Goal: Communication & Community: Participate in discussion

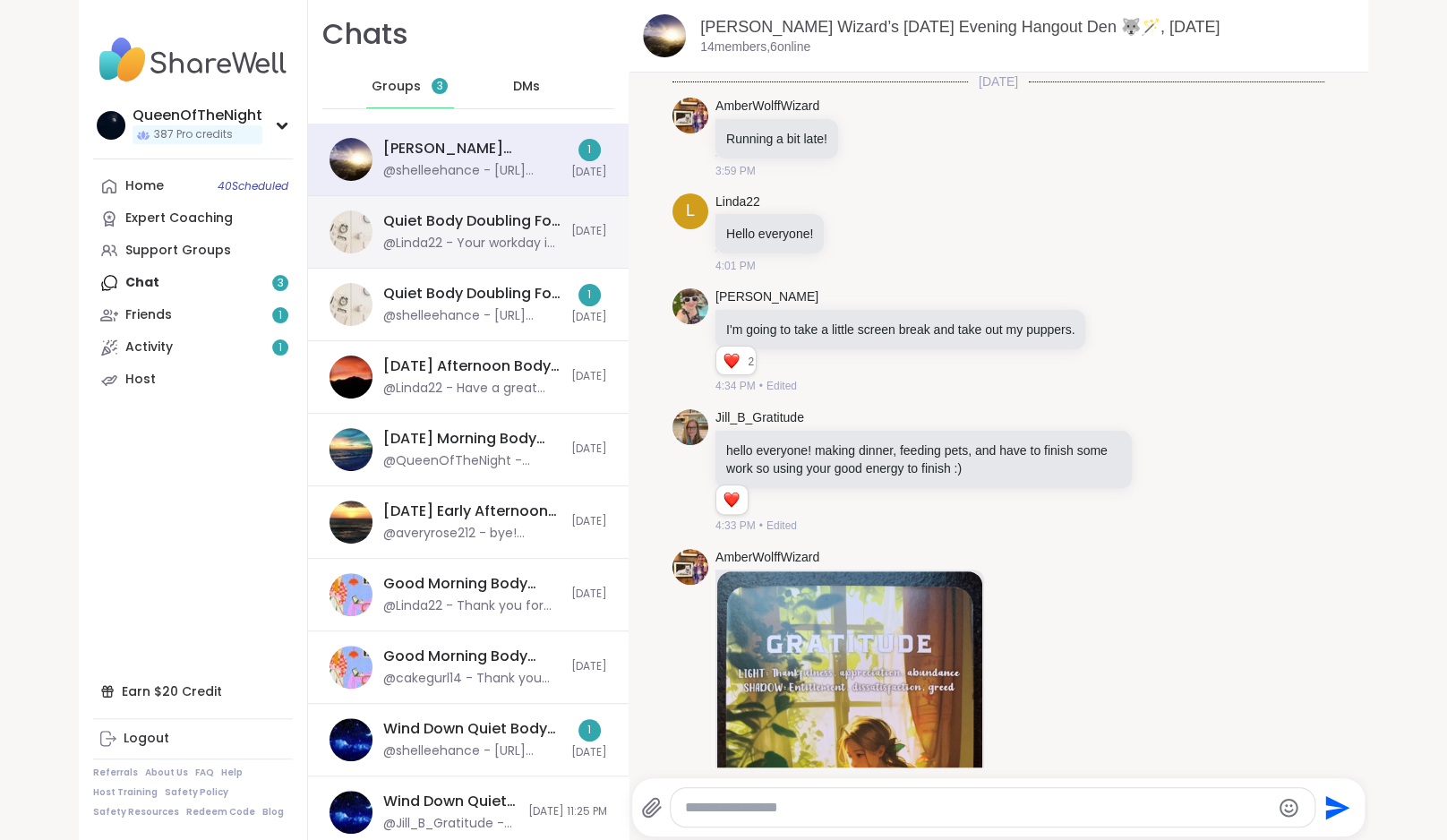
scroll to position [4038, 0]
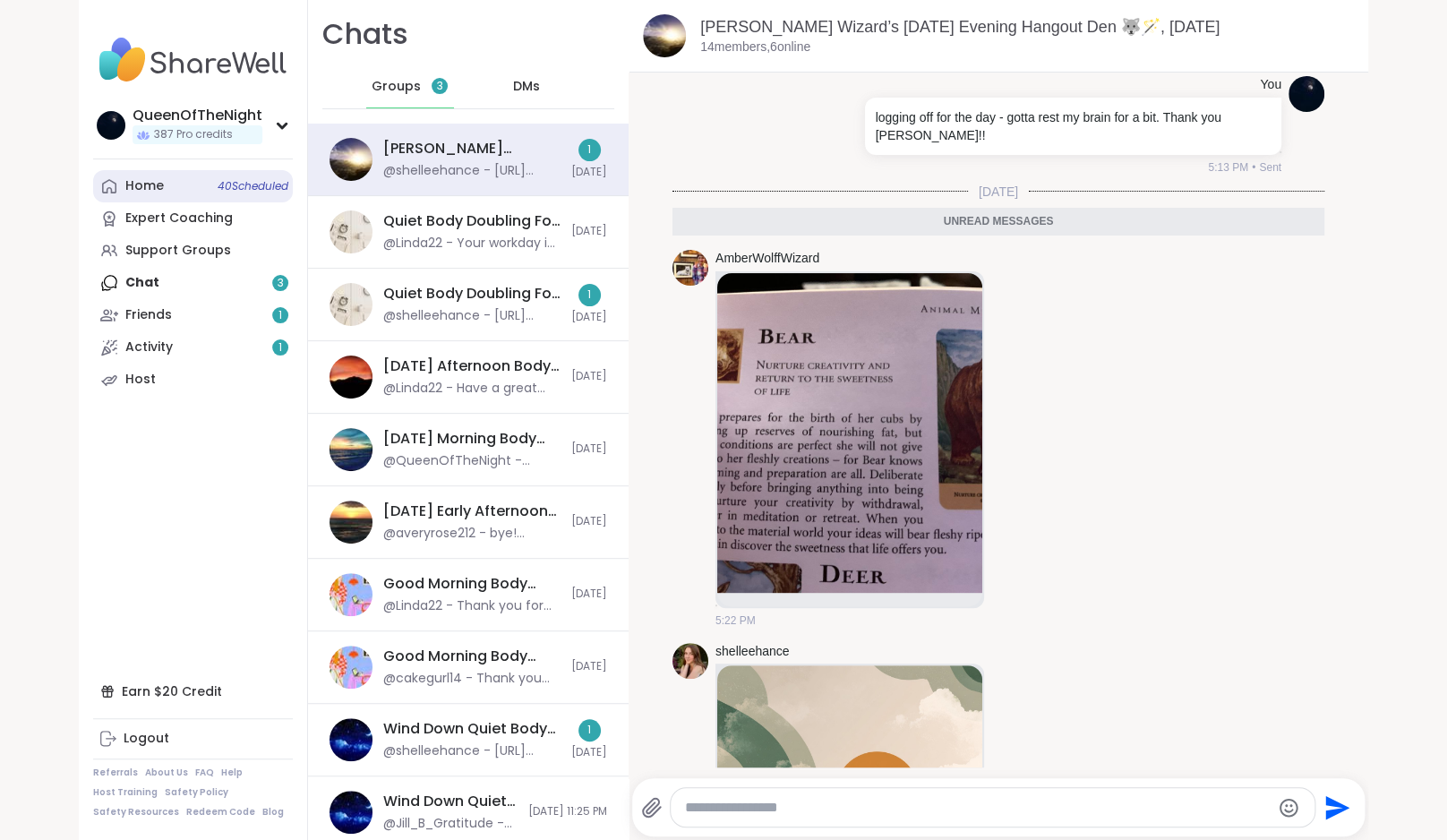
click at [197, 187] on link "Home 40 Scheduled" at bounding box center [192, 186] width 200 height 32
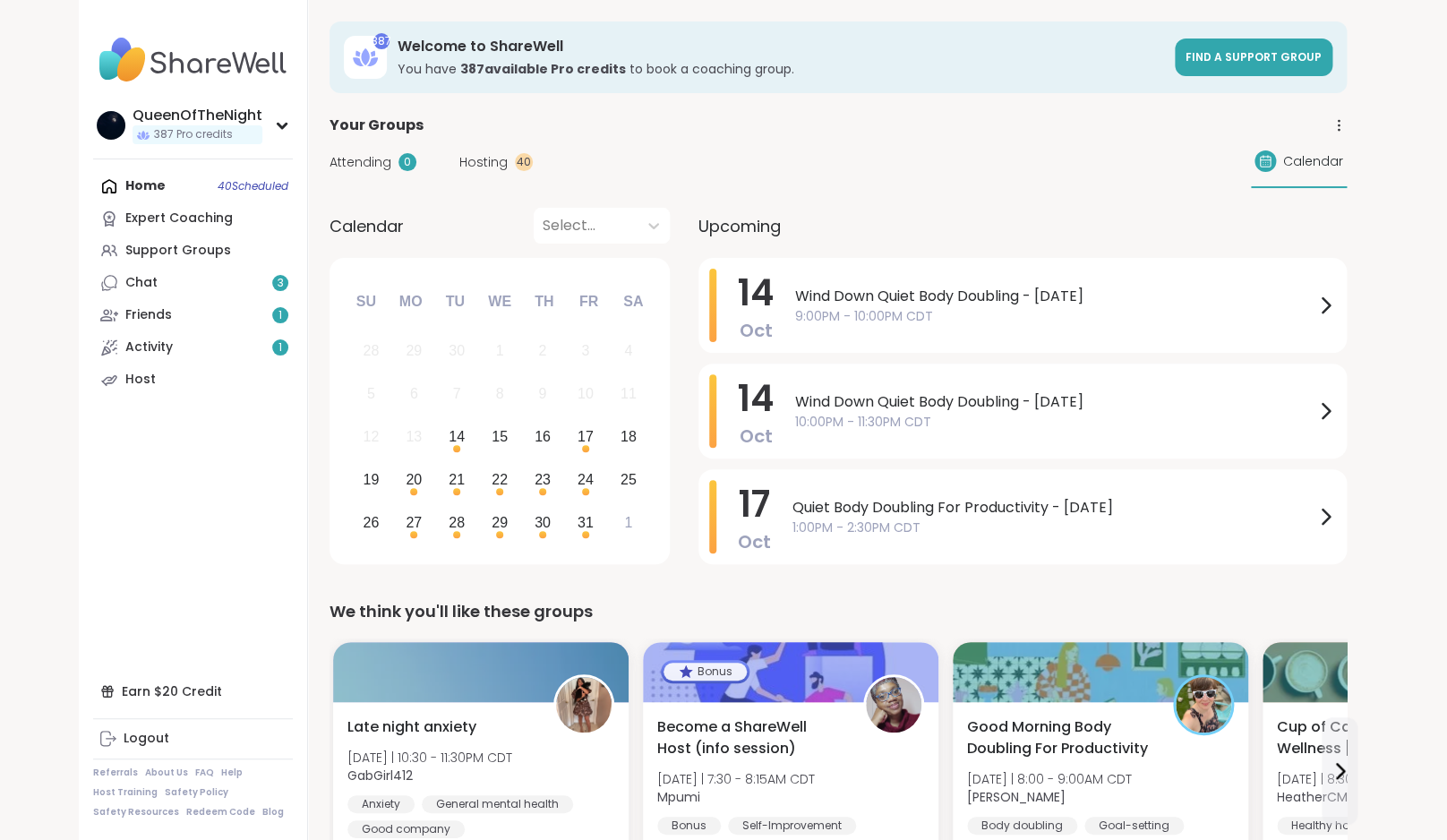
click at [354, 162] on span "Attending" at bounding box center [361, 161] width 62 height 18
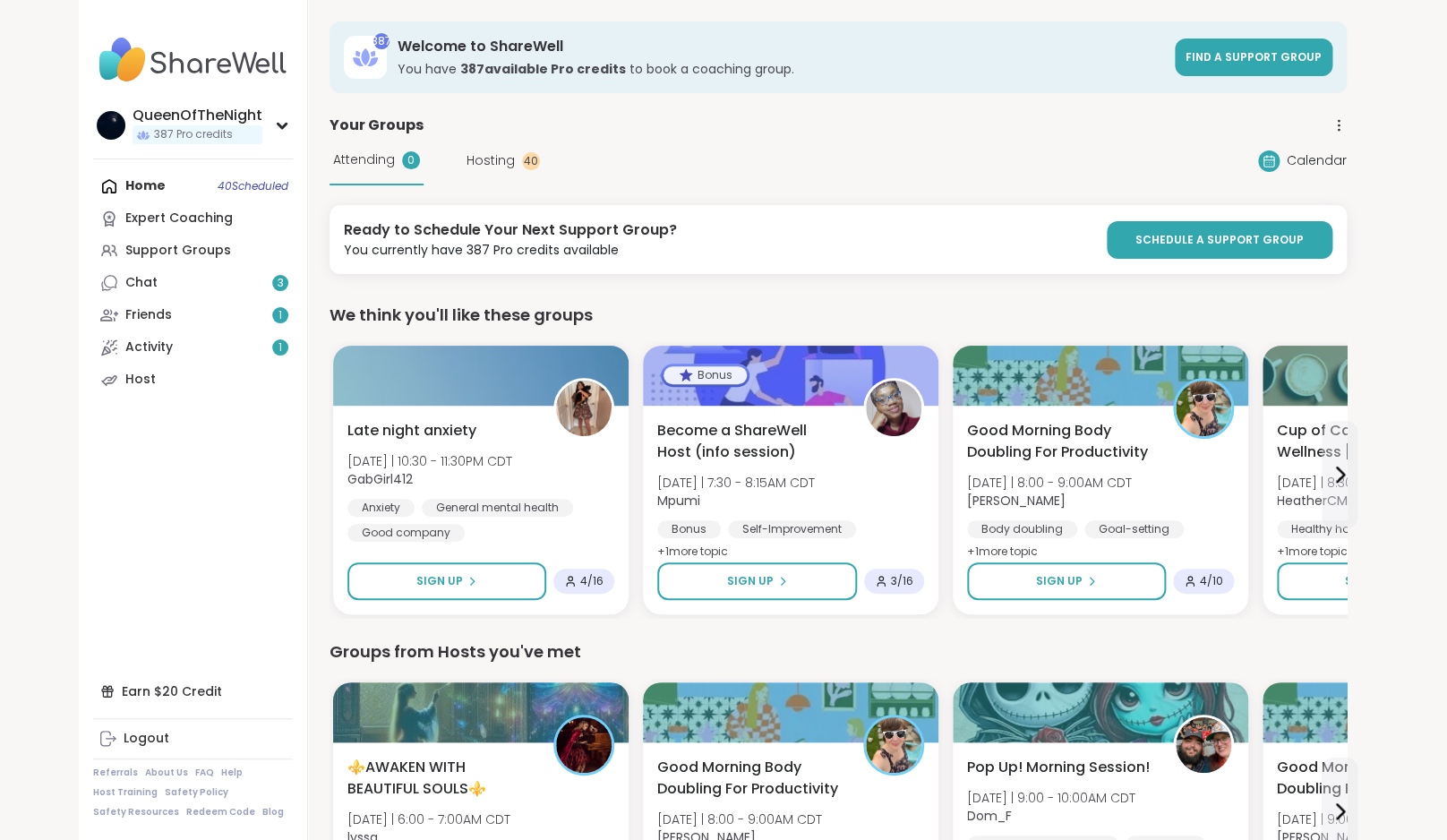
click at [506, 167] on span "Hosting" at bounding box center [491, 160] width 48 height 18
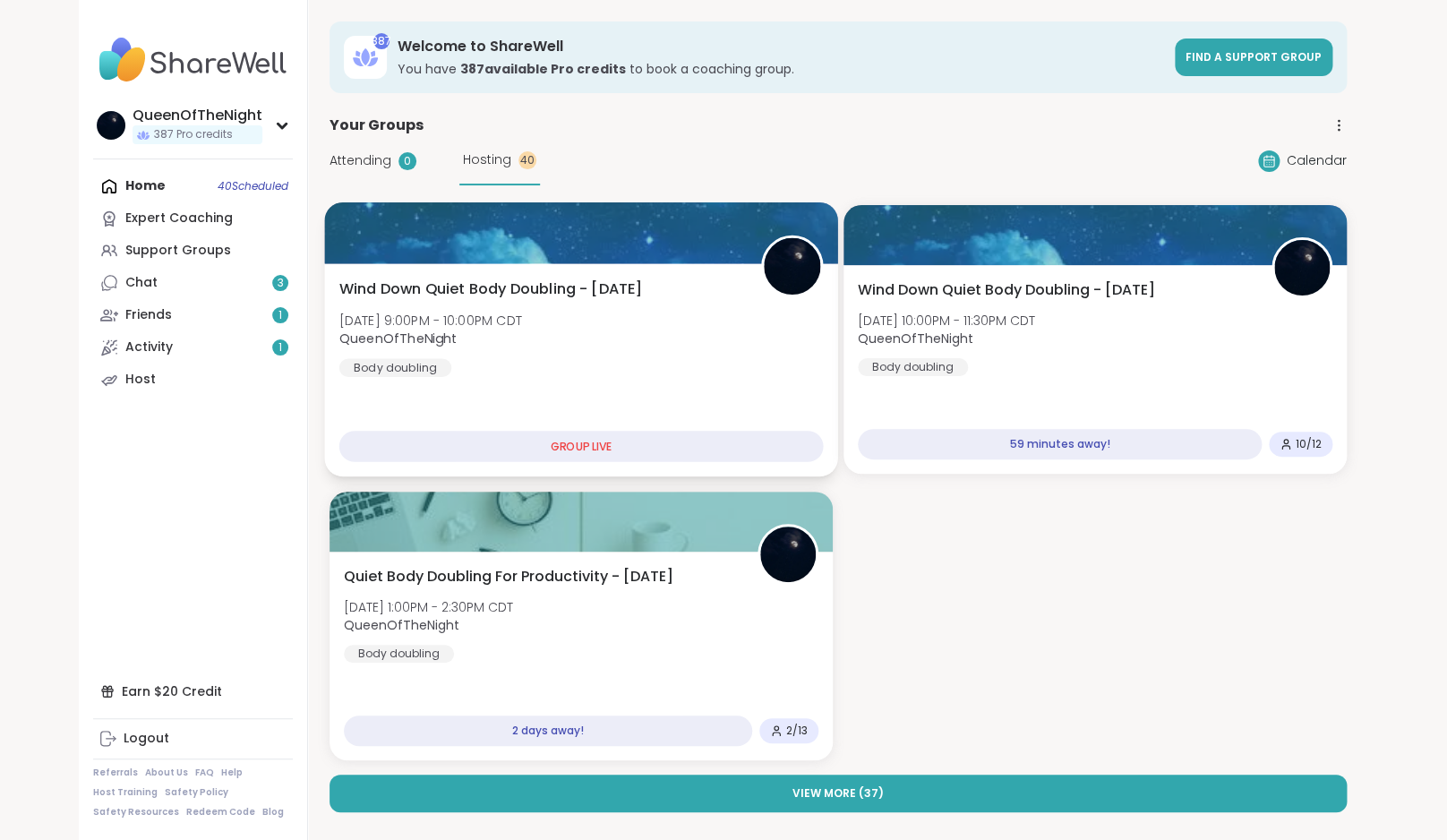
click at [651, 304] on div "Wind Down Quiet Body Doubling - Tuesday Tue, Oct 14 | 9:00PM - 10:00PM CDT Quee…" at bounding box center [581, 328] width 484 height 99
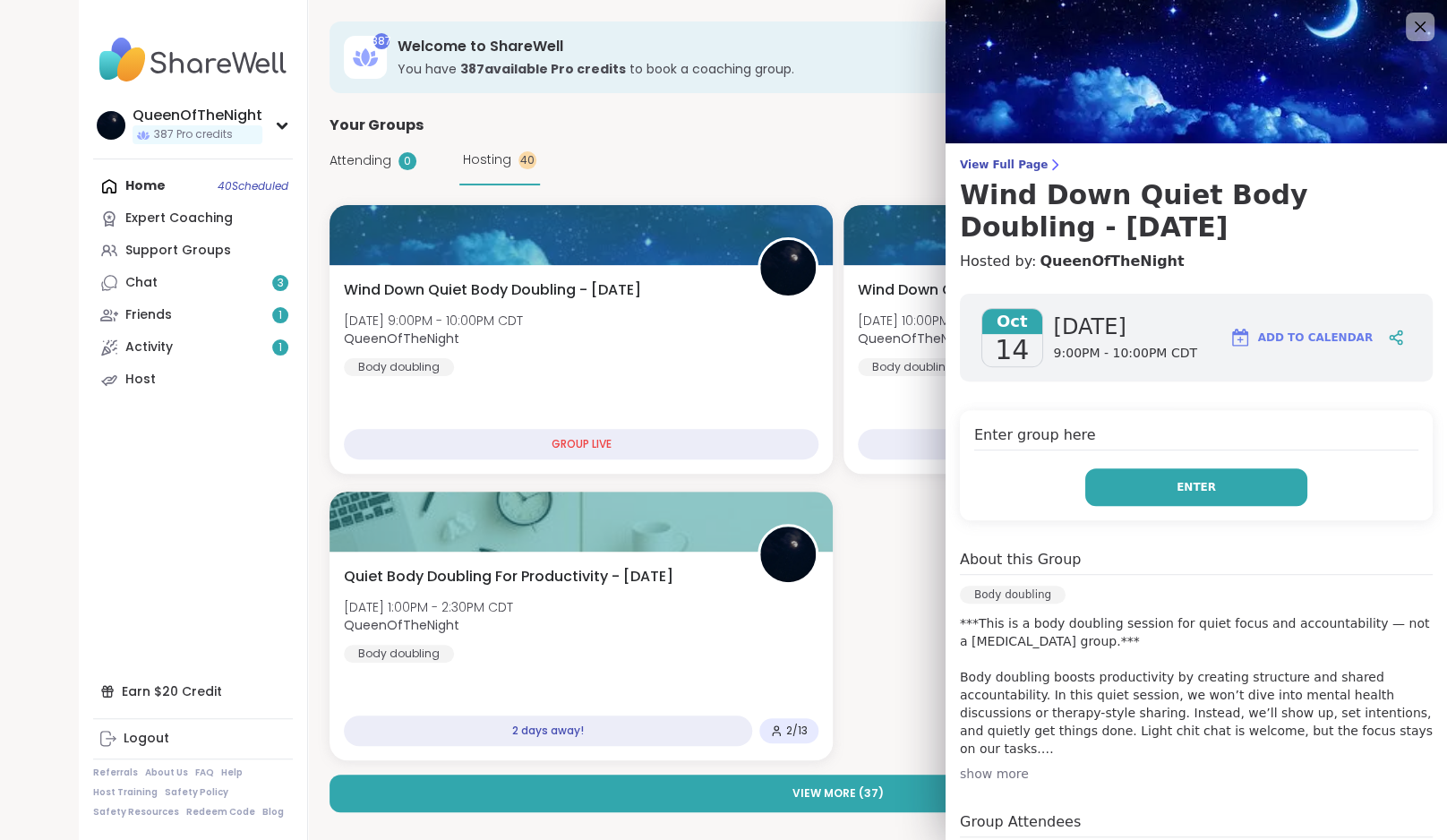
click at [1150, 474] on button "Enter" at bounding box center [1197, 486] width 222 height 38
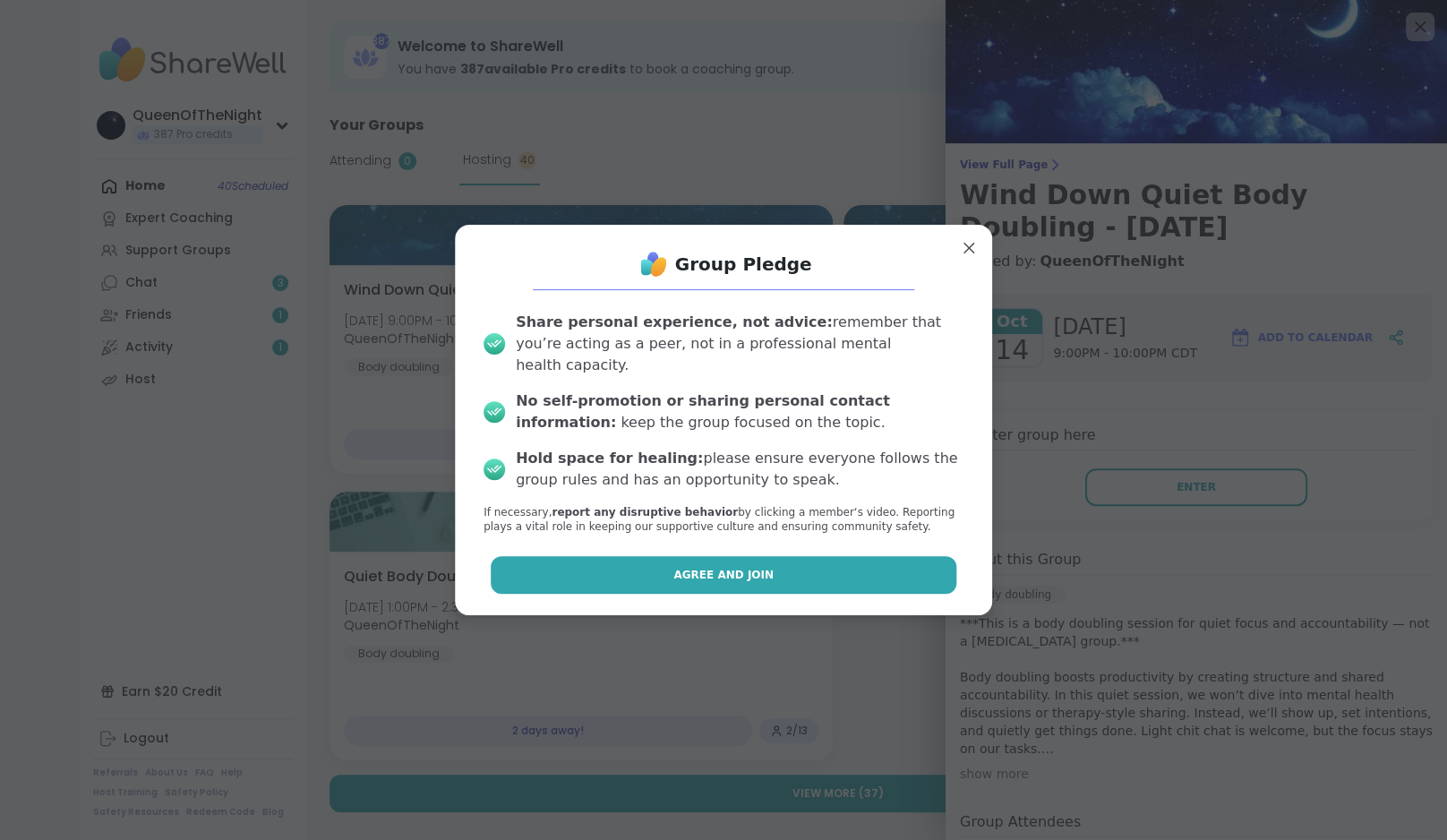
click at [855, 556] on button "Agree and Join" at bounding box center [724, 574] width 467 height 38
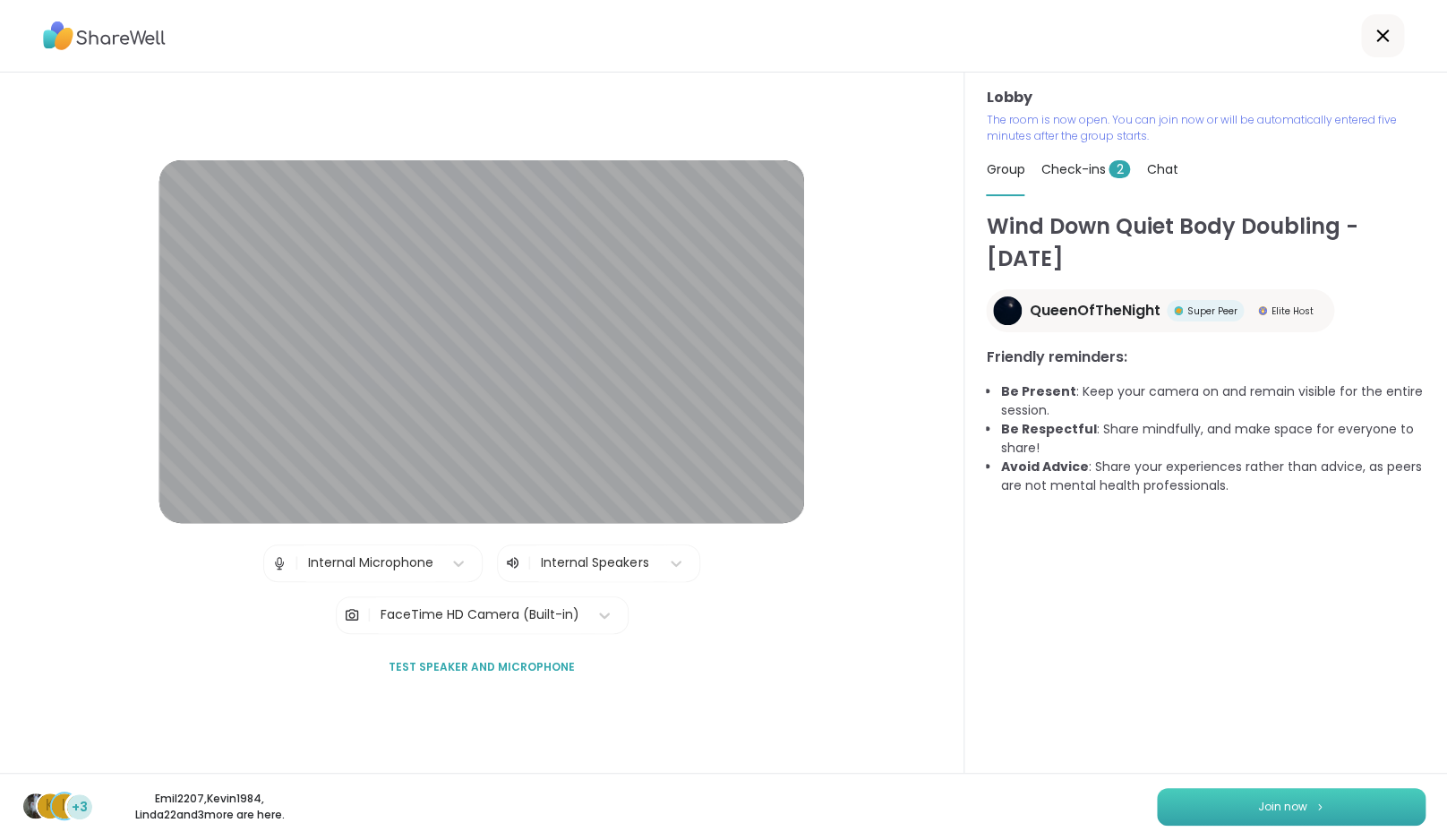
click at [1264, 805] on span "Join now" at bounding box center [1282, 806] width 49 height 16
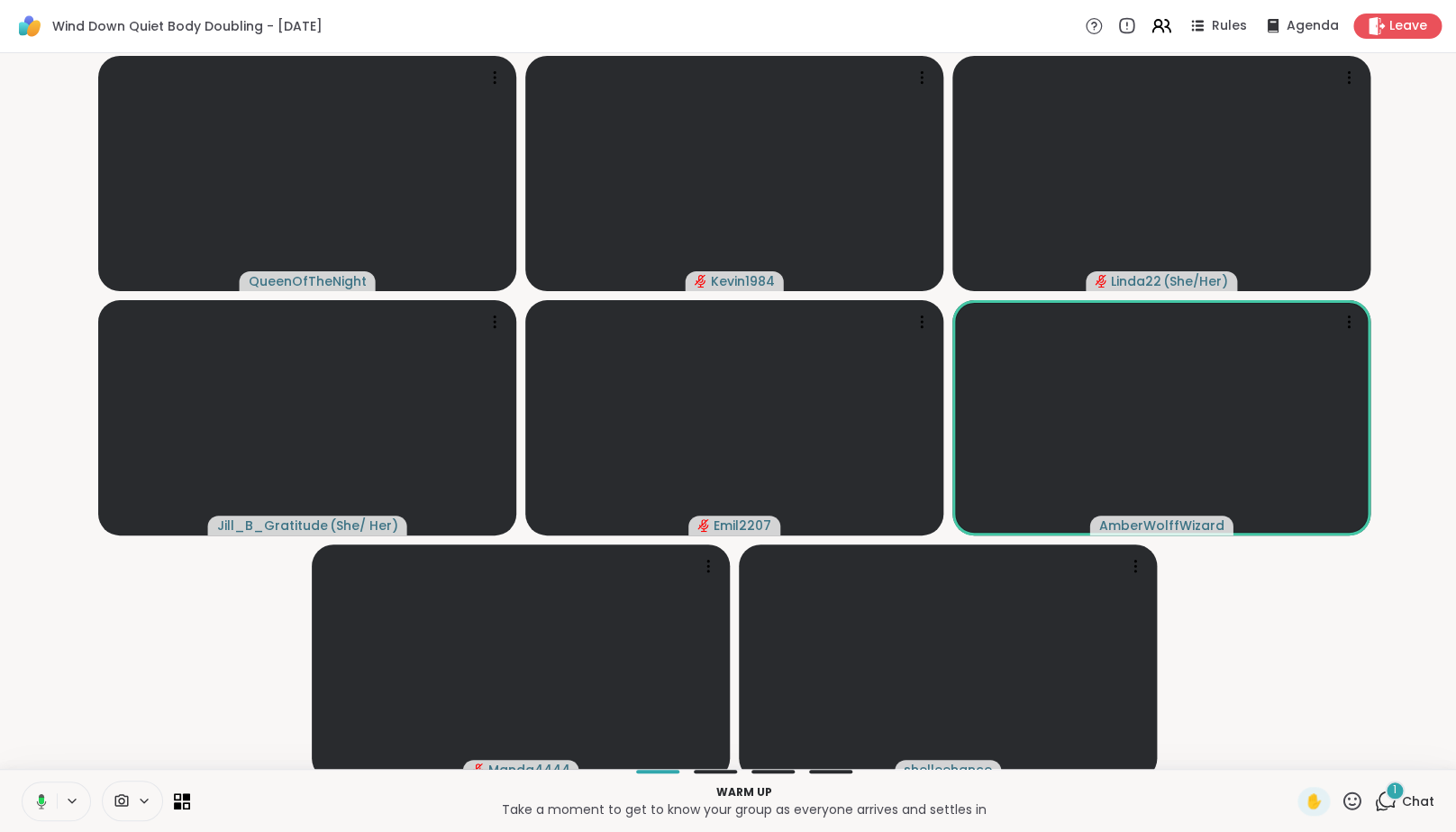
click at [1391, 796] on div "1" at bounding box center [1395, 790] width 19 height 19
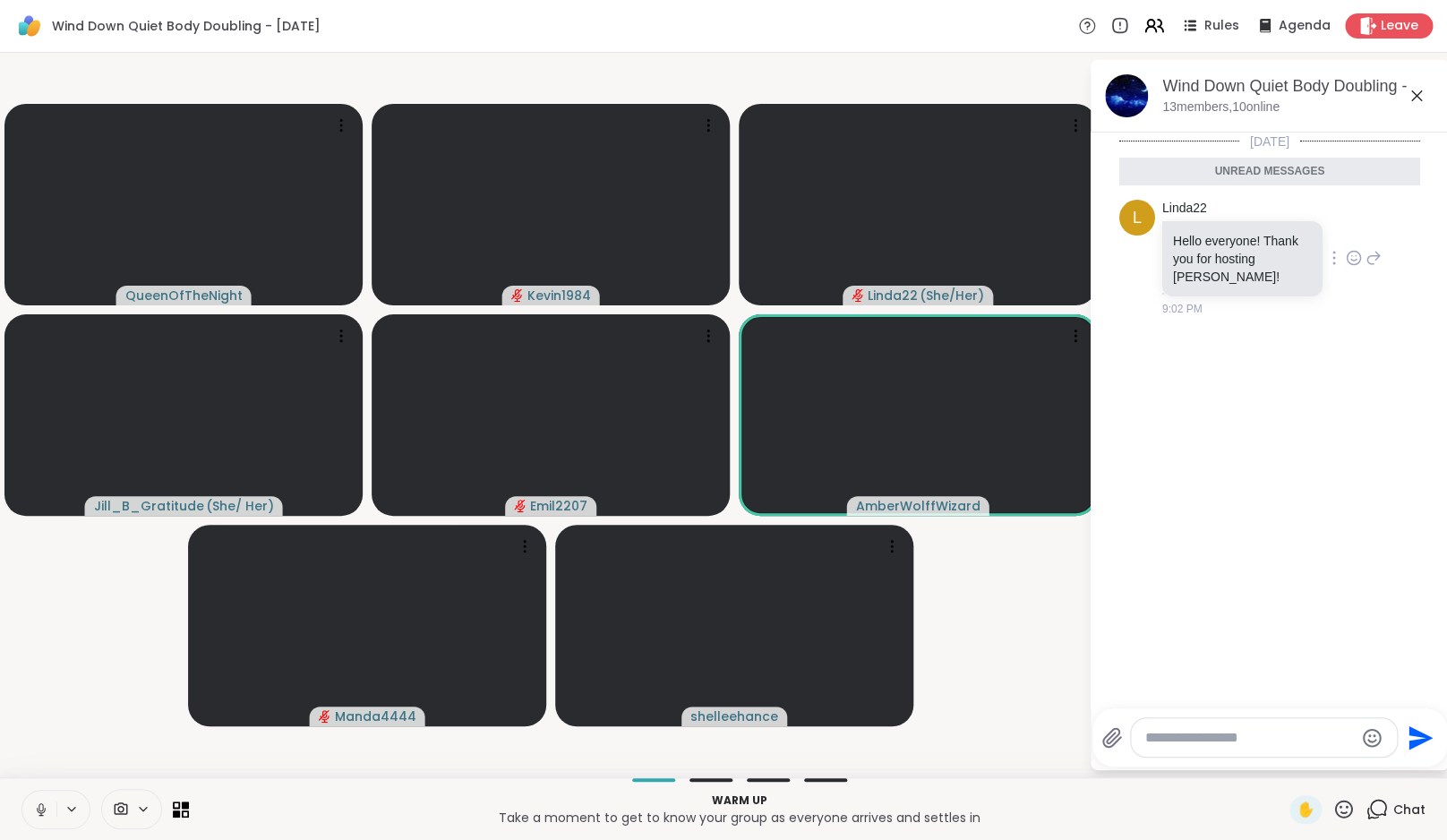
click at [1362, 259] on icon at bounding box center [1353, 257] width 16 height 18
click at [1357, 228] on div "Select Reaction: Heart" at bounding box center [1353, 229] width 16 height 16
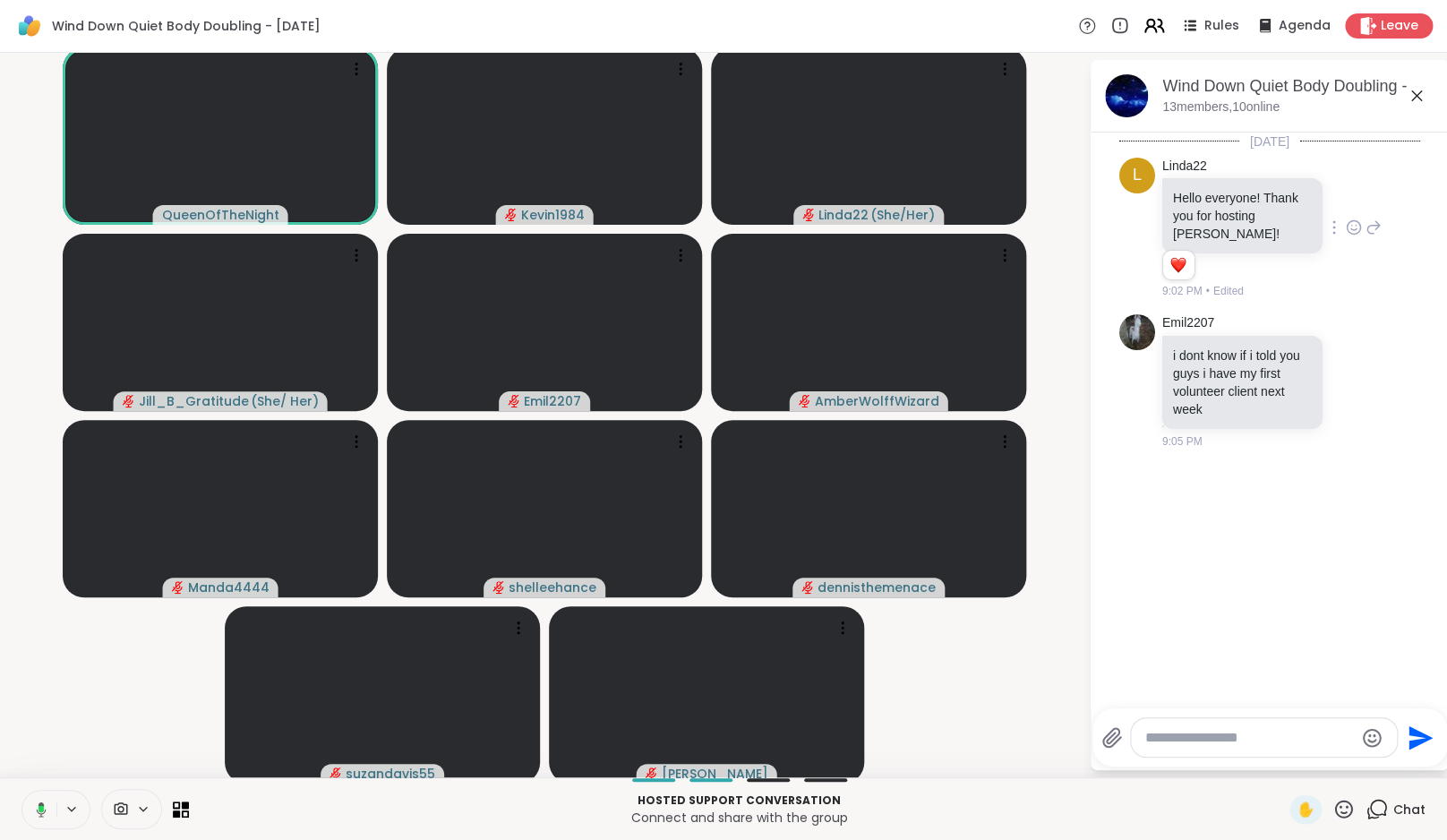
click at [1156, 32] on icon at bounding box center [1150, 30] width 11 height 6
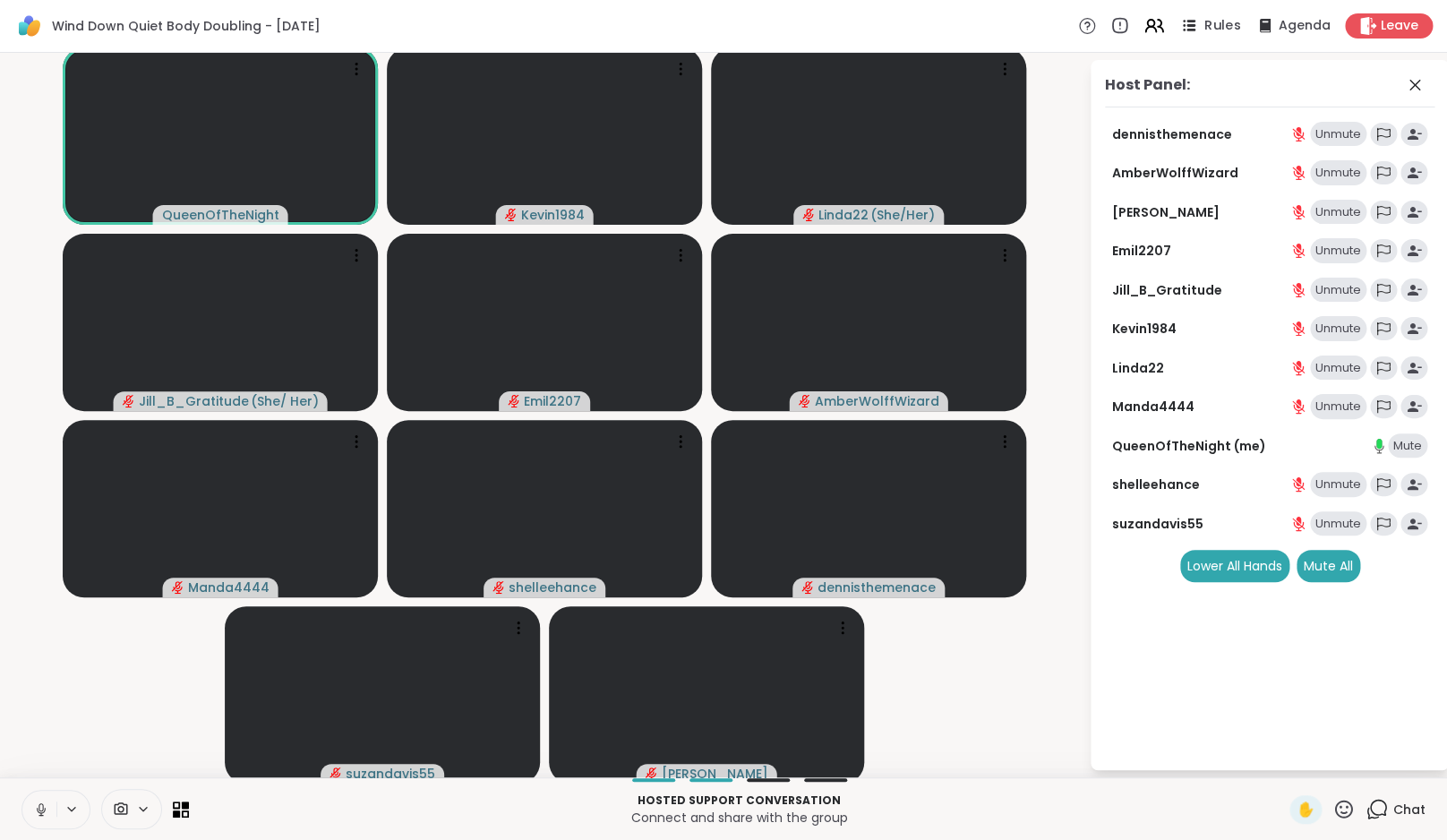
click at [1213, 31] on span "Rules" at bounding box center [1223, 26] width 37 height 18
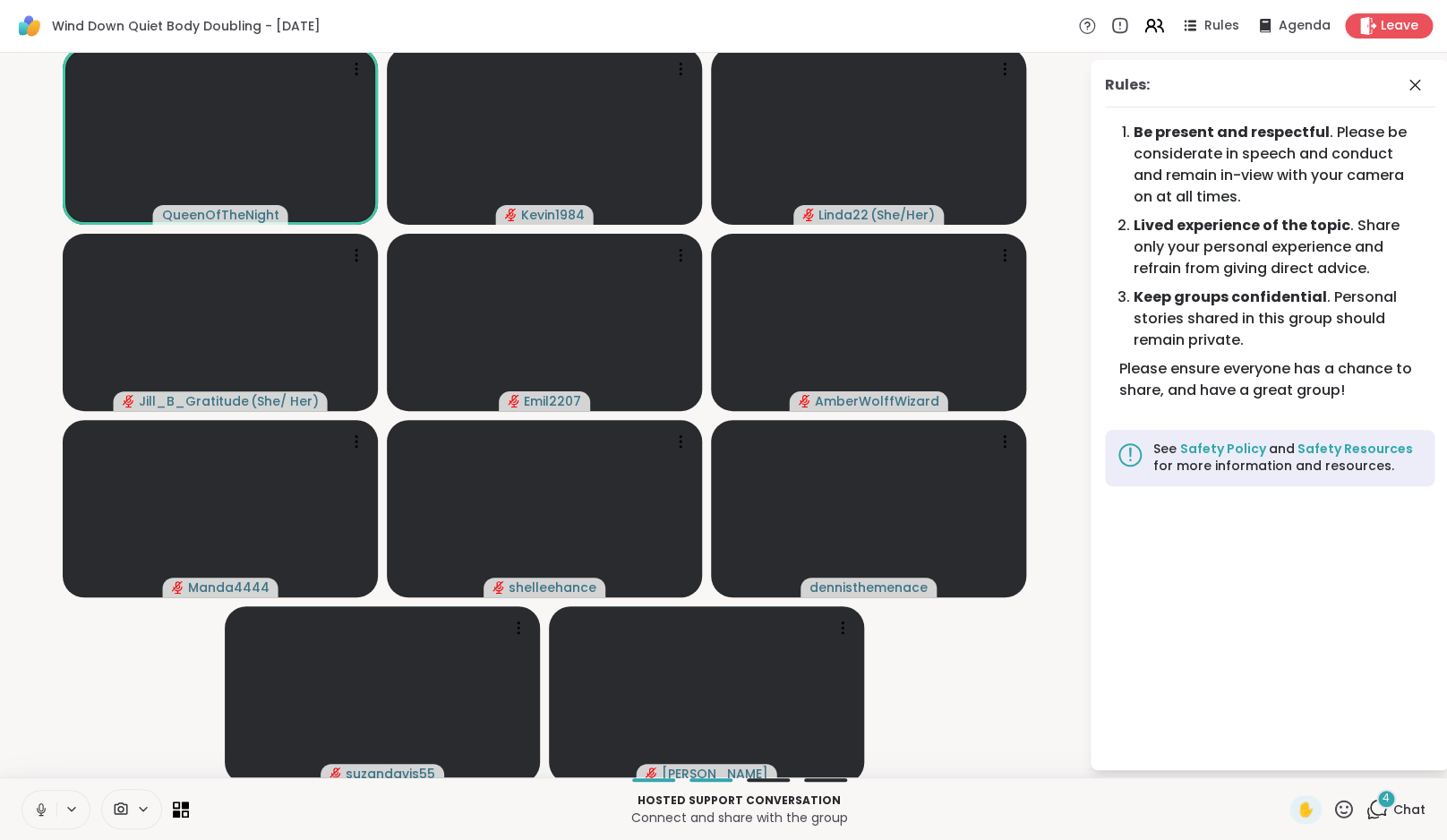
click at [1391, 805] on div "4" at bounding box center [1386, 798] width 19 height 19
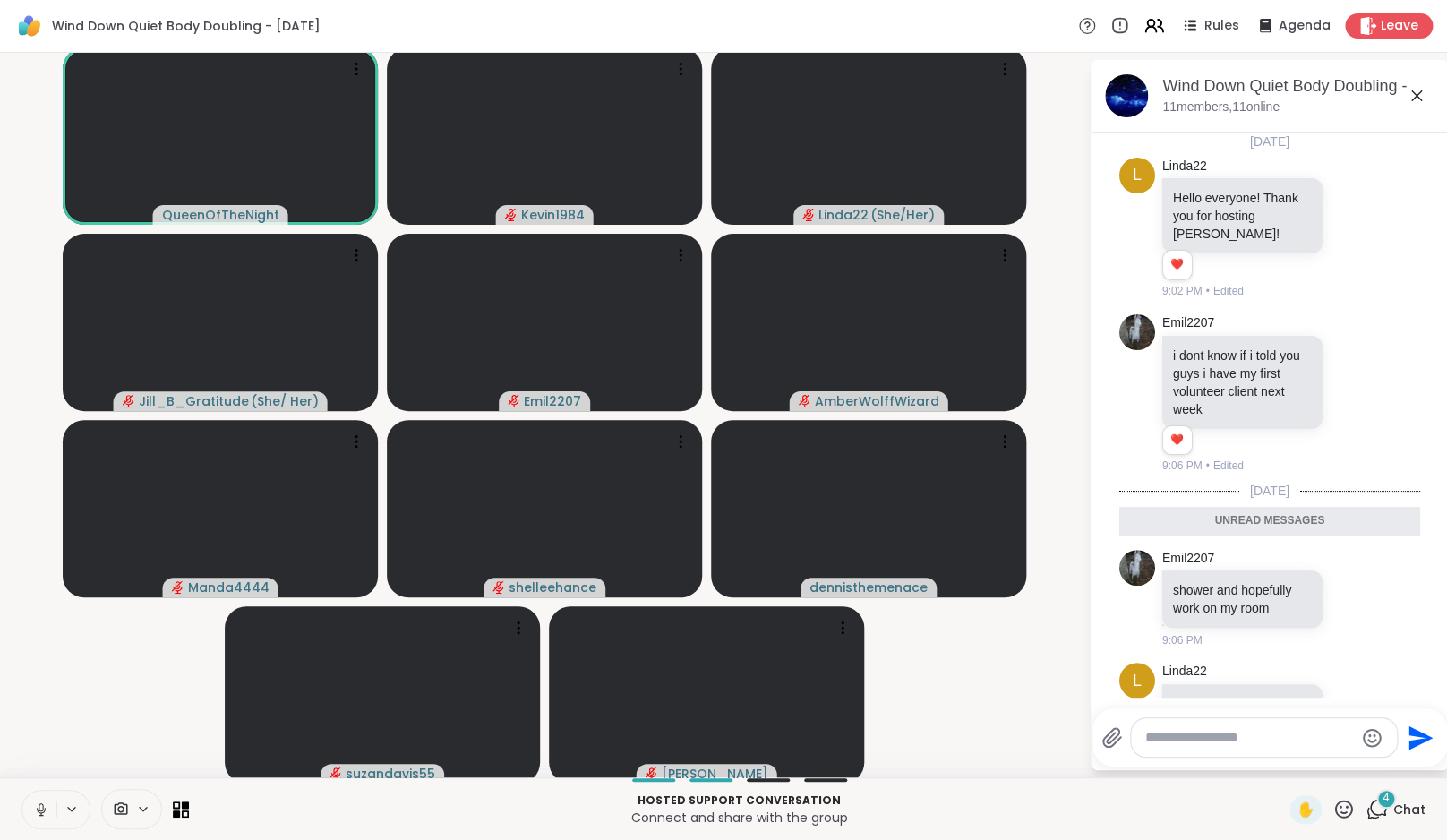
scroll to position [457, 0]
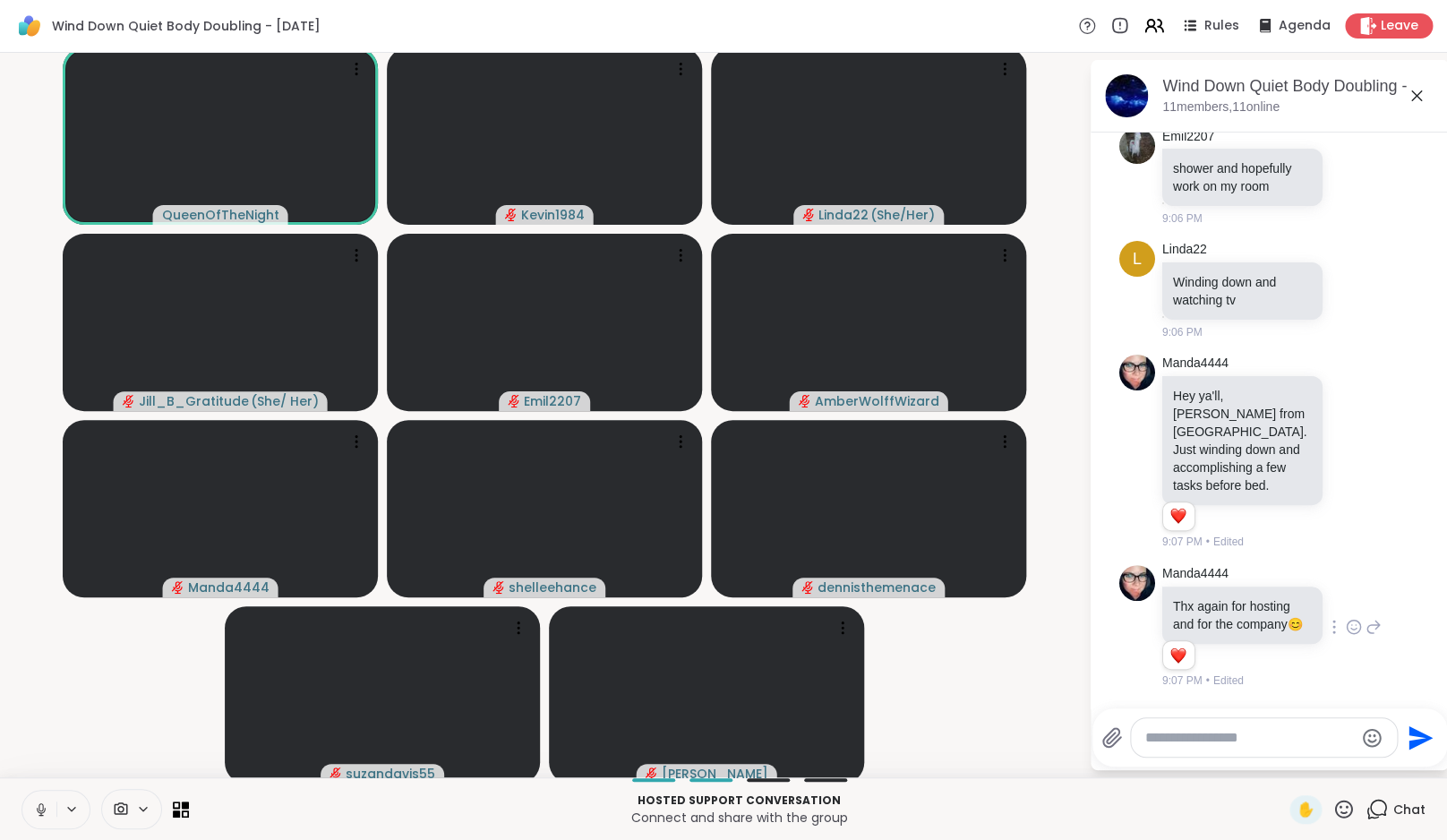
click at [1346, 621] on icon at bounding box center [1353, 626] width 16 height 18
click at [1346, 590] on div "Select Reaction: Heart" at bounding box center [1353, 597] width 16 height 16
click at [1338, 445] on div "Manda4444 Hey ya'll, Amanda from Central FL. Just winding down and accomplishin…" at bounding box center [1271, 452] width 219 height 196
click at [1346, 443] on icon at bounding box center [1353, 451] width 16 height 18
click at [1346, 416] on div "Select Reaction: Heart" at bounding box center [1353, 423] width 16 height 16
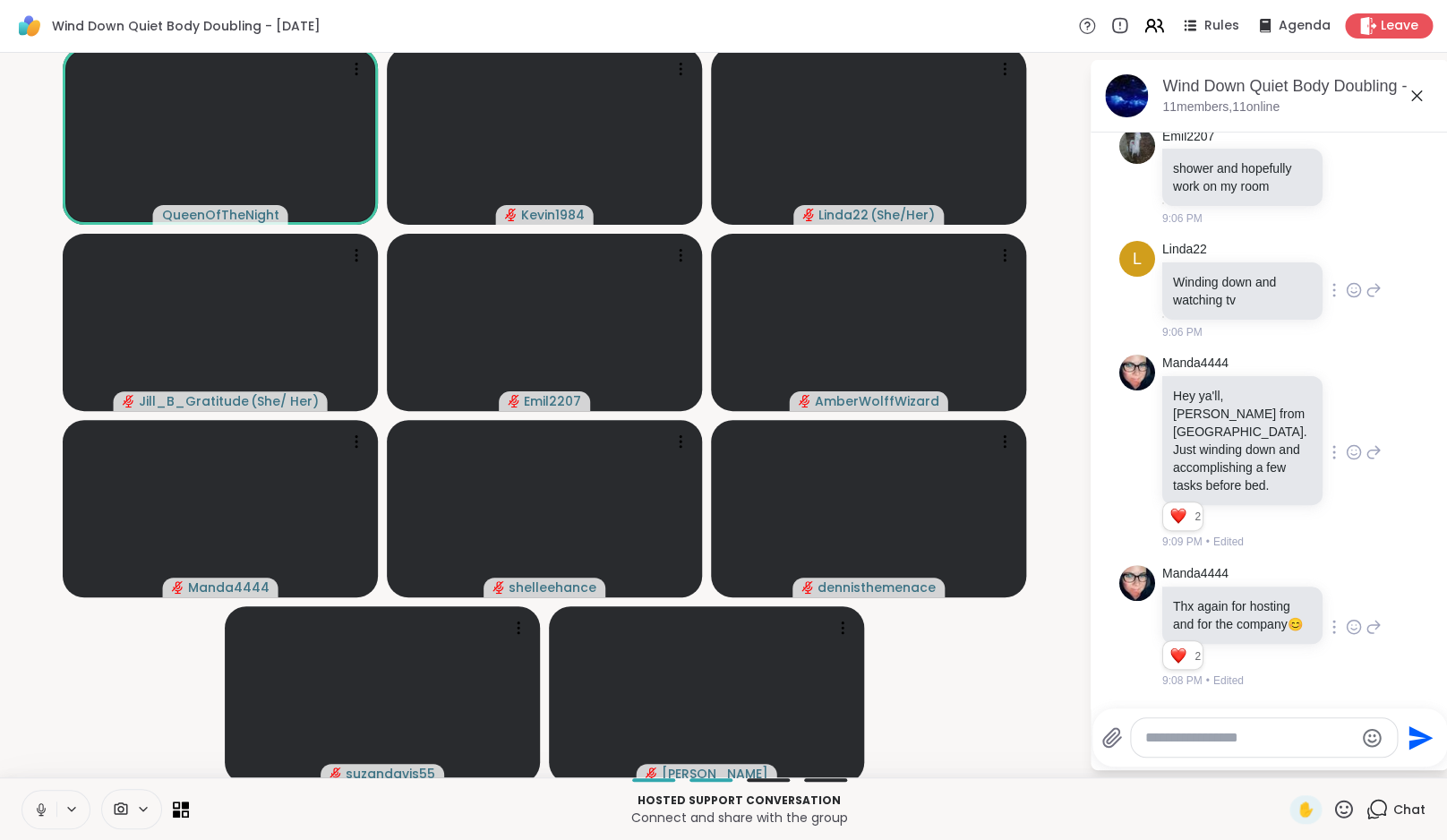
click at [1346, 281] on icon at bounding box center [1353, 290] width 16 height 18
click at [1346, 253] on div "Select Reaction: Heart" at bounding box center [1353, 261] width 16 height 16
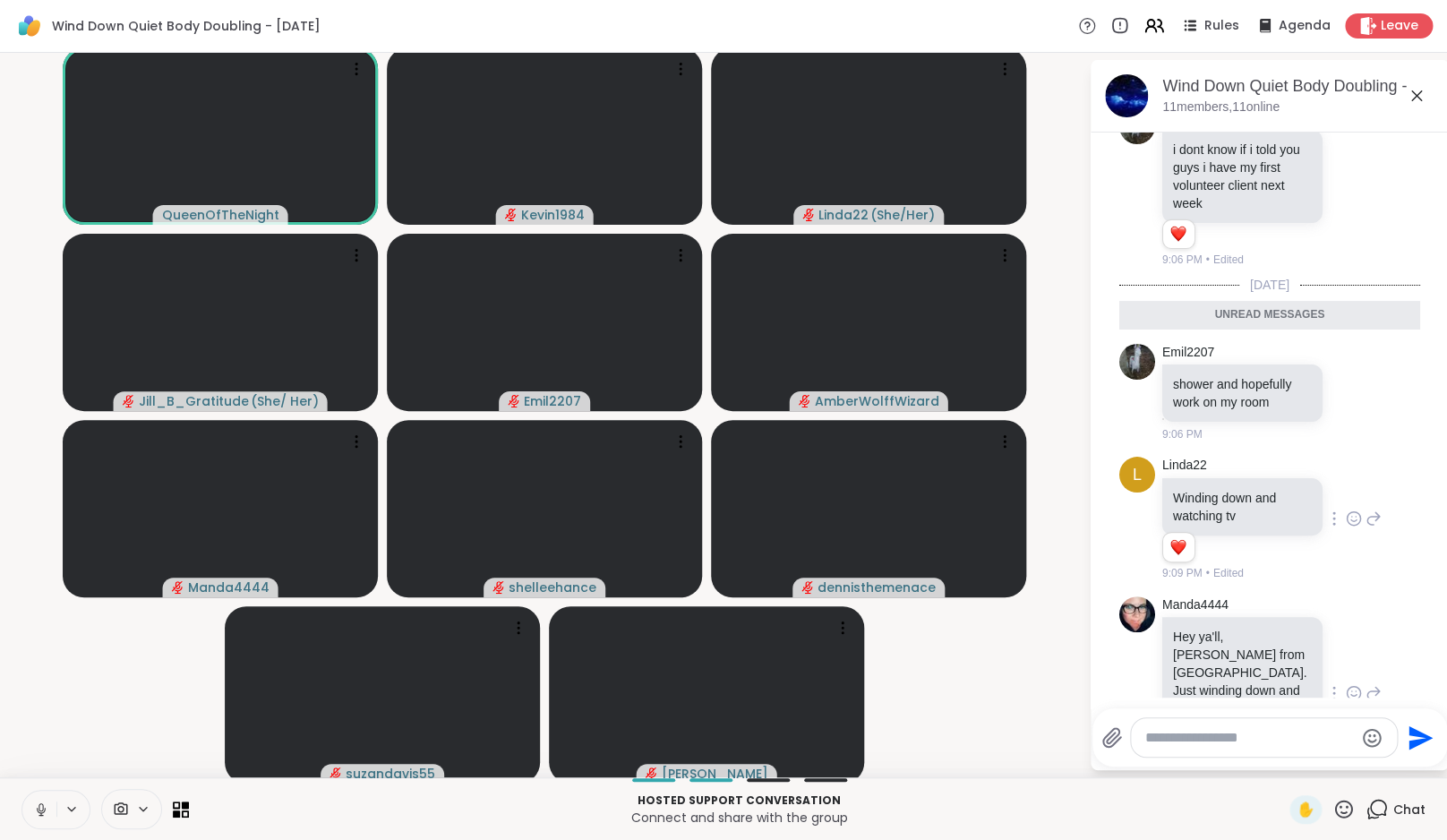
scroll to position [0, 0]
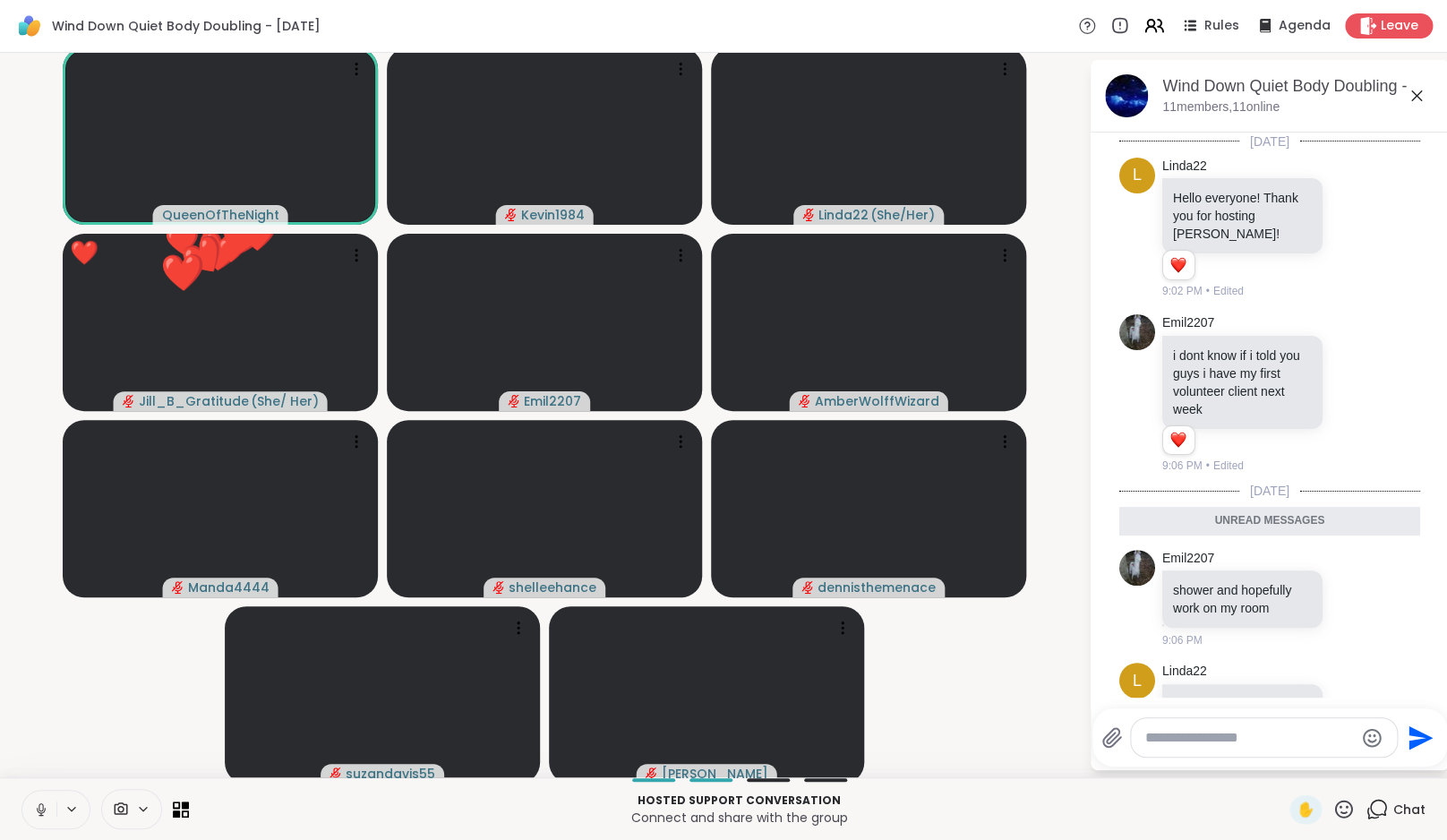
click at [53, 811] on button at bounding box center [39, 809] width 34 height 38
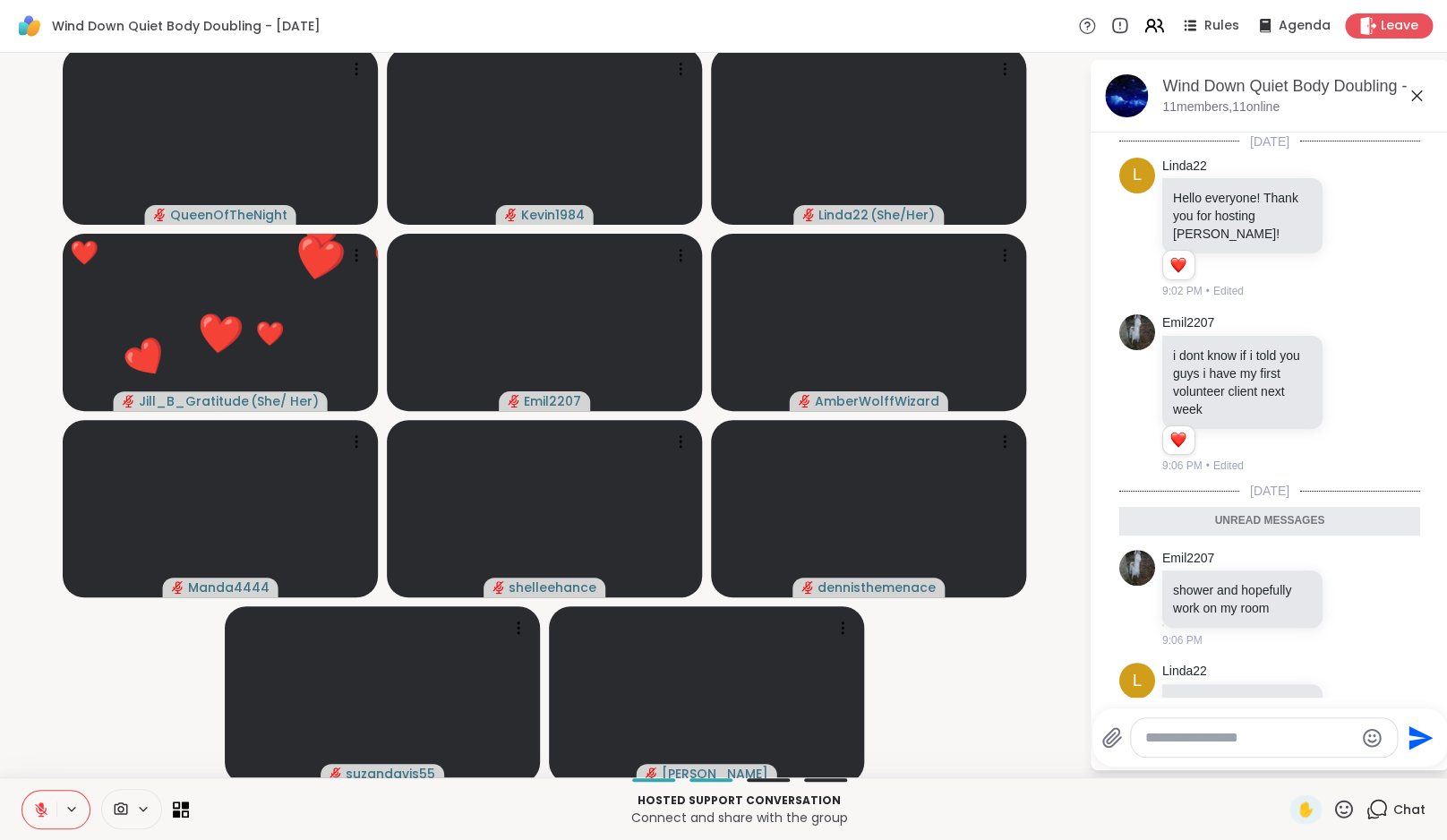
click at [82, 706] on video-player-container "QueenOfTheNight Kevin1984 Linda22 ( She/Her ) ❤️ Jill_B_Gratitude ( She/ Her ) …" at bounding box center [544, 415] width 1067 height 710
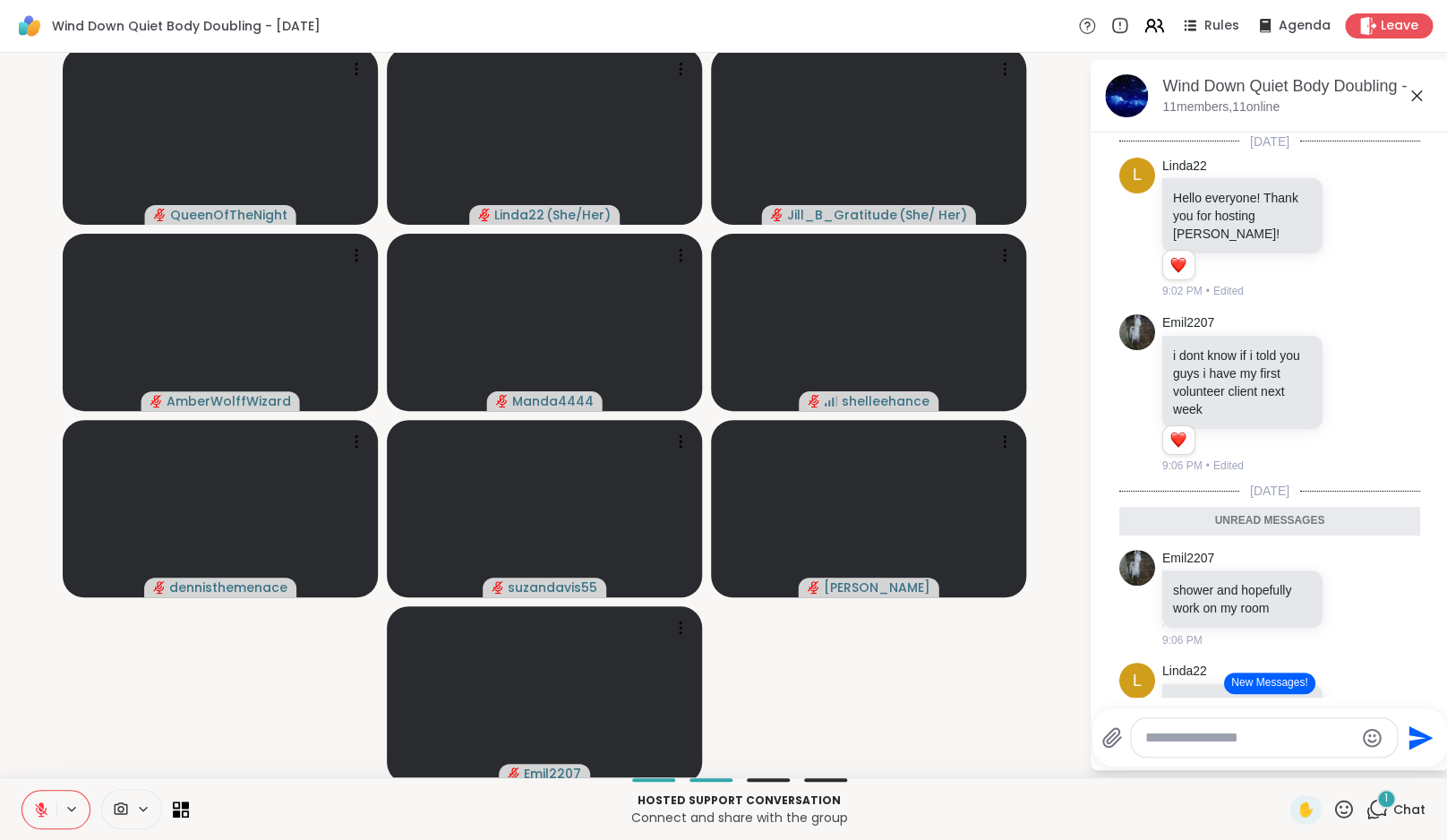
click at [1238, 679] on button "New Messages!" at bounding box center [1269, 683] width 91 height 21
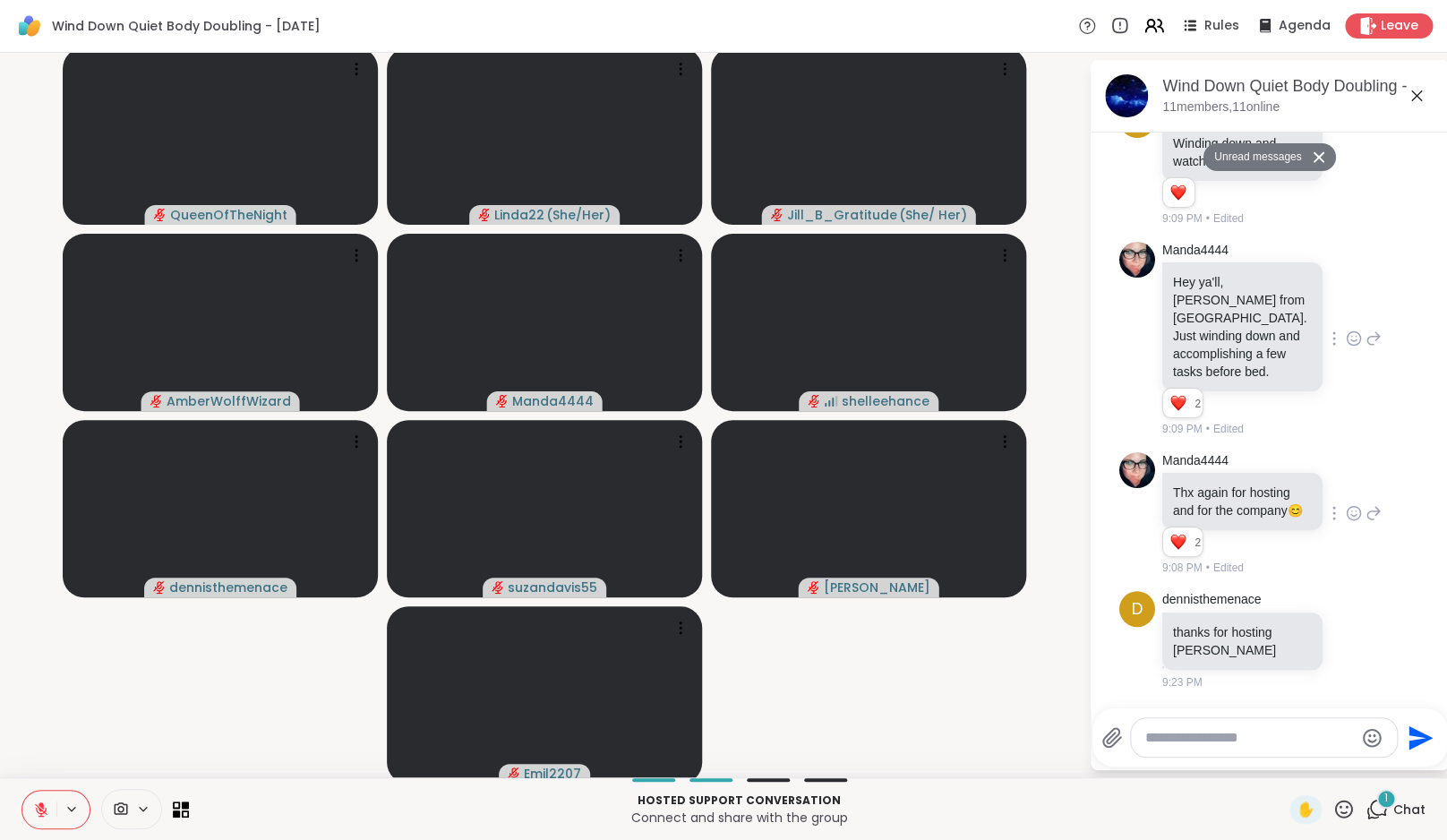
scroll to position [553, 0]
click at [1346, 642] on icon at bounding box center [1353, 640] width 16 height 18
click at [1346, 617] on div "Select Reaction: Heart" at bounding box center [1353, 611] width 16 height 16
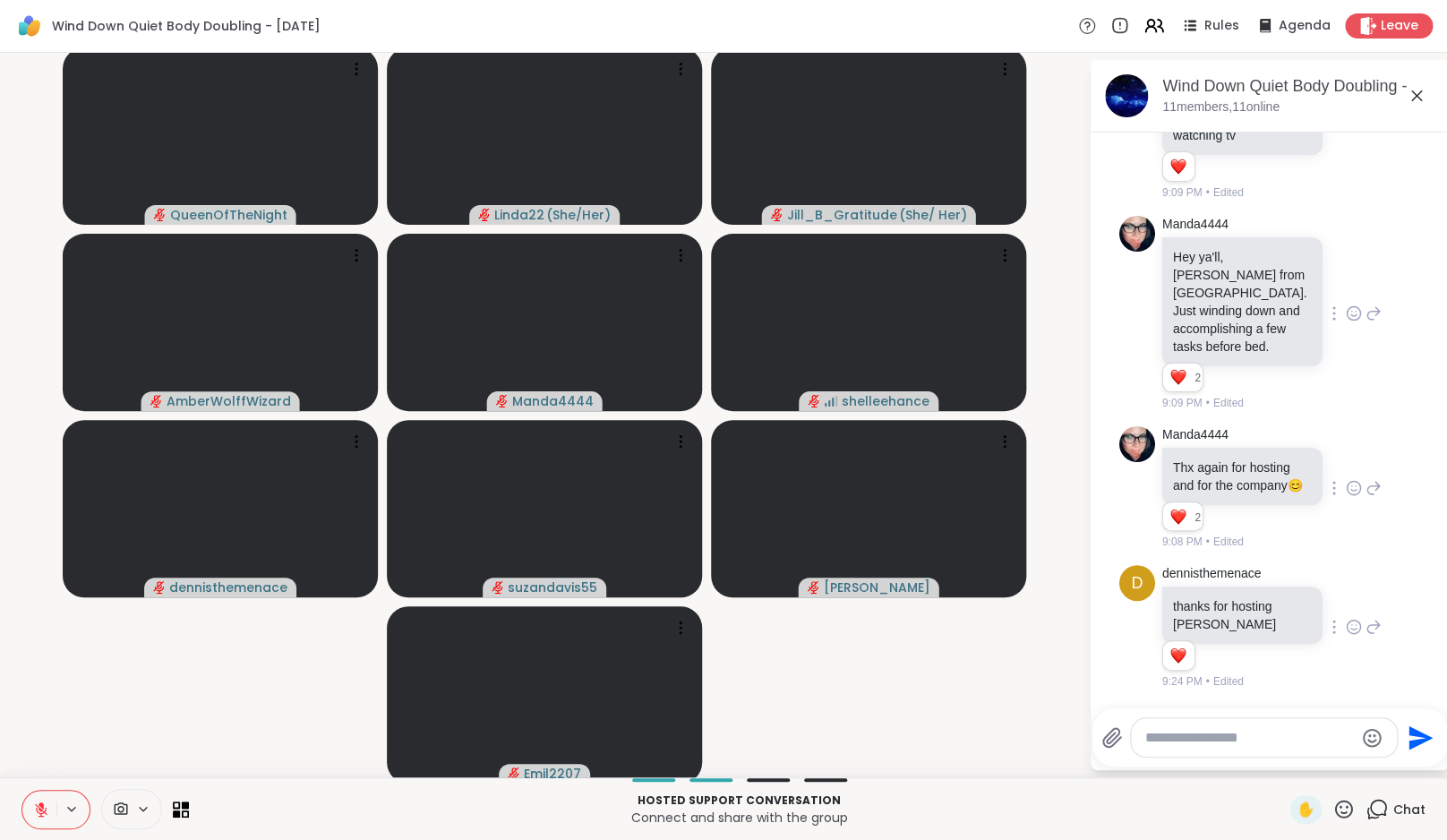
click at [1351, 489] on icon at bounding box center [1354, 490] width 6 height 2
click at [1346, 304] on icon at bounding box center [1353, 313] width 16 height 18
click at [998, 679] on video-player-container "QueenOfTheNight Linda22 ( She/Her ) Jill_B_Gratitude ( She/ Her ) AmberWolffWiz…" at bounding box center [544, 415] width 1067 height 710
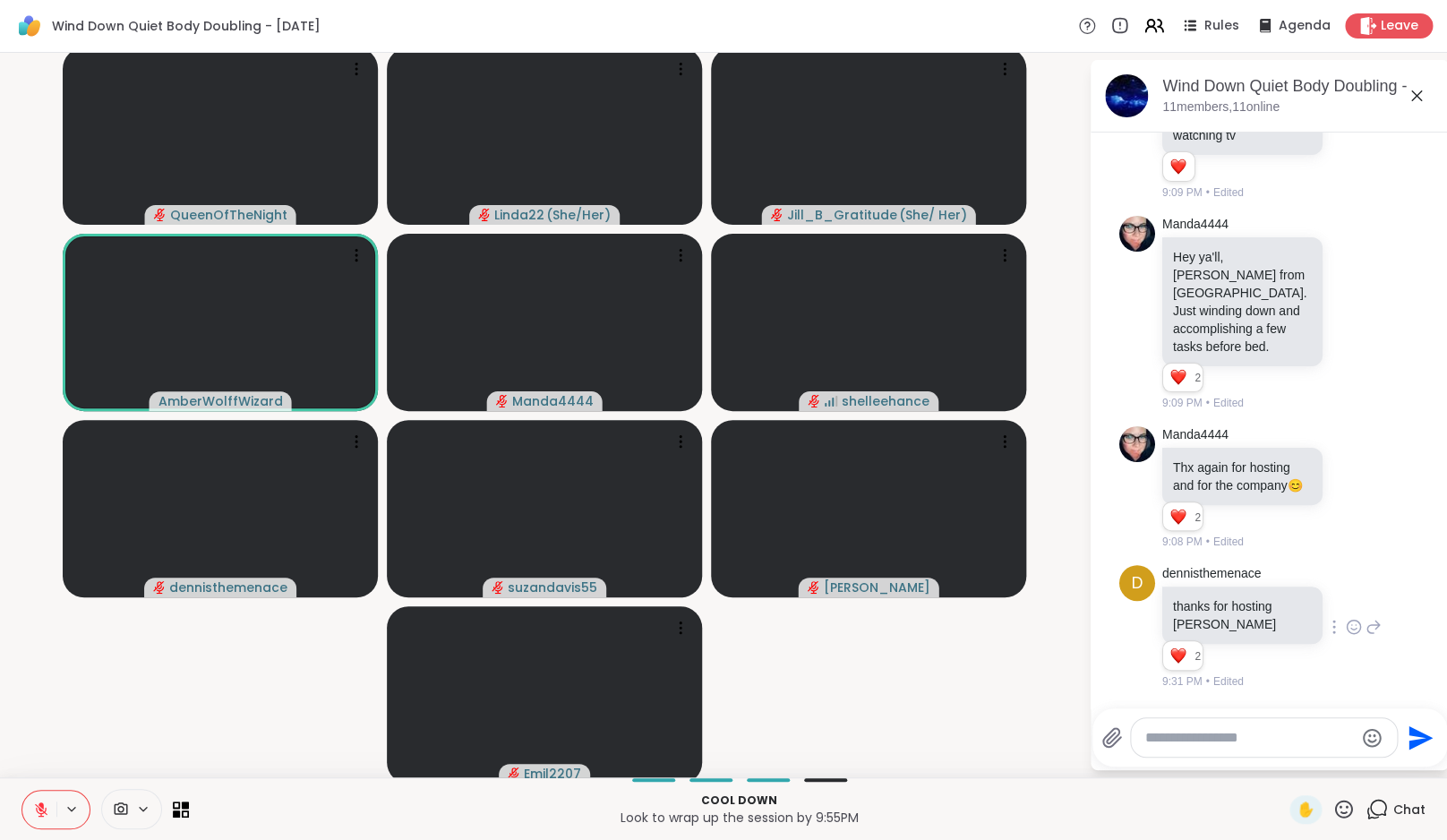
click at [38, 809] on icon at bounding box center [41, 809] width 16 height 16
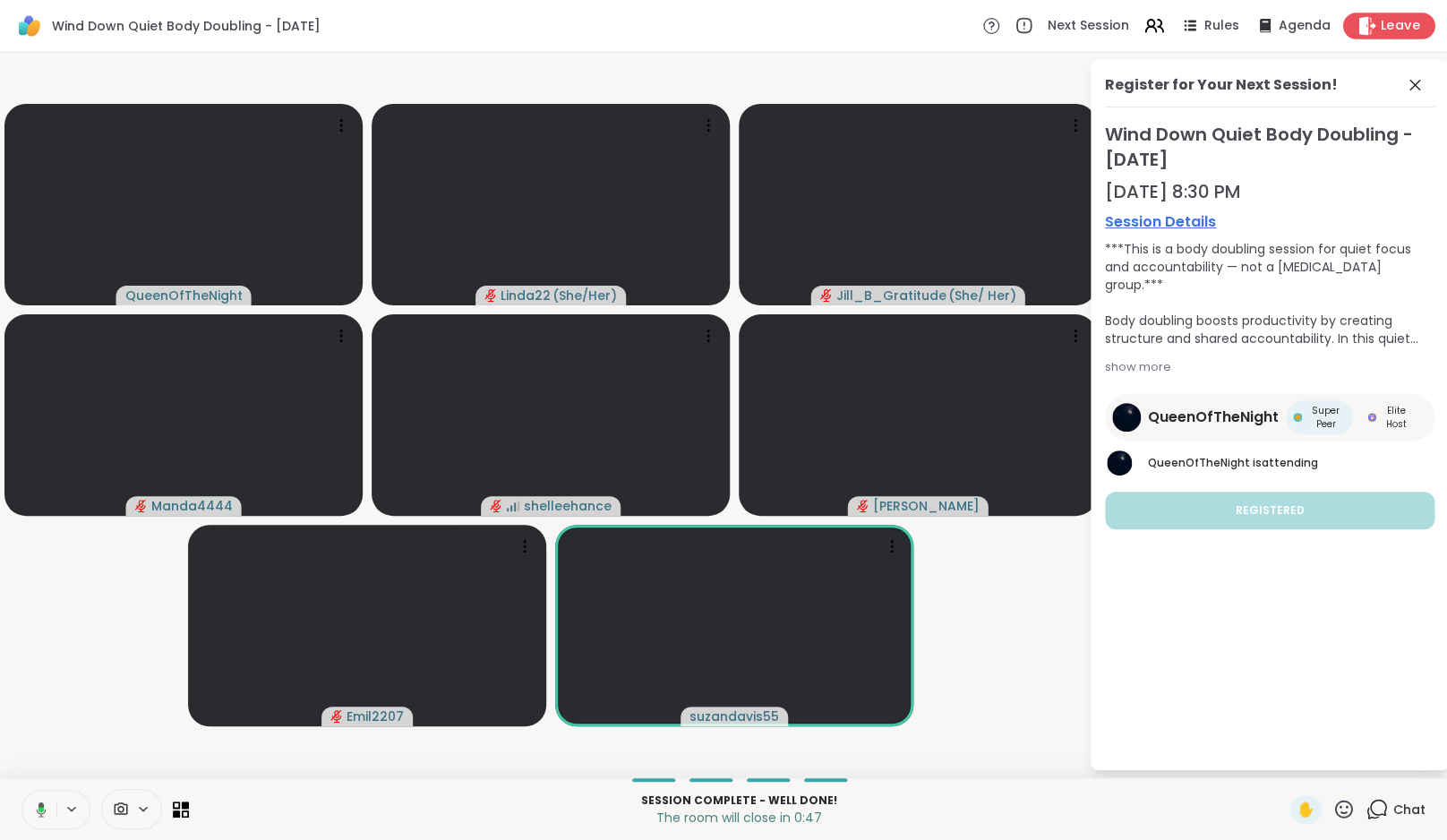
click at [1382, 33] on span "Leave" at bounding box center [1400, 26] width 40 height 18
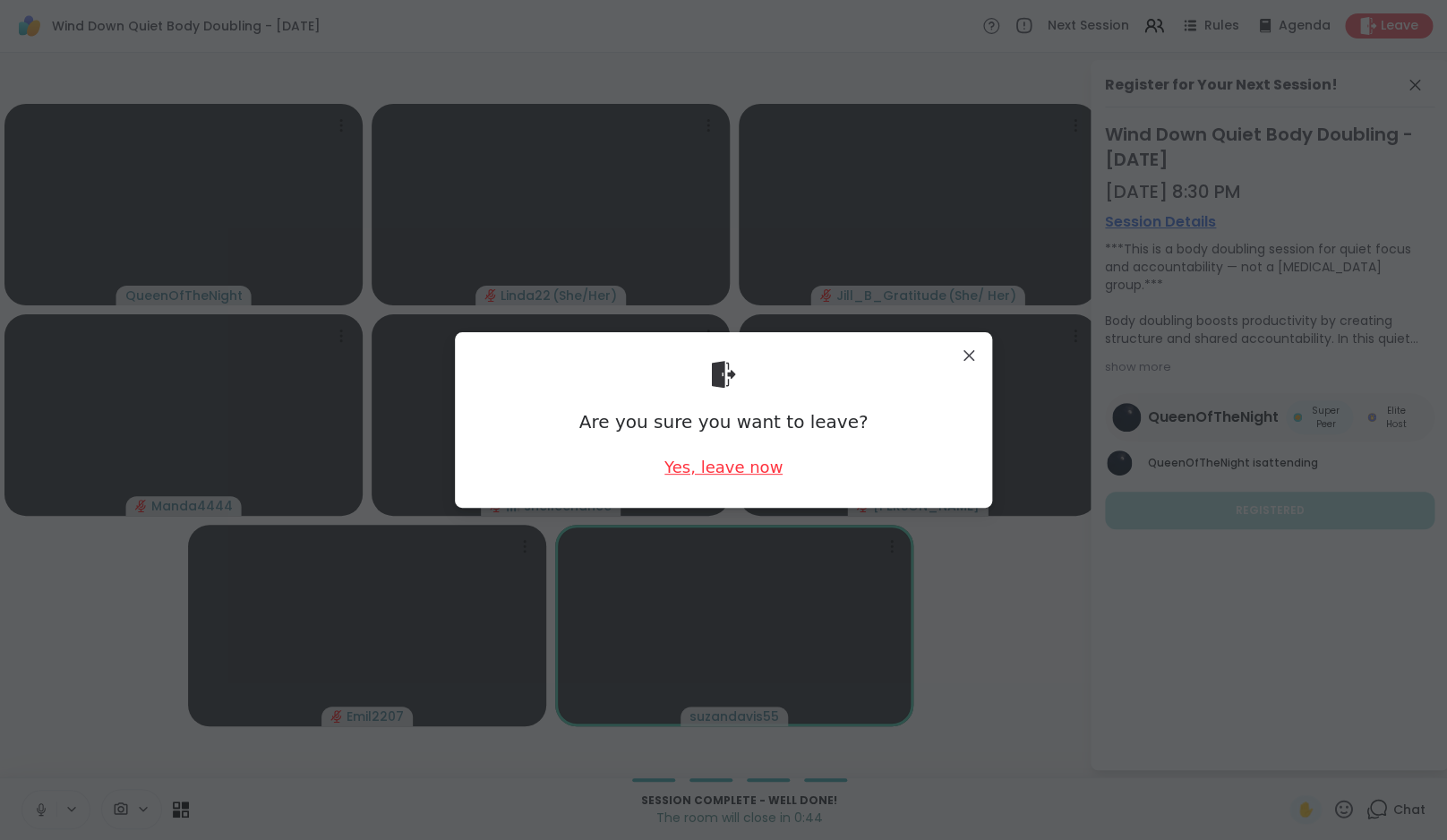
click at [698, 463] on div "Yes, leave now" at bounding box center [723, 466] width 118 height 22
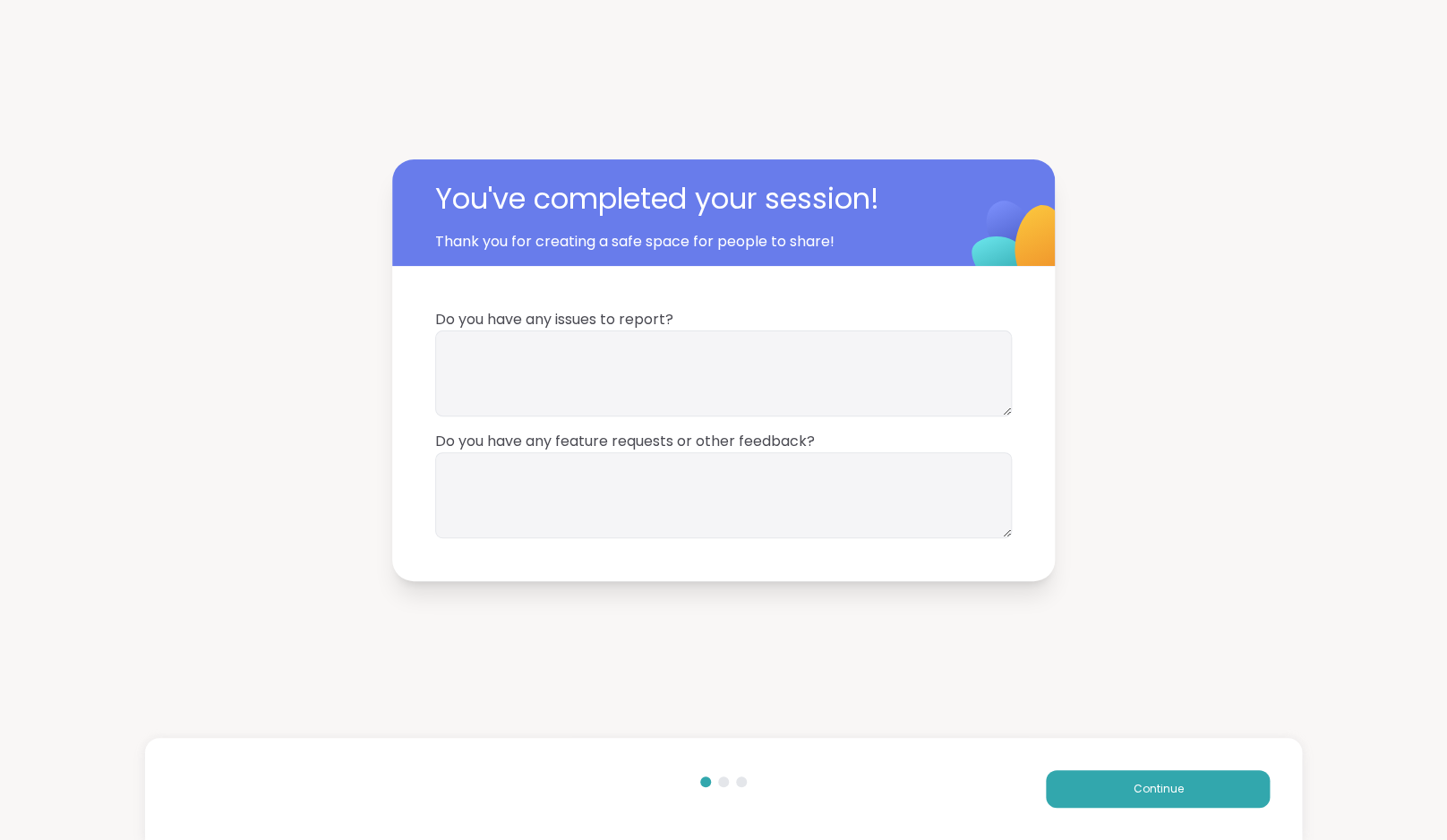
click at [1185, 768] on div "Continue" at bounding box center [724, 789] width 1158 height 102
click at [1176, 786] on span "Continue" at bounding box center [1158, 789] width 50 height 16
click at [1176, 786] on button "Continue" at bounding box center [1158, 789] width 224 height 38
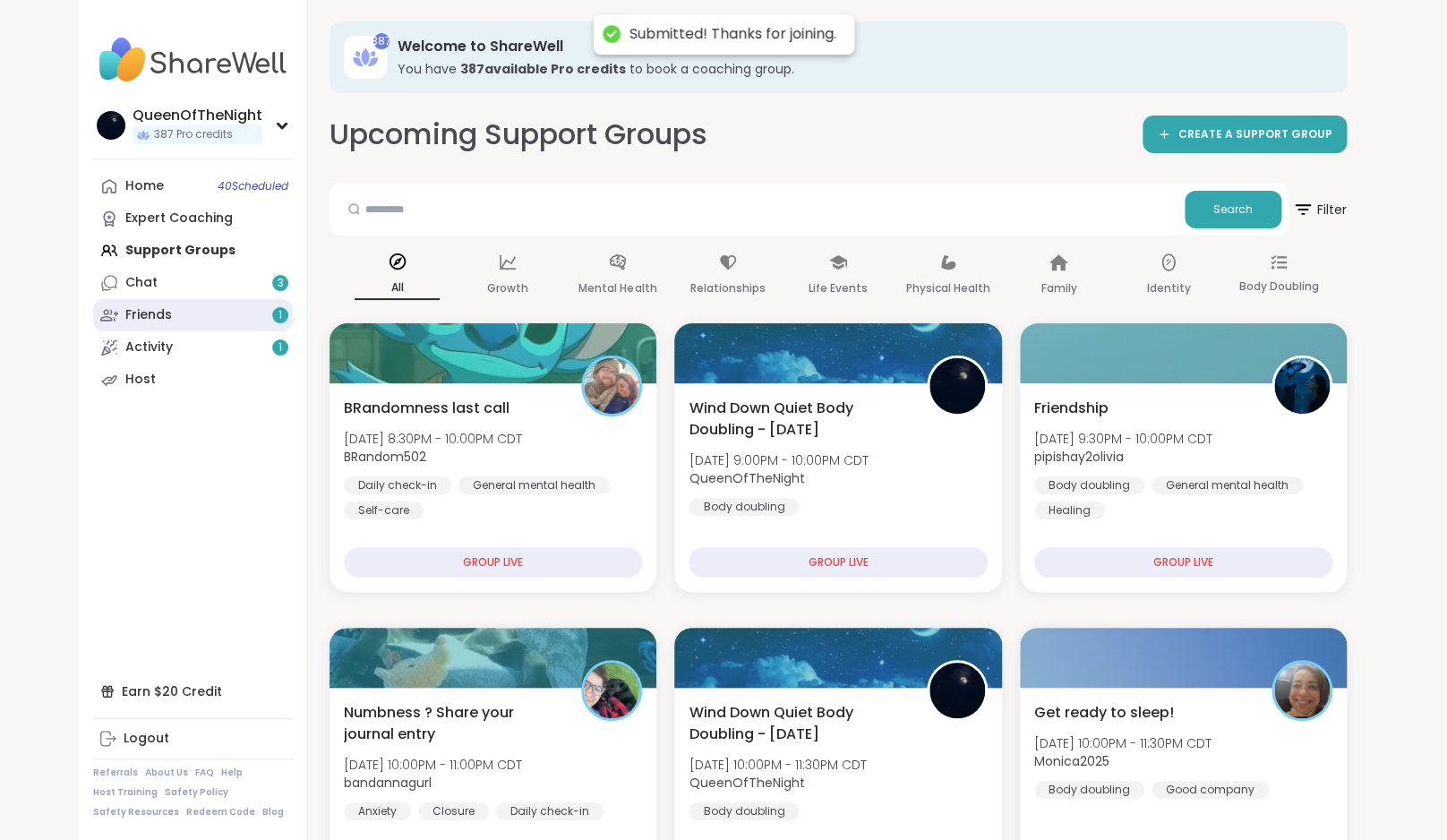
click at [198, 306] on link "Friends 1" at bounding box center [192, 314] width 200 height 32
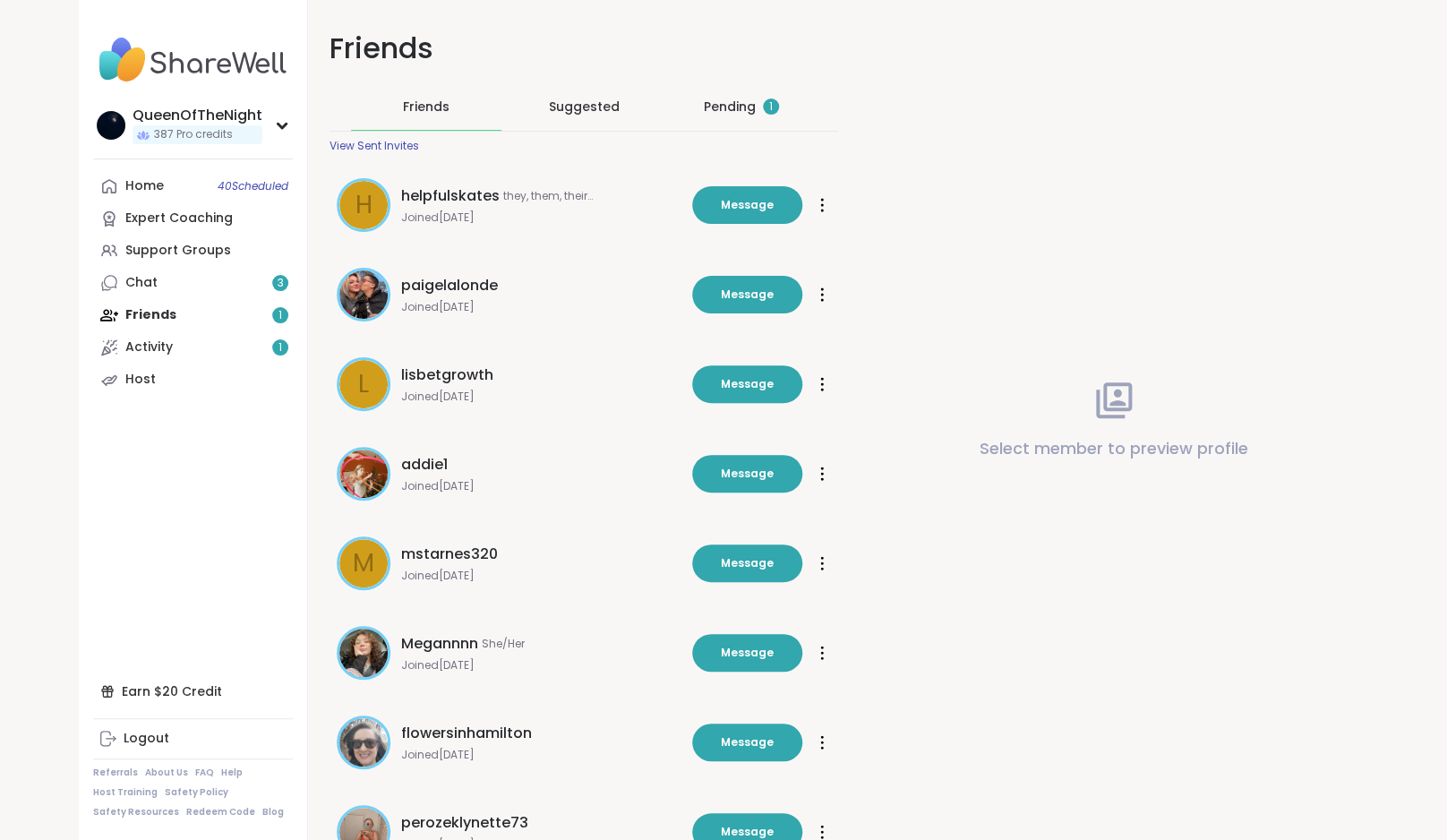
click at [721, 108] on div "Pending 1" at bounding box center [741, 106] width 75 height 18
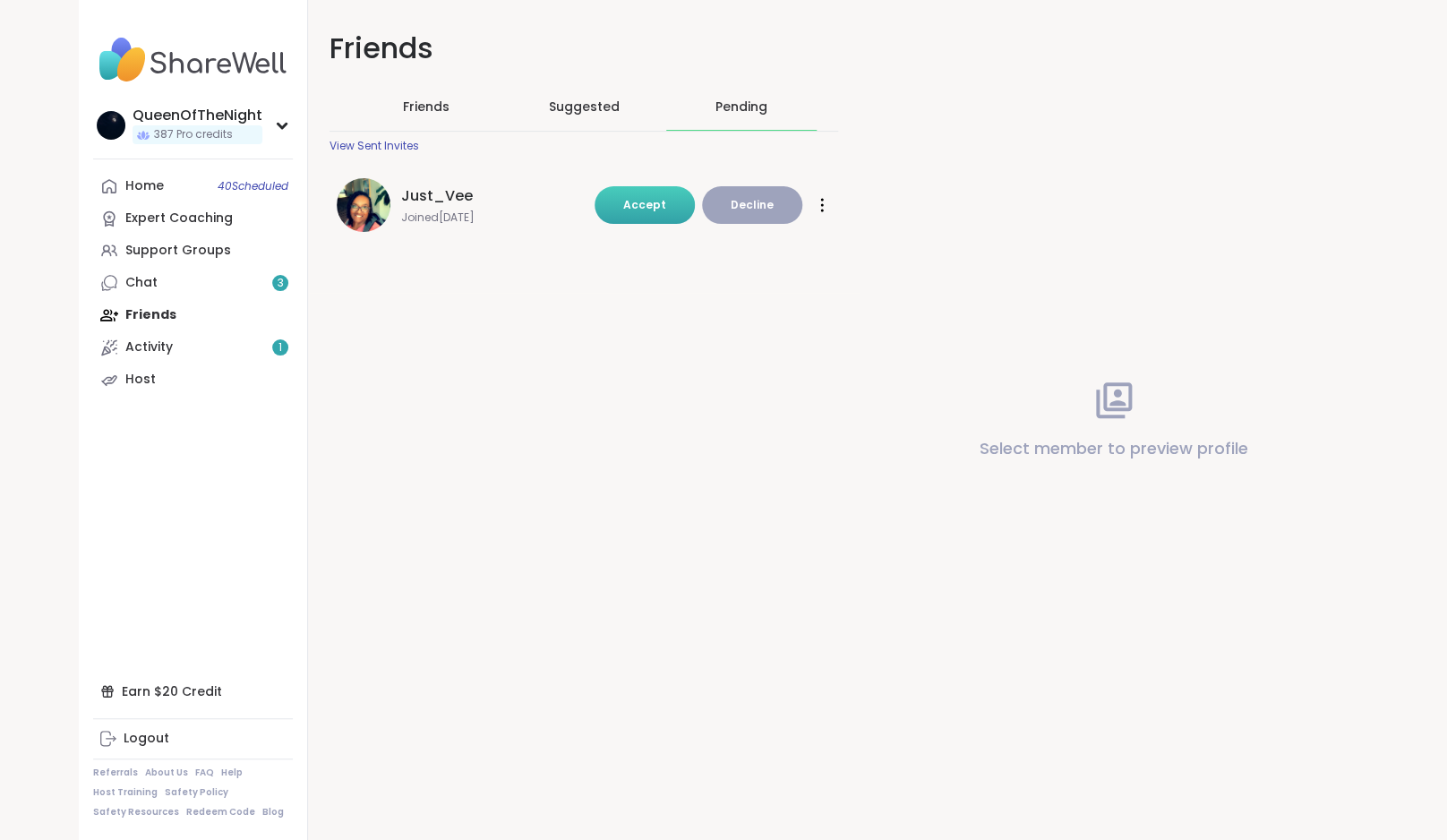
click at [646, 210] on span "Accept" at bounding box center [645, 205] width 43 height 15
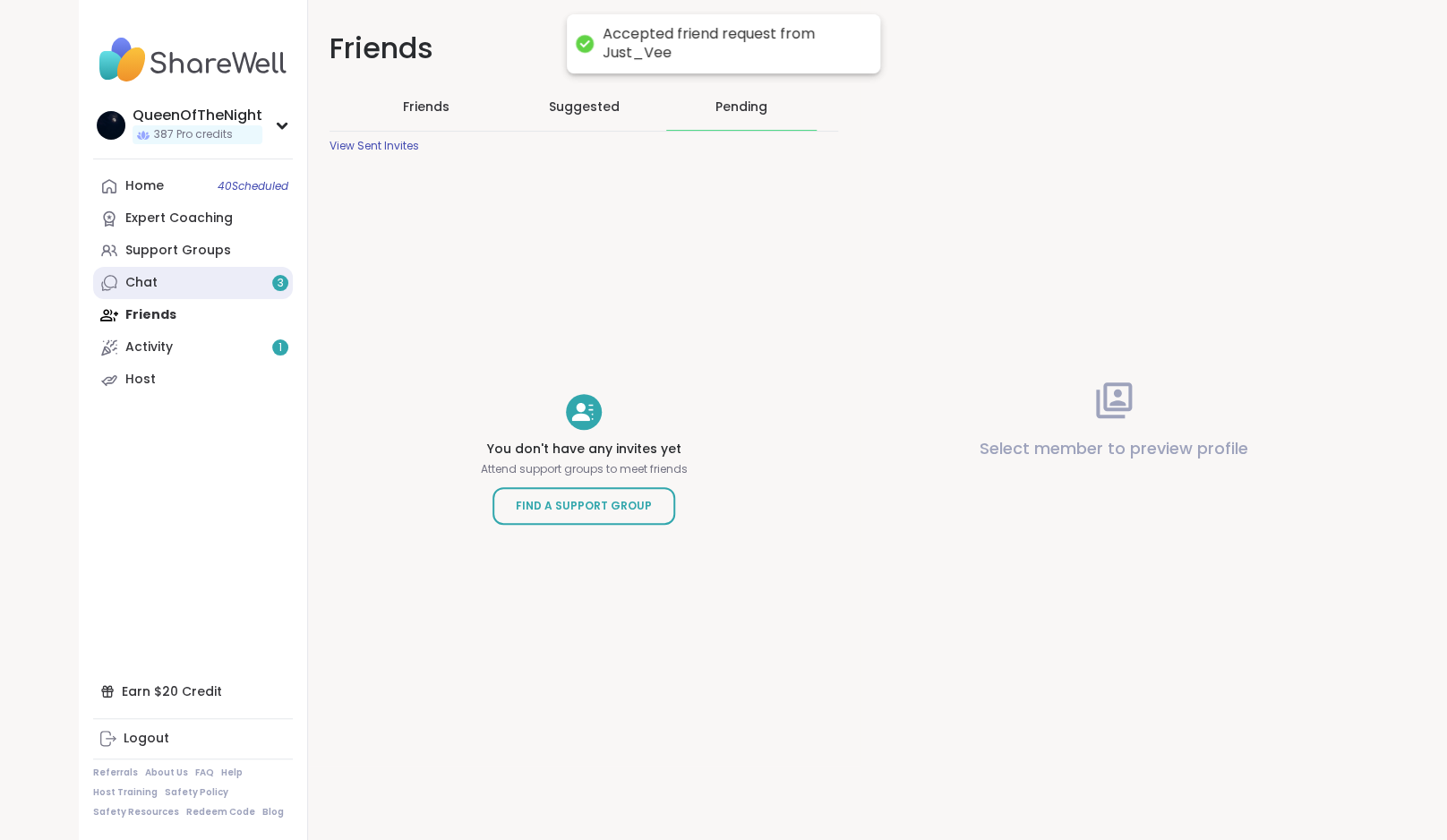
click at [226, 294] on link "Chat 3" at bounding box center [192, 282] width 200 height 32
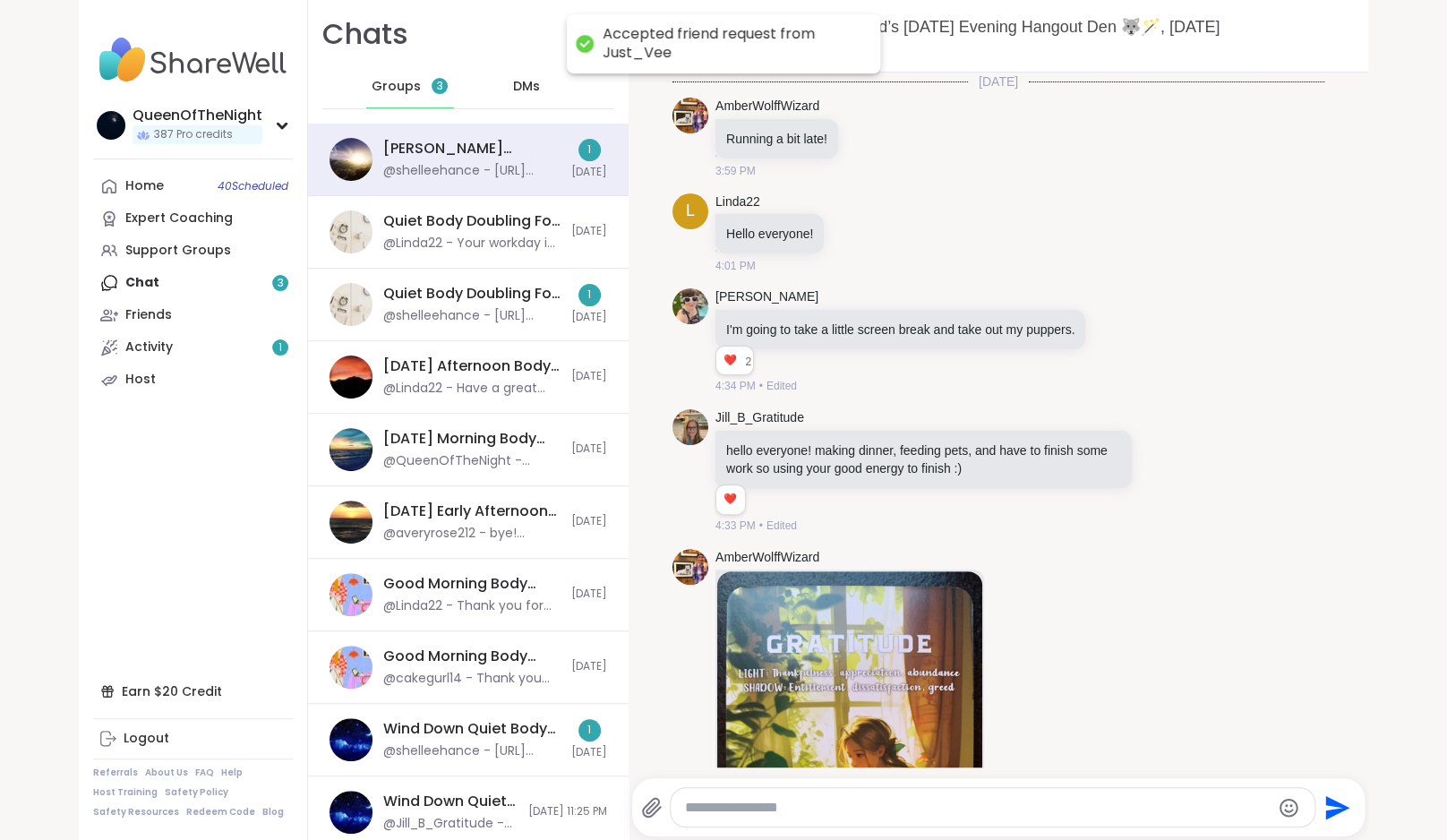
scroll to position [4348, 0]
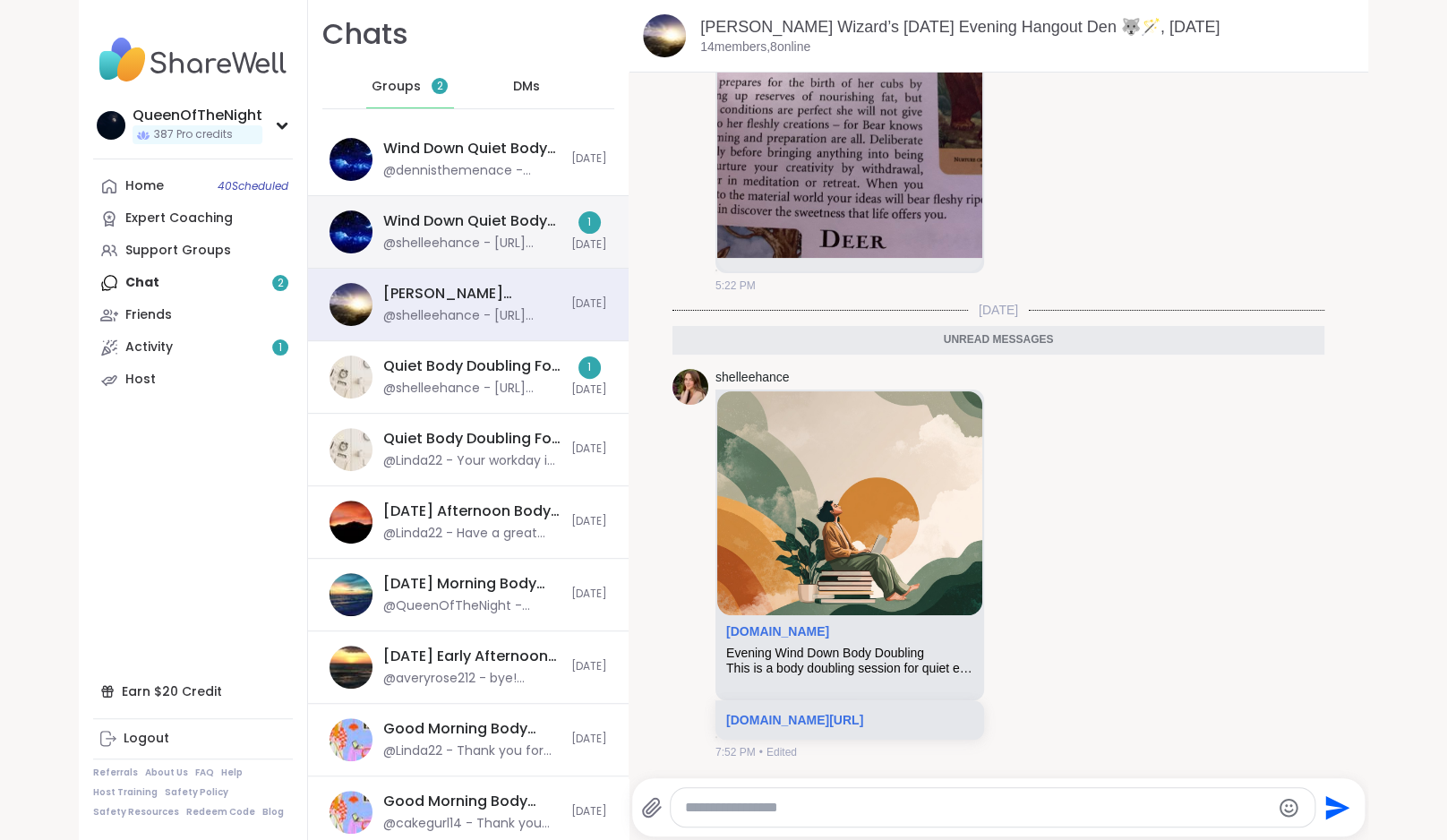
click at [442, 225] on div "Wind Down Quiet Body Doubling - Monday, Oct 13" at bounding box center [471, 221] width 177 height 19
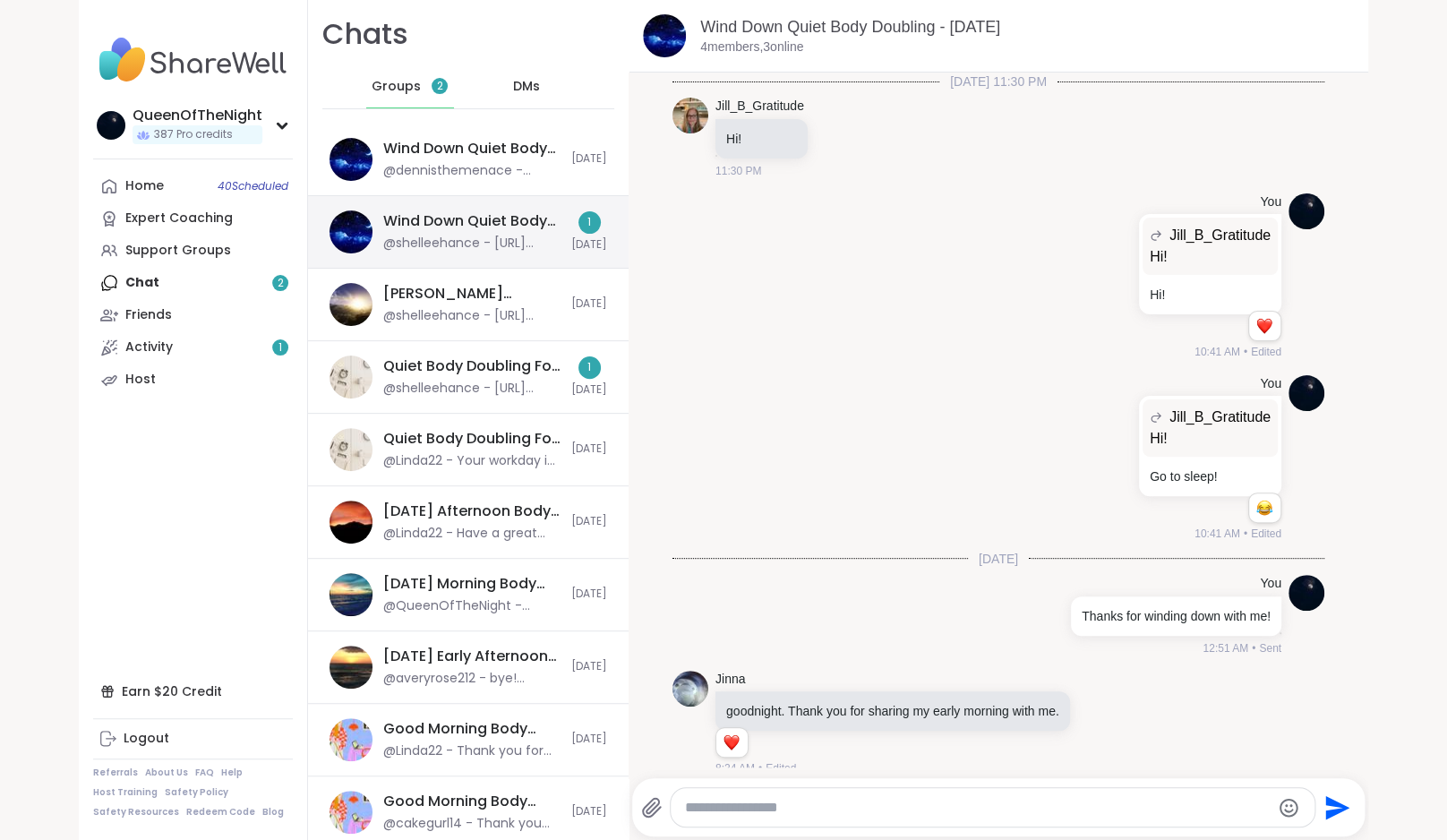
scroll to position [697, 0]
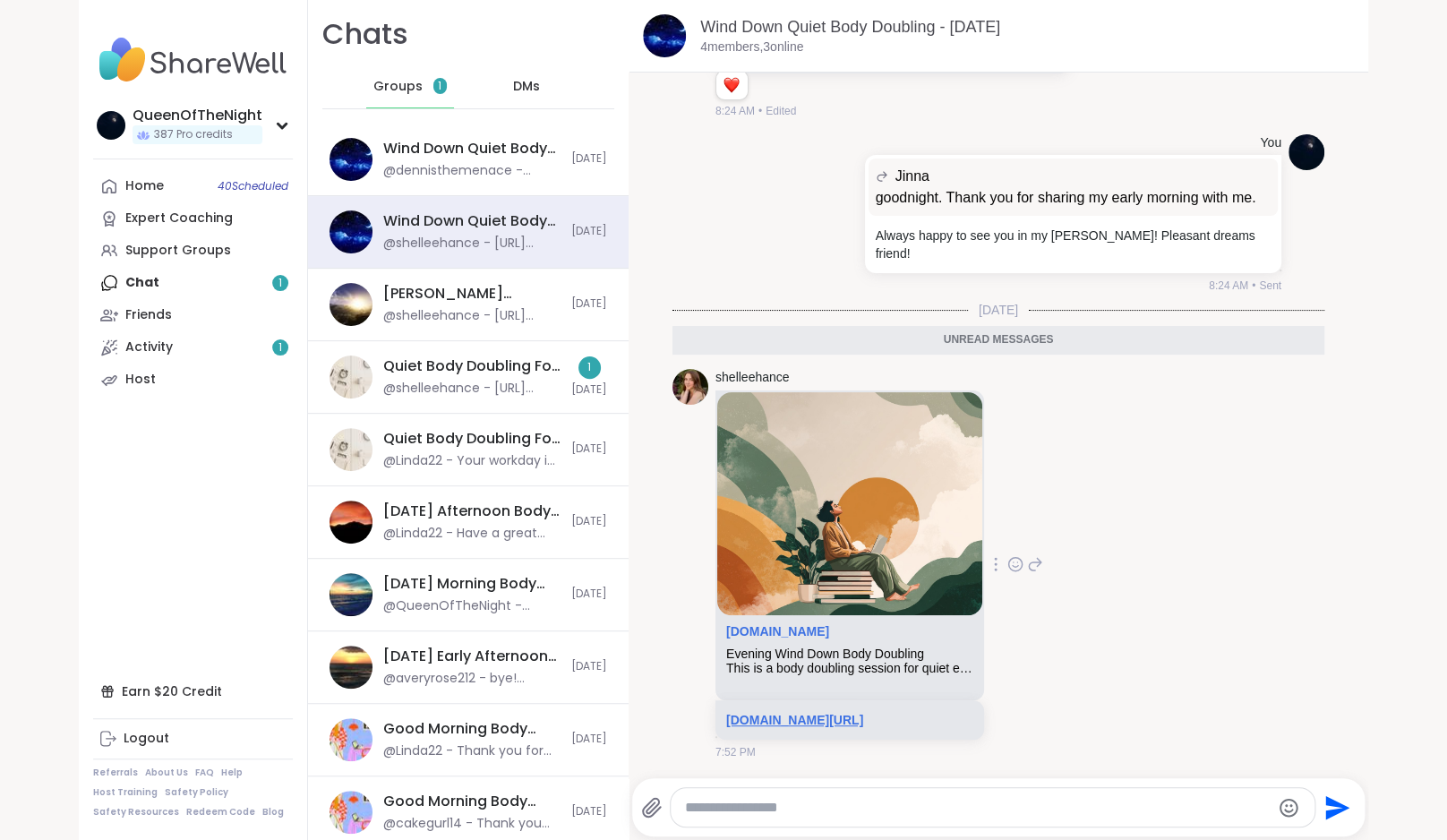
click at [854, 723] on link "sharewellnow.com/session/661b017a-a662-4bf7-8297-4306d41dc603" at bounding box center [795, 719] width 137 height 14
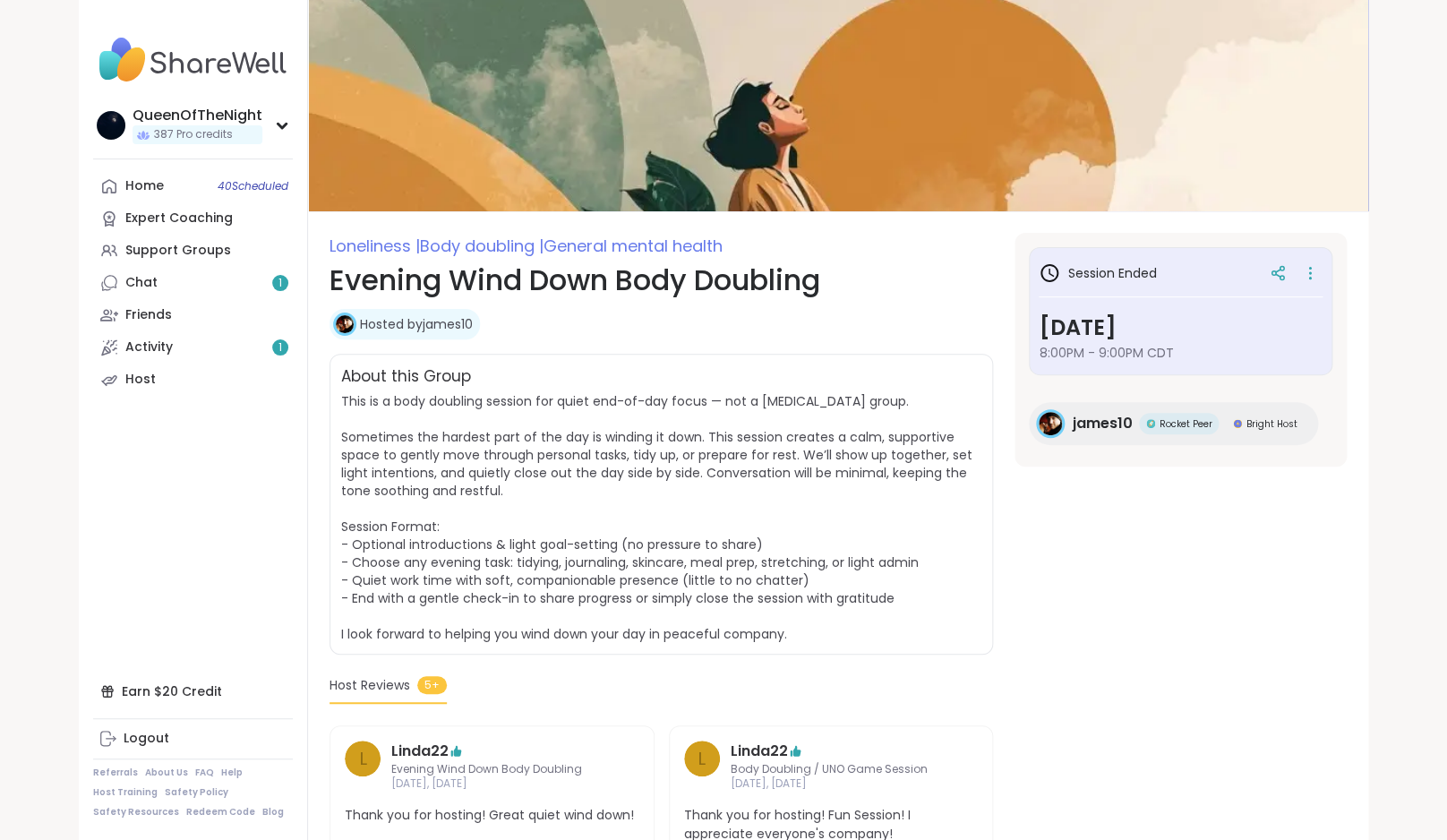
scroll to position [43, 0]
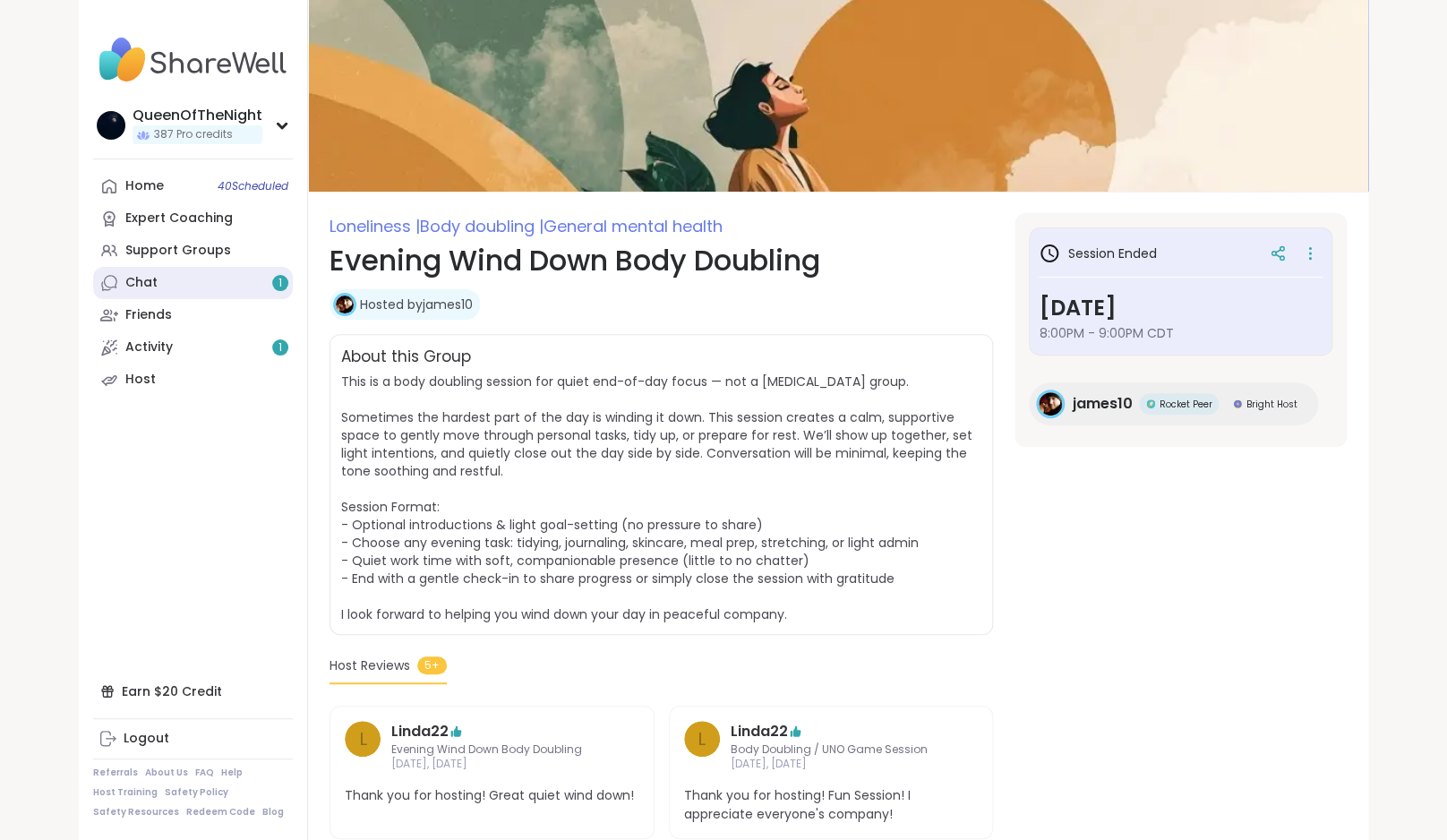
click at [213, 283] on link "Chat 1" at bounding box center [192, 282] width 200 height 32
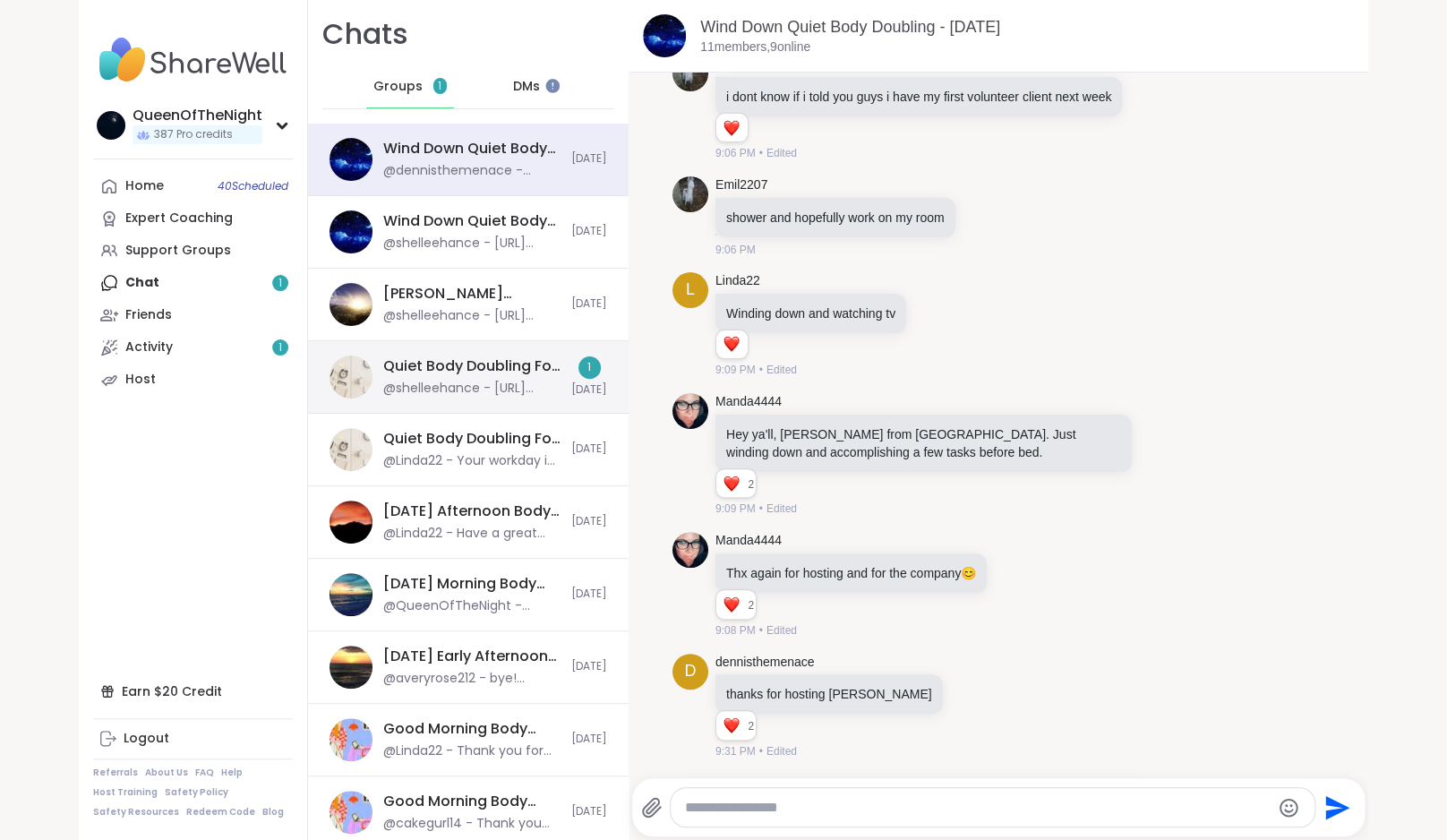
click at [408, 377] on div "Quiet Body Doubling For Productivity - Tuesday, Oct 14 @shelleehance - https://…" at bounding box center [471, 377] width 177 height 42
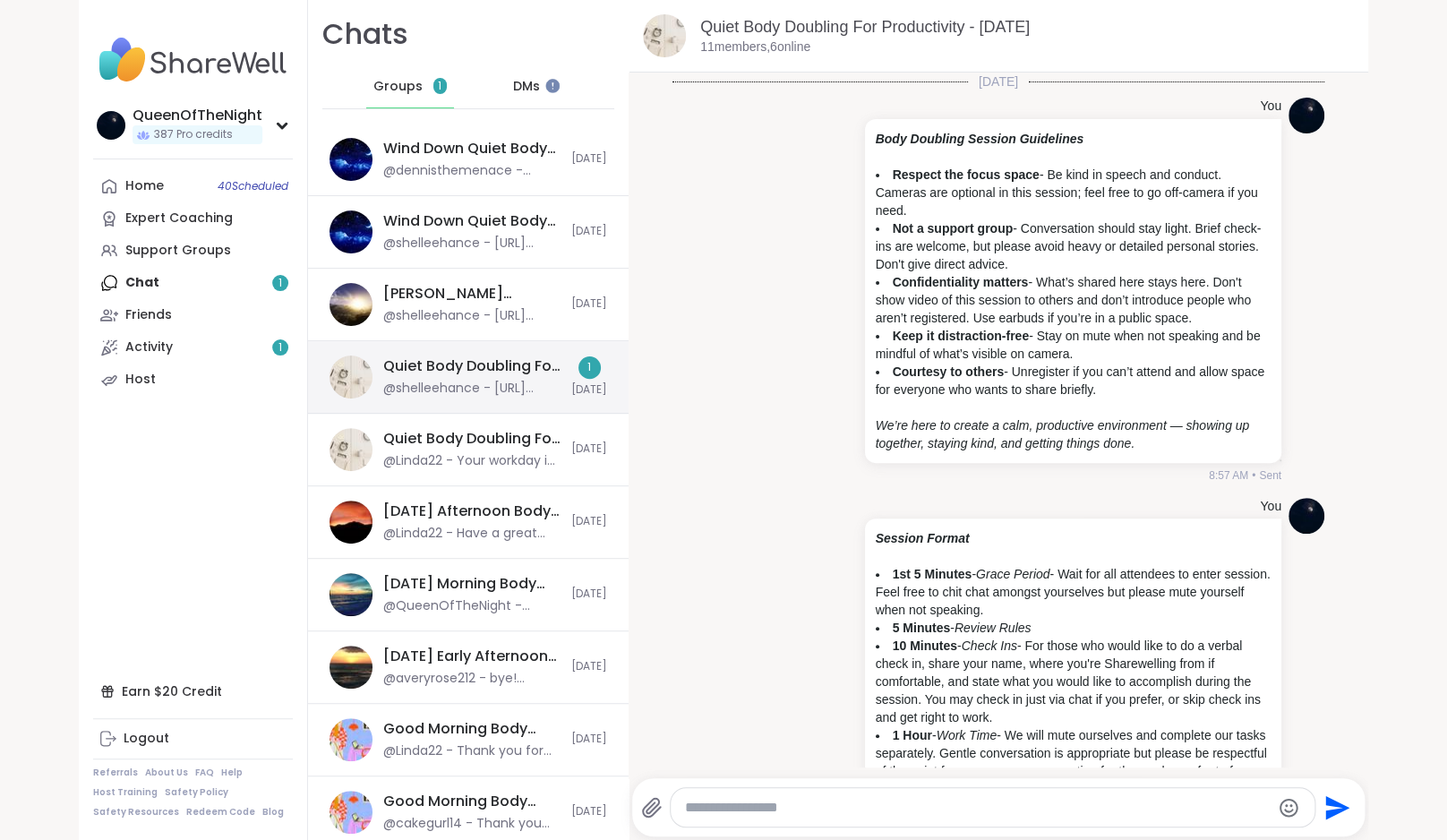
scroll to position [3489, 0]
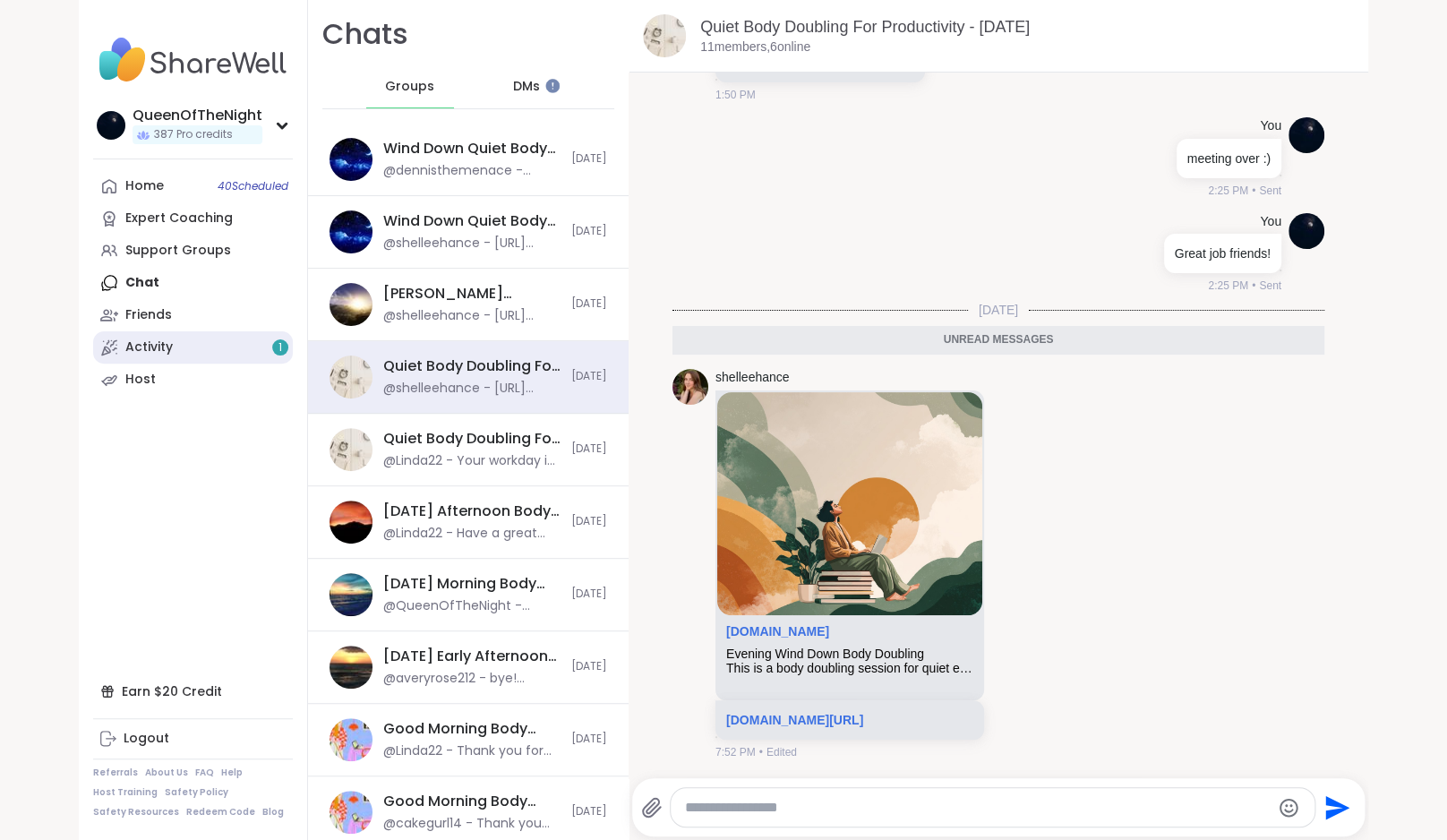
click at [182, 344] on link "Activity 1" at bounding box center [192, 347] width 200 height 32
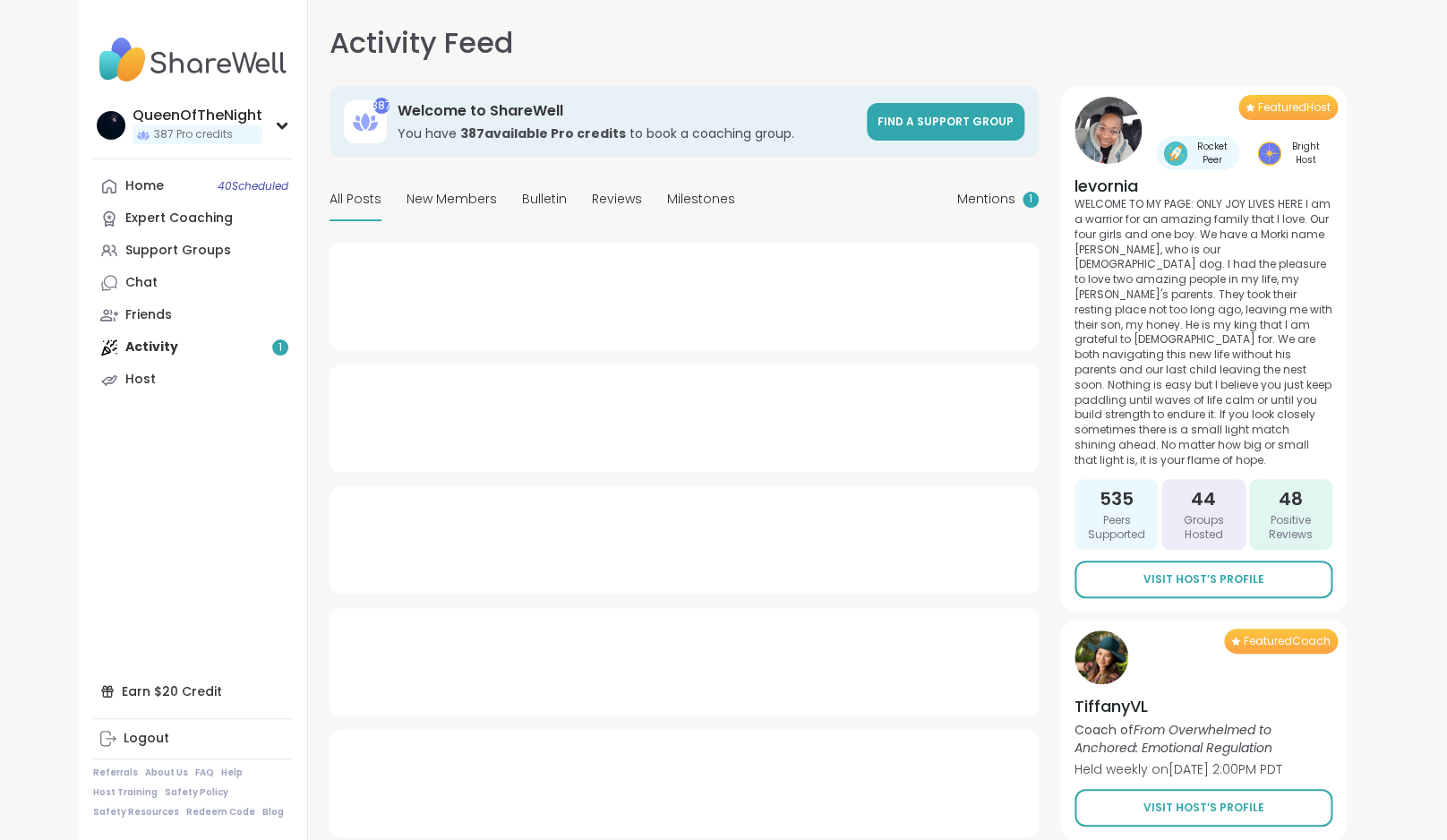
type textarea "*"
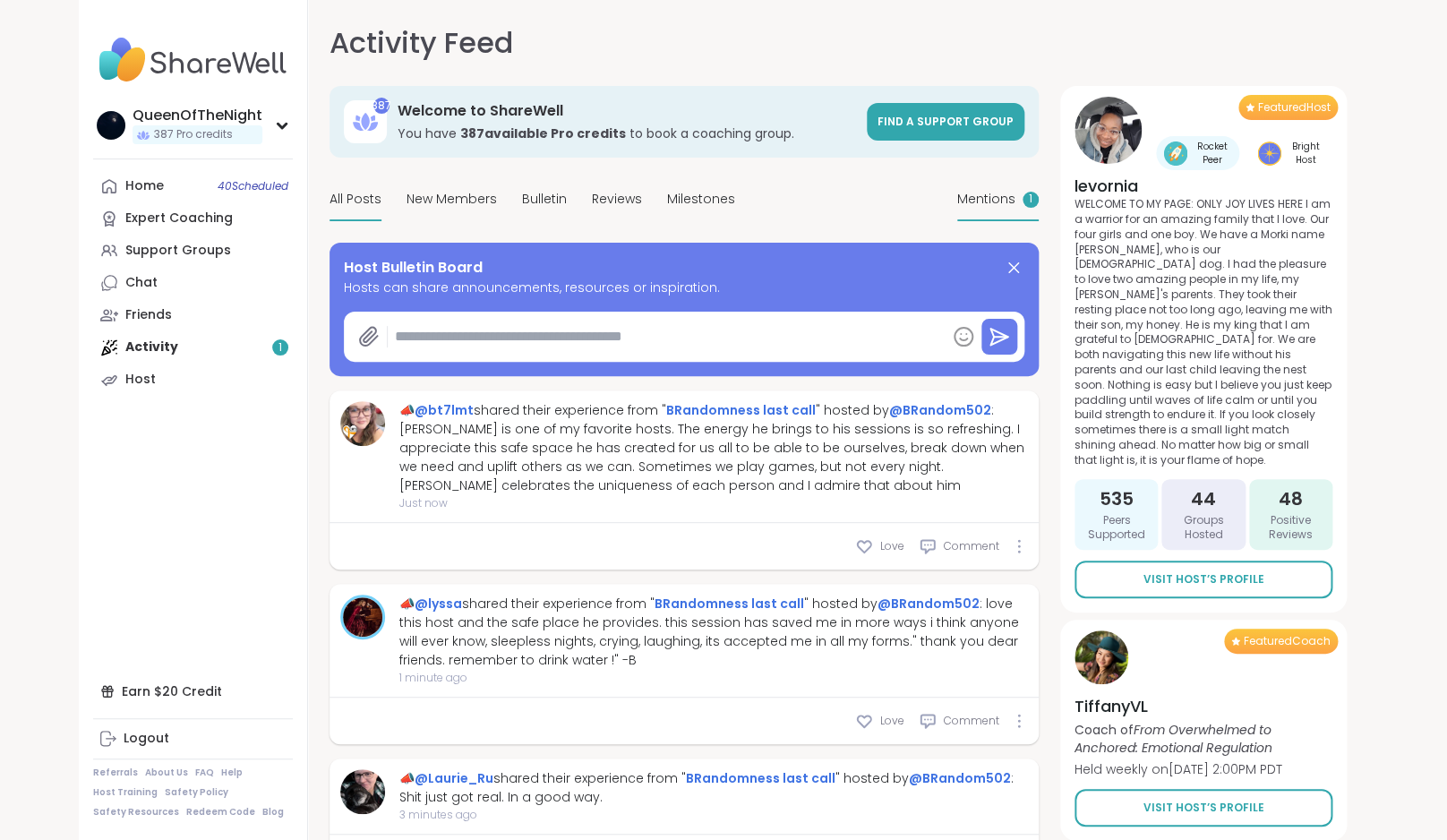
click at [978, 200] on span "Mentions" at bounding box center [986, 198] width 58 height 18
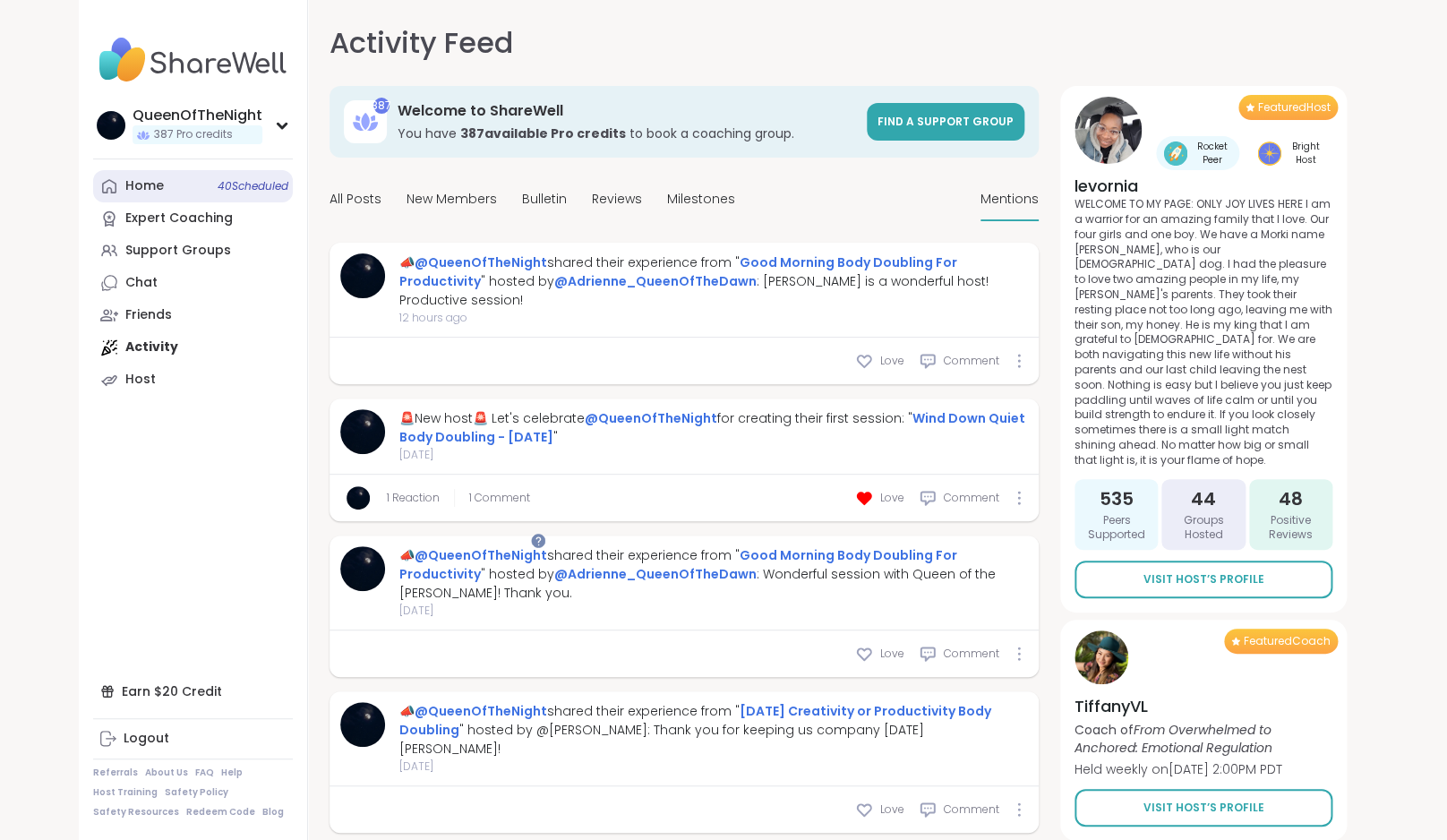
click at [127, 188] on div "Home 40 Scheduled" at bounding box center [145, 186] width 39 height 18
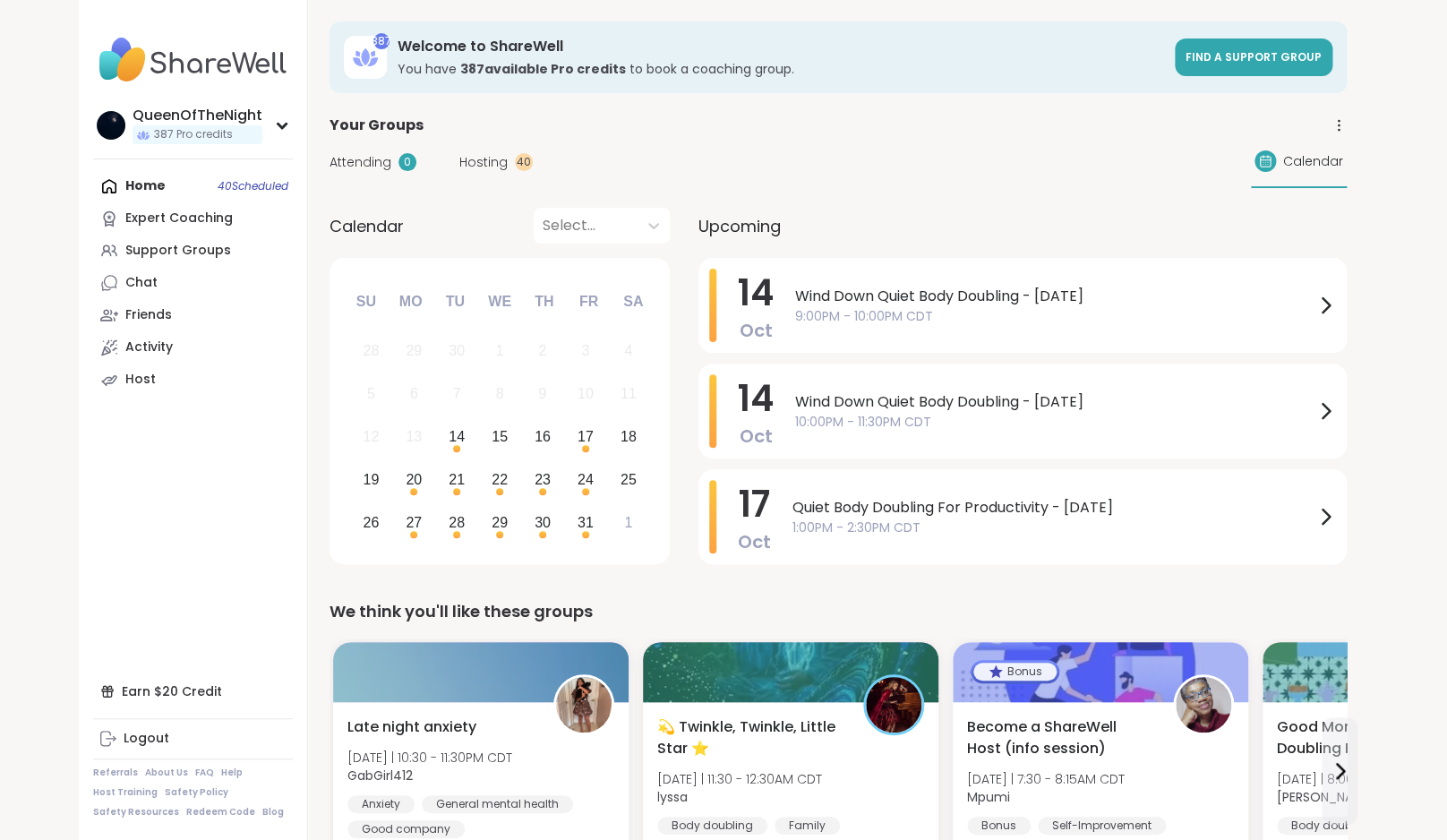
click at [515, 158] on div "40" at bounding box center [524, 161] width 18 height 18
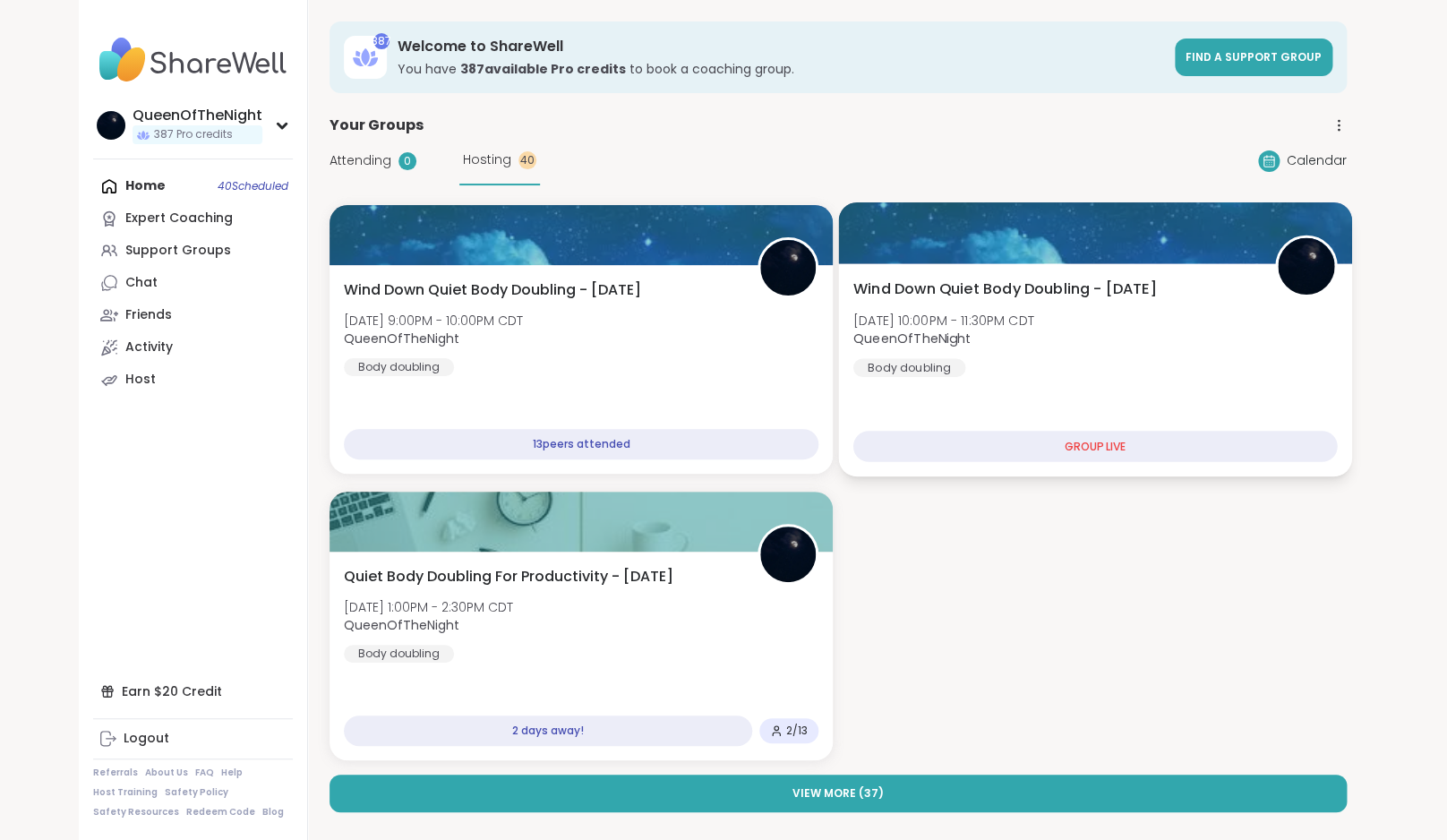
click at [1028, 334] on span "QueenOfTheNight" at bounding box center [943, 338] width 181 height 18
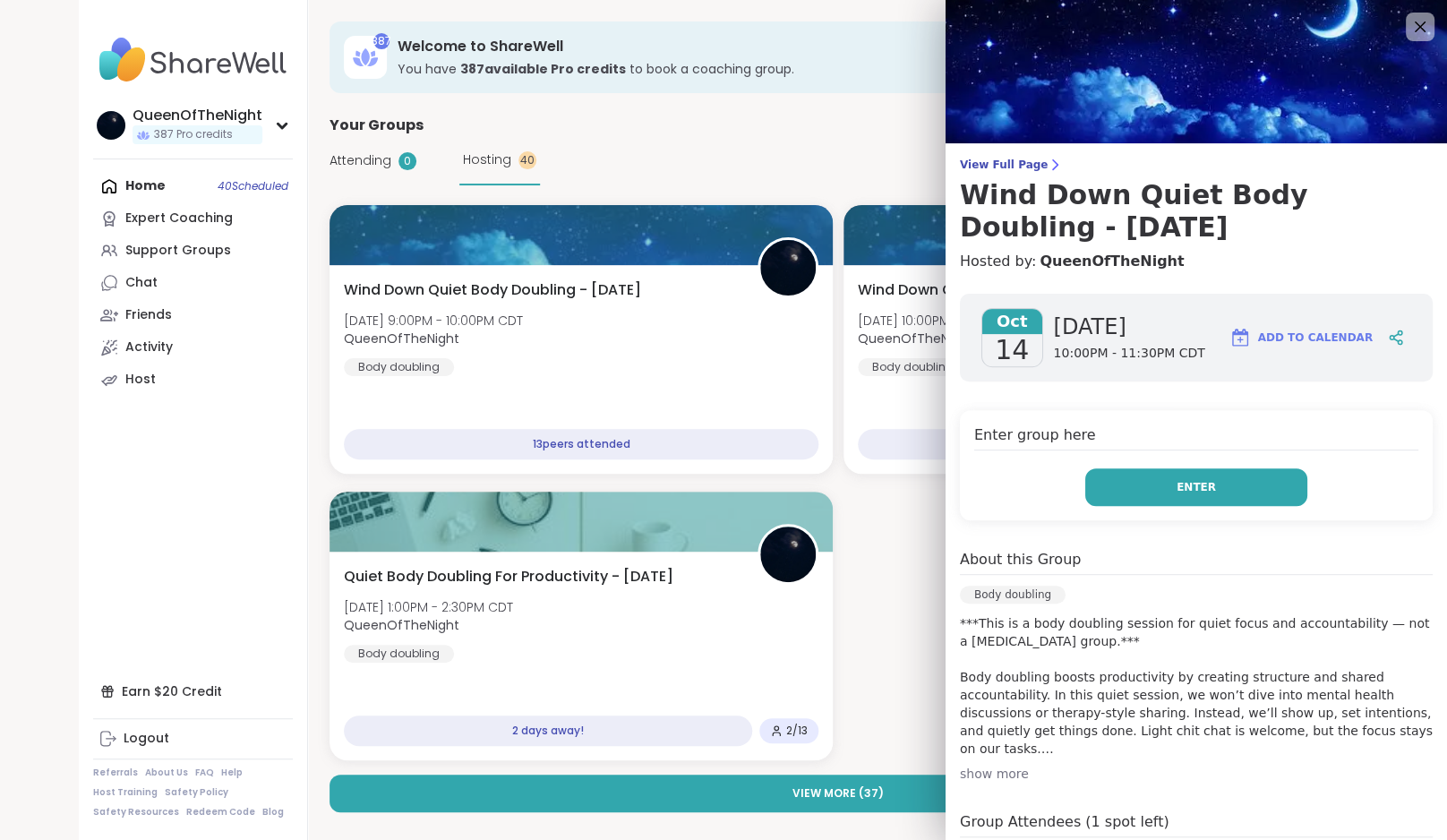
click at [1152, 495] on button "Enter" at bounding box center [1197, 486] width 222 height 38
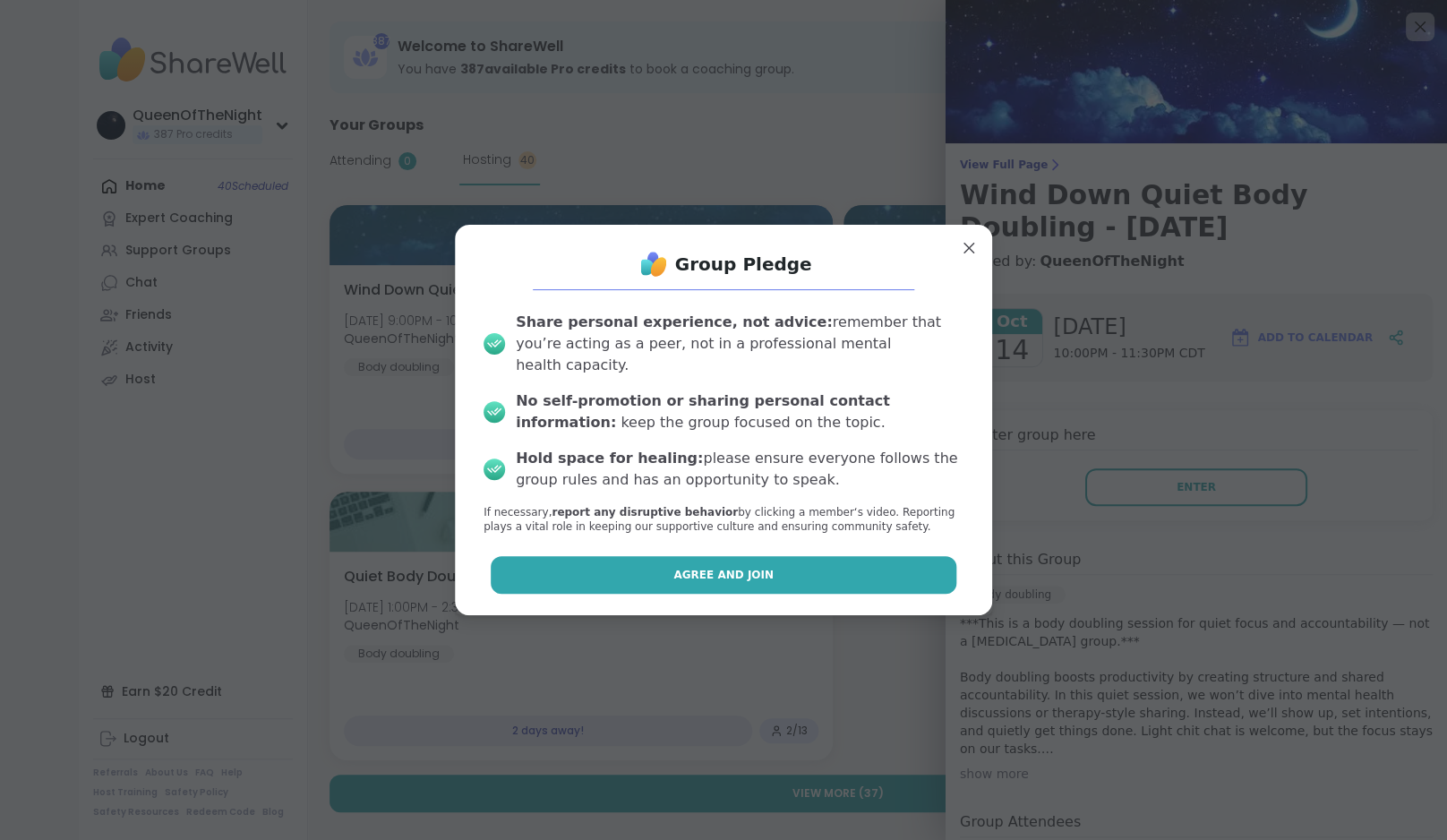
click at [767, 557] on button "Agree and Join" at bounding box center [724, 574] width 467 height 38
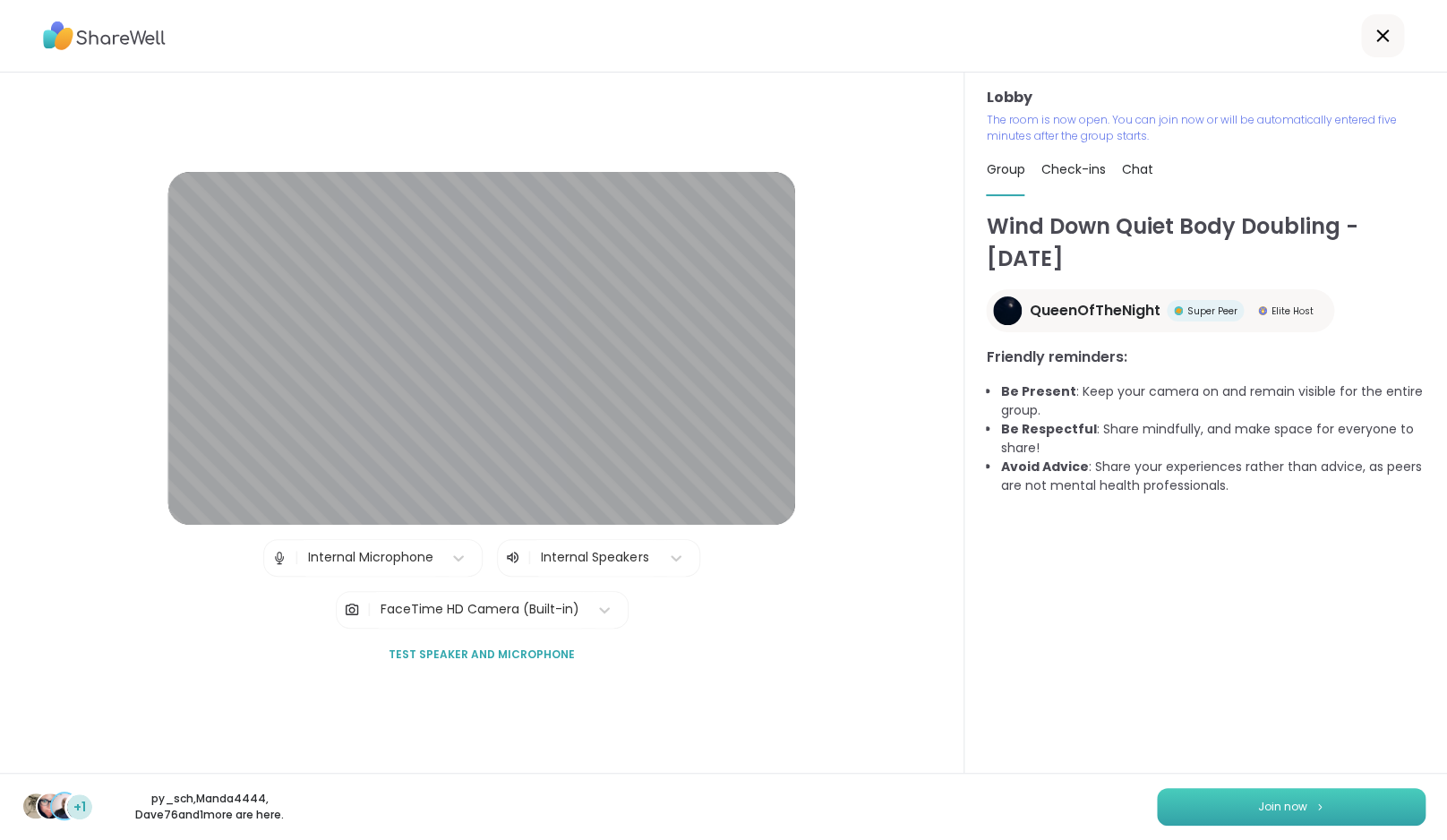
click at [1298, 799] on span "Join now" at bounding box center [1282, 806] width 49 height 16
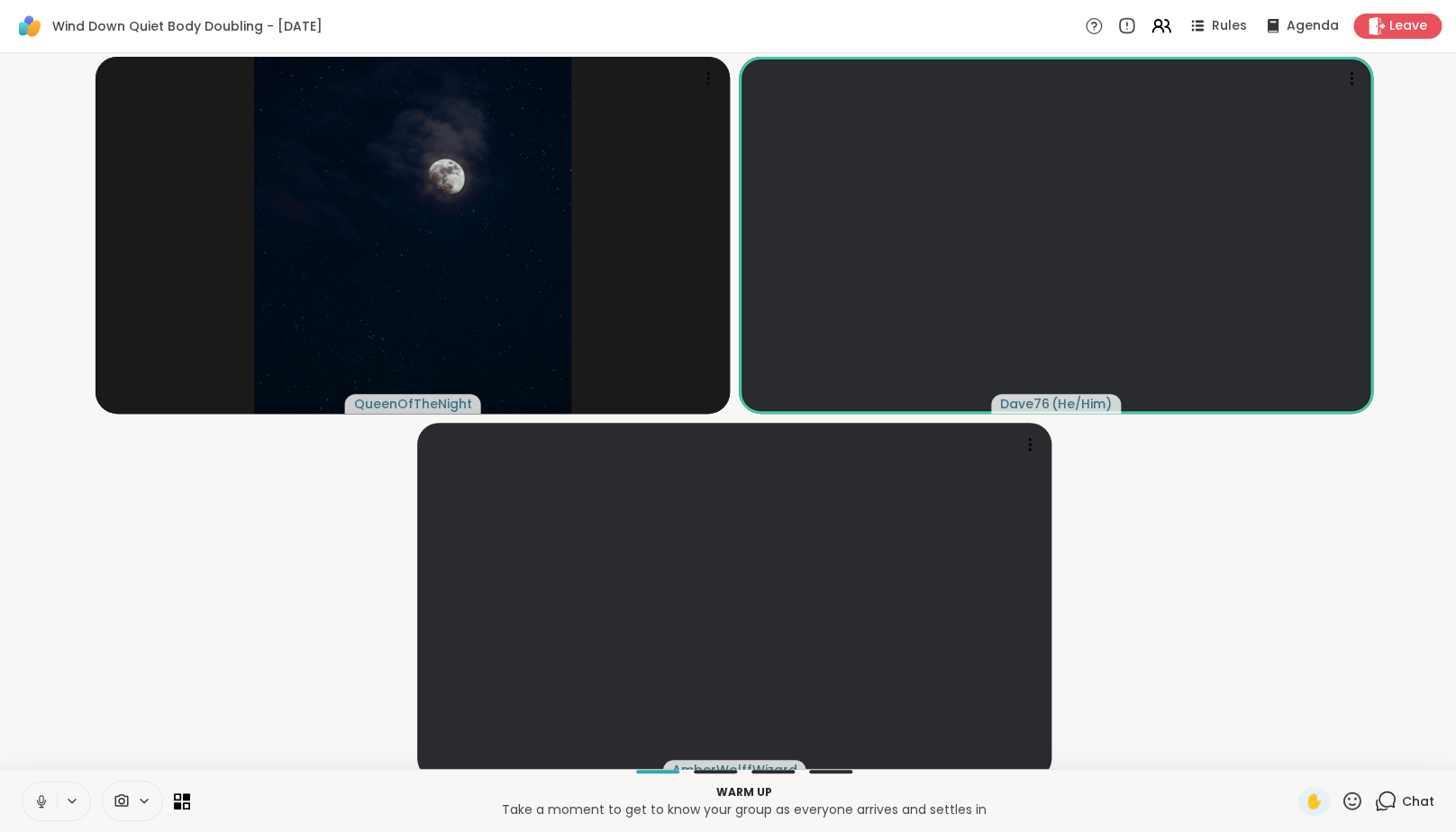
click at [182, 655] on video-player-container "QueenOfTheNight Dave76 ( He/Him ) AmberWolffWizard" at bounding box center [728, 411] width 1435 height 702
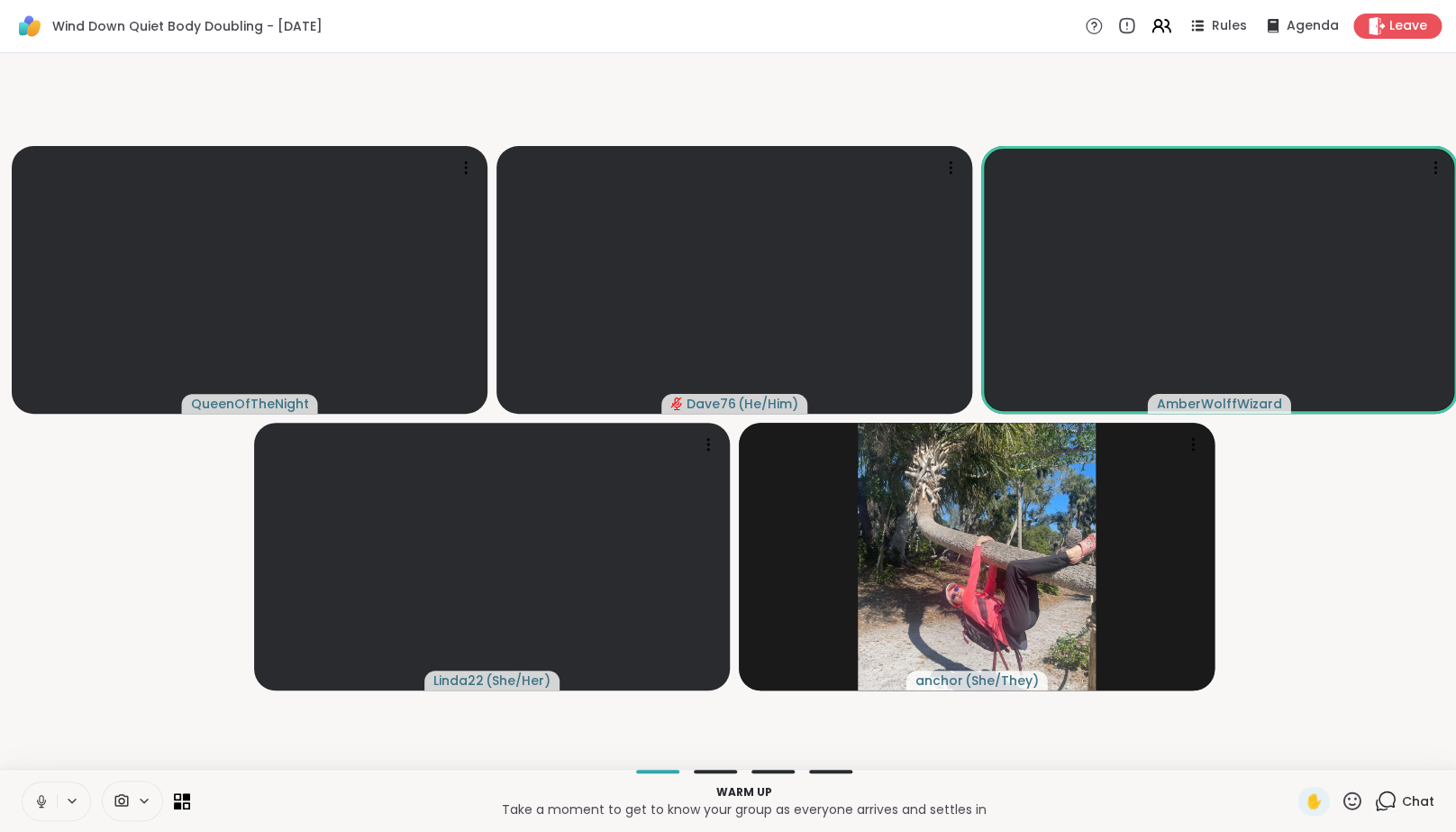
click at [50, 810] on button at bounding box center [39, 801] width 34 height 38
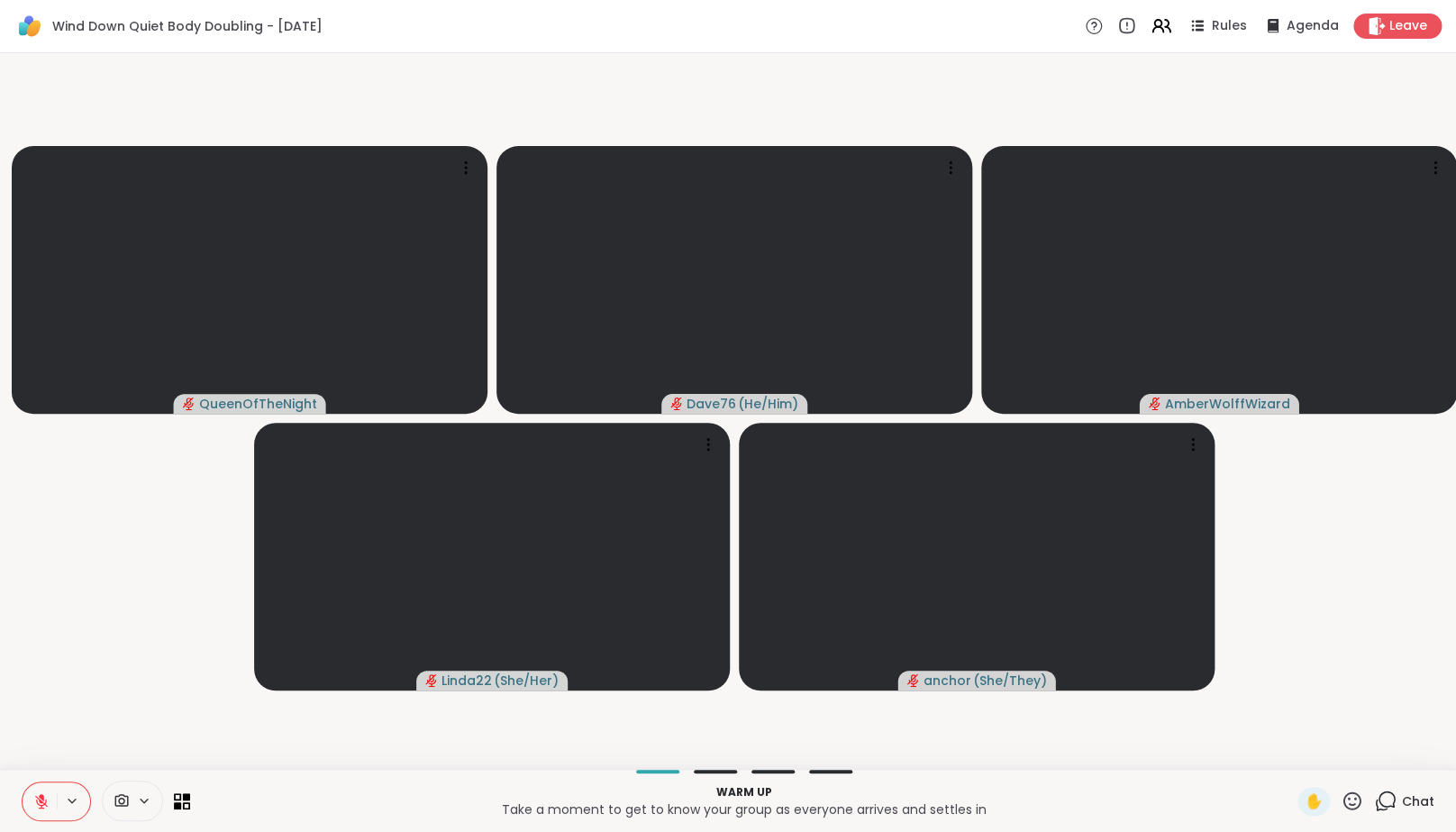
click at [48, 810] on icon at bounding box center [41, 801] width 17 height 17
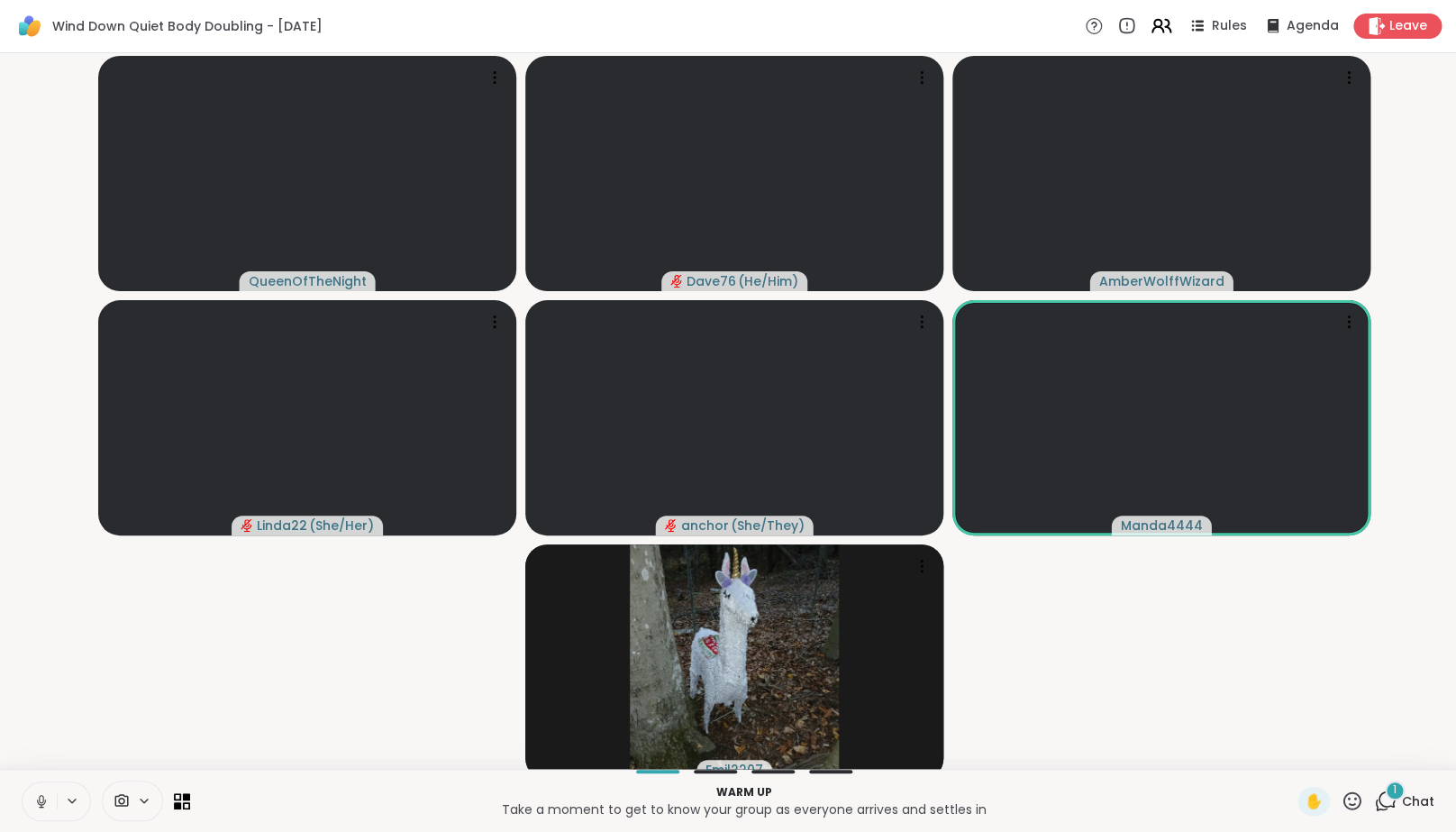
click at [1163, 28] on icon at bounding box center [1157, 30] width 11 height 6
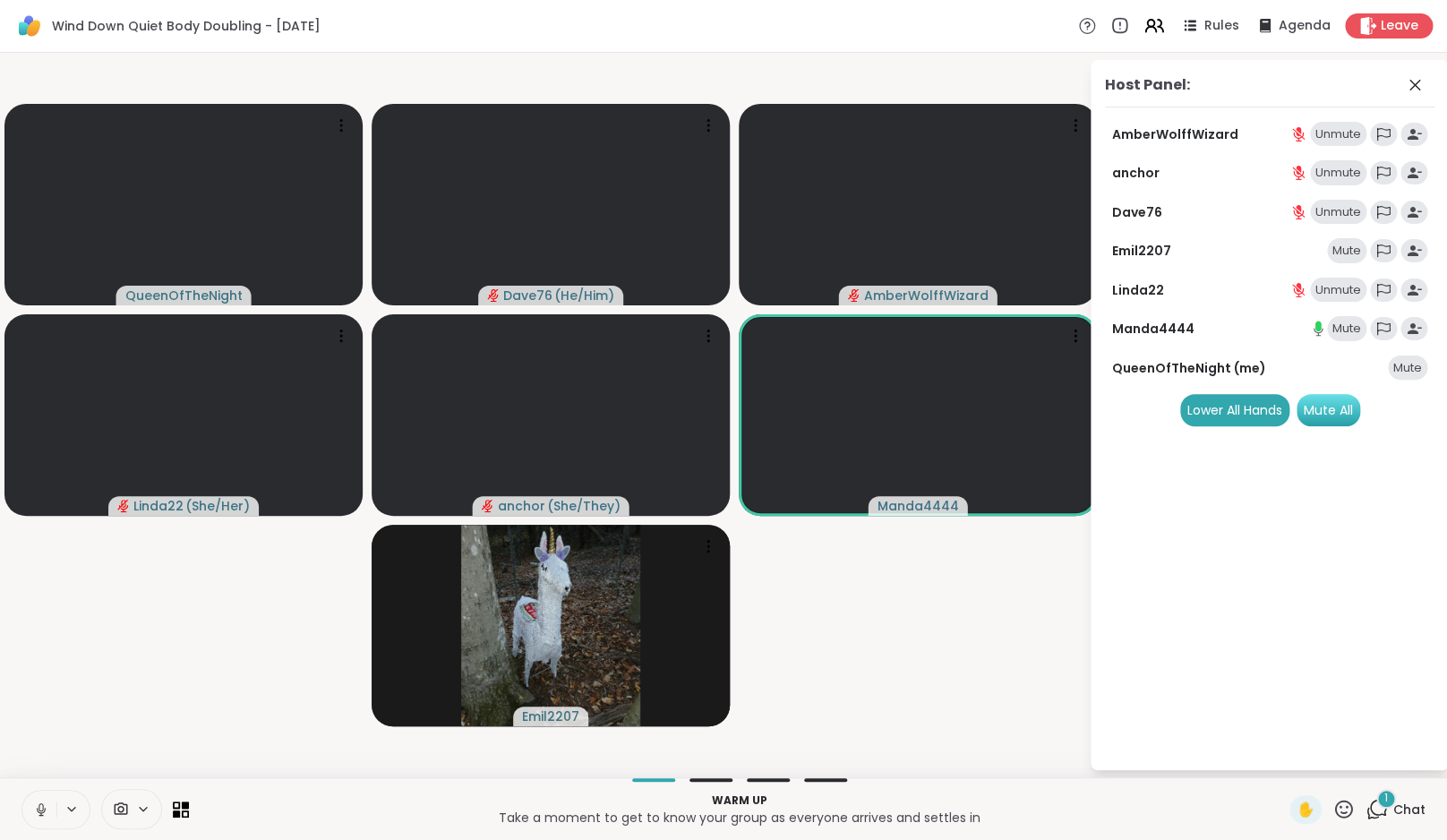
click at [1349, 408] on div "Mute All" at bounding box center [1328, 410] width 64 height 32
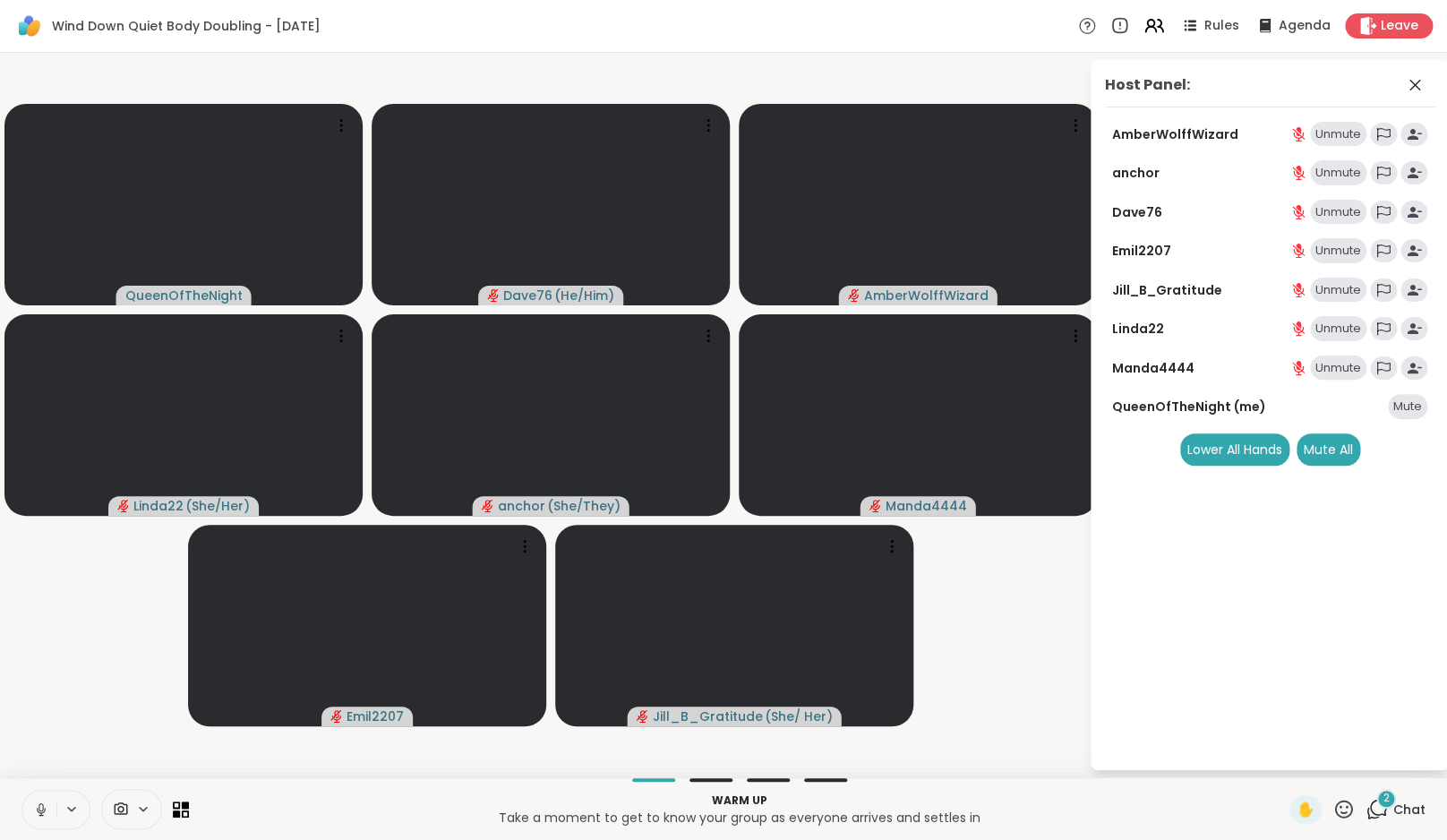
click at [1048, 611] on video-player-container "QueenOfTheNight Dave76 ( He/Him ) AmberWolffWizard Linda22 ( She/Her ) anchor (…" at bounding box center [544, 415] width 1067 height 710
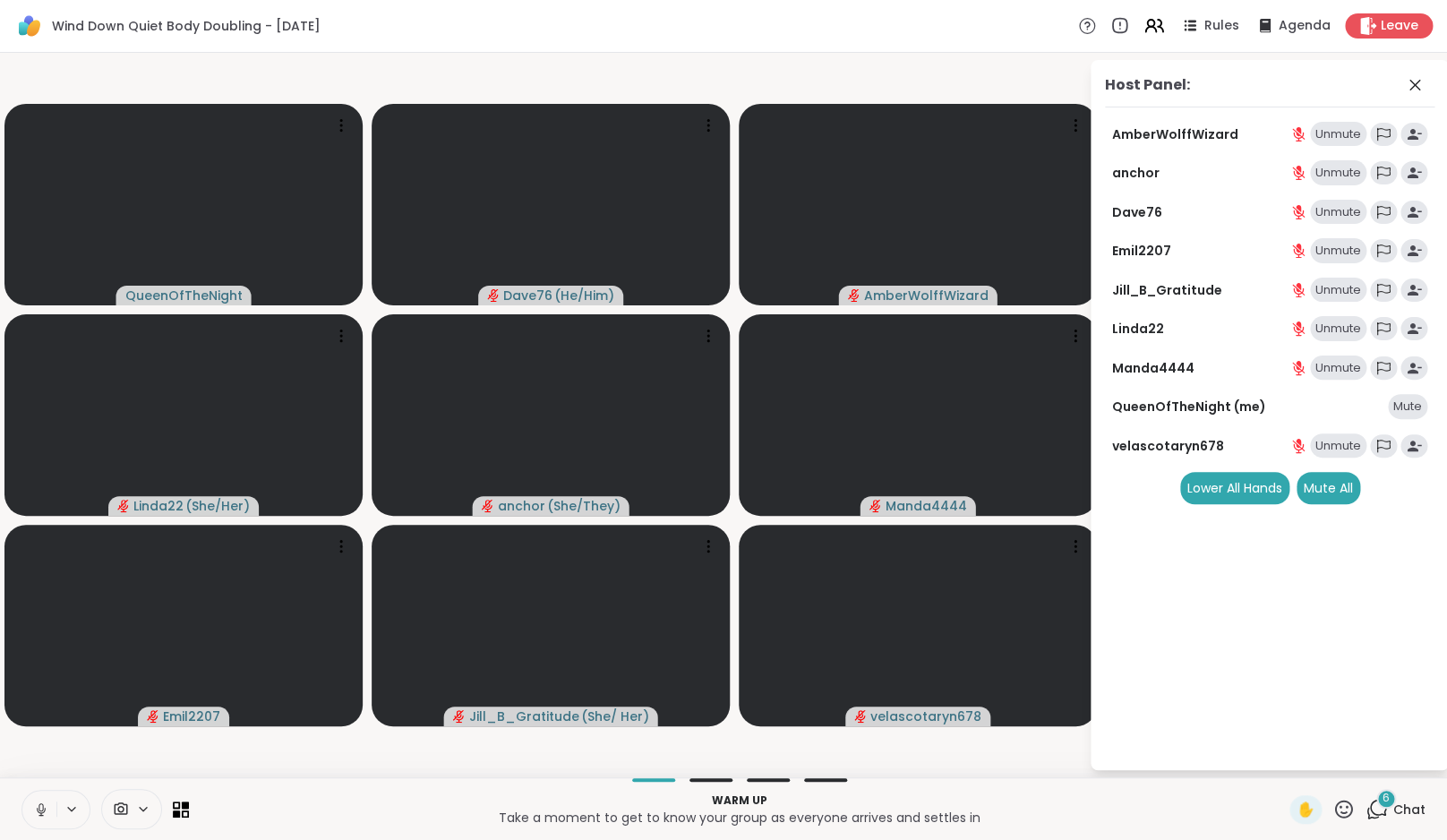
click at [1379, 807] on icon at bounding box center [1375, 808] width 22 height 22
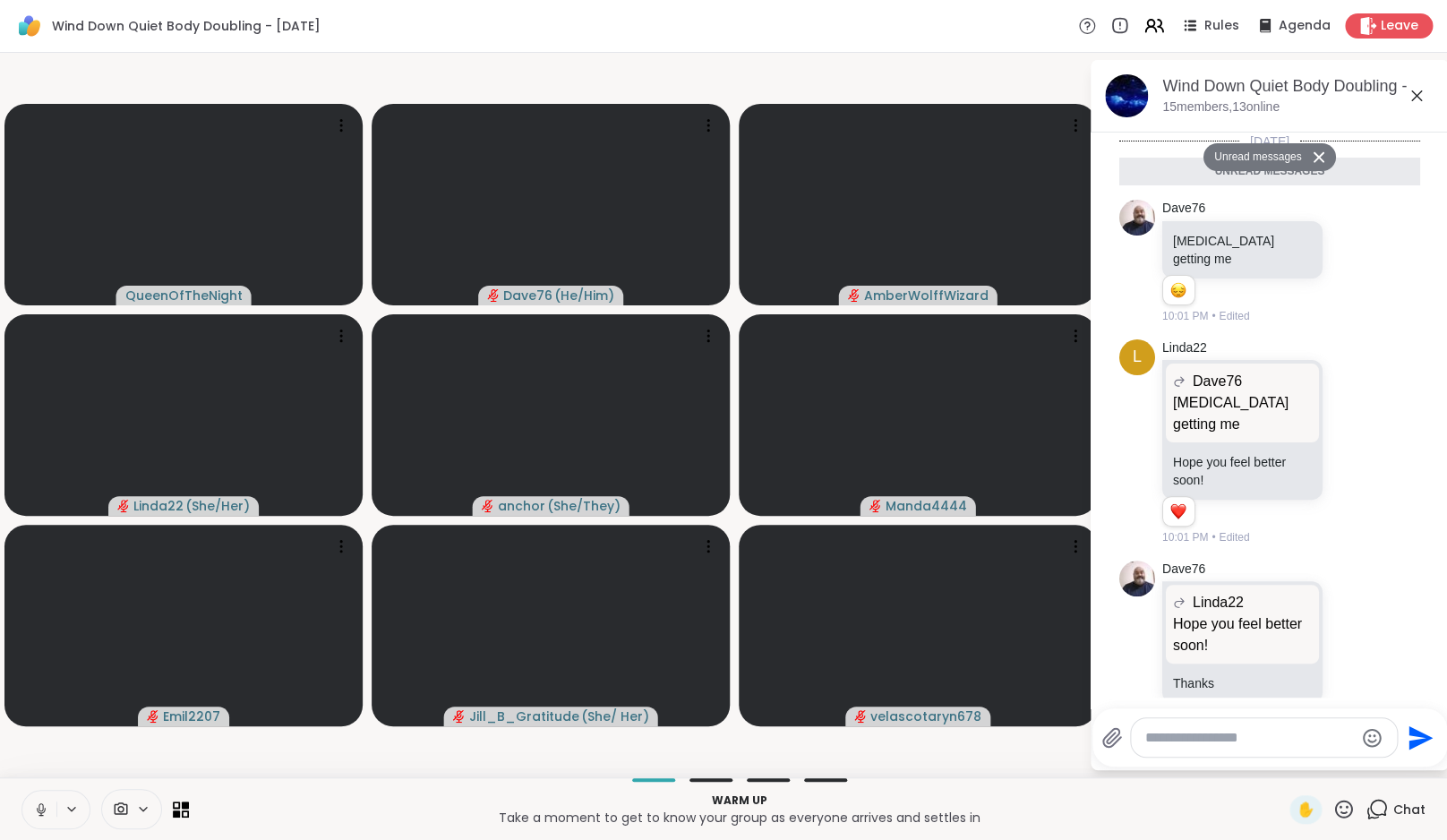
scroll to position [461, 0]
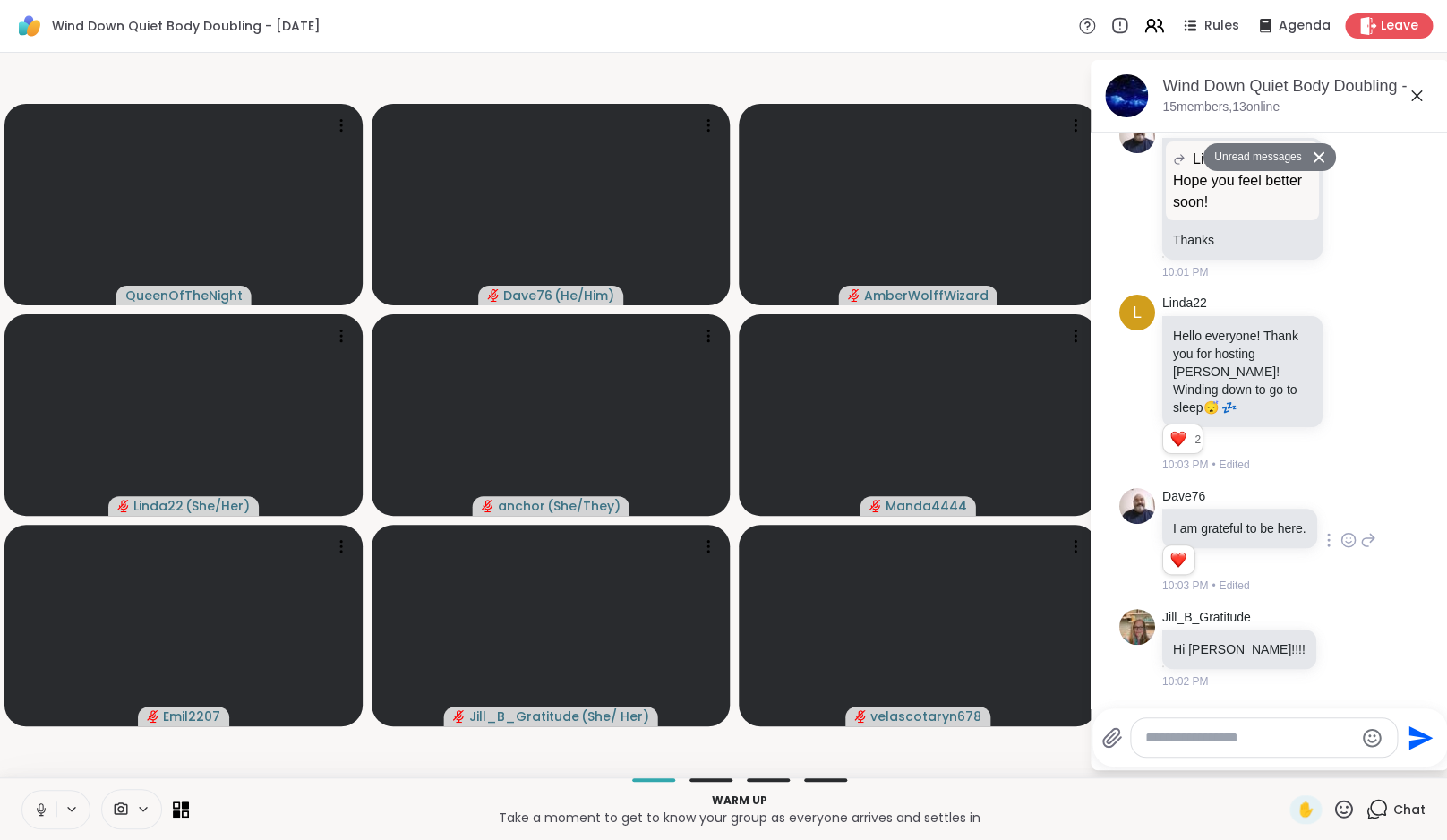
click at [1341, 534] on icon at bounding box center [1347, 540] width 14 height 14
click at [1346, 504] on div "Select Reaction: Heart" at bounding box center [1348, 511] width 16 height 16
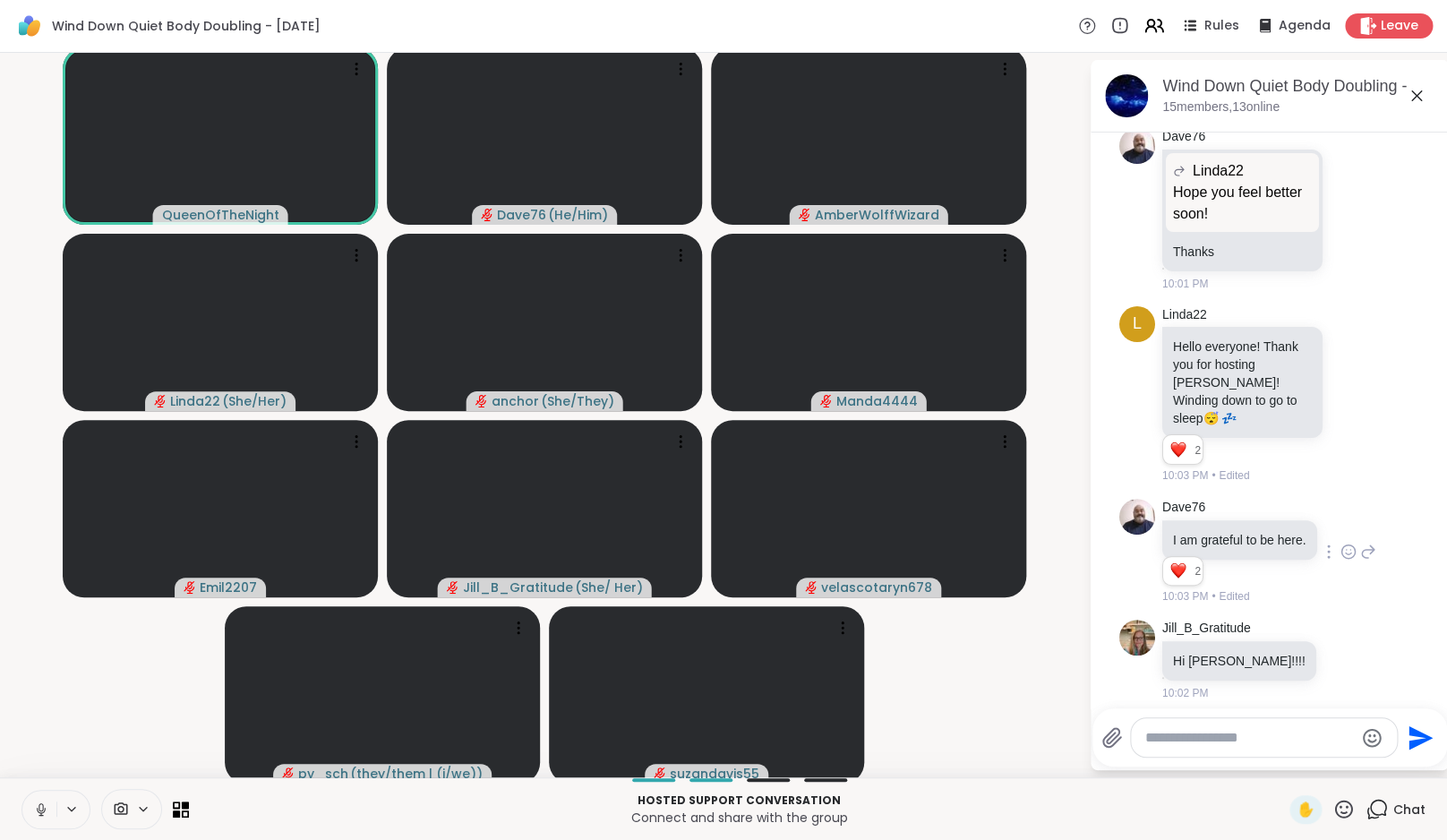
scroll to position [0, 0]
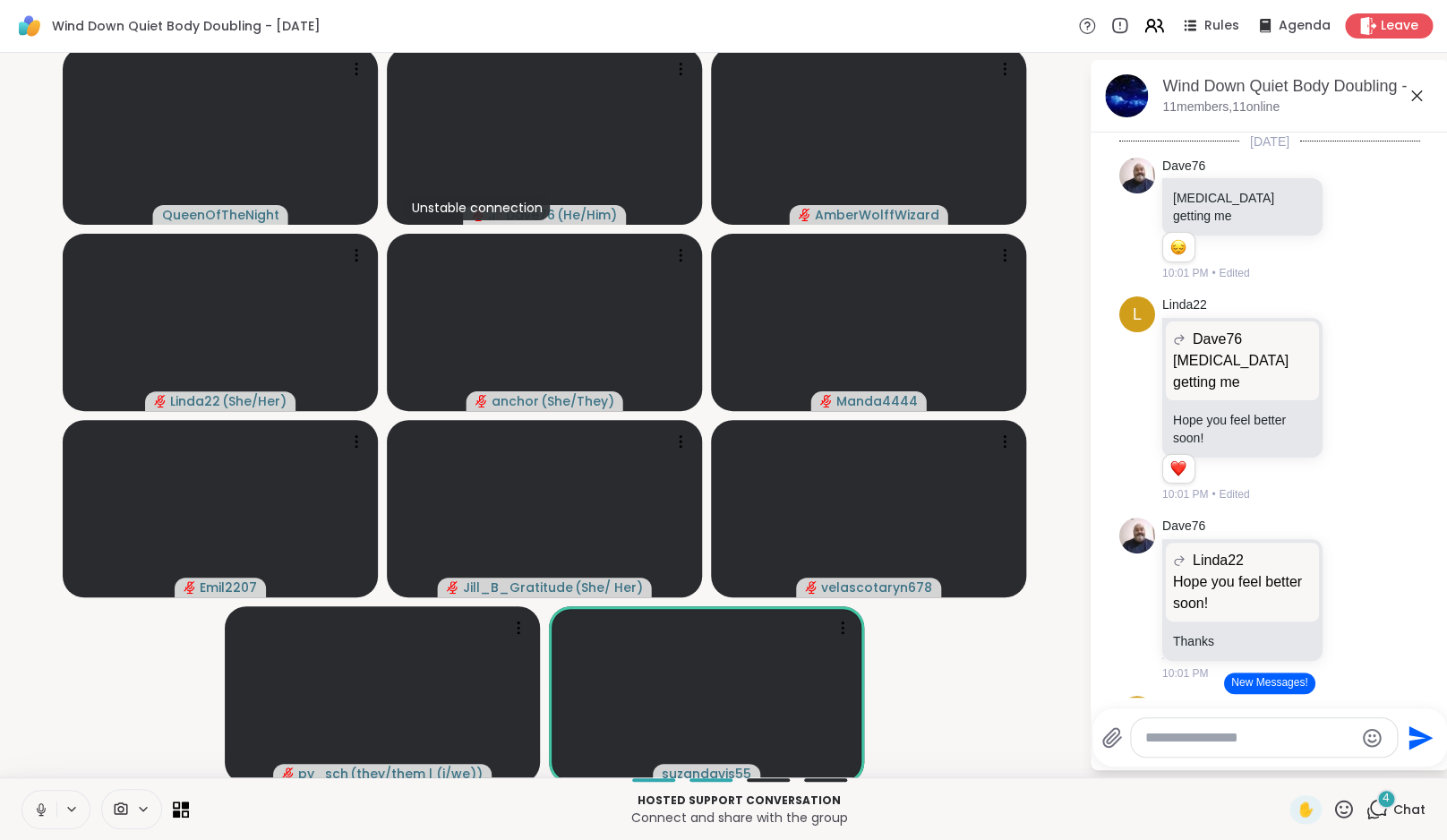
click at [1244, 679] on button "New Messages!" at bounding box center [1269, 683] width 91 height 21
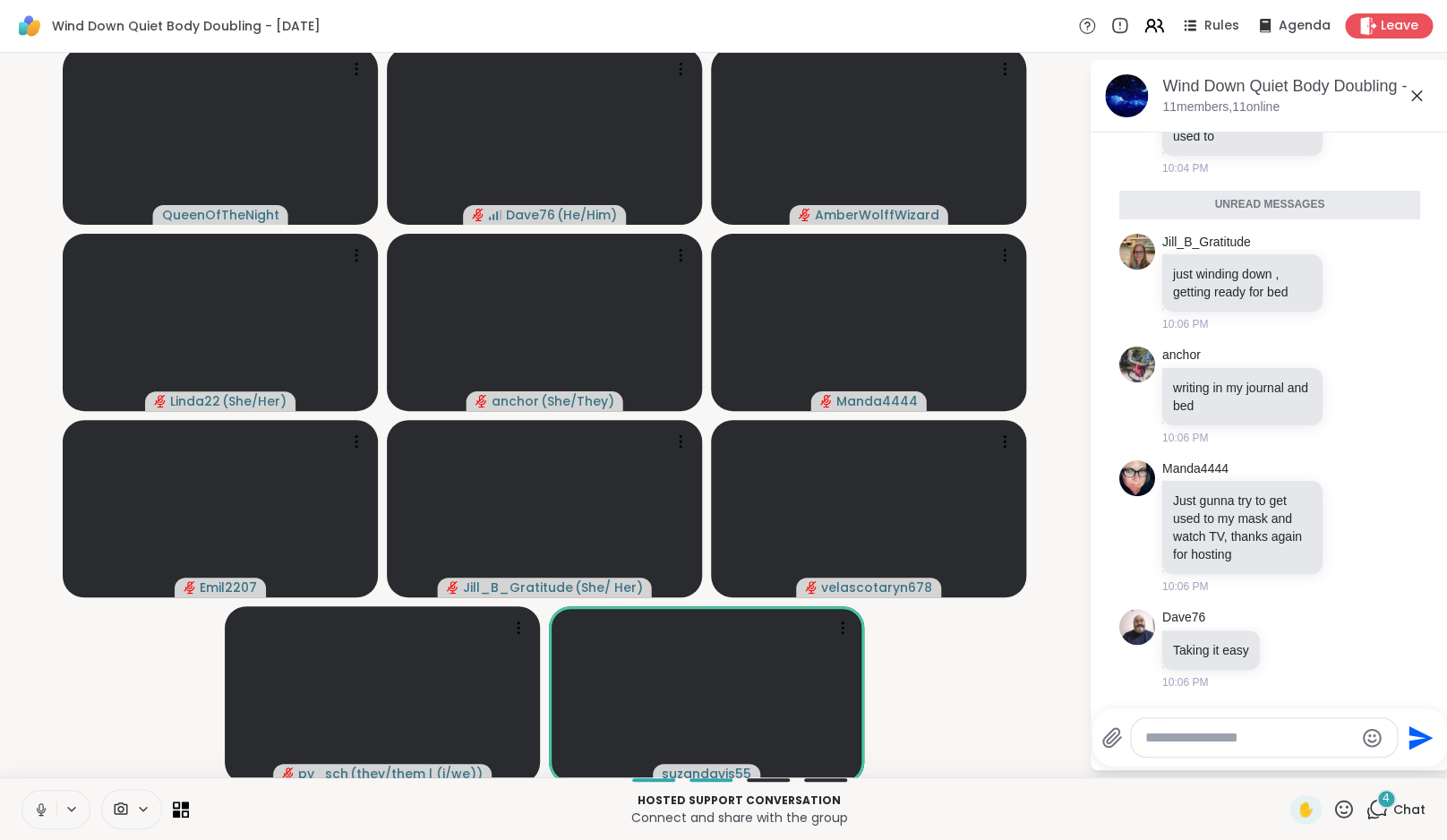
scroll to position [1314, 0]
click at [1293, 651] on icon at bounding box center [1291, 651] width 6 height 2
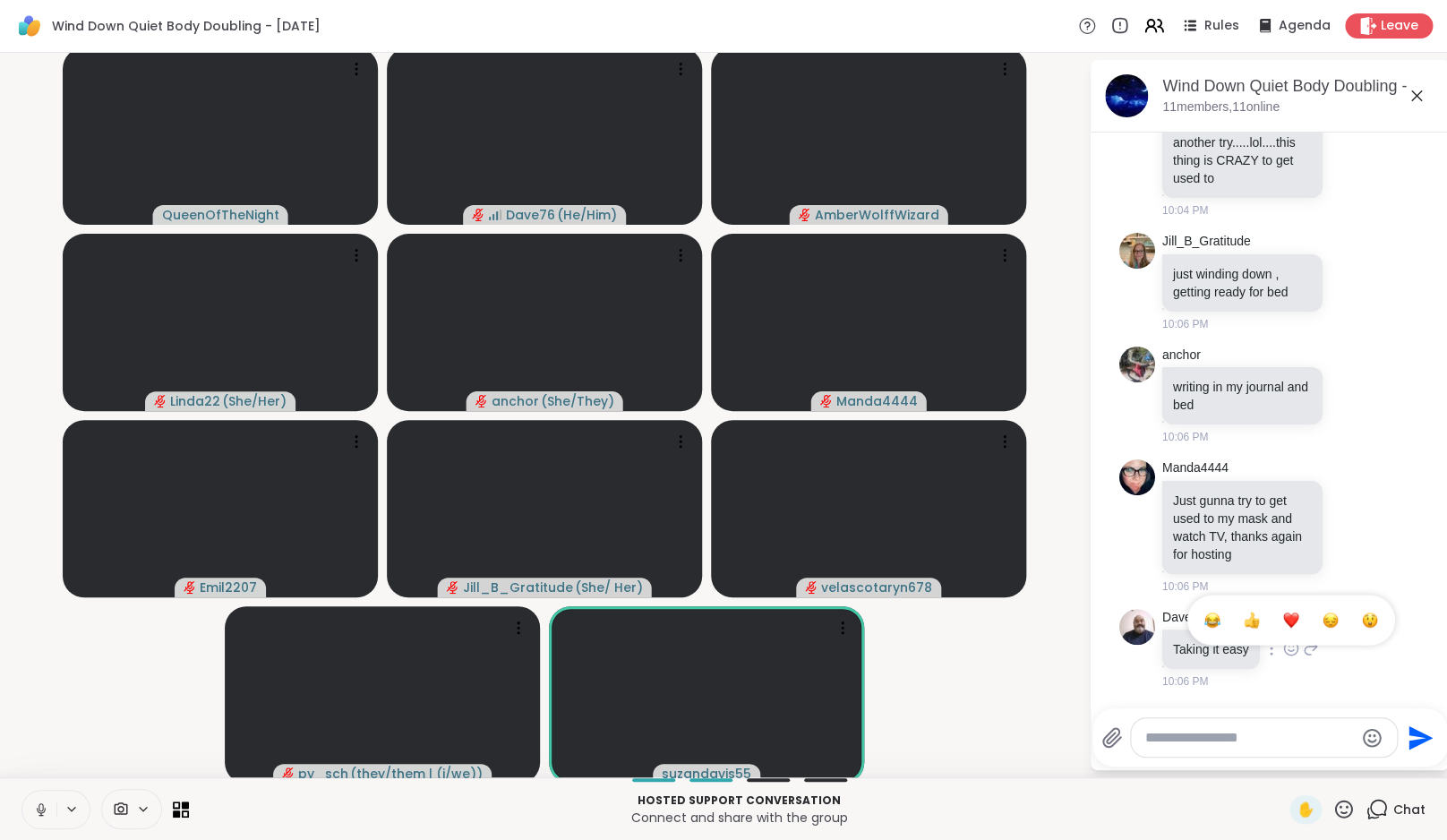
click at [1292, 623] on div "Select Reaction: Heart" at bounding box center [1290, 620] width 16 height 16
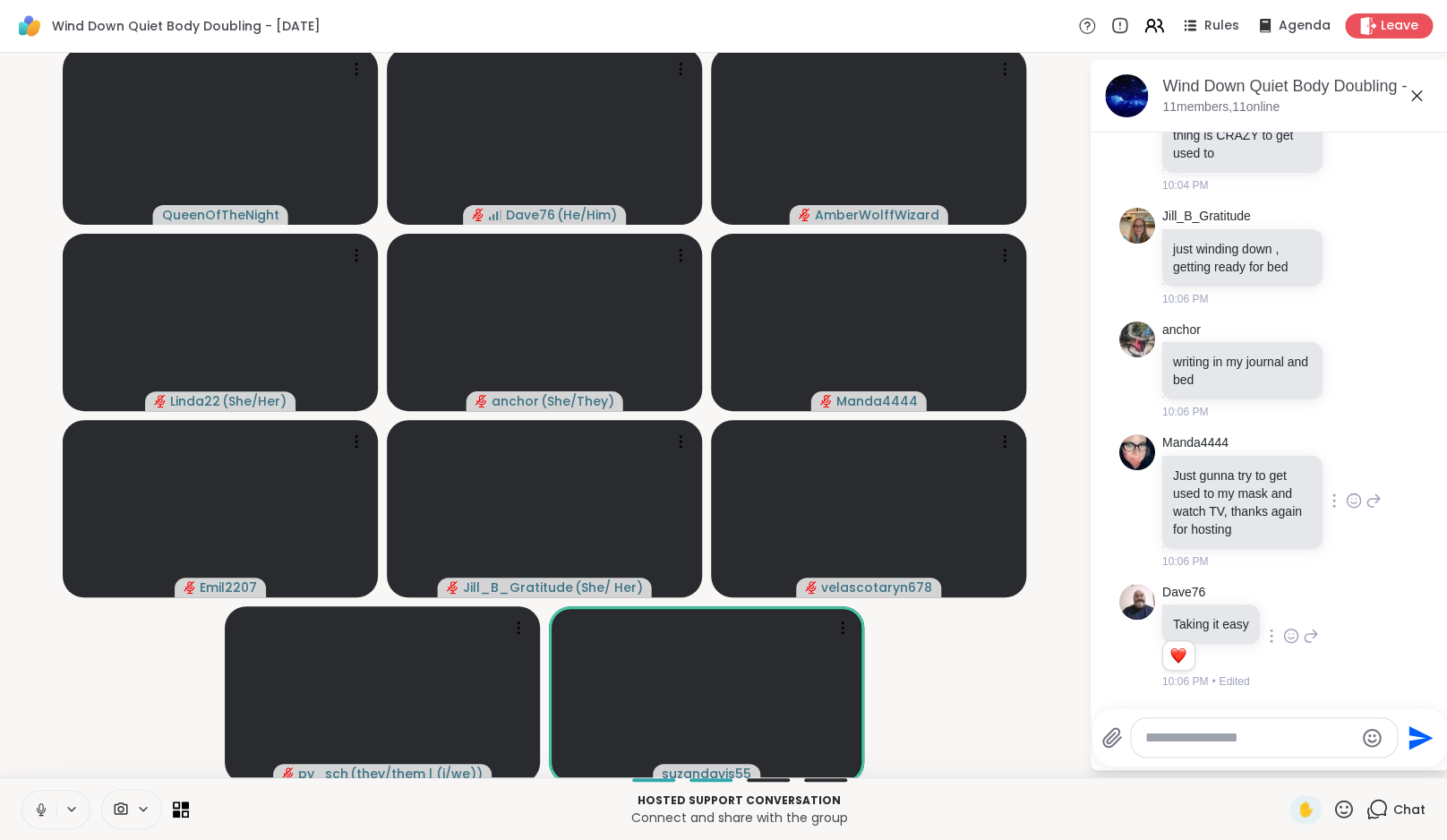
click at [1346, 491] on icon at bounding box center [1353, 500] width 16 height 18
click at [1346, 464] on div "Select Reaction: Heart" at bounding box center [1353, 472] width 16 height 16
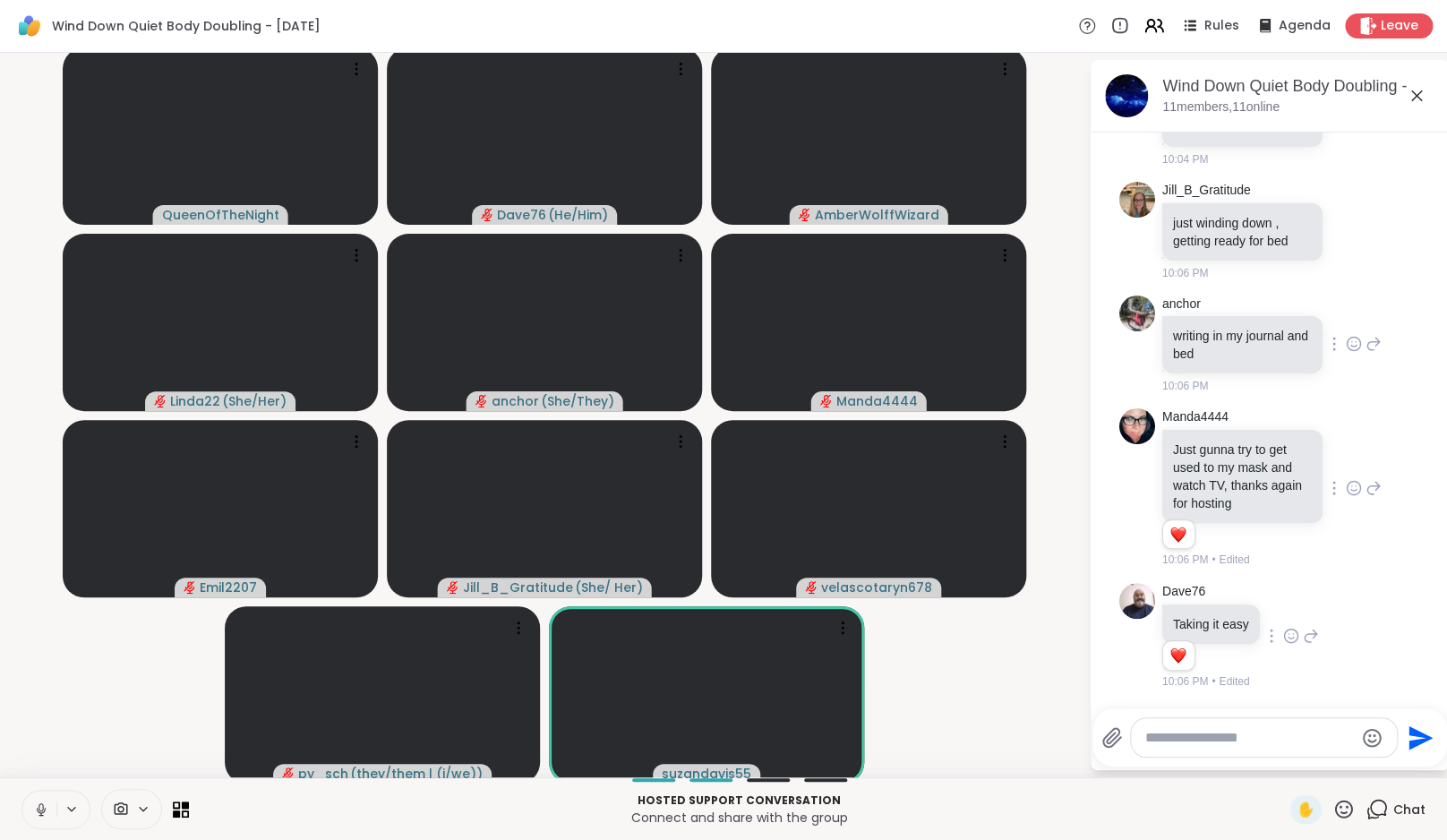
click at [1346, 353] on icon at bounding box center [1353, 343] width 16 height 18
click at [1346, 323] on div "Select Reaction: Heart" at bounding box center [1353, 315] width 16 height 16
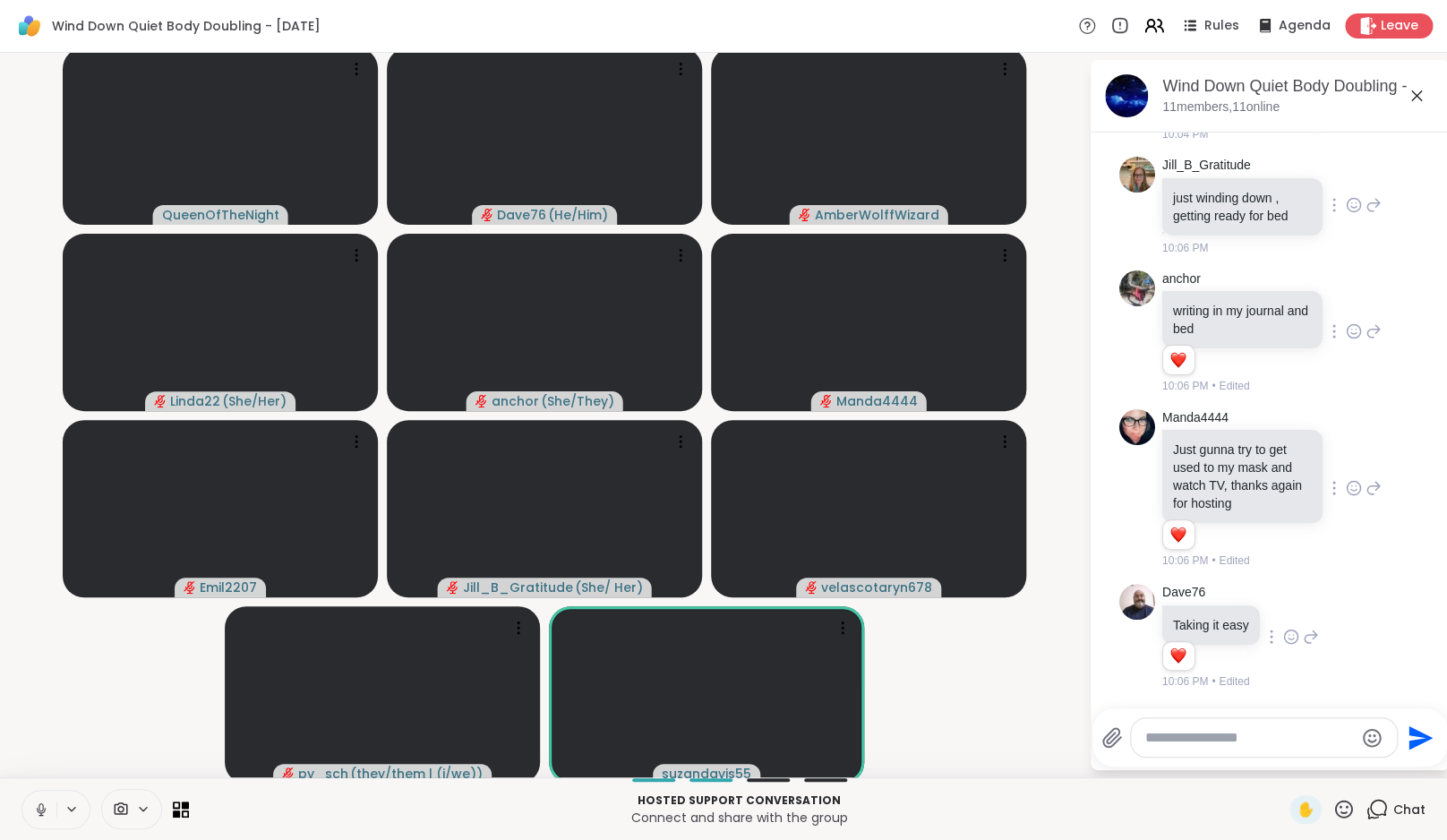
click at [1351, 209] on icon at bounding box center [1354, 208] width 6 height 2
click at [1346, 185] on div "Select Reaction: Heart" at bounding box center [1353, 176] width 16 height 16
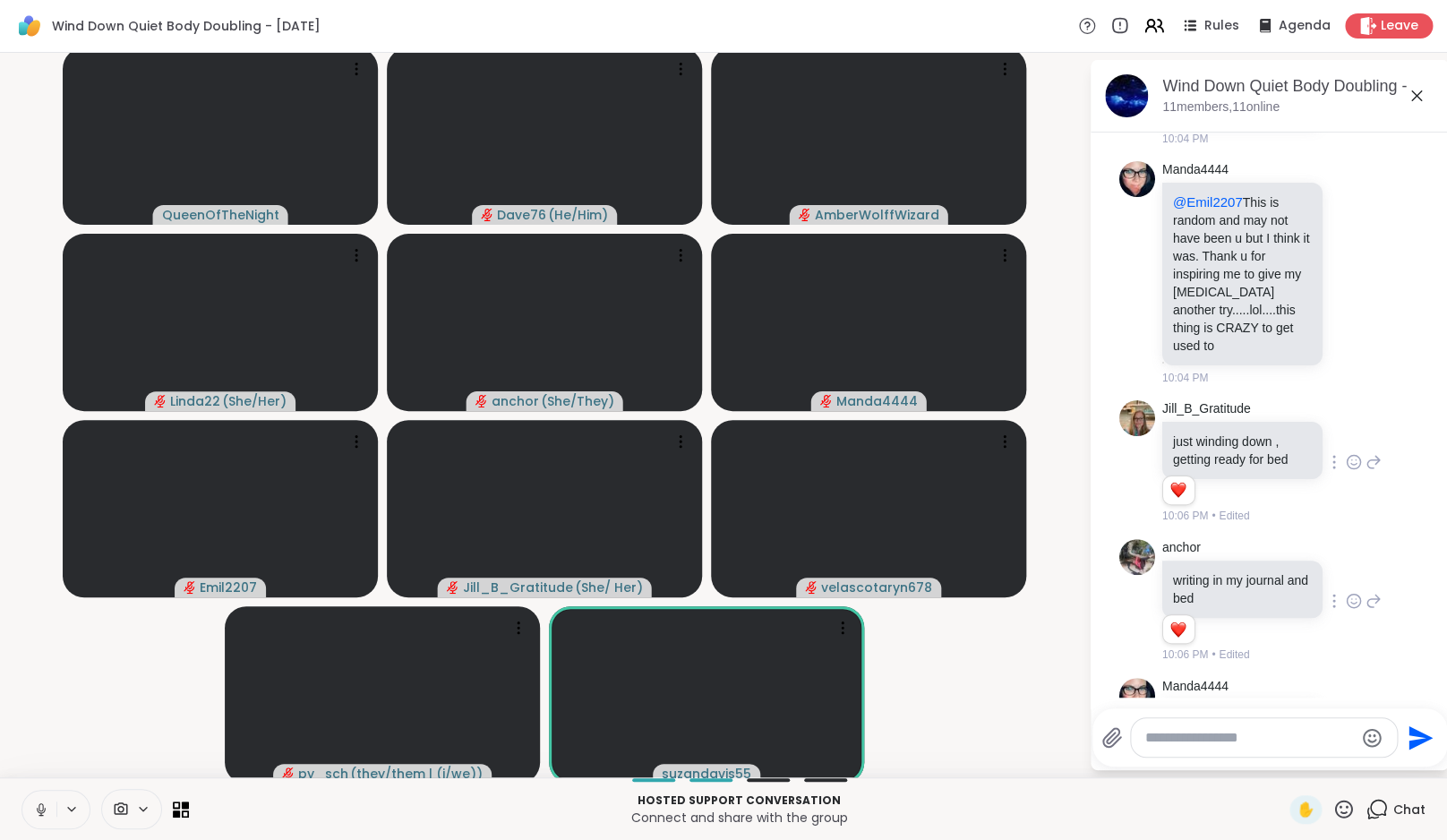
scroll to position [1073, 0]
click at [1346, 284] on icon at bounding box center [1353, 275] width 16 height 18
click at [1346, 254] on div "Select Reaction: Heart" at bounding box center [1353, 246] width 16 height 16
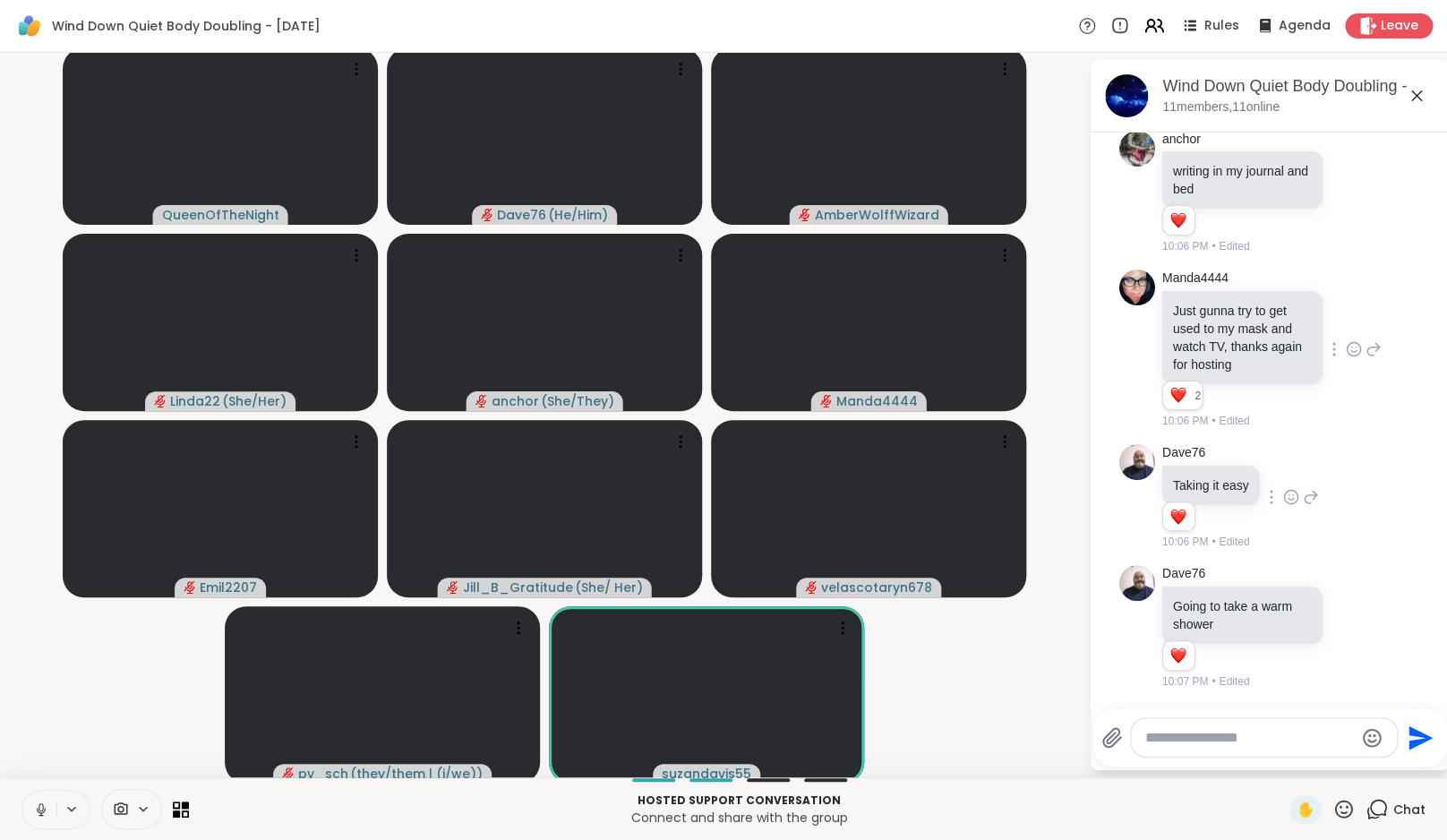
scroll to position [1580, 0]
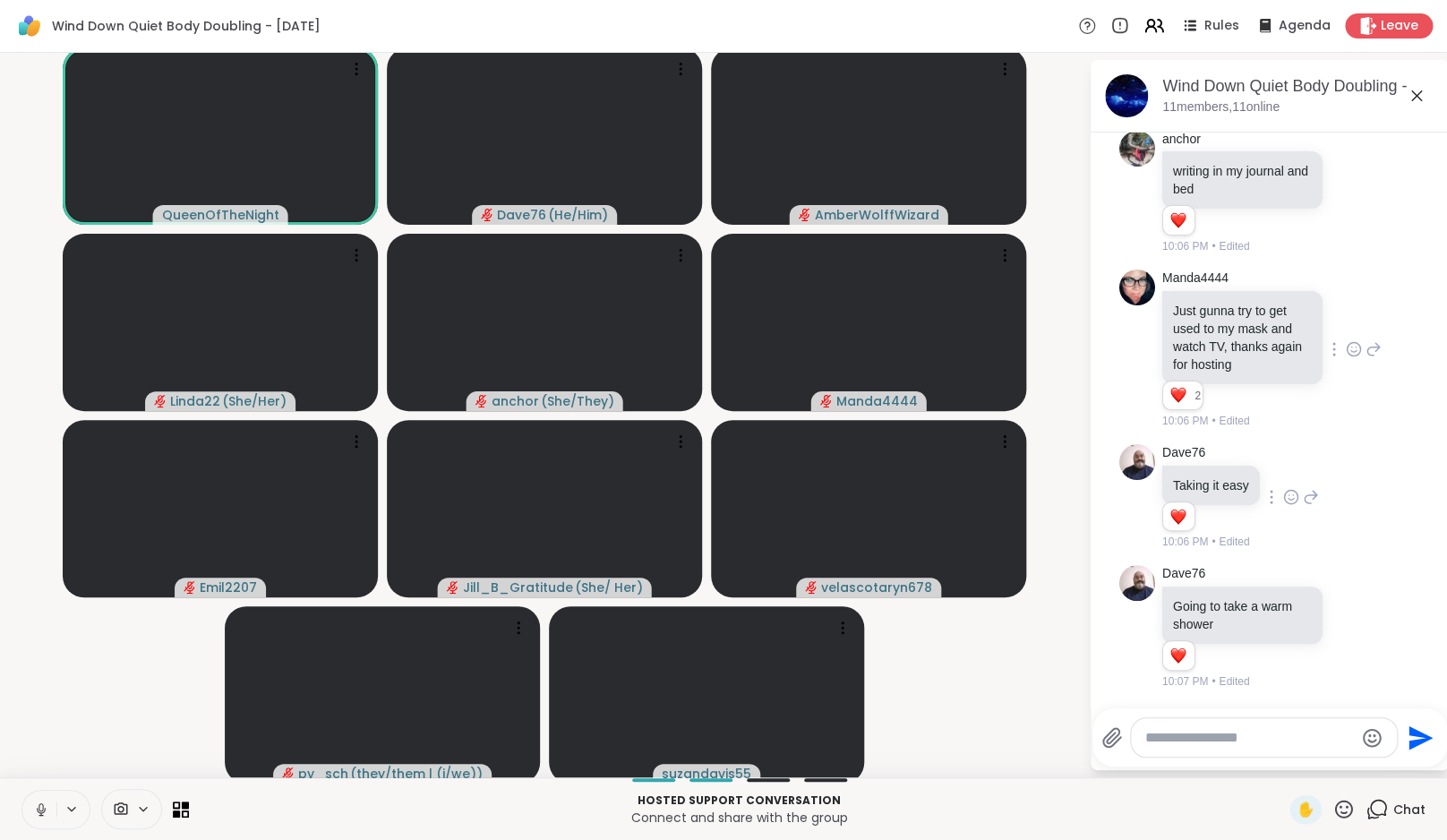
click at [47, 808] on icon at bounding box center [41, 809] width 16 height 16
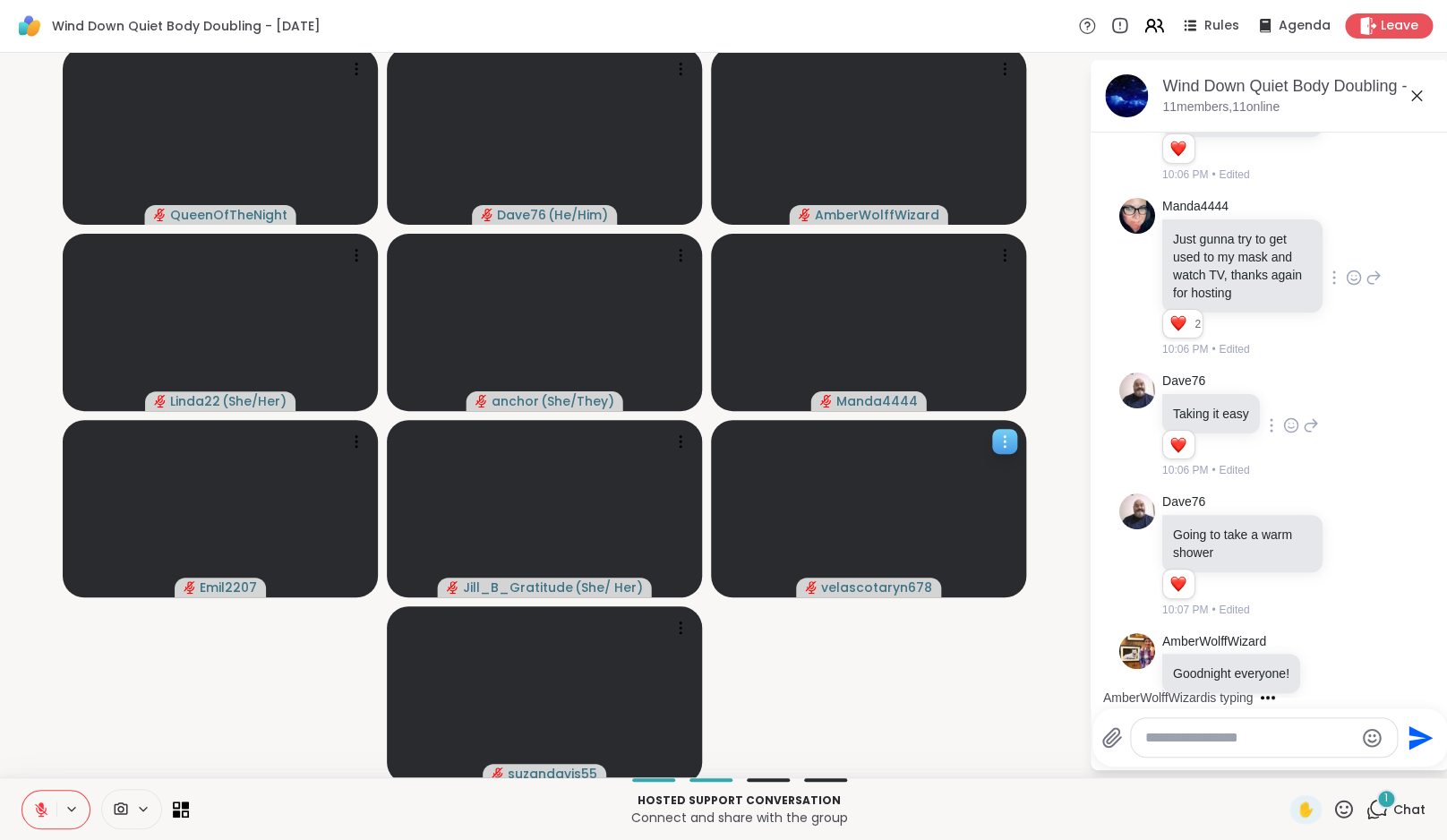
scroll to position [1676, 0]
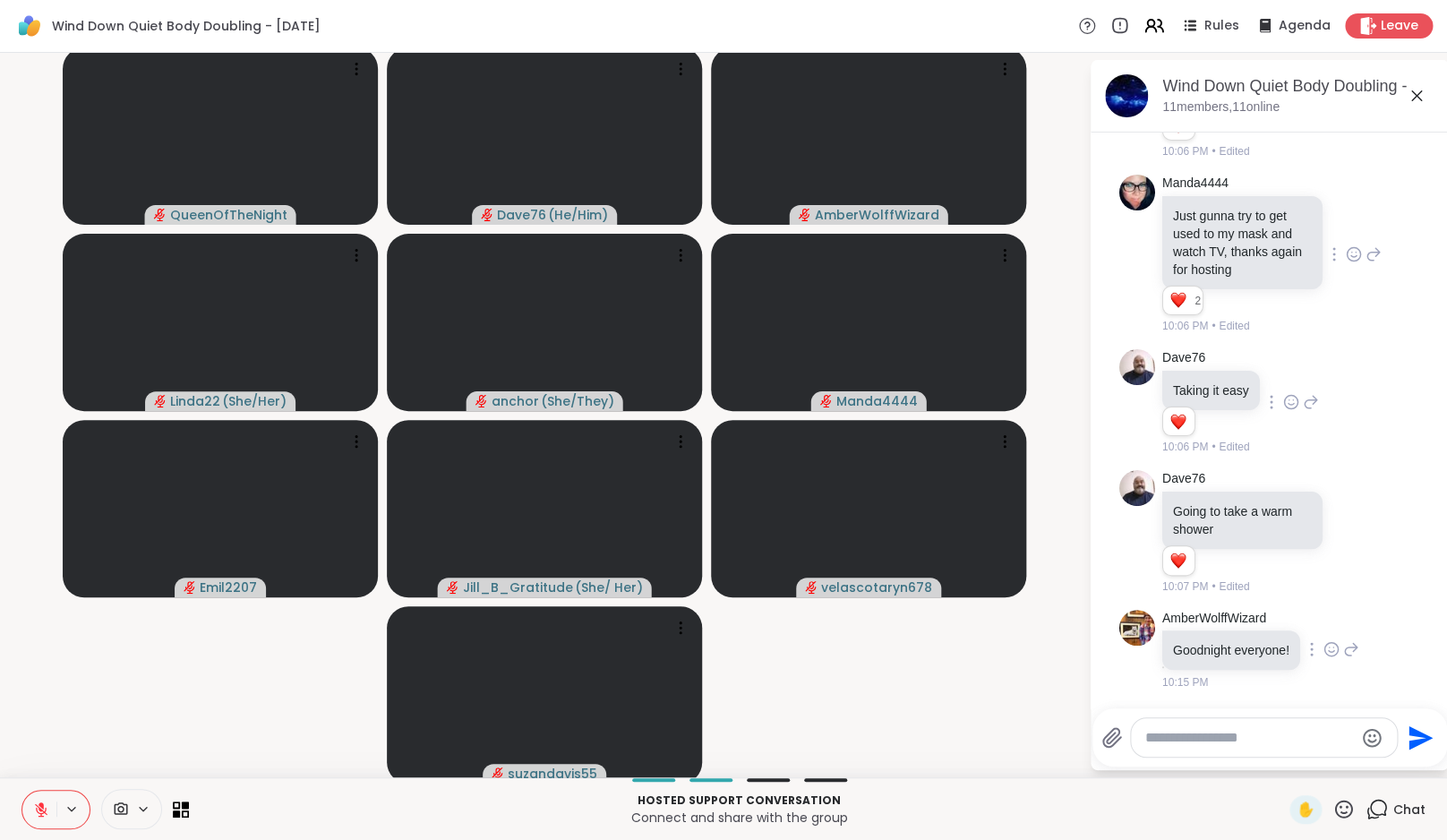
click at [1336, 647] on icon at bounding box center [1331, 649] width 16 height 18
click at [1337, 629] on button "Select Reaction: Heart" at bounding box center [1331, 620] width 36 height 36
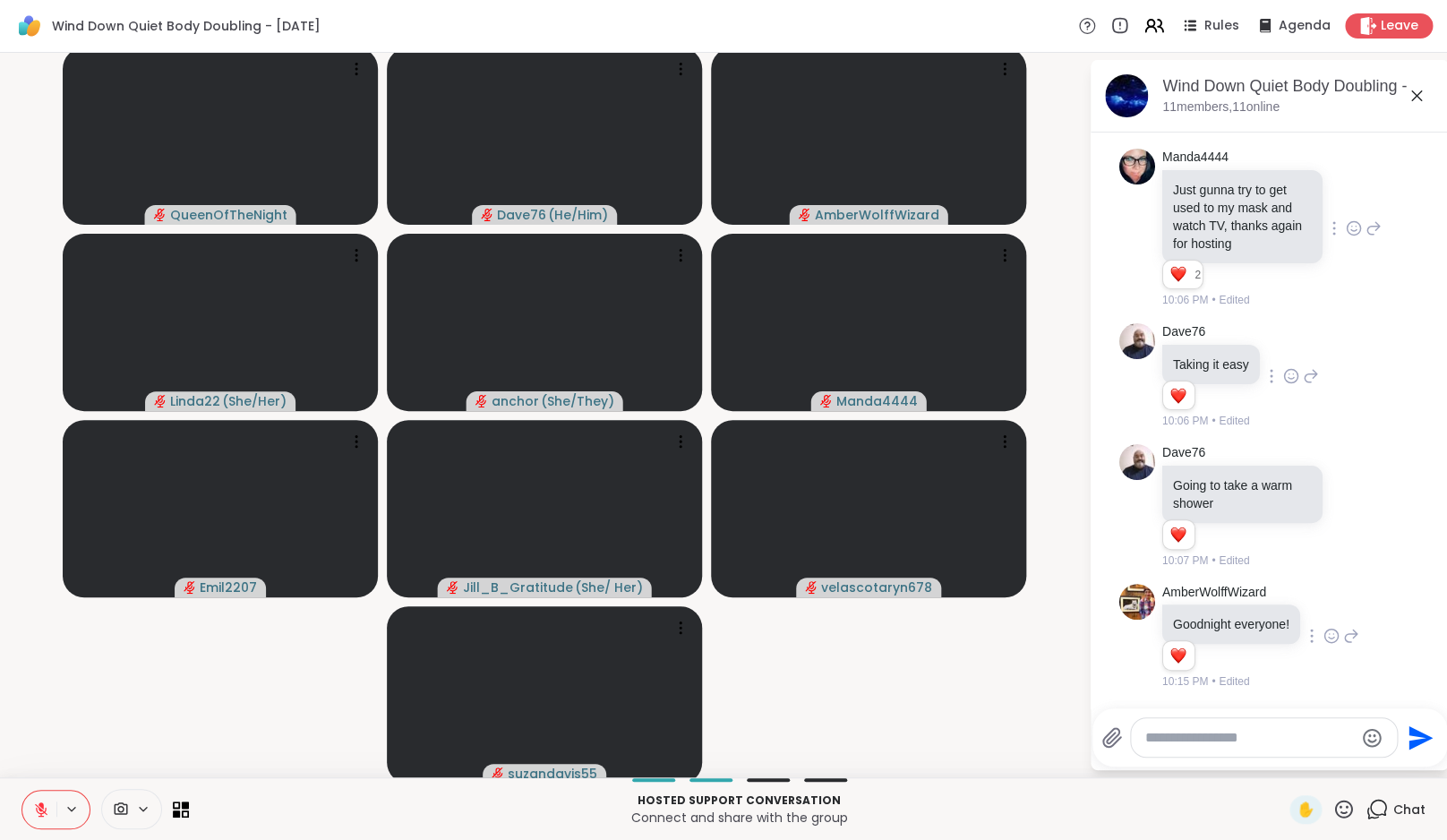
click at [1363, 637] on div "AmberWolffWizard Goodnight everyone! 1 1 10:15 PM • Edited" at bounding box center [1269, 636] width 301 height 121
click at [1352, 637] on icon at bounding box center [1350, 635] width 16 height 21
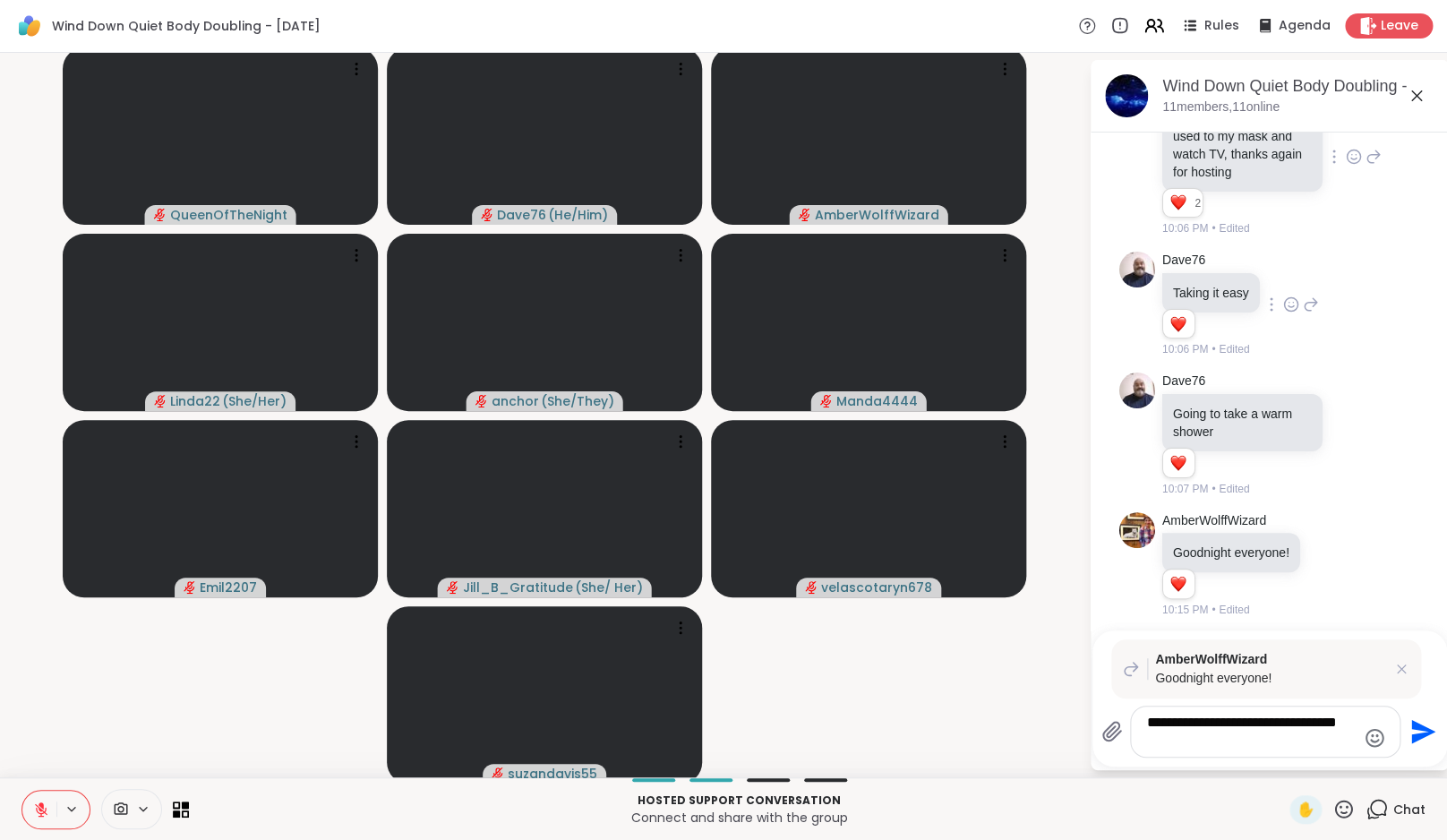
type textarea "**********"
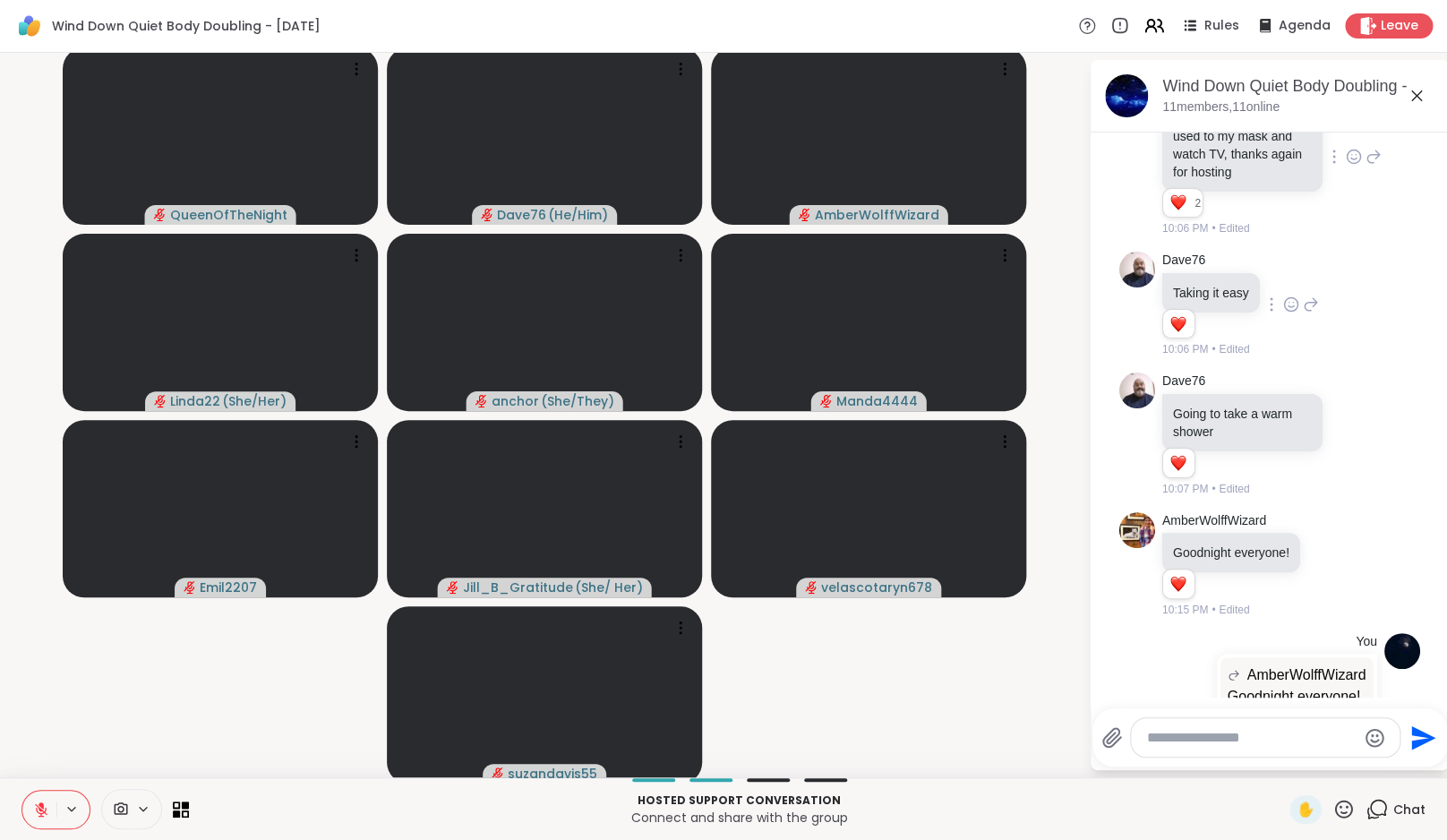
scroll to position [1875, 0]
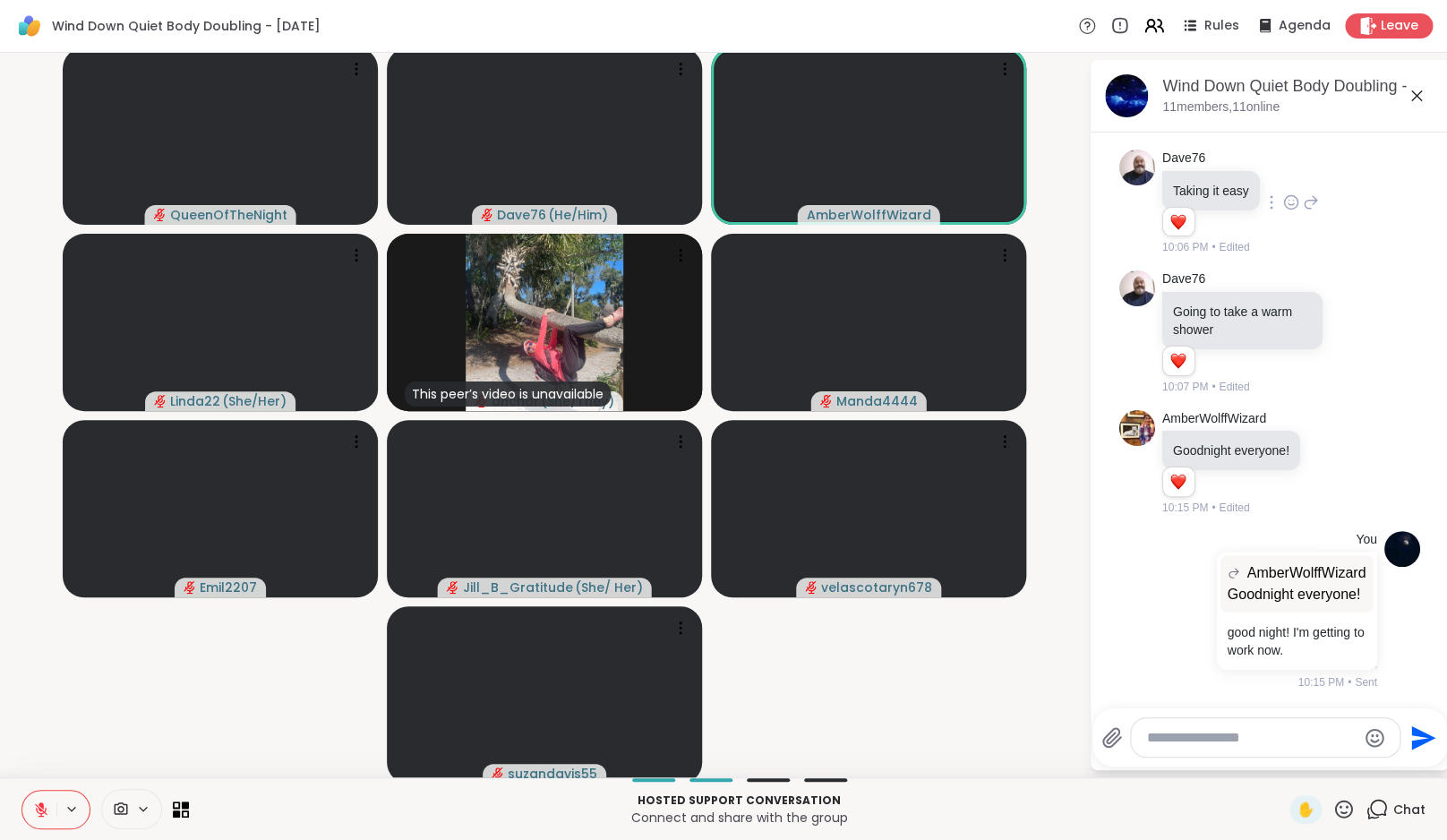
click at [48, 801] on icon at bounding box center [41, 809] width 16 height 16
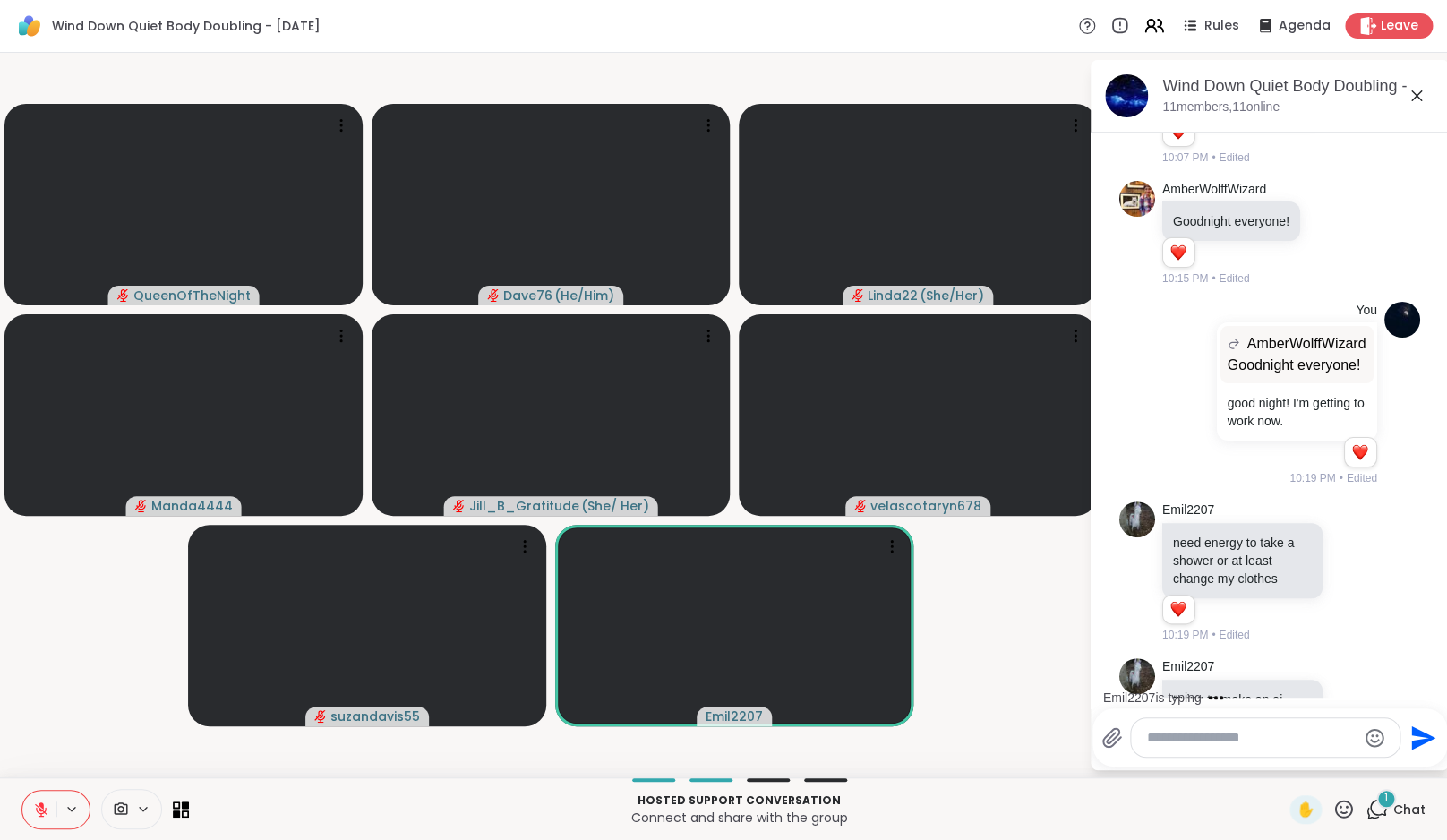
scroll to position [2171, 0]
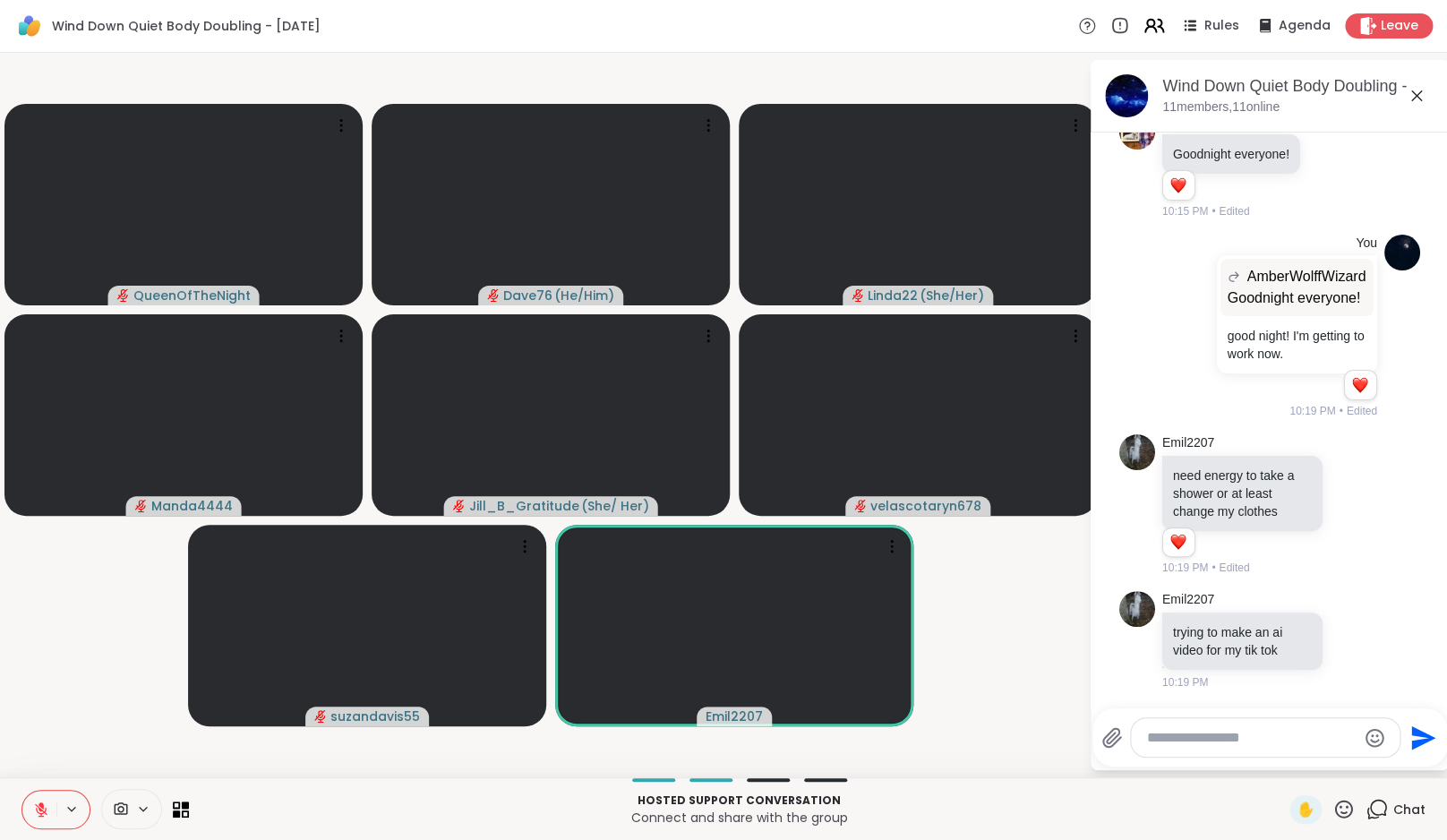
click at [1164, 31] on icon at bounding box center [1153, 25] width 22 height 22
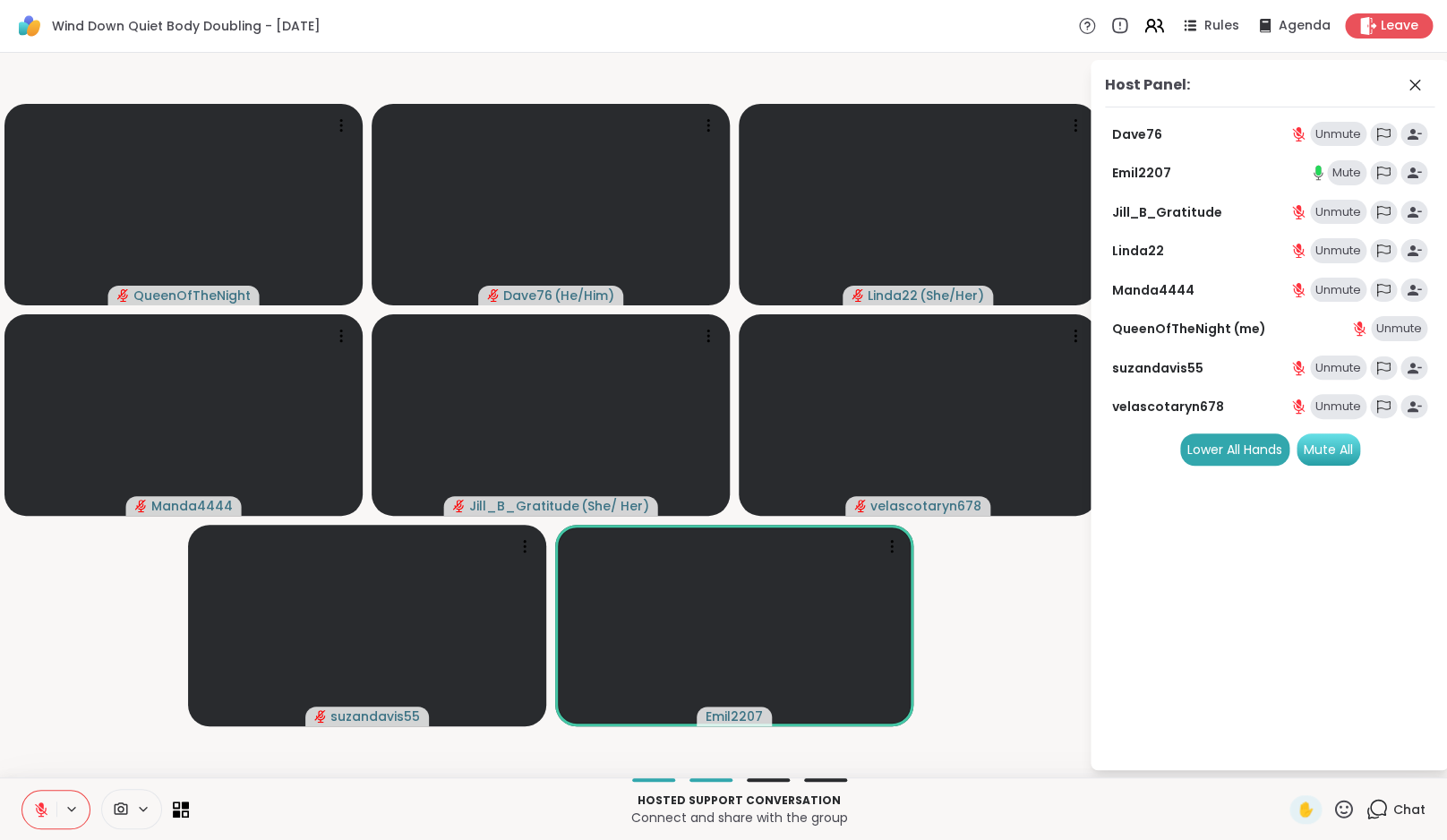
click at [1349, 452] on div "Mute All" at bounding box center [1328, 449] width 64 height 32
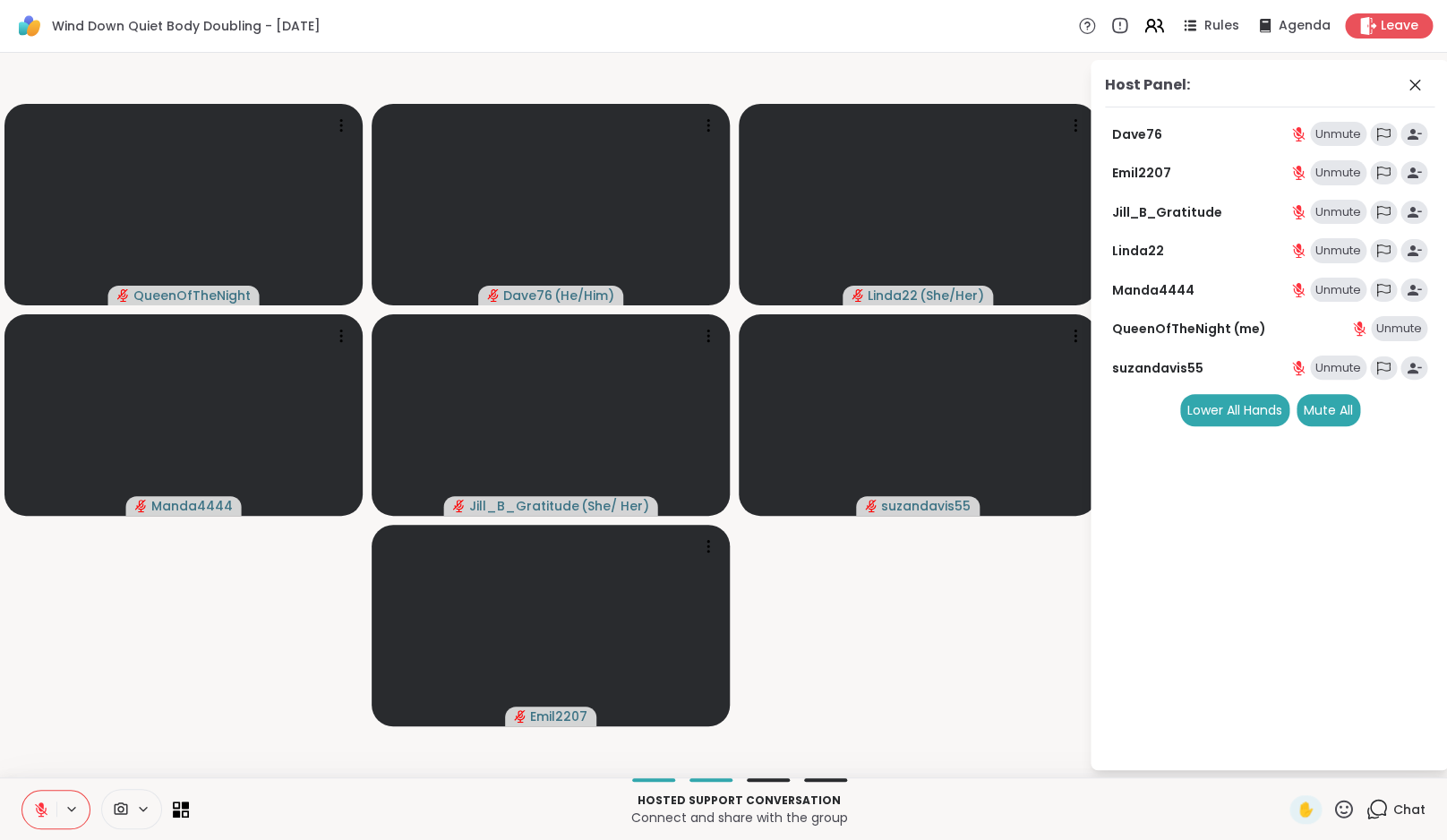
click at [1387, 809] on icon at bounding box center [1378, 807] width 17 height 16
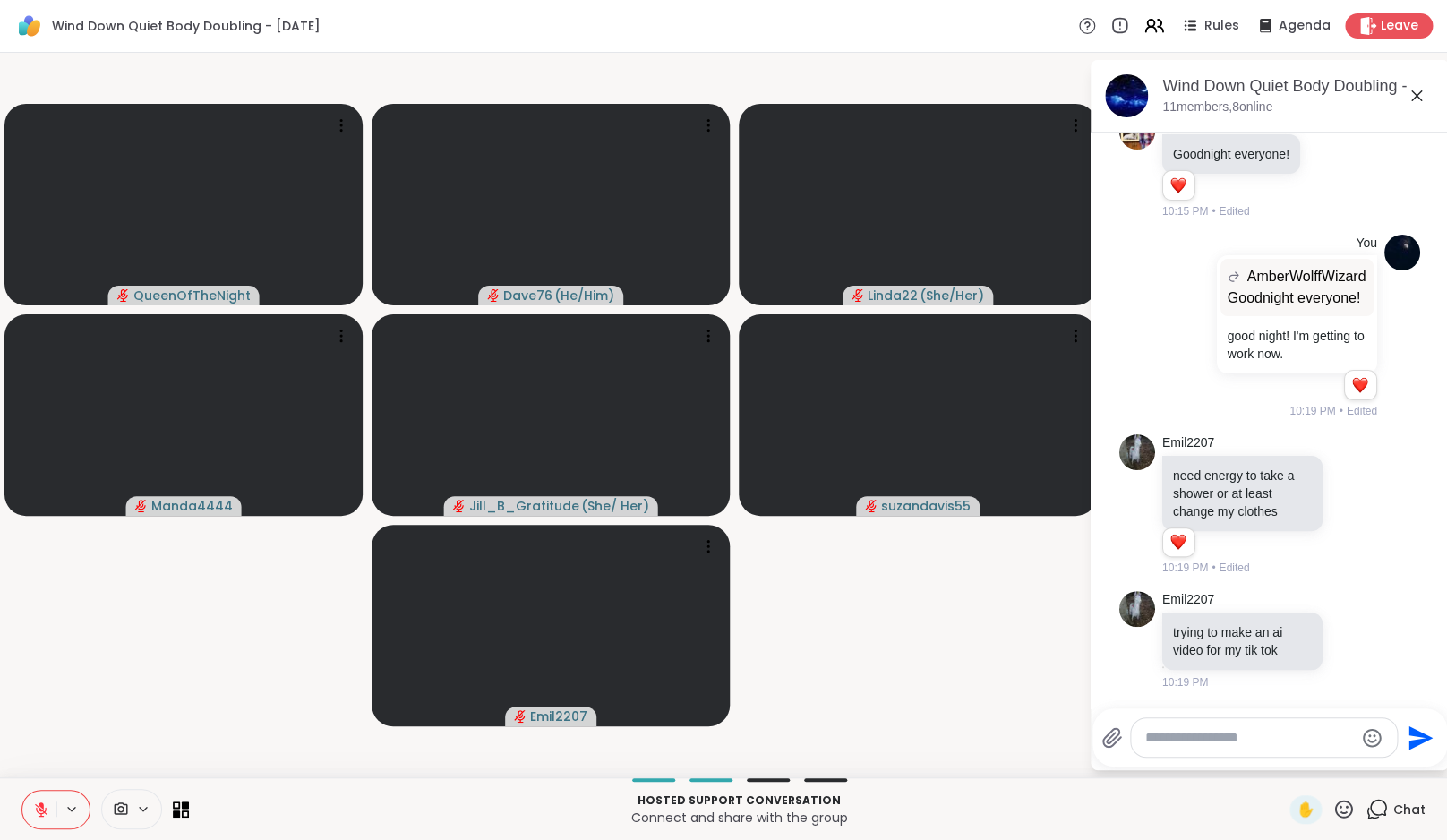
click at [1241, 741] on textarea "Type your message" at bounding box center [1250, 738] width 209 height 18
type textarea "**********"
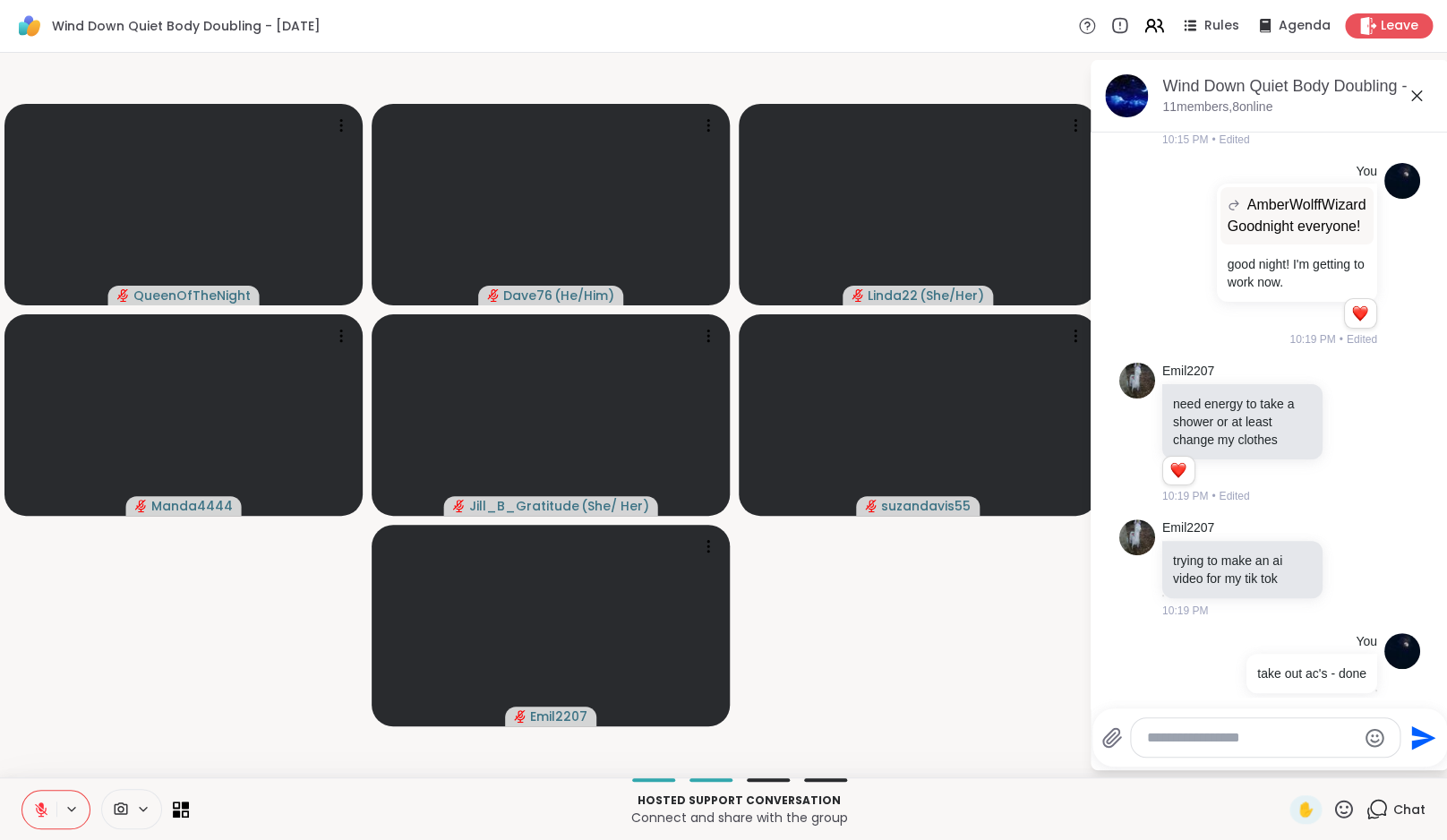
scroll to position [2267, 0]
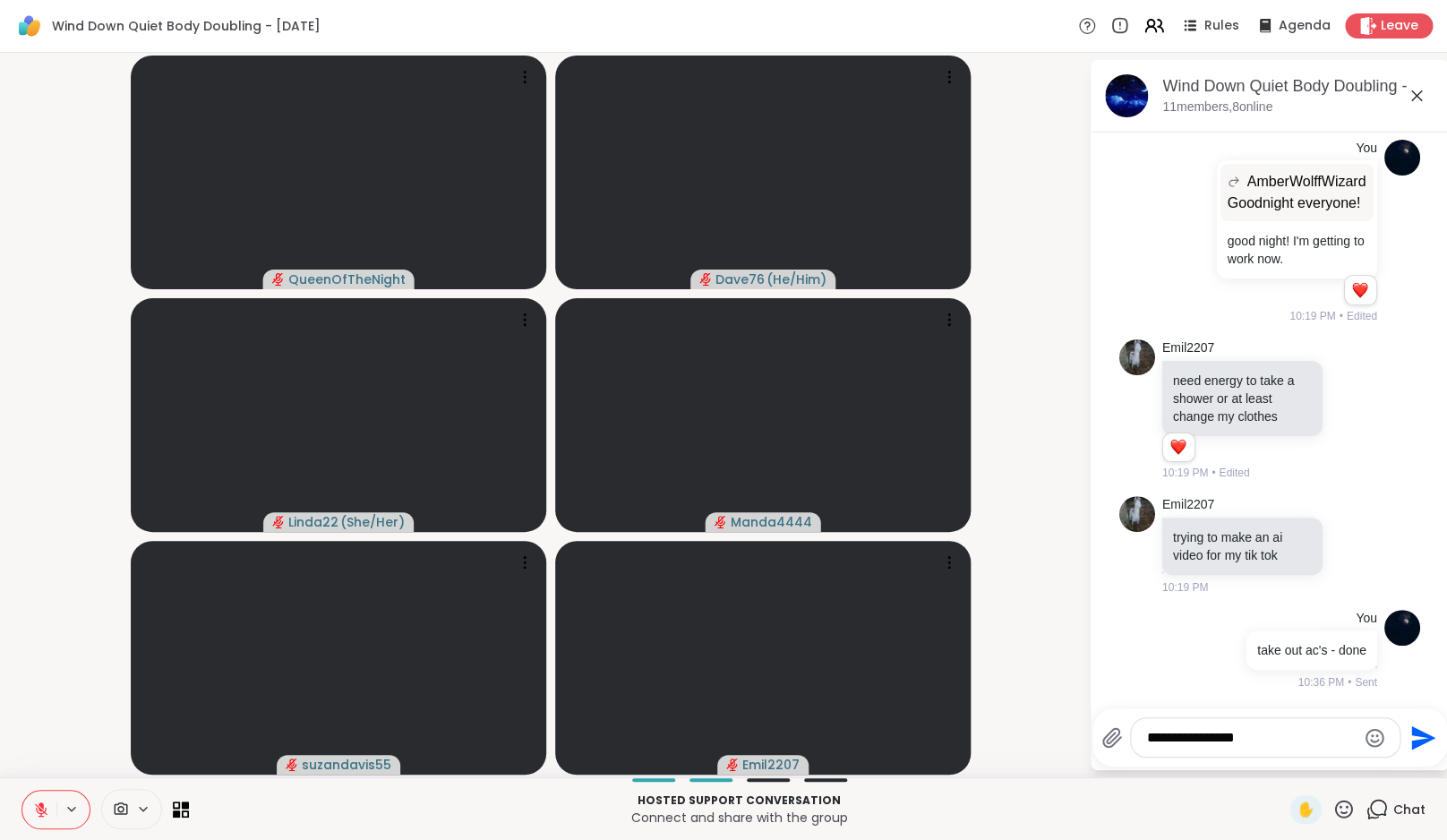
type textarea "**********"
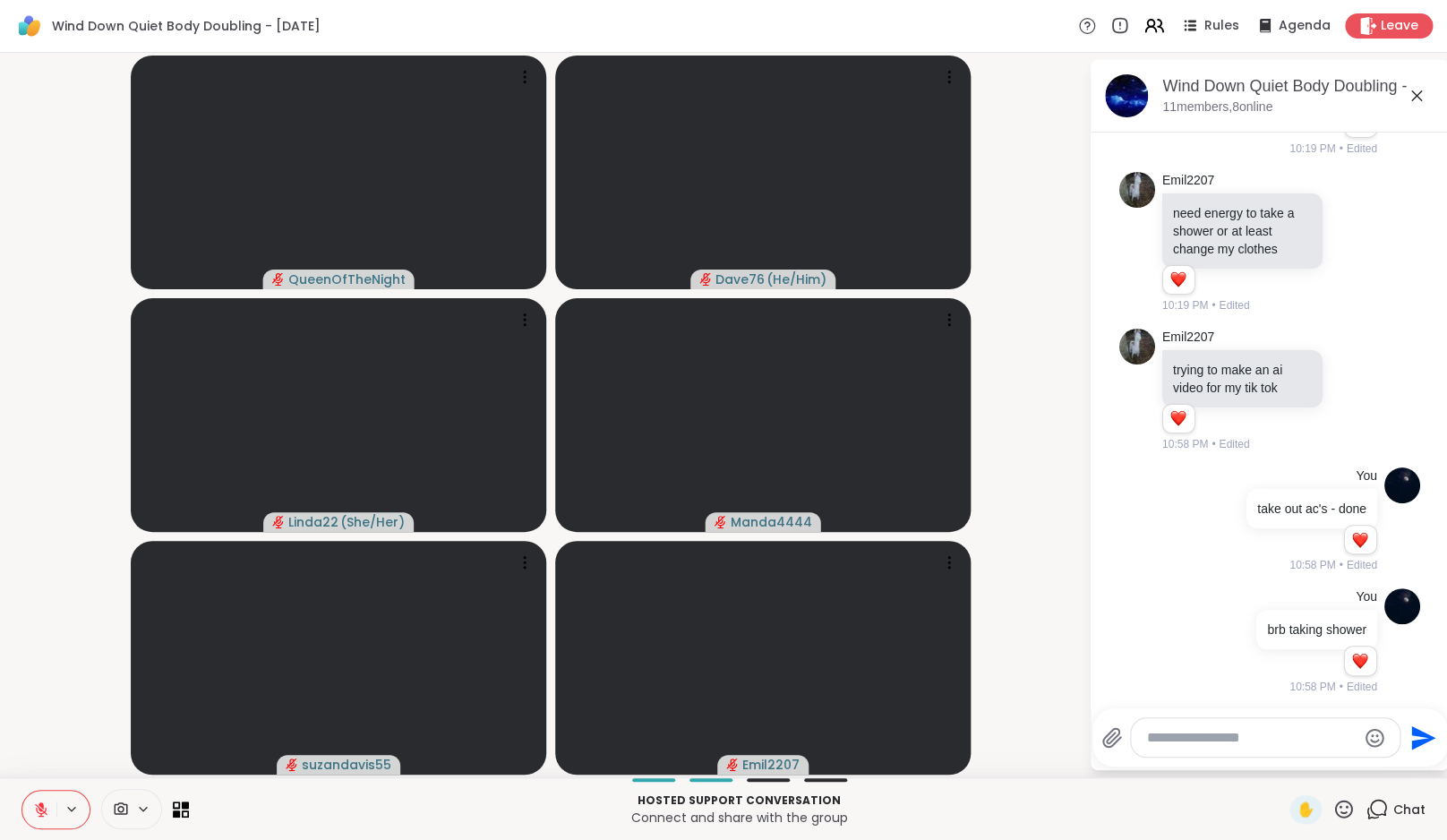
scroll to position [2414, 0]
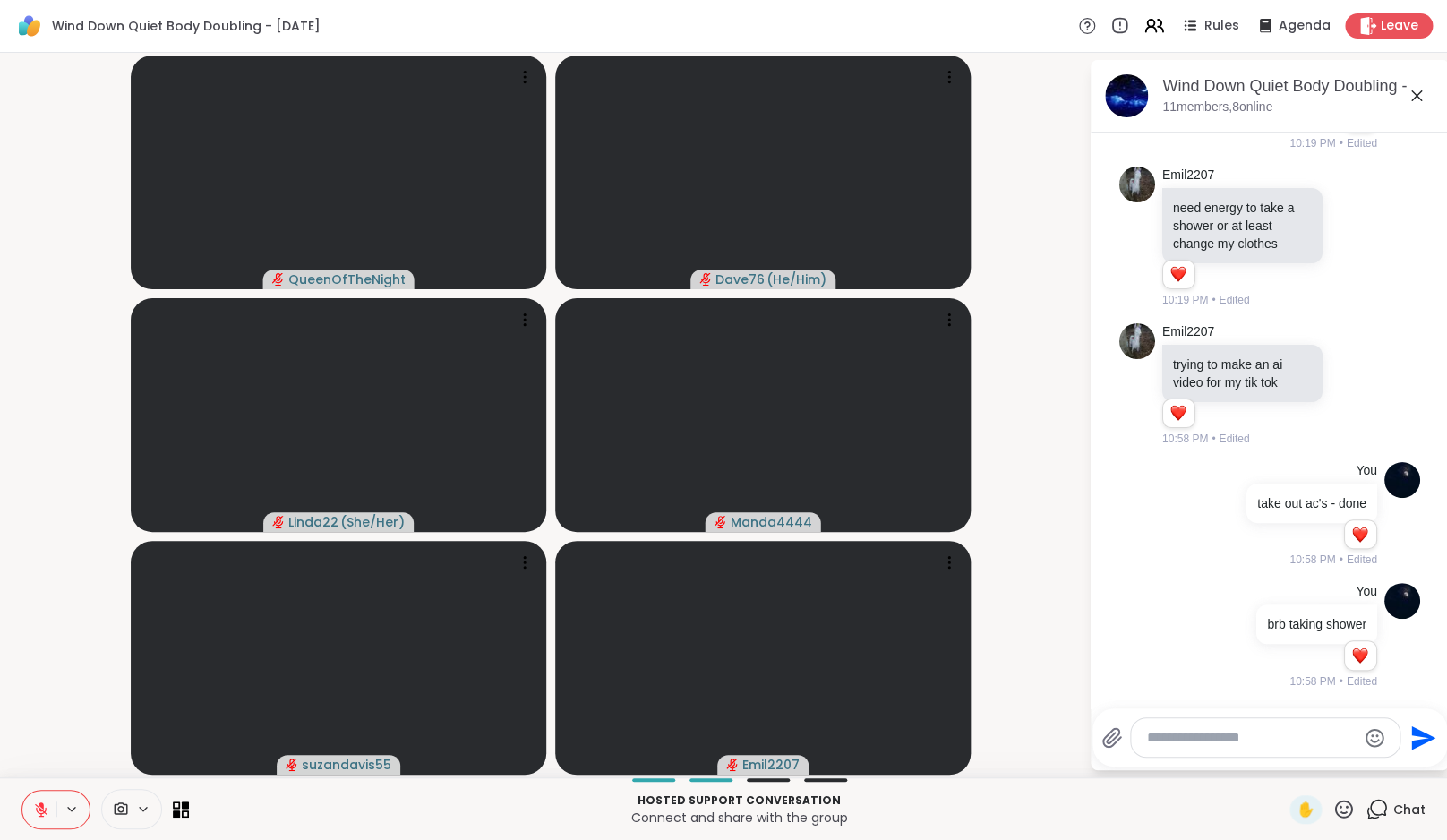
click at [1265, 739] on textarea "Type your message" at bounding box center [1251, 738] width 209 height 18
paste textarea "**********"
type textarea "**********"
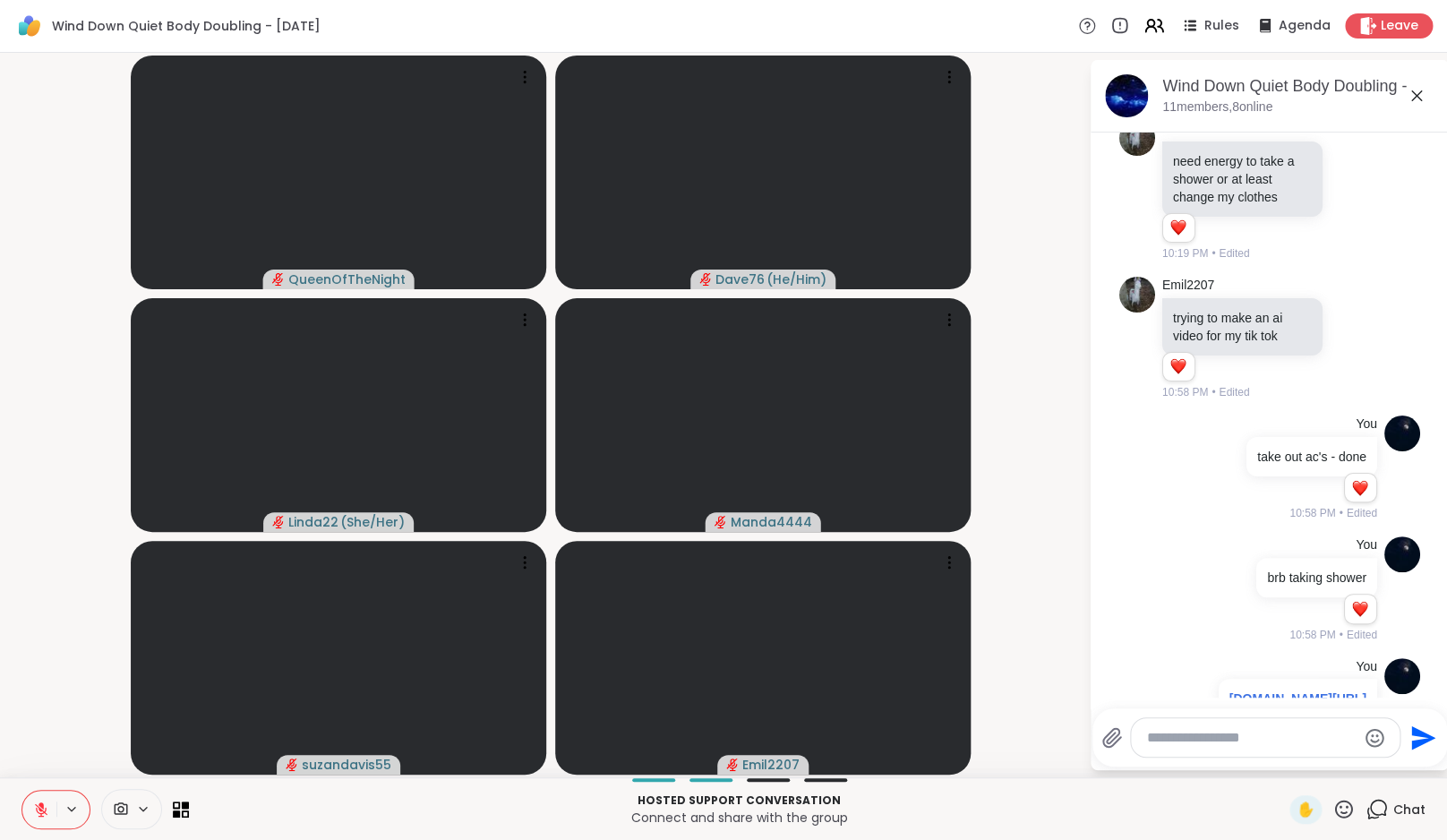
scroll to position [2606, 0]
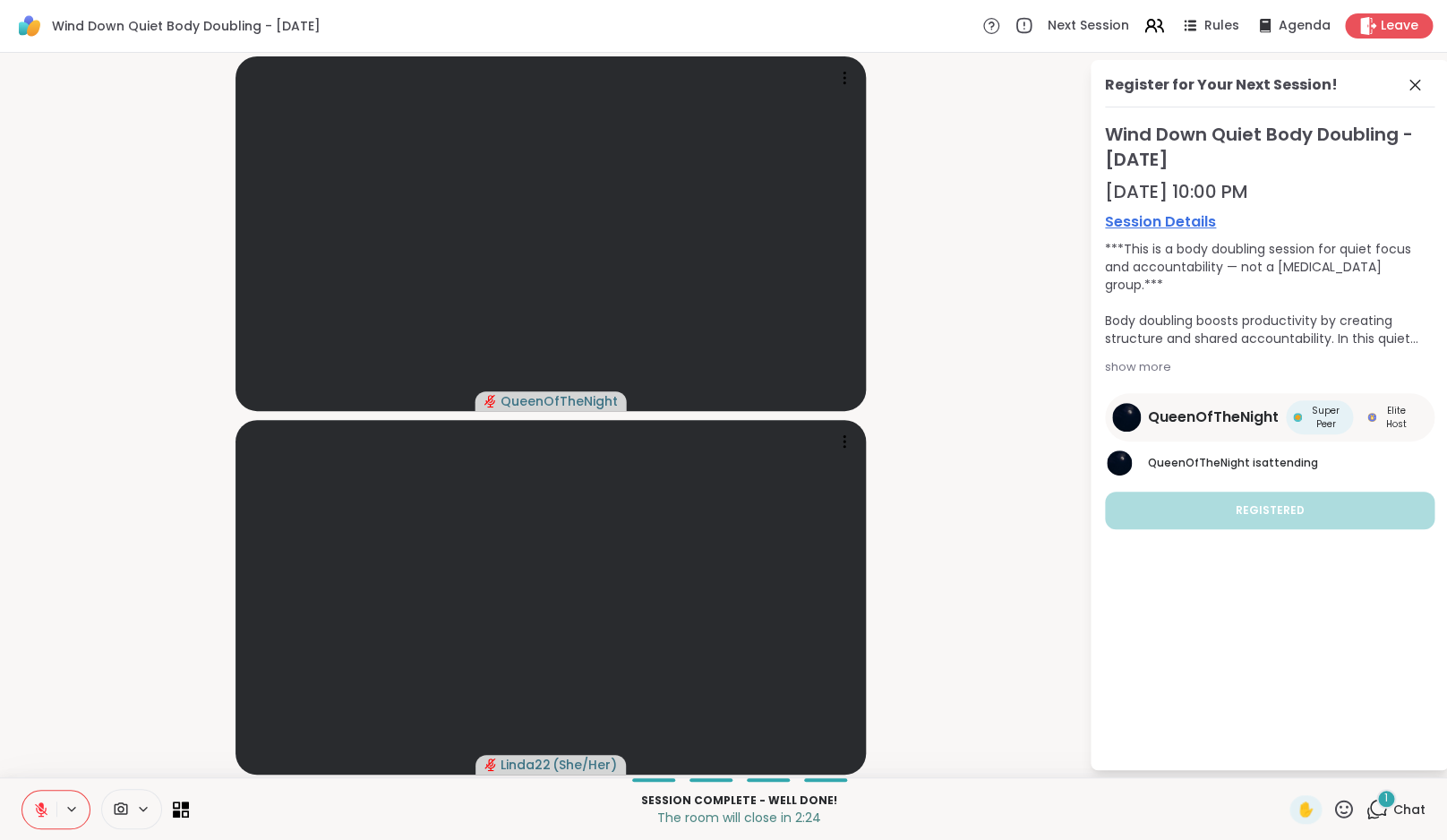
click at [1375, 802] on icon at bounding box center [1375, 808] width 22 height 22
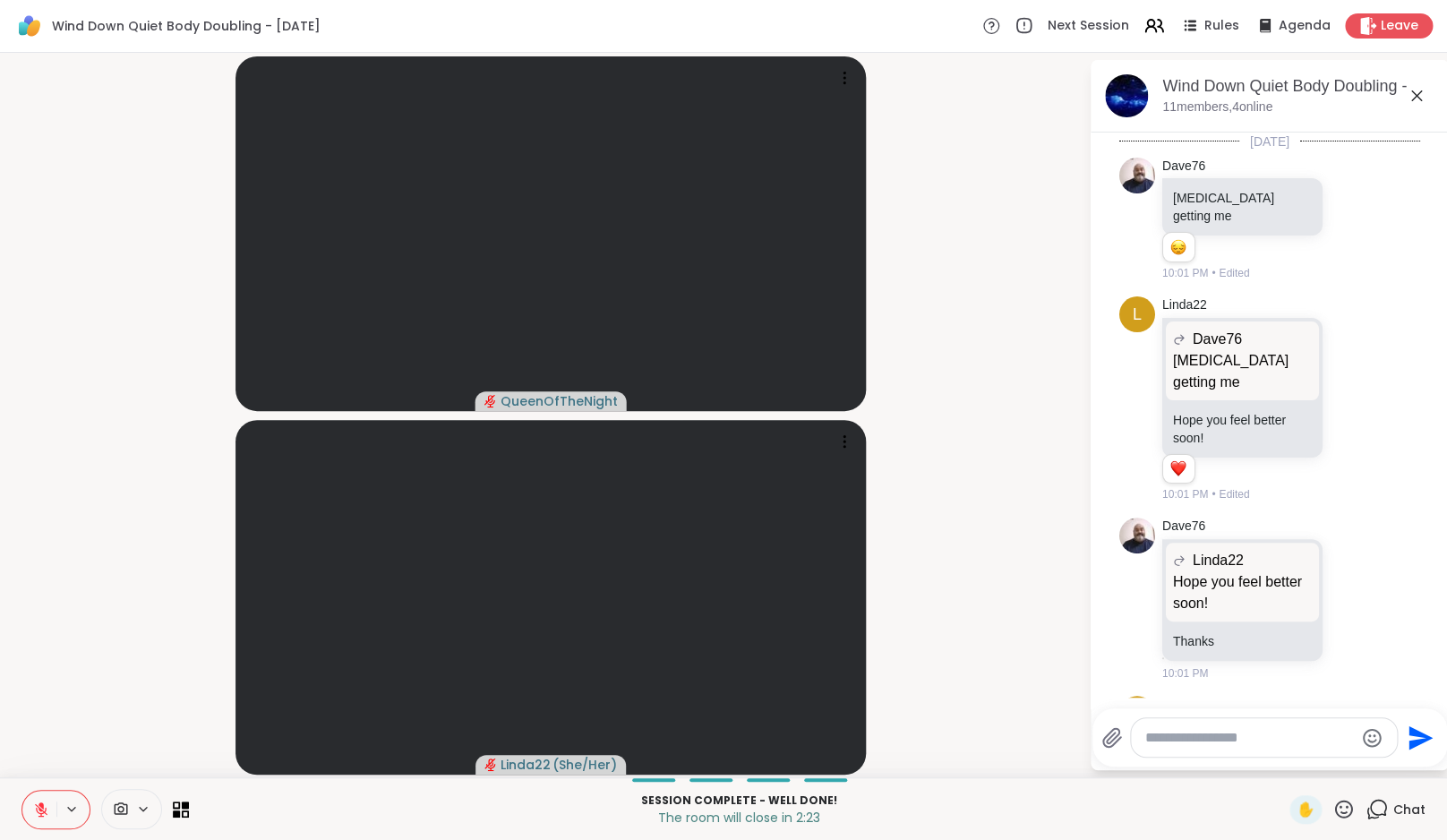
scroll to position [3211, 0]
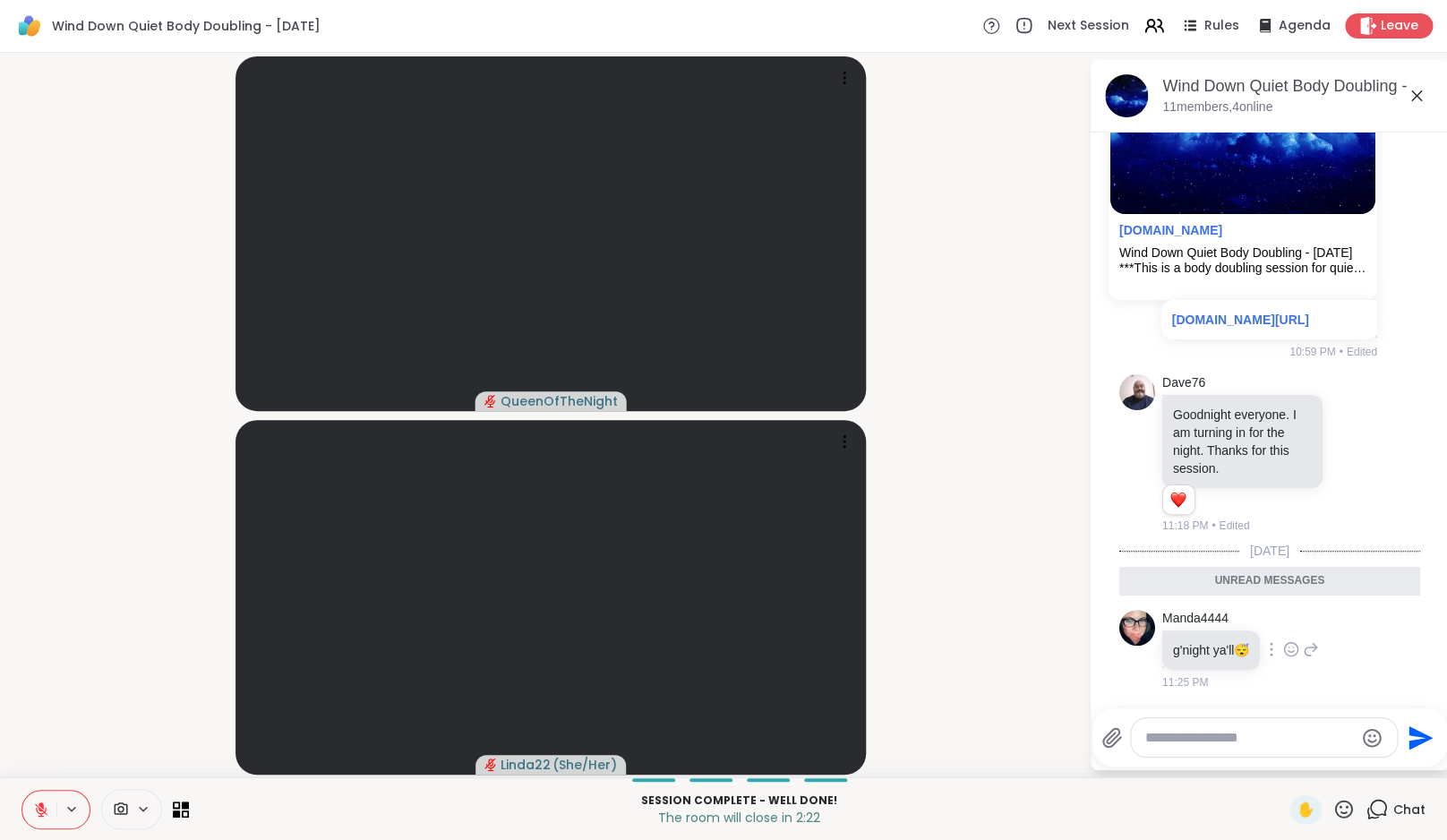
click at [1293, 651] on icon at bounding box center [1291, 651] width 6 height 2
click at [1299, 625] on div "Select Reaction: Heart" at bounding box center [1290, 621] width 16 height 16
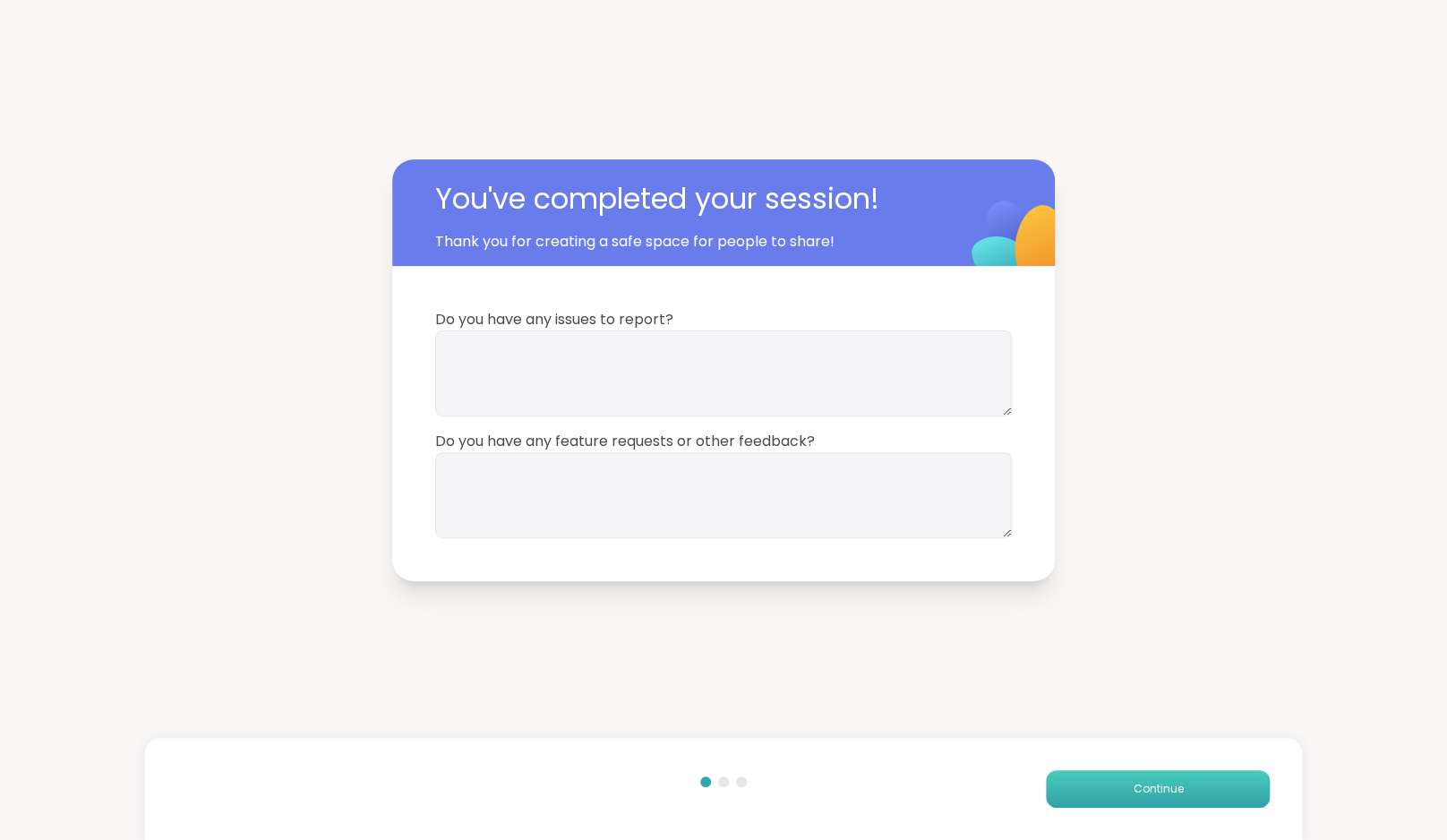
click at [1202, 771] on button "Continue" at bounding box center [1158, 789] width 224 height 38
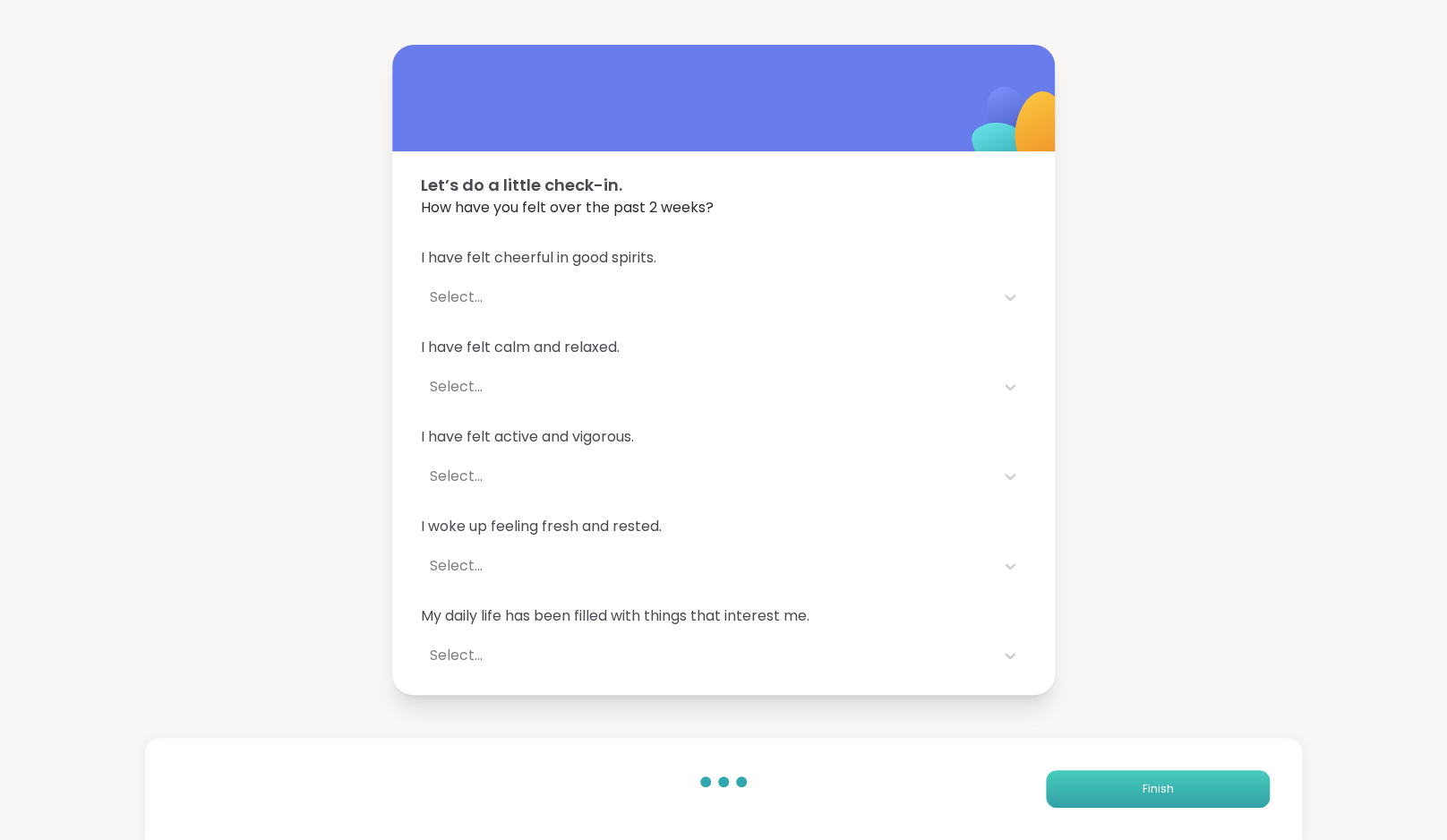
click at [1202, 771] on button "Finish" at bounding box center [1158, 789] width 224 height 38
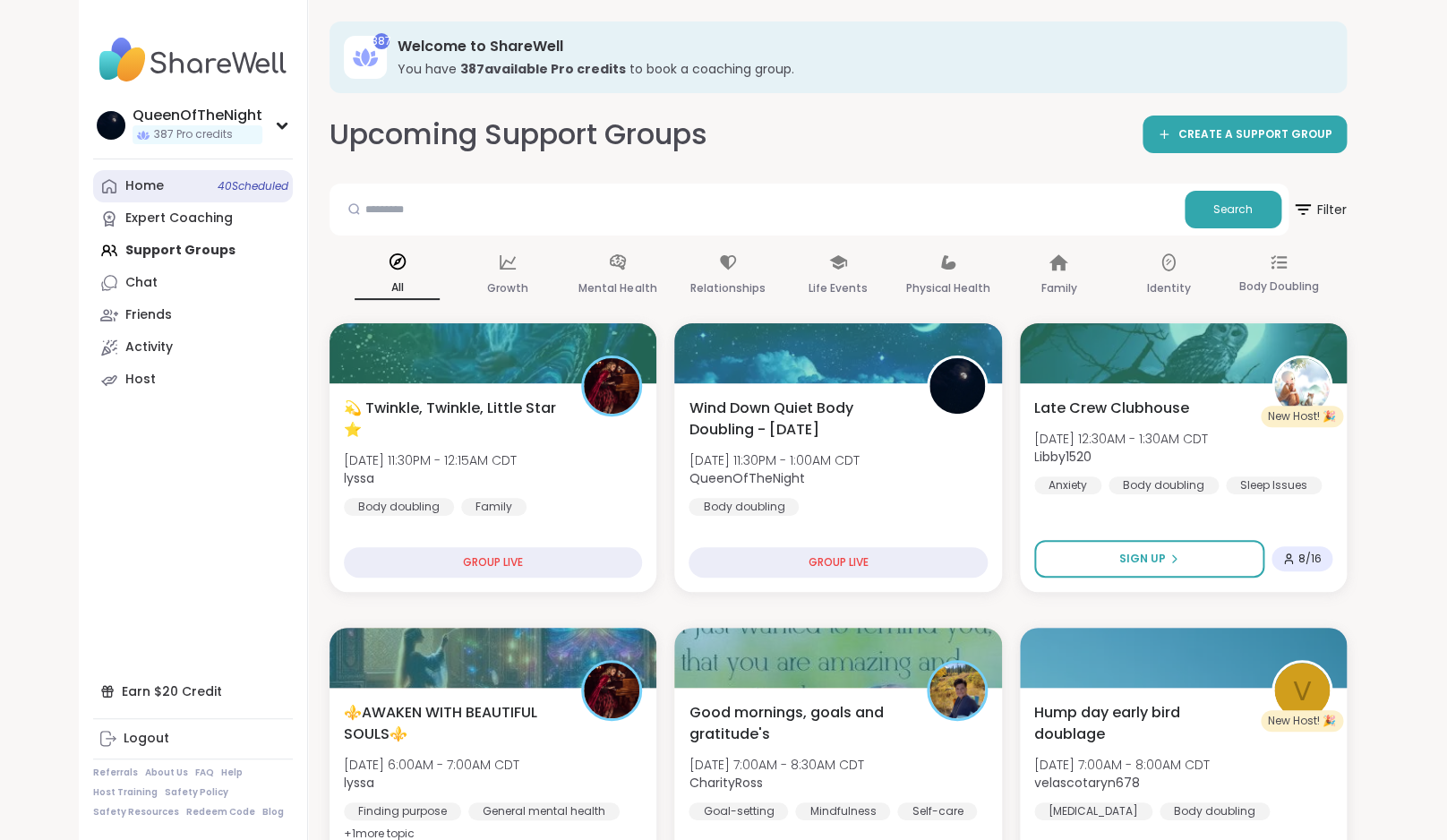
click at [161, 188] on div "Home 40 Scheduled" at bounding box center [145, 186] width 39 height 18
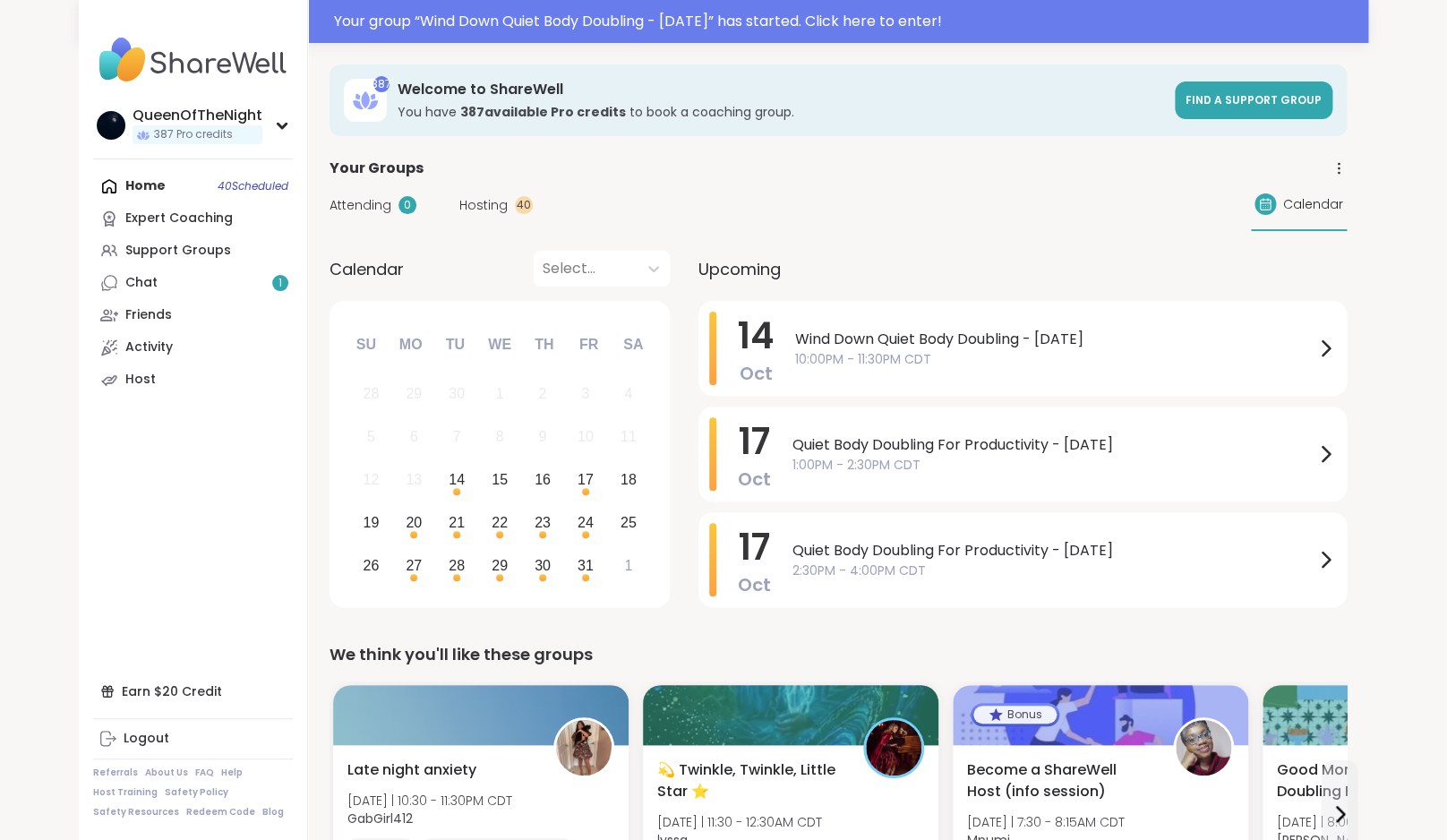
click at [476, 200] on span "Hosting" at bounding box center [483, 205] width 48 height 18
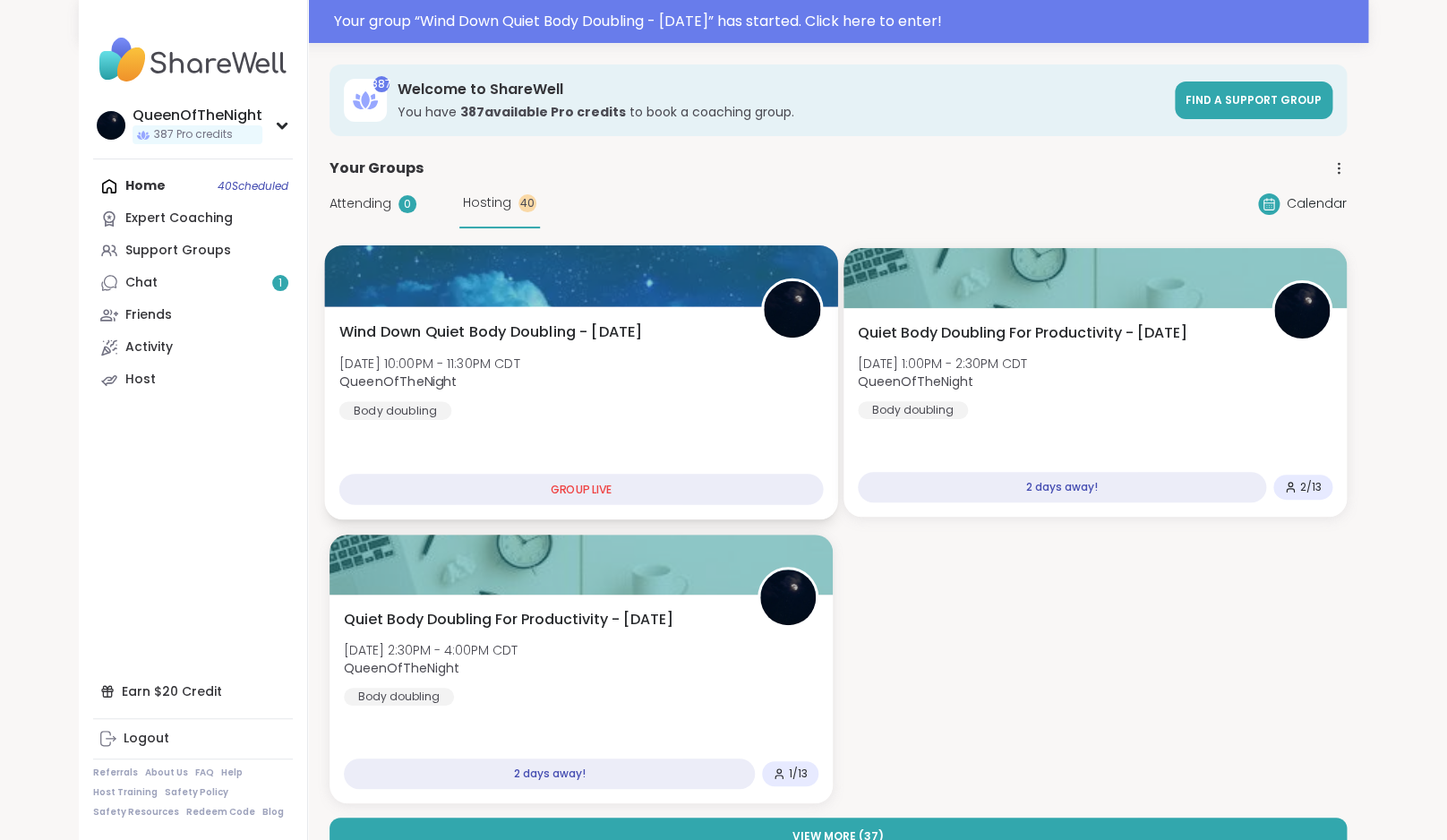
click at [593, 456] on div "Wind Down Quiet Body Doubling - Tuesday Tue, Oct 14 | 10:00PM - 11:30PM CDT Que…" at bounding box center [580, 413] width 513 height 213
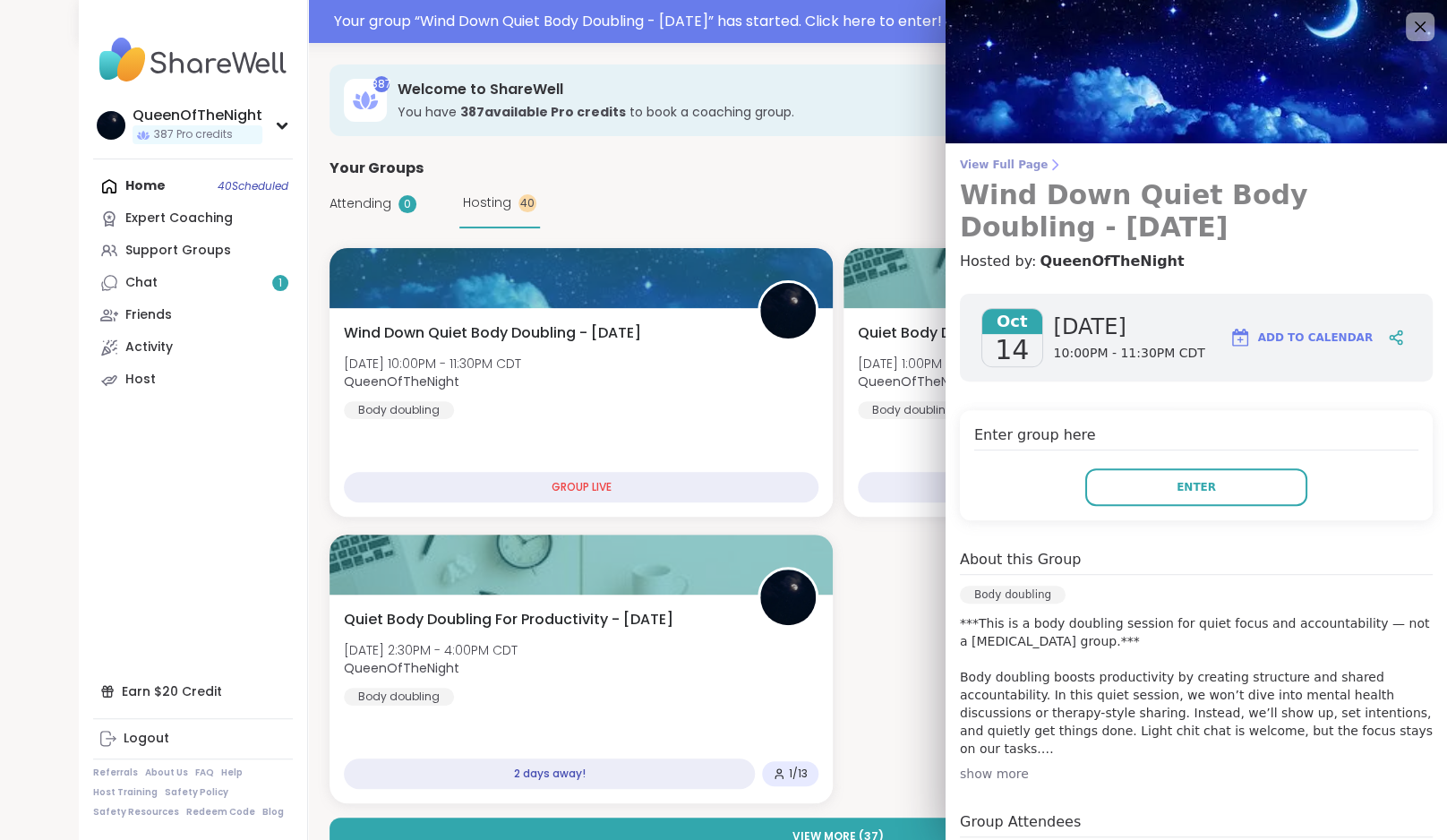
click at [1008, 161] on span "View Full Page" at bounding box center [1196, 164] width 473 height 14
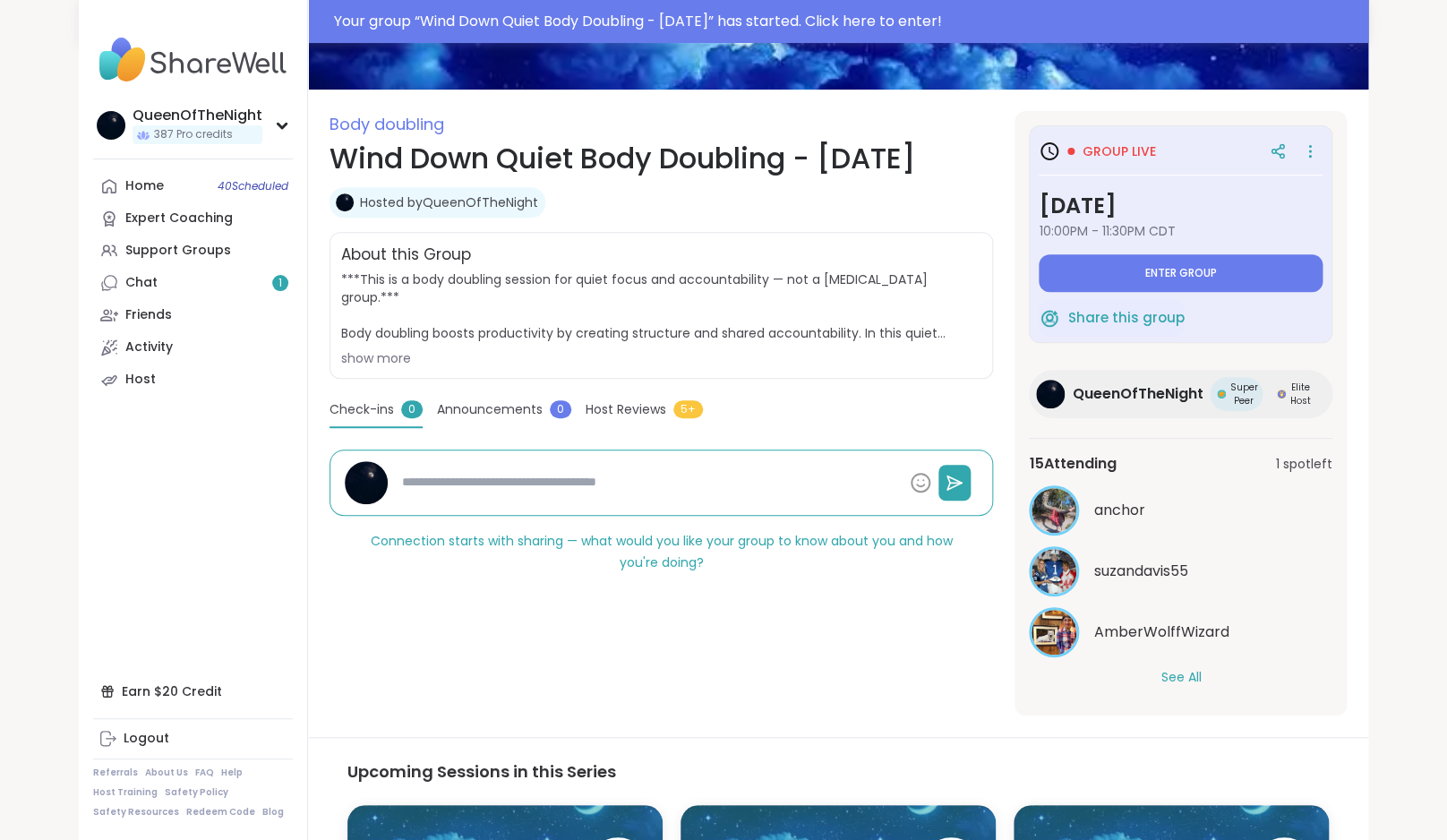
scroll to position [201, 0]
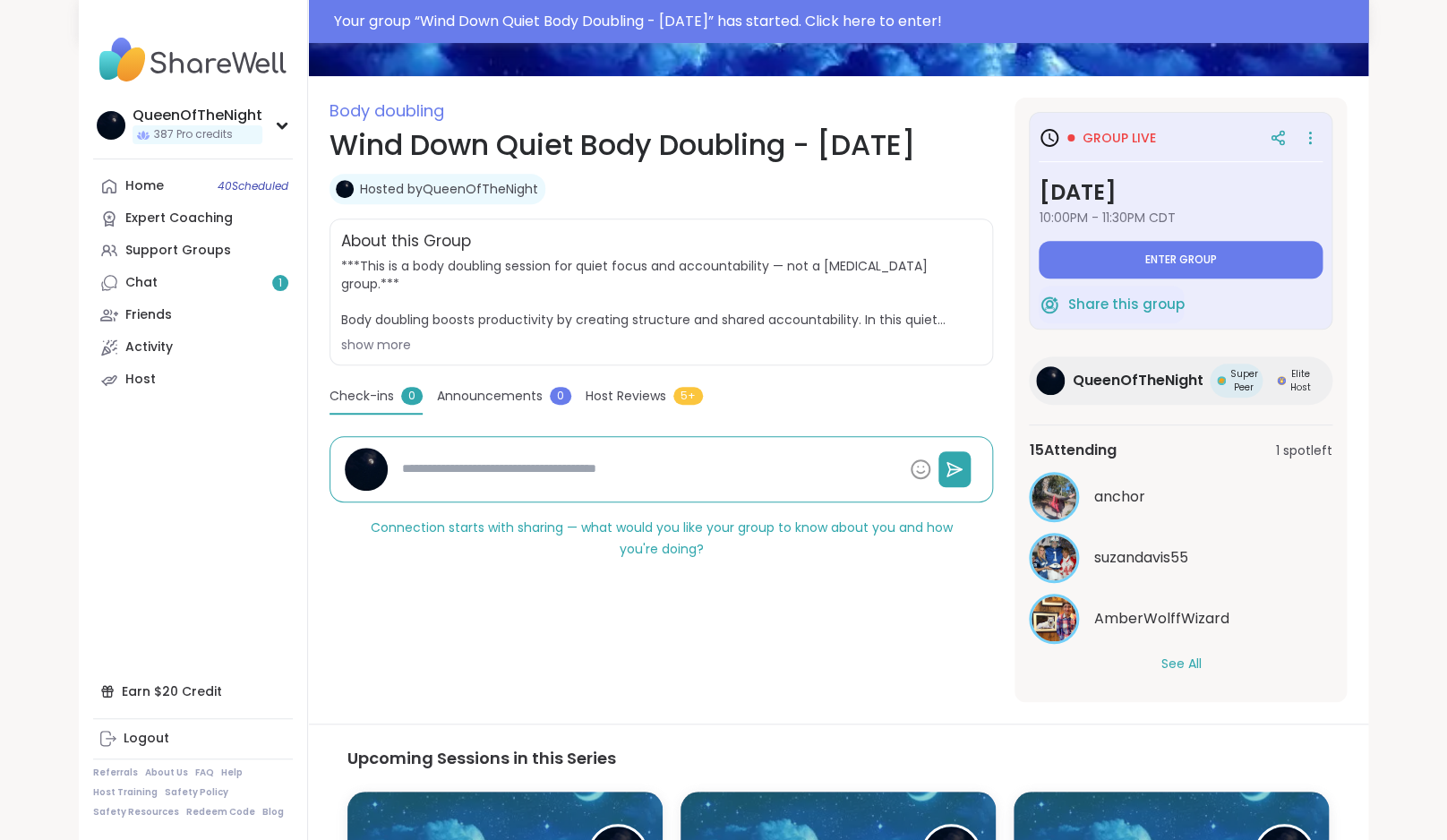
click at [1176, 666] on button "See All" at bounding box center [1180, 663] width 41 height 18
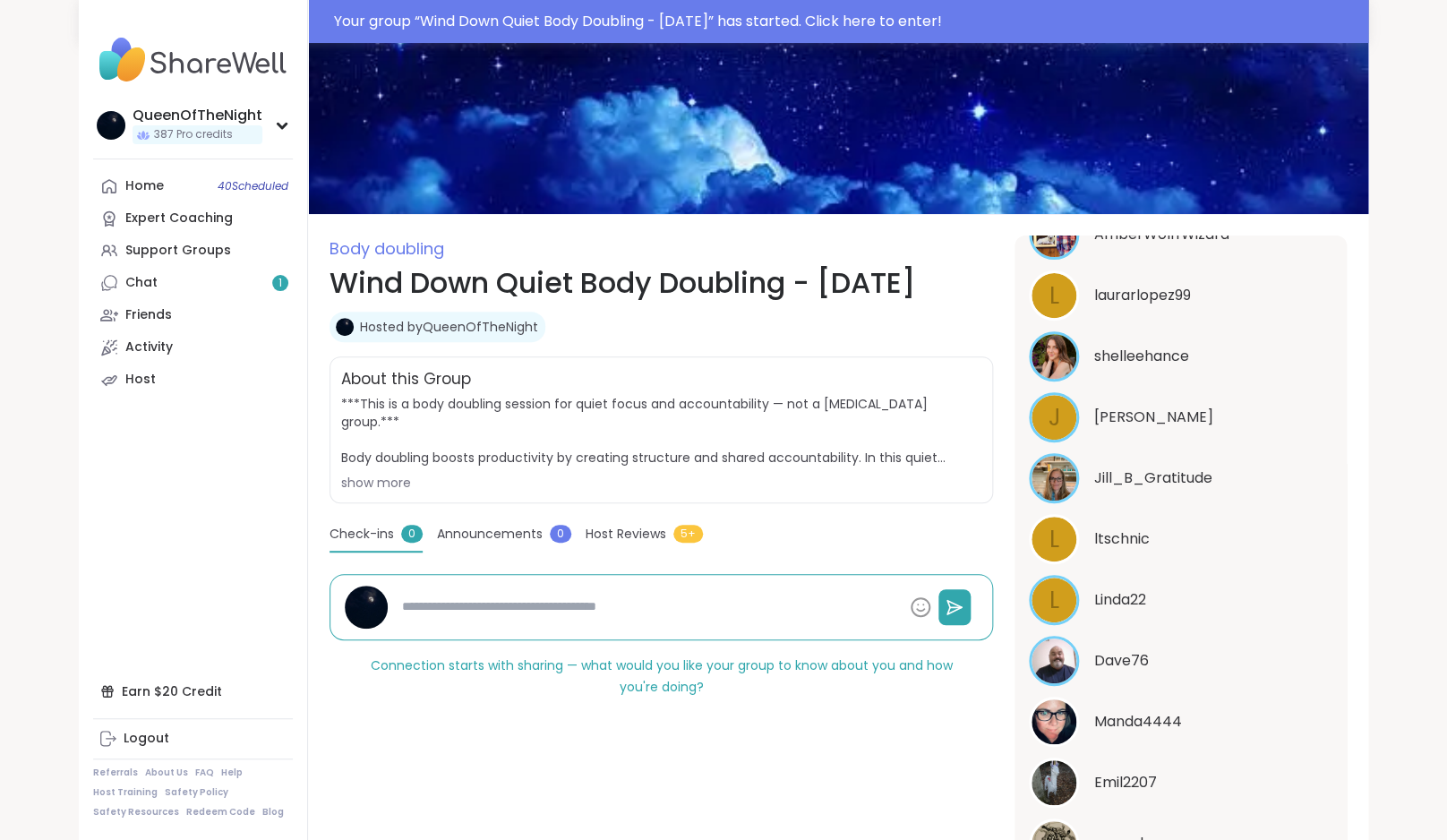
scroll to position [55, 0]
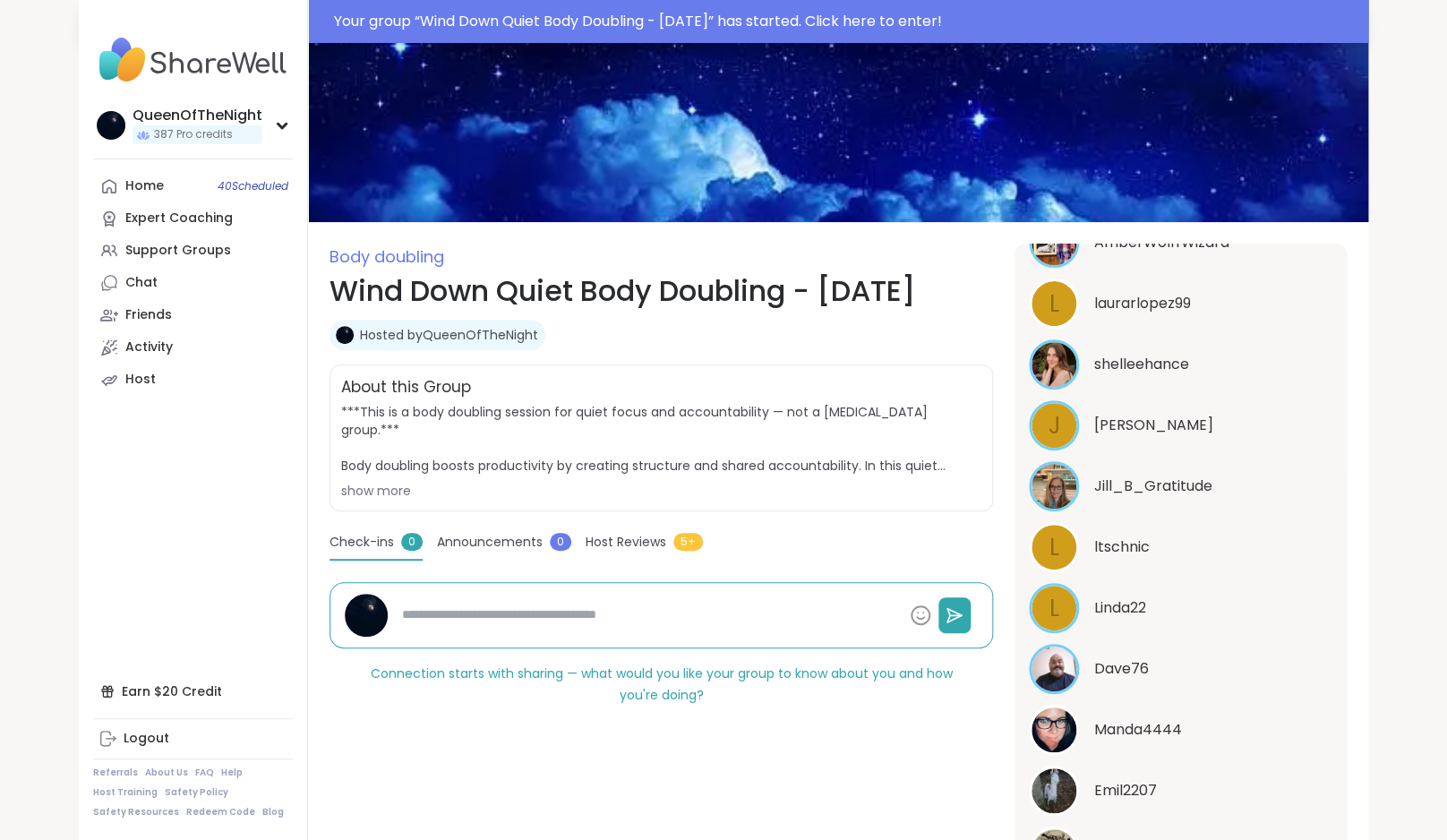
type textarea "*"
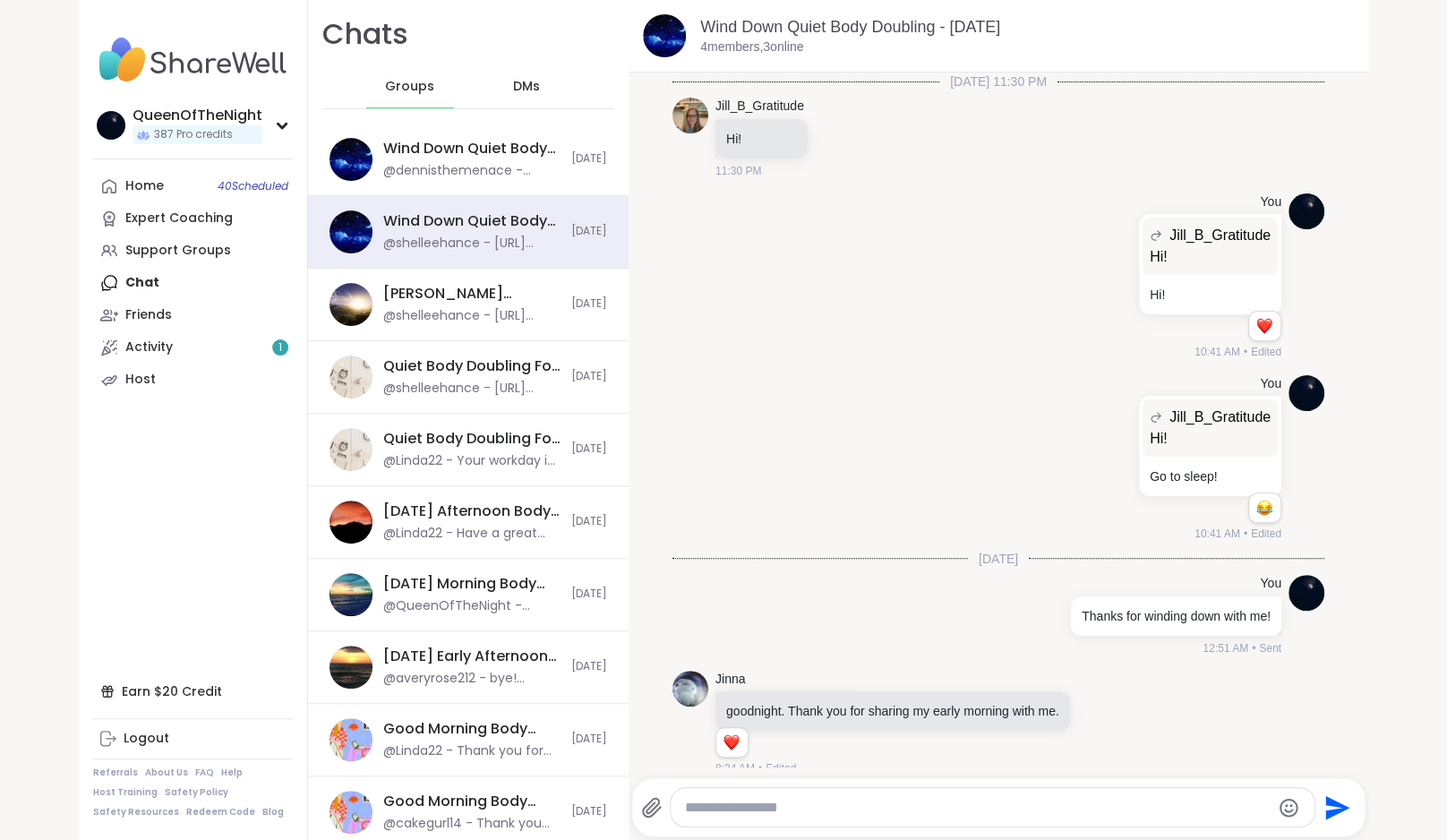
scroll to position [697, 0]
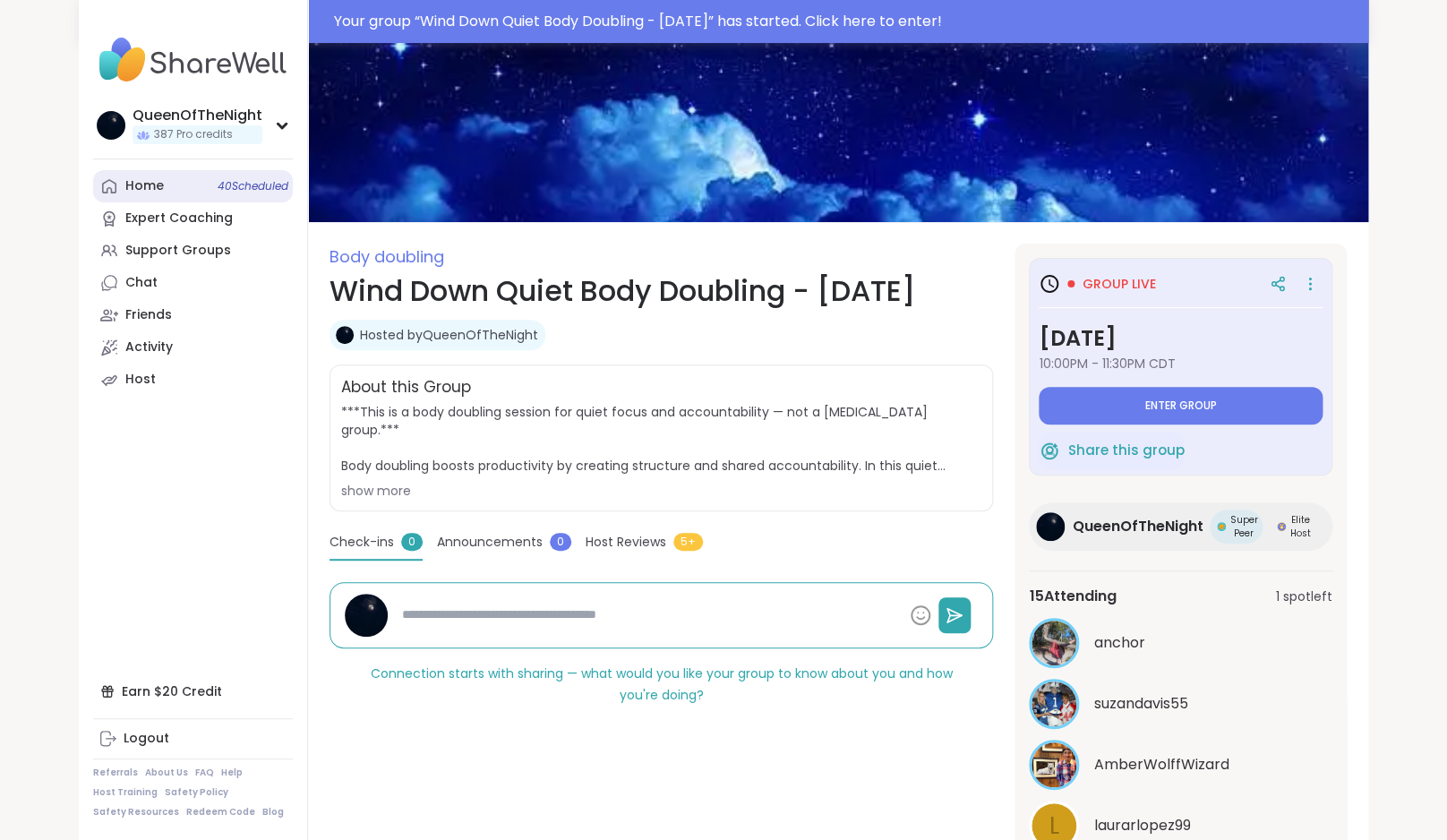
scroll to position [522, 0]
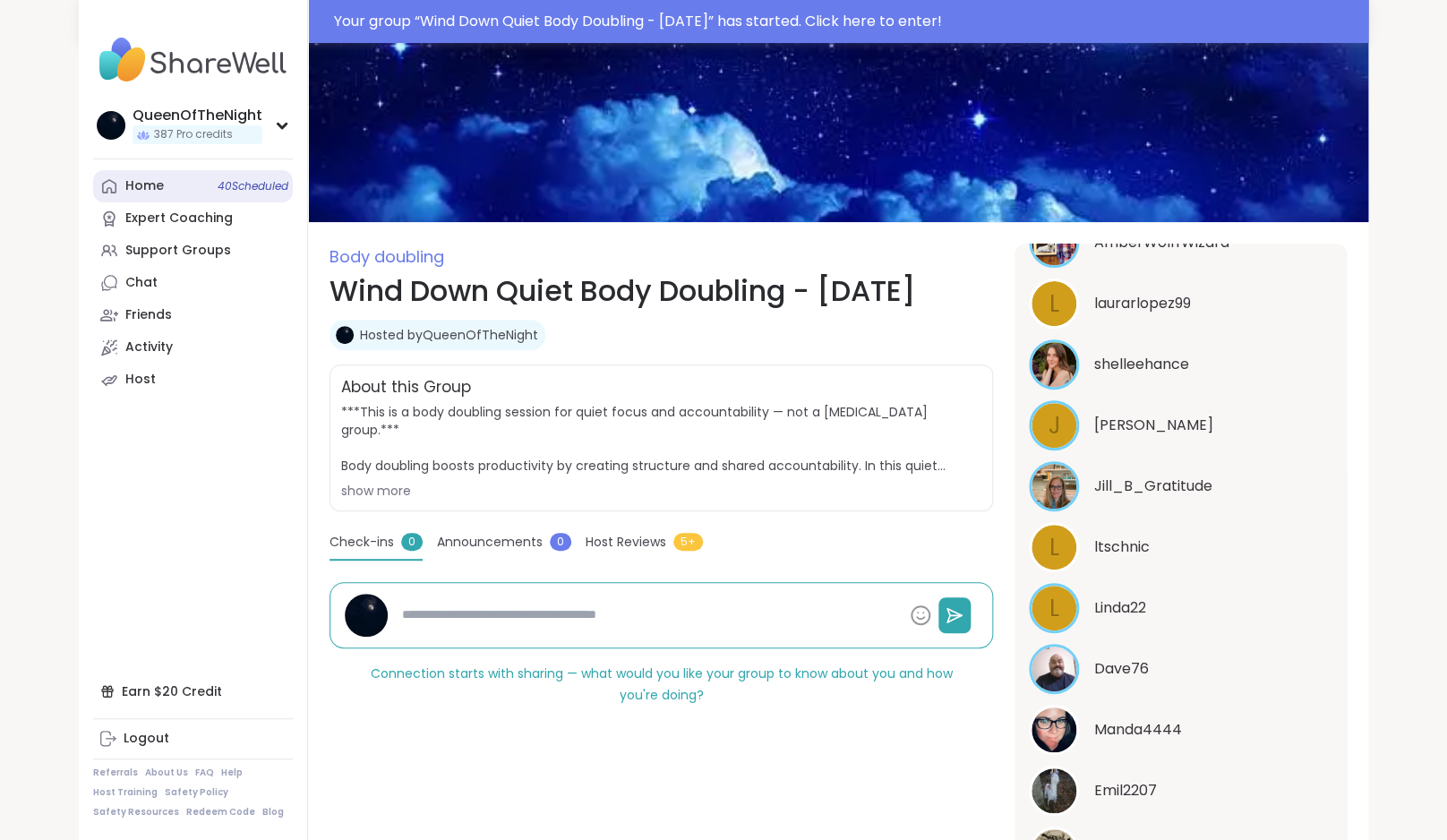
click at [164, 188] on link "Home 40 Scheduled" at bounding box center [192, 186] width 200 height 32
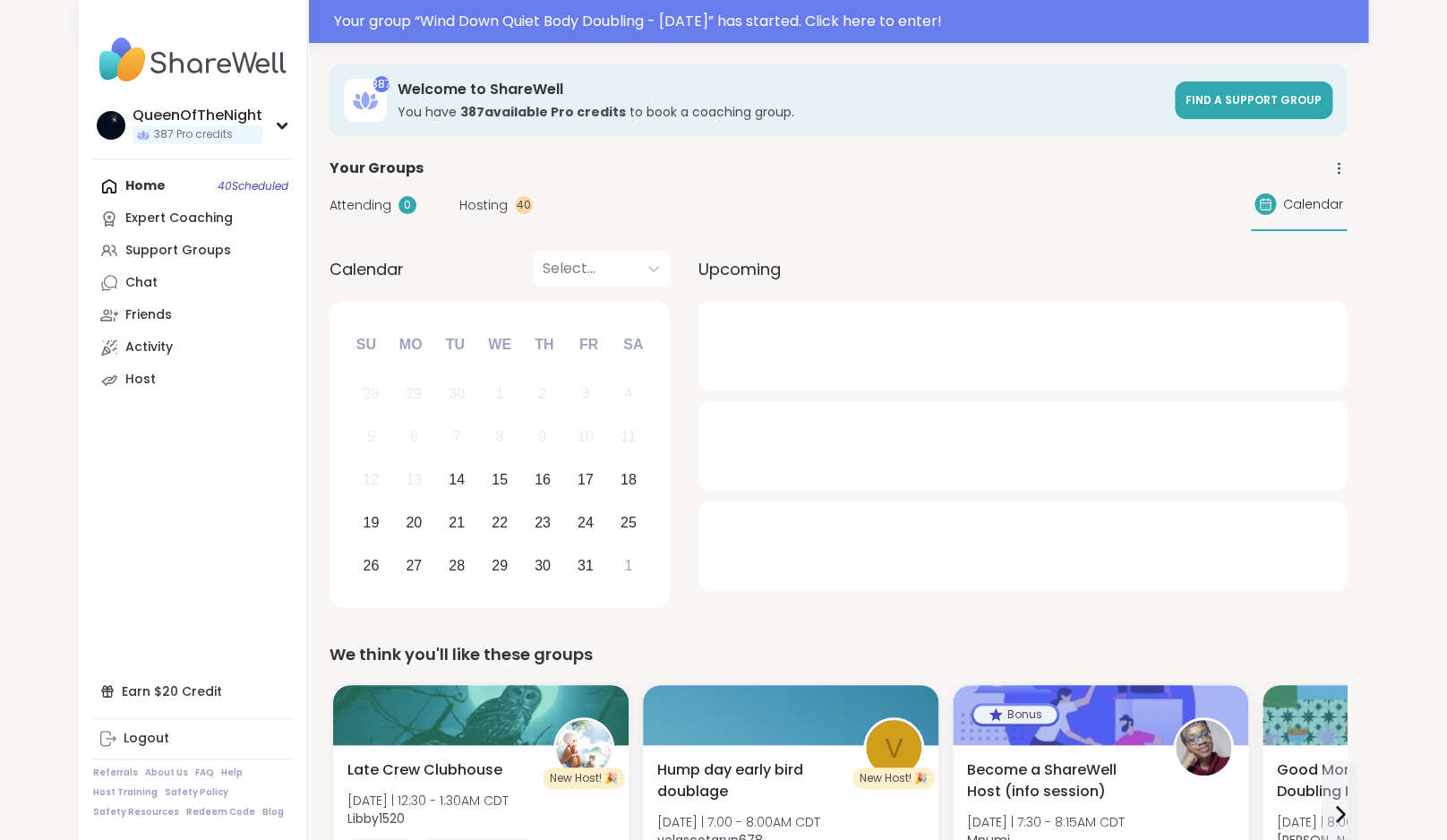
click at [486, 206] on span "Hosting" at bounding box center [483, 205] width 48 height 18
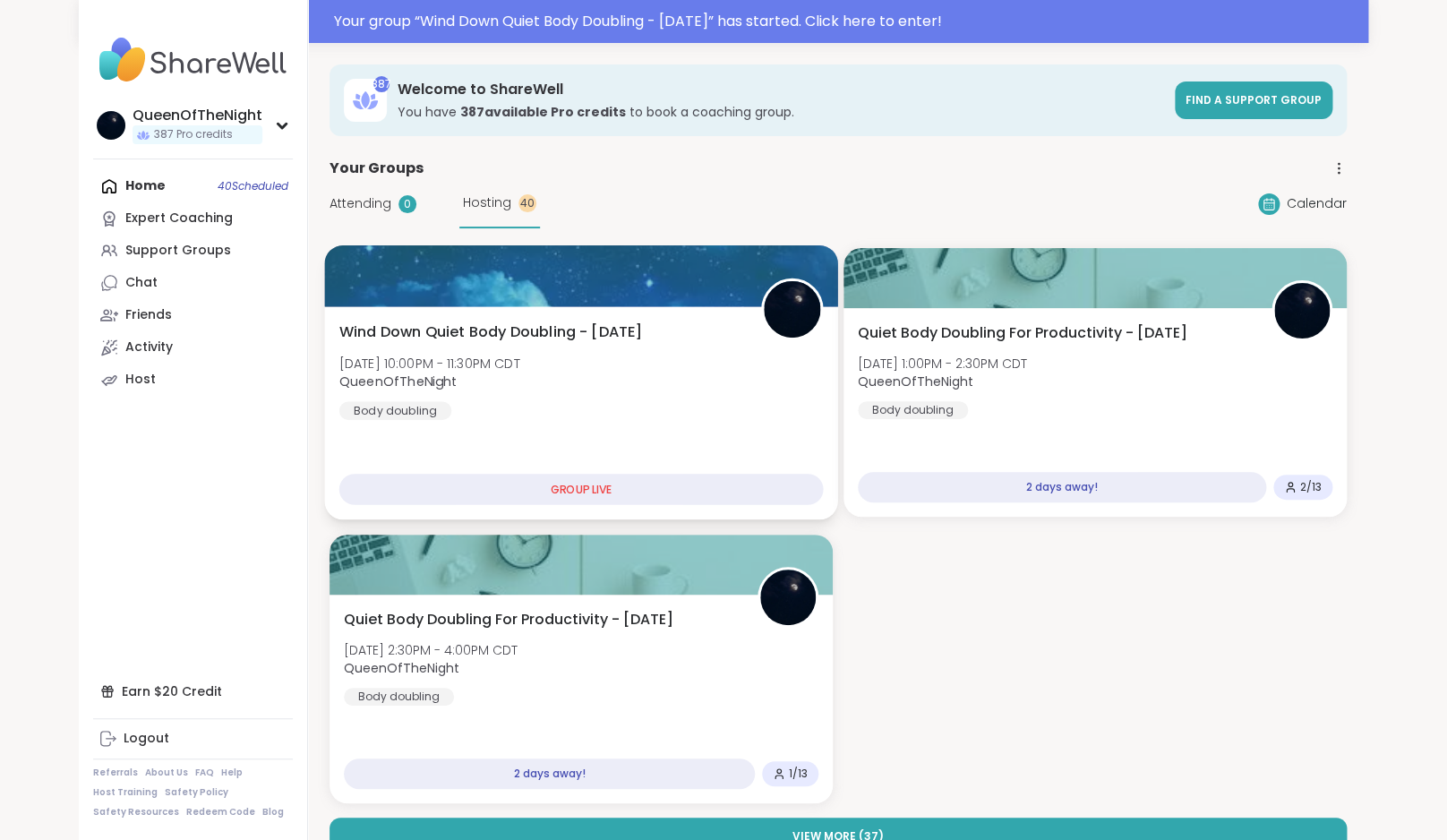
click at [731, 363] on div "Wind Down Quiet Body Doubling - Tuesday Tue, Oct 14 | 10:00PM - 11:30PM CDT Que…" at bounding box center [581, 371] width 484 height 99
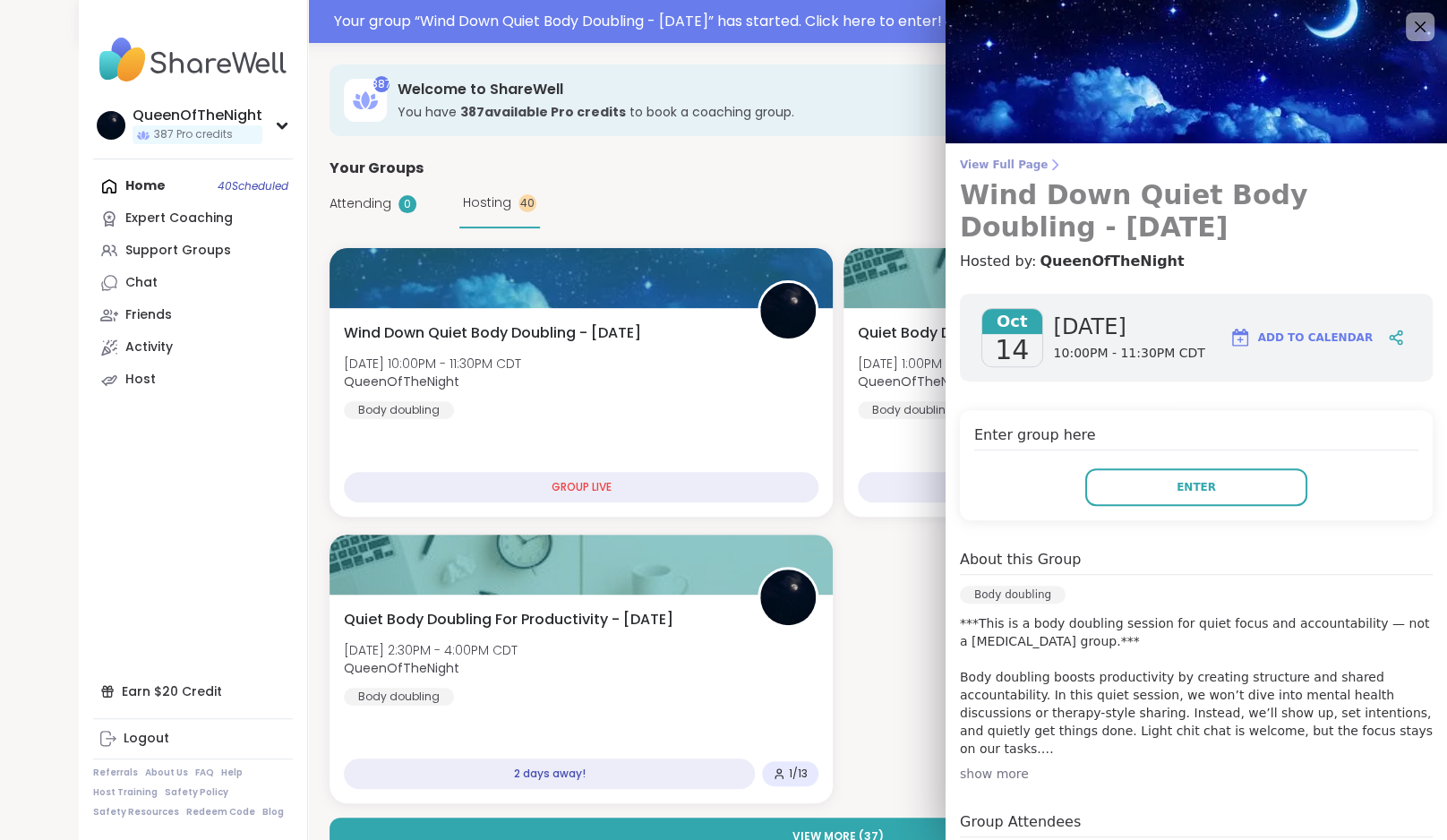
click at [1025, 160] on span "View Full Page" at bounding box center [1196, 164] width 473 height 14
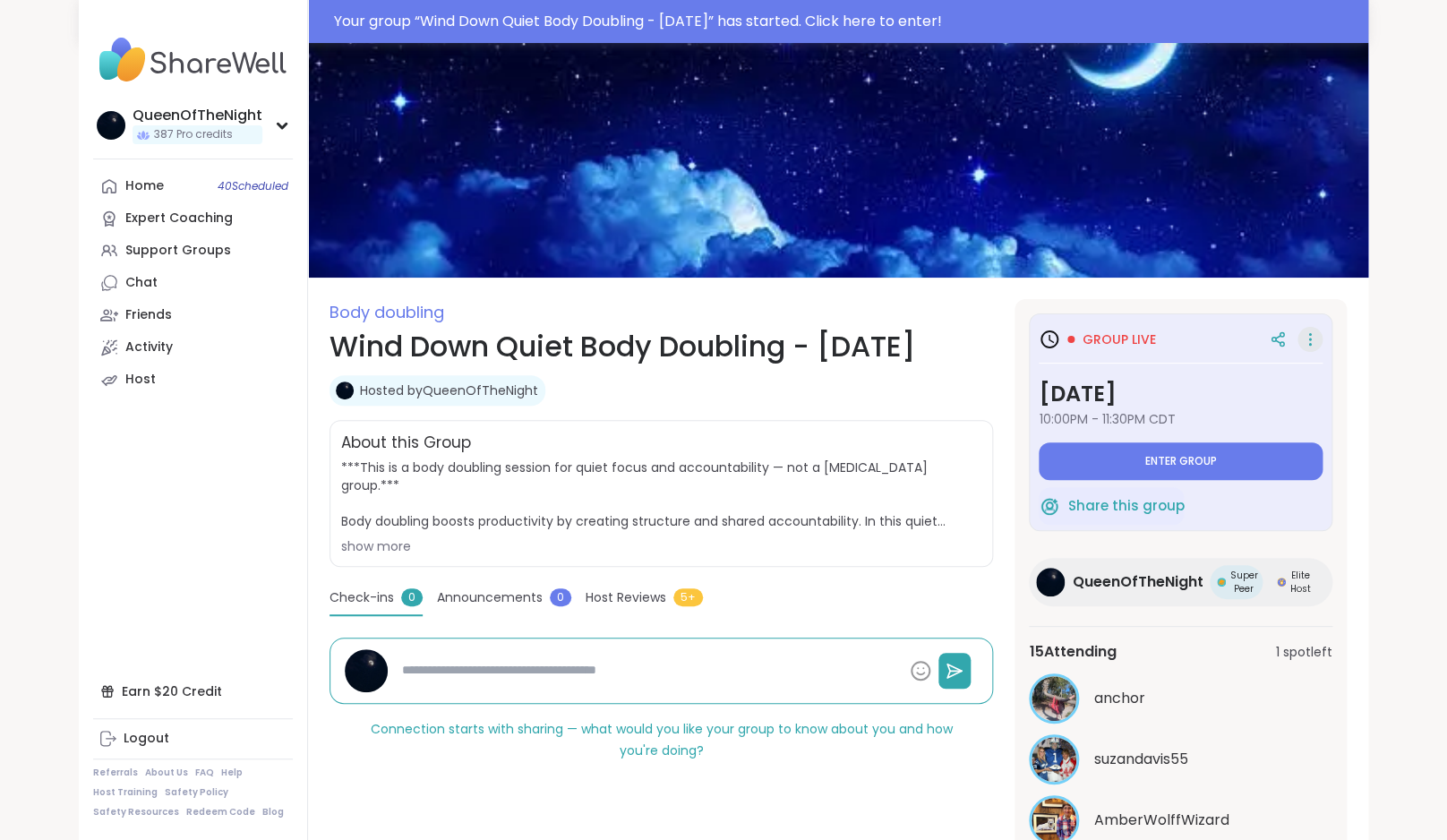
click at [1312, 346] on icon at bounding box center [1310, 339] width 18 height 25
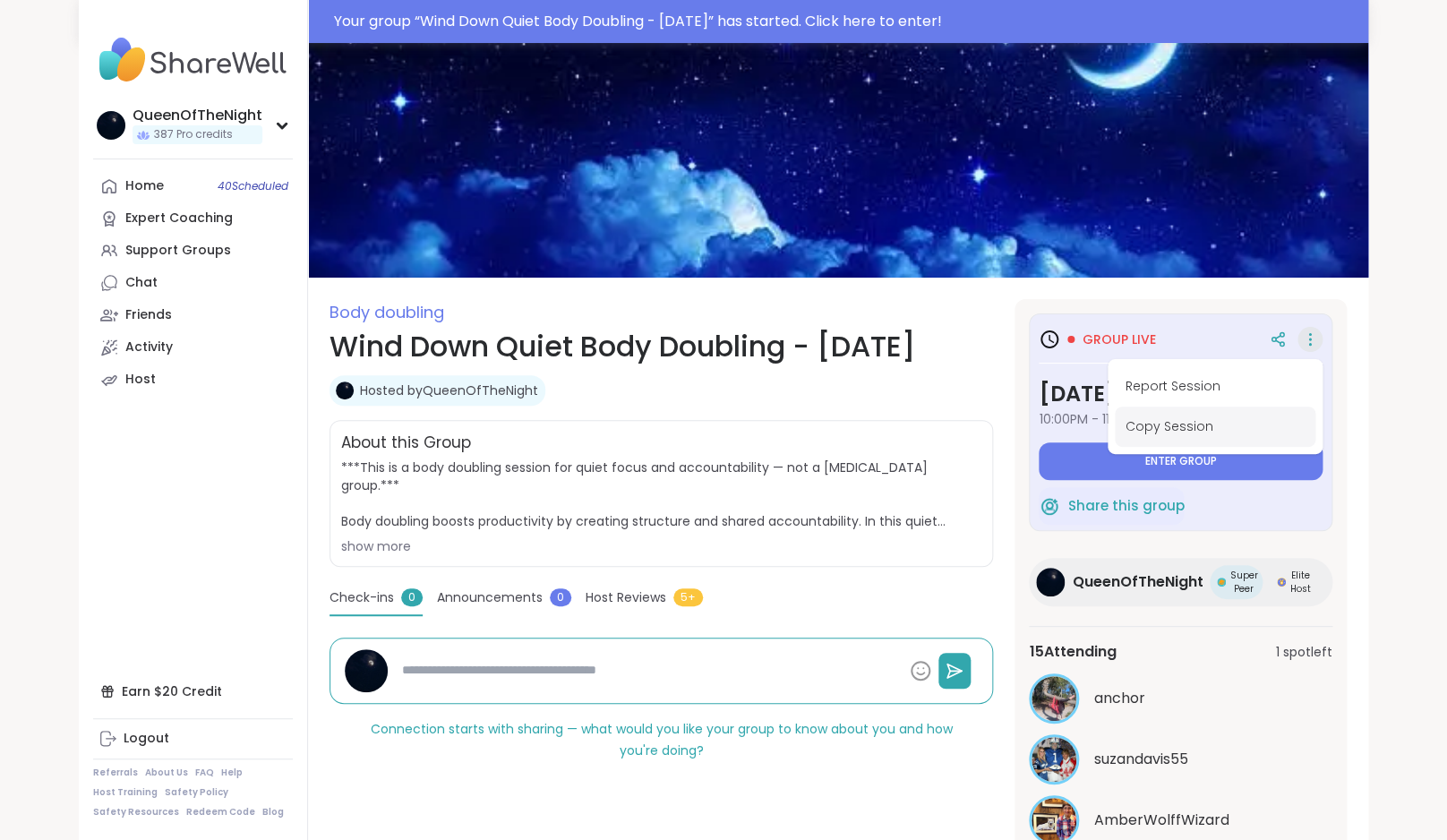
click at [1213, 431] on button "Copy Session" at bounding box center [1214, 426] width 200 height 41
type textarea "*"
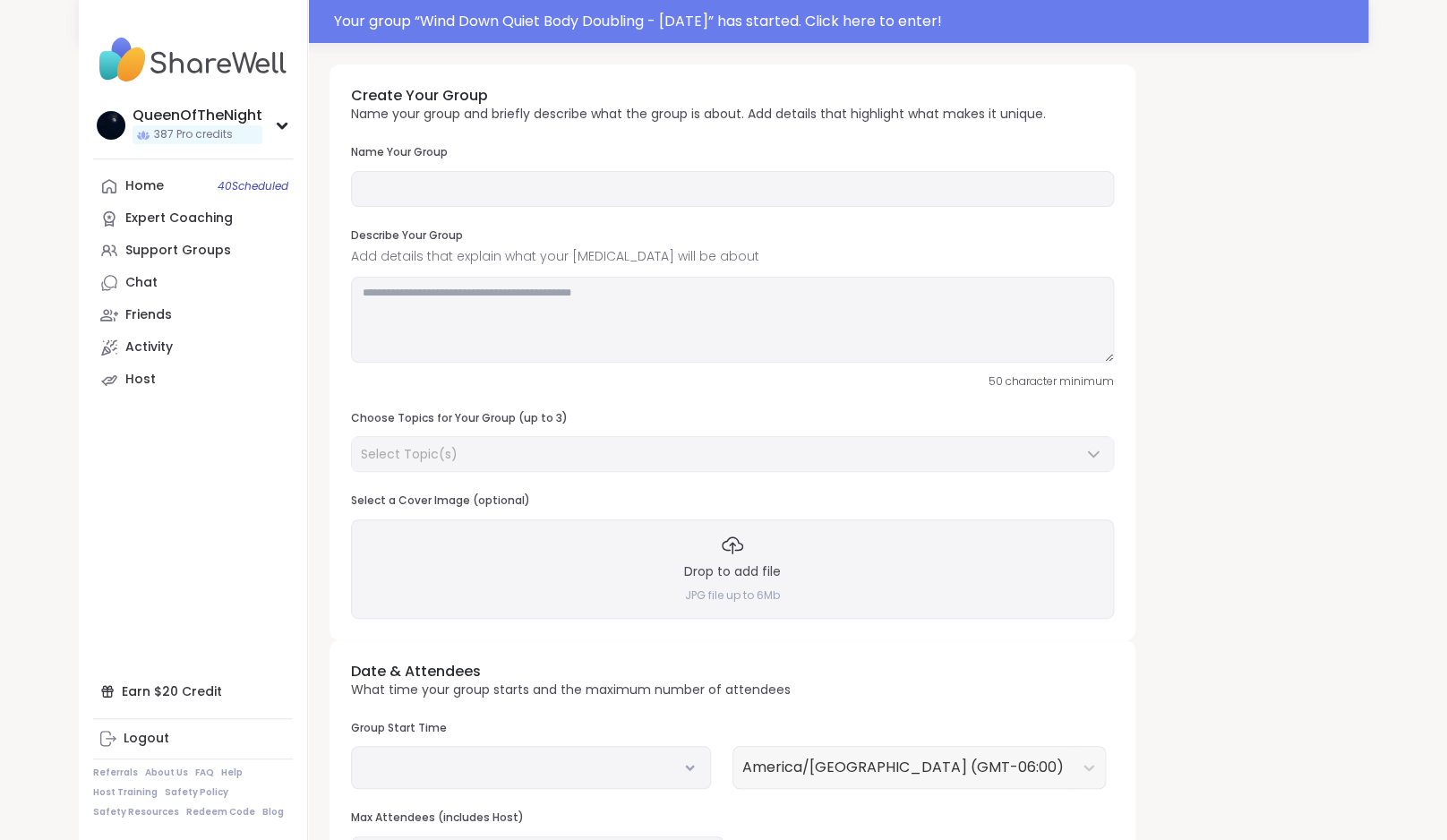
type input "**********"
type textarea "**********"
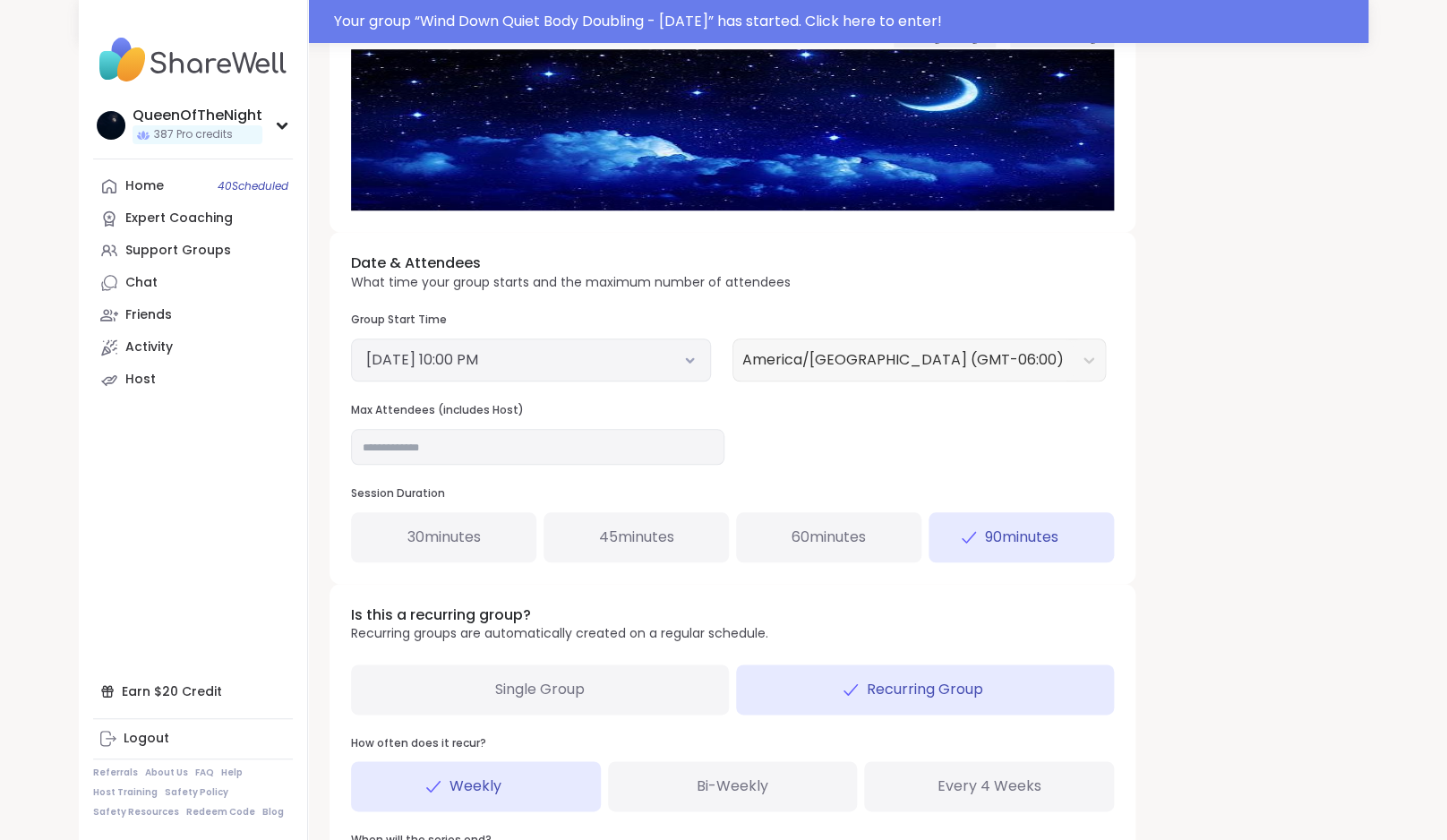
scroll to position [659, 0]
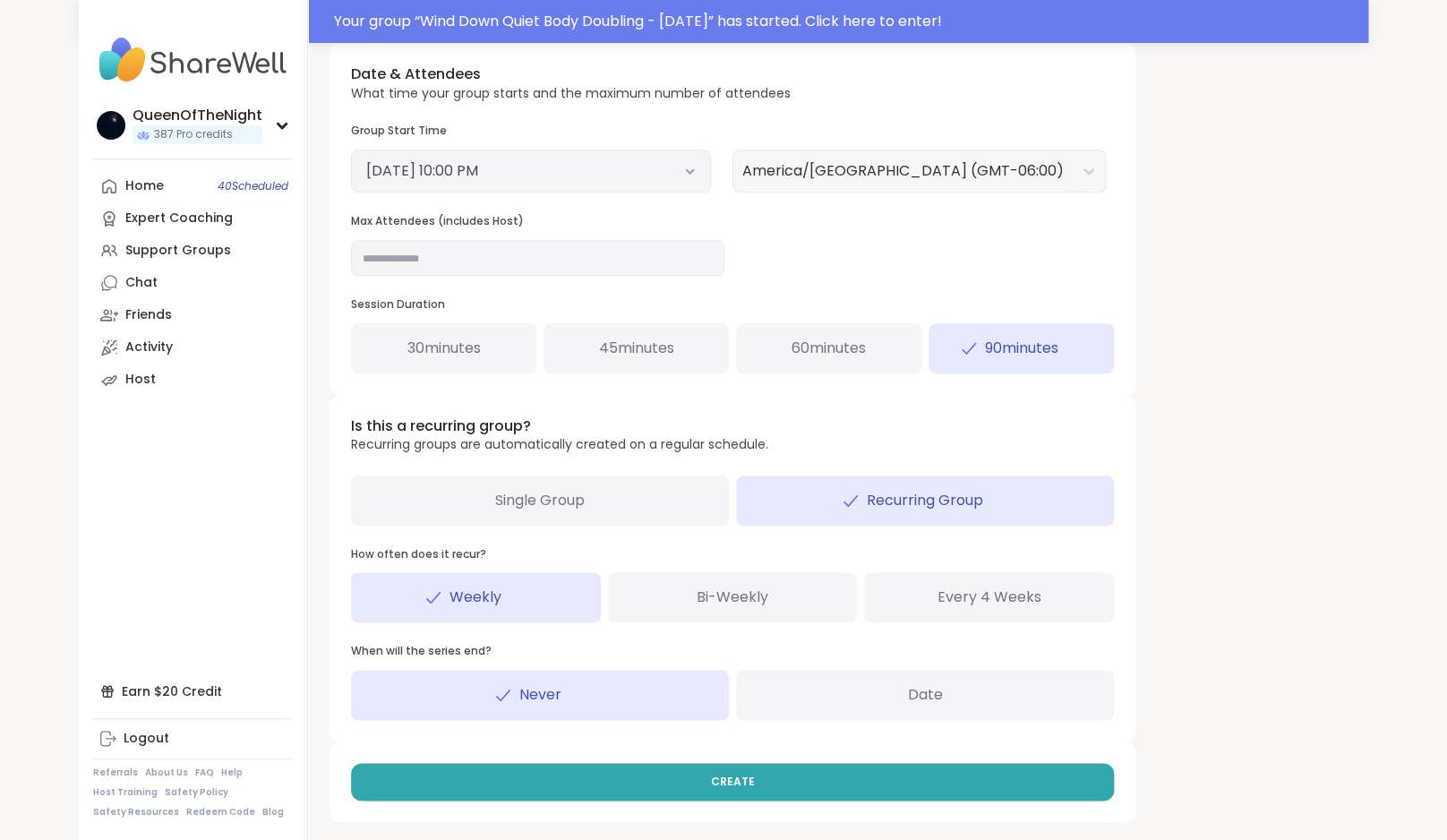
click at [618, 176] on button "October 14, 2025 10:00 PM" at bounding box center [531, 171] width 330 height 21
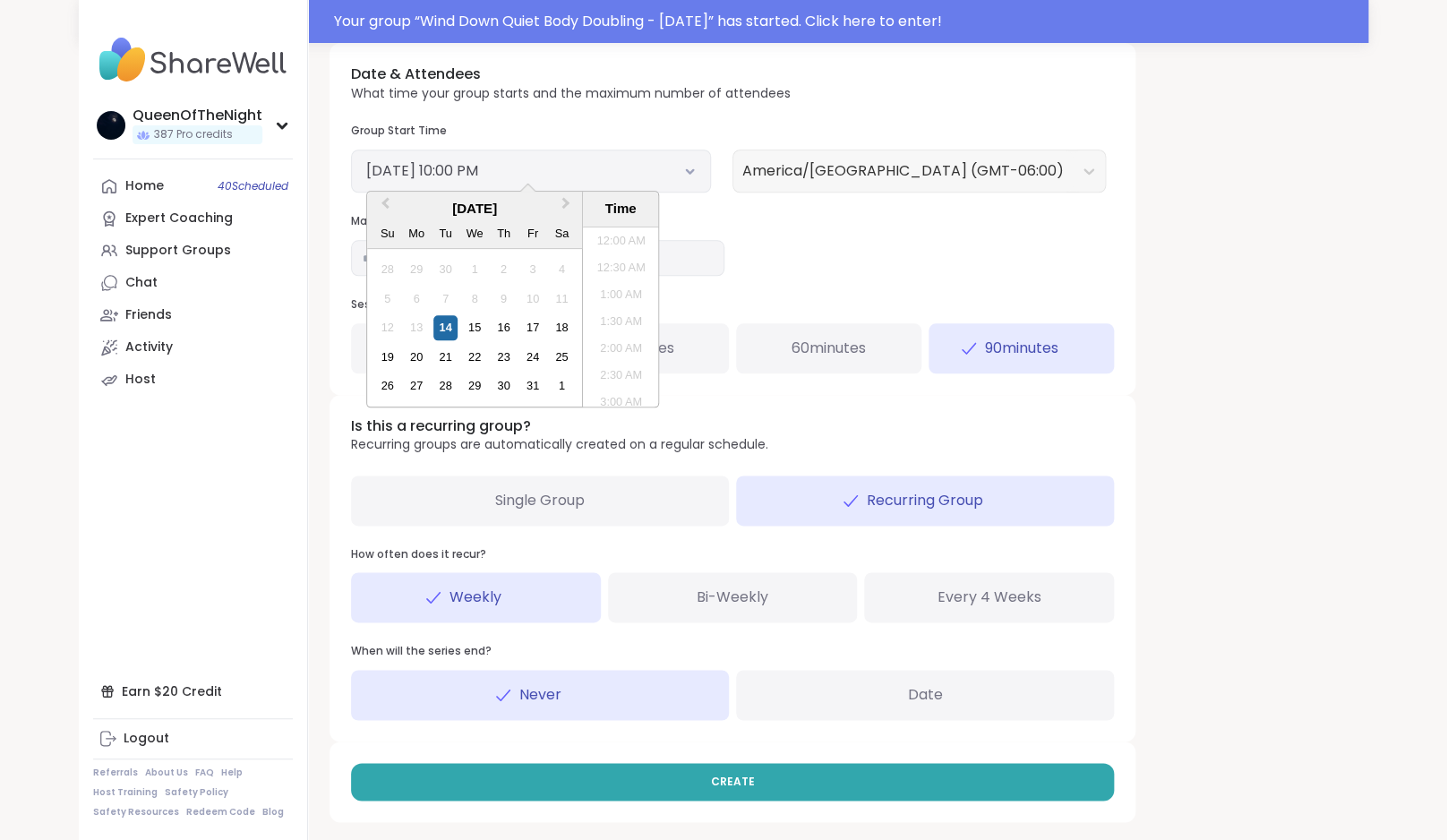
scroll to position [1106, 0]
click at [622, 396] on li "11:30 PM" at bounding box center [621, 397] width 76 height 27
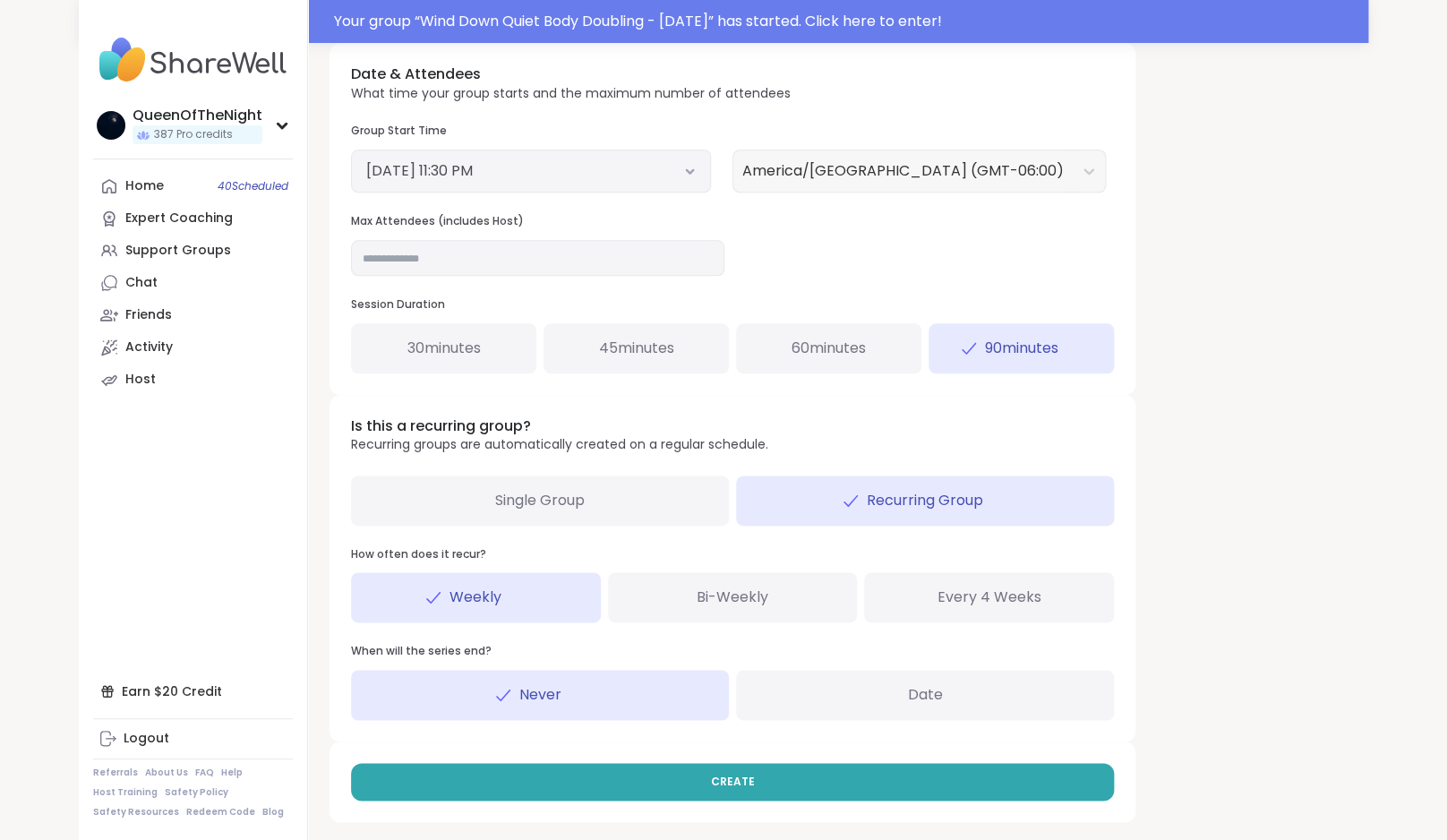
click at [604, 509] on div "Single Group" at bounding box center [539, 501] width 378 height 50
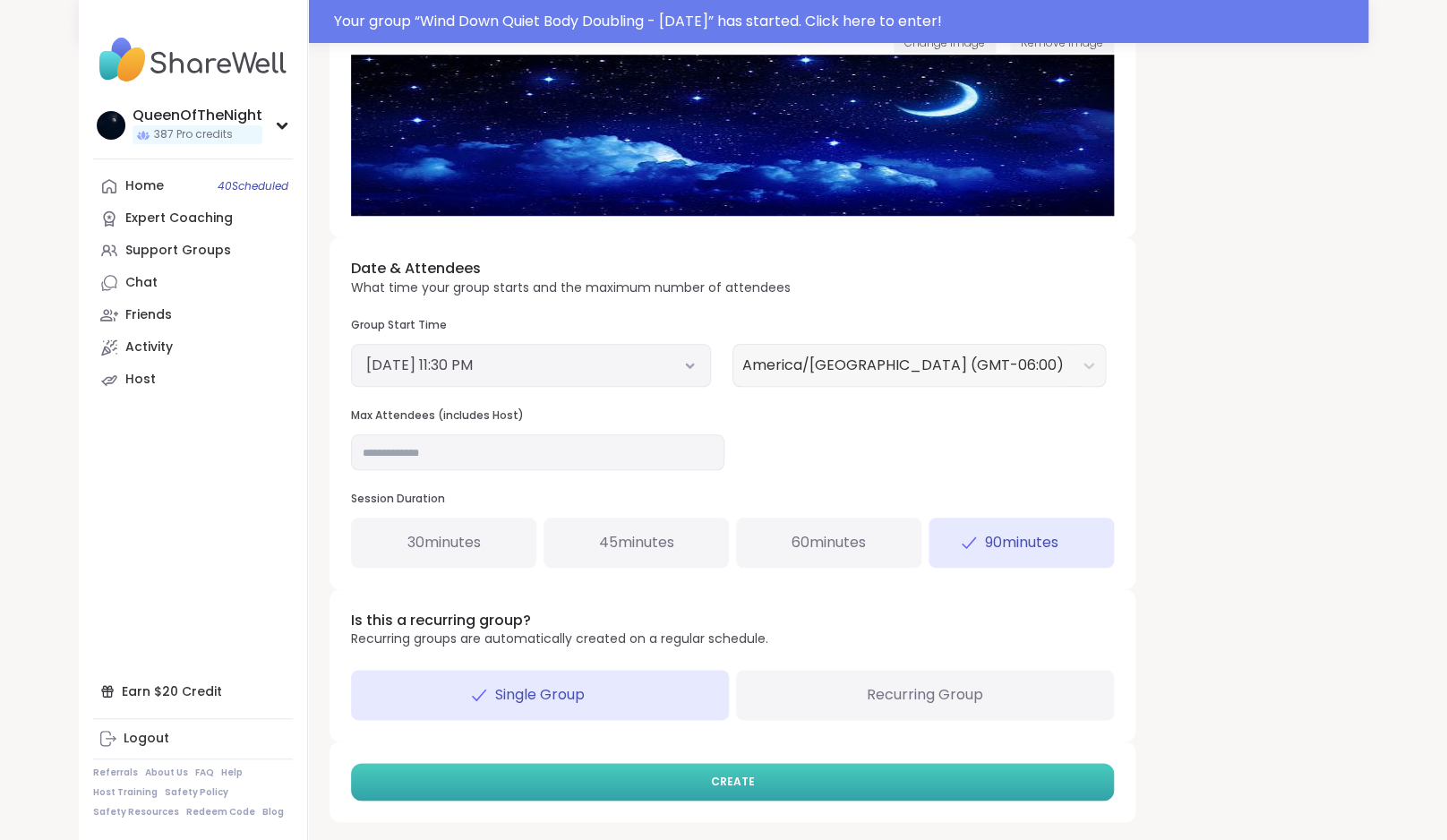
click at [813, 765] on button "CREATE" at bounding box center [732, 781] width 763 height 38
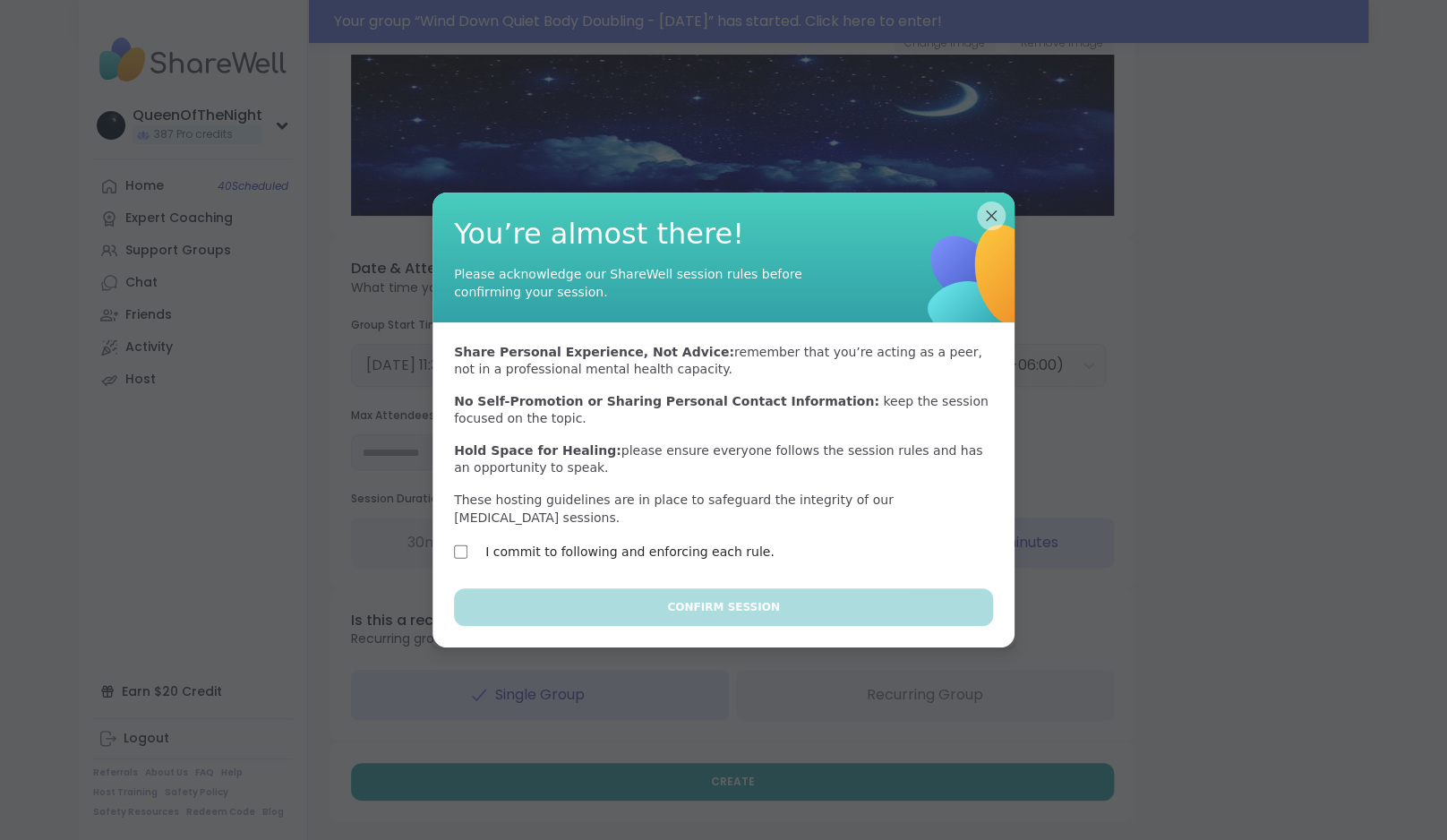
click at [665, 565] on div "I commit to following and enforcing each rule." at bounding box center [609, 553] width 309 height 26
click at [671, 546] on label "I commit to following and enforcing each rule." at bounding box center [629, 551] width 289 height 21
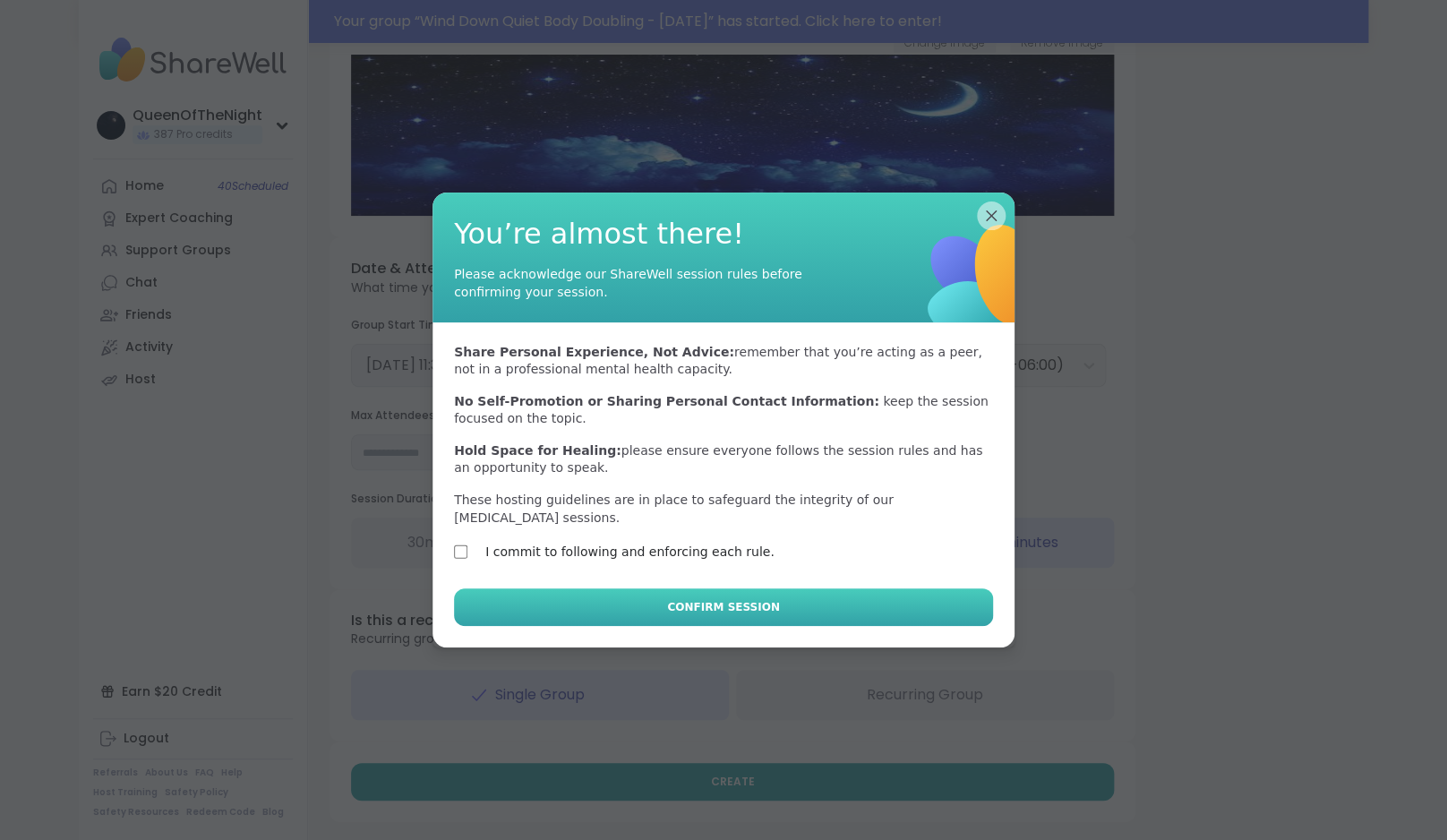
click at [719, 603] on span "Confirm Session" at bounding box center [723, 607] width 112 height 16
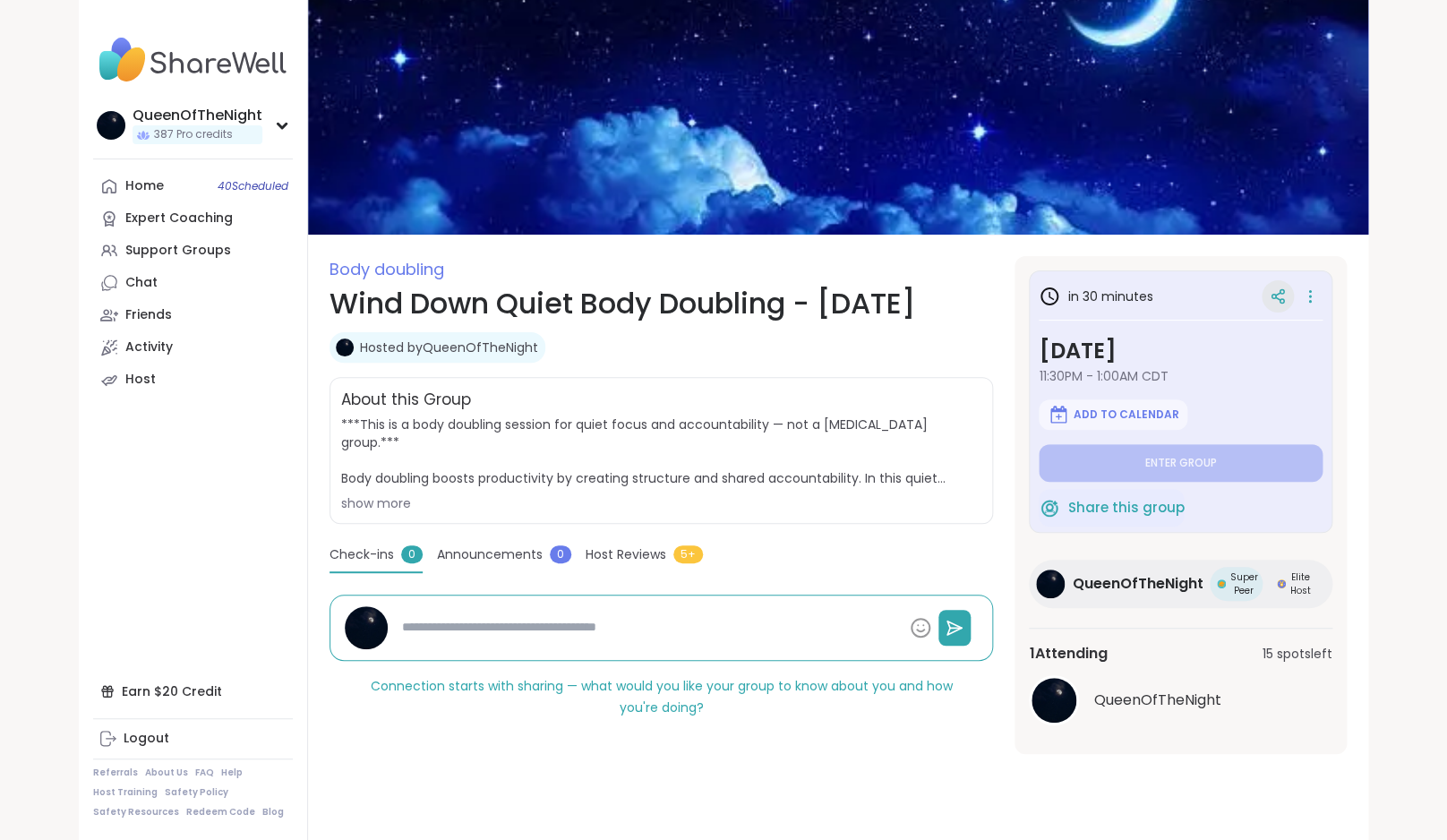
click at [1278, 297] on icon at bounding box center [1277, 296] width 16 height 16
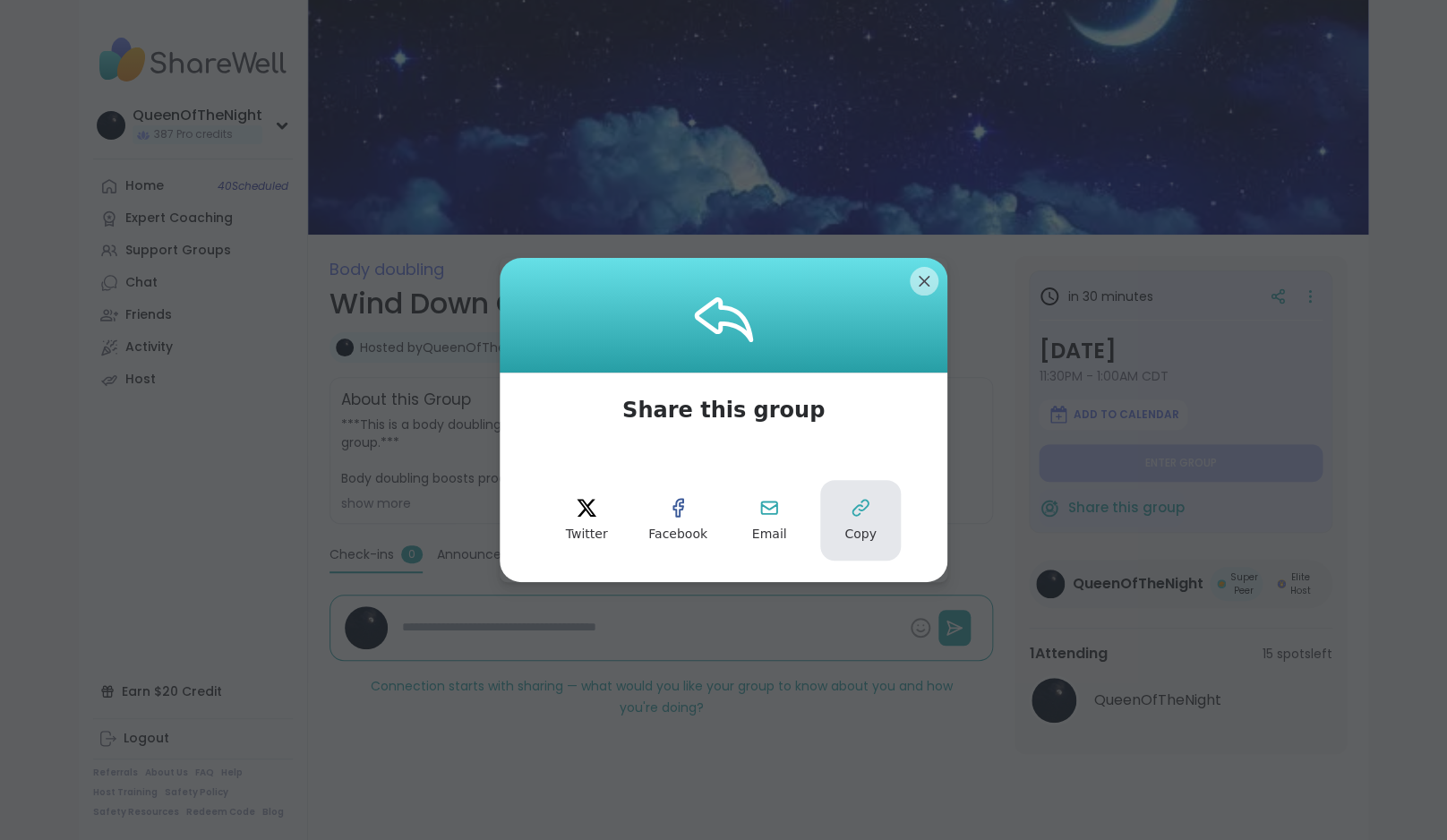
click at [867, 536] on span "Copy" at bounding box center [859, 535] width 32 height 18
type textarea "*"
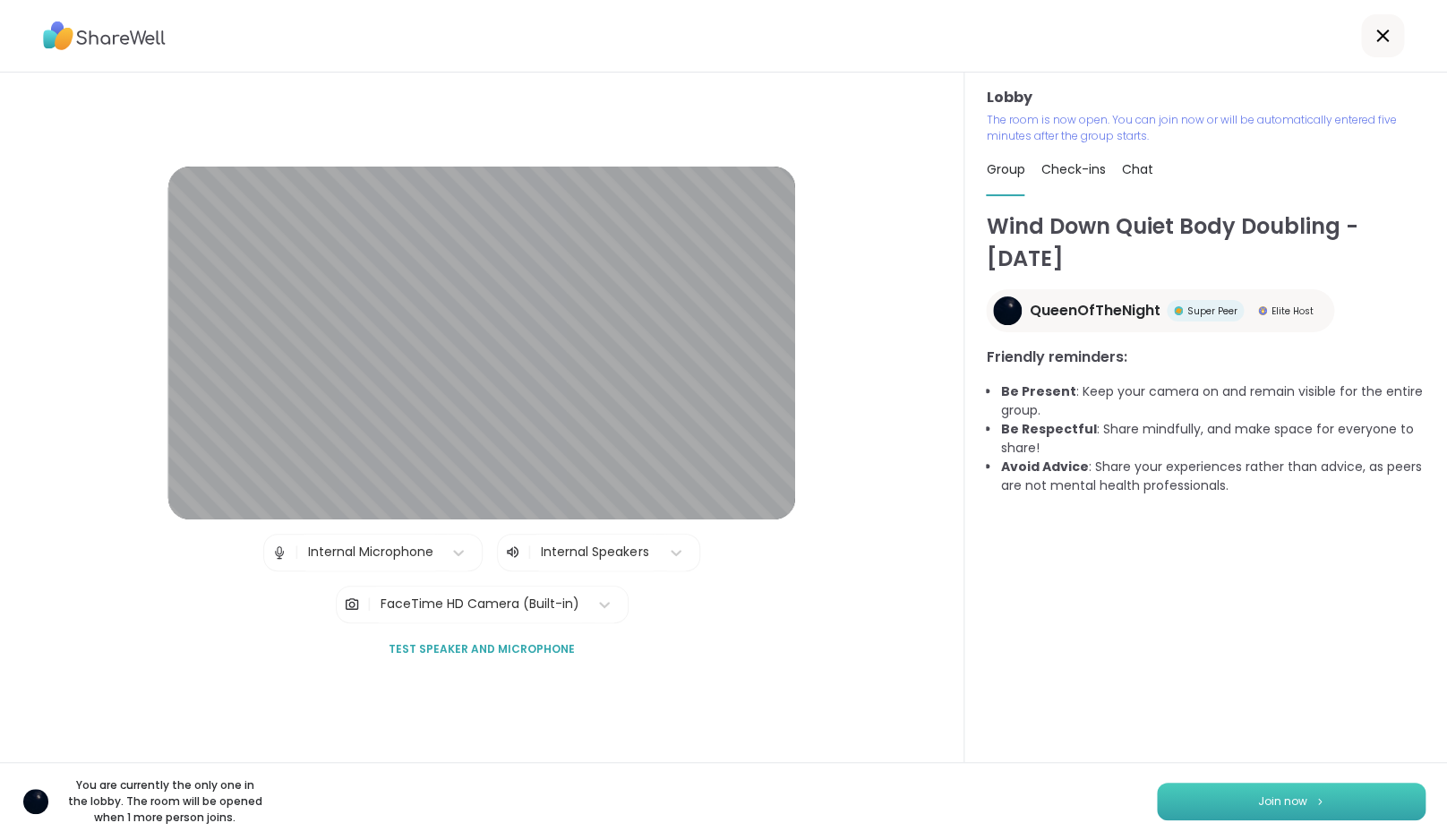
click at [1252, 804] on button "Join now" at bounding box center [1291, 800] width 269 height 38
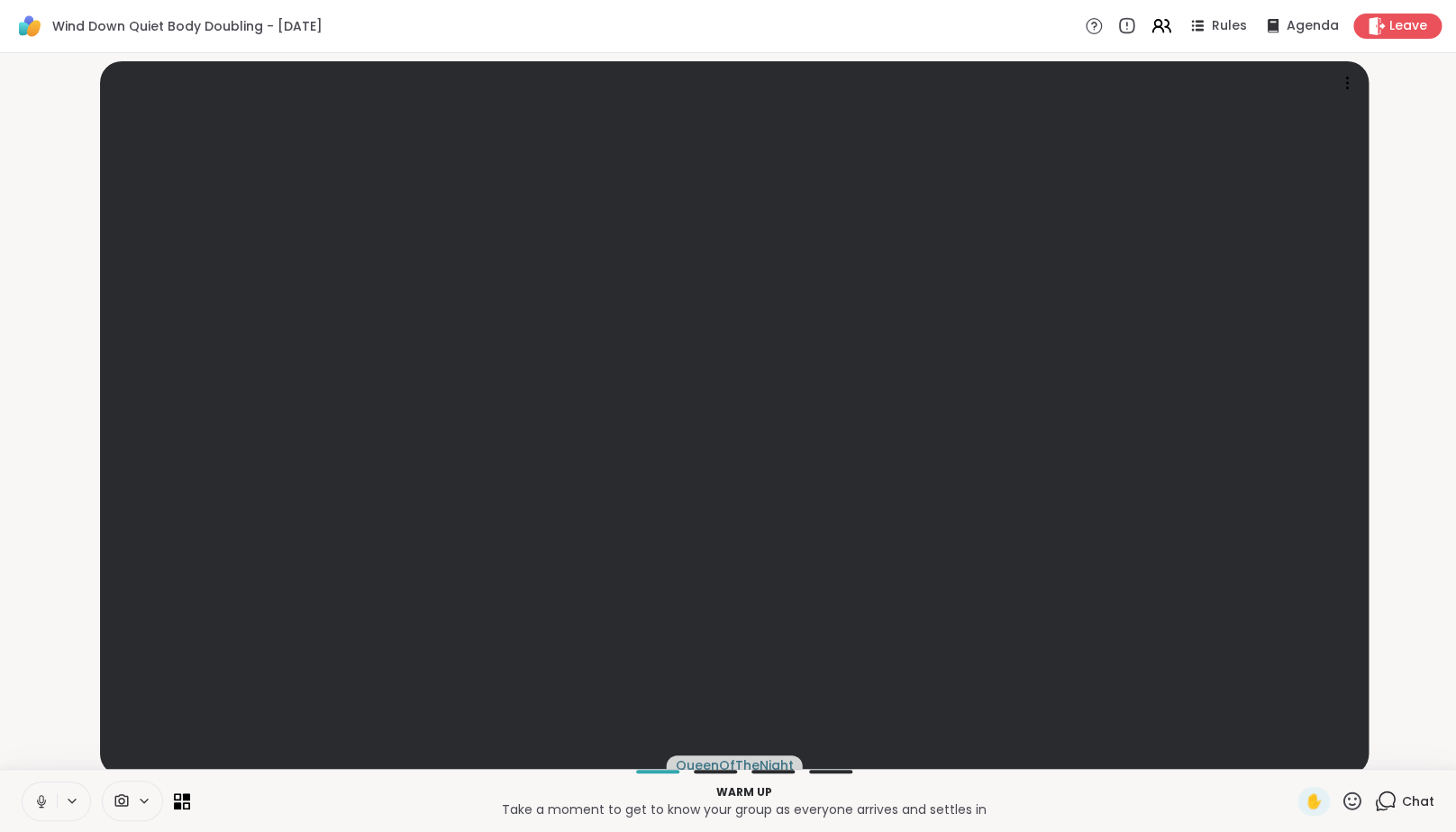
click at [39, 810] on icon at bounding box center [41, 801] width 17 height 17
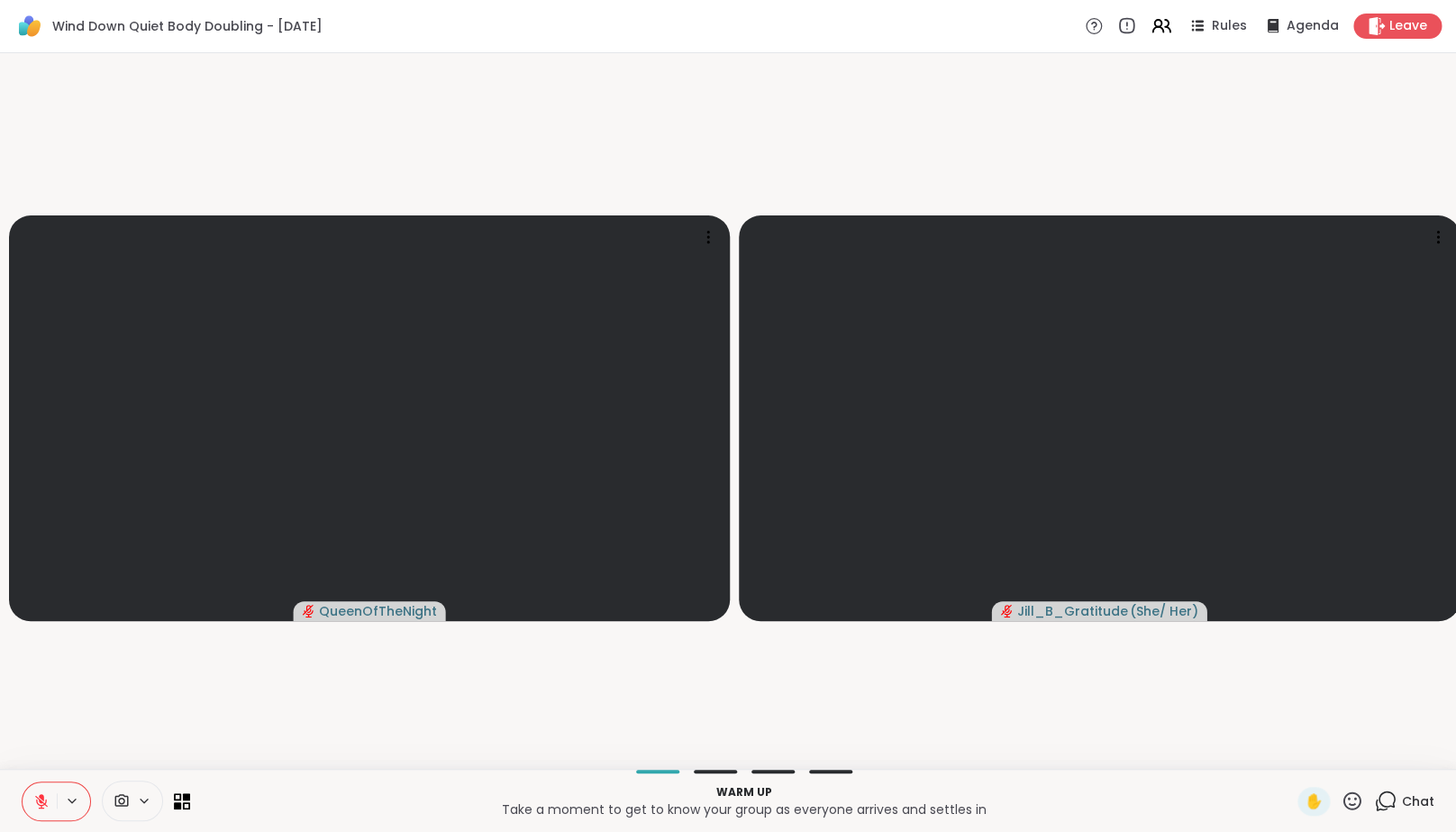
click at [1279, 703] on video-player-container "QueenOfTheNight Jill_B_Gratitude ( She/ Her )" at bounding box center [728, 411] width 1435 height 702
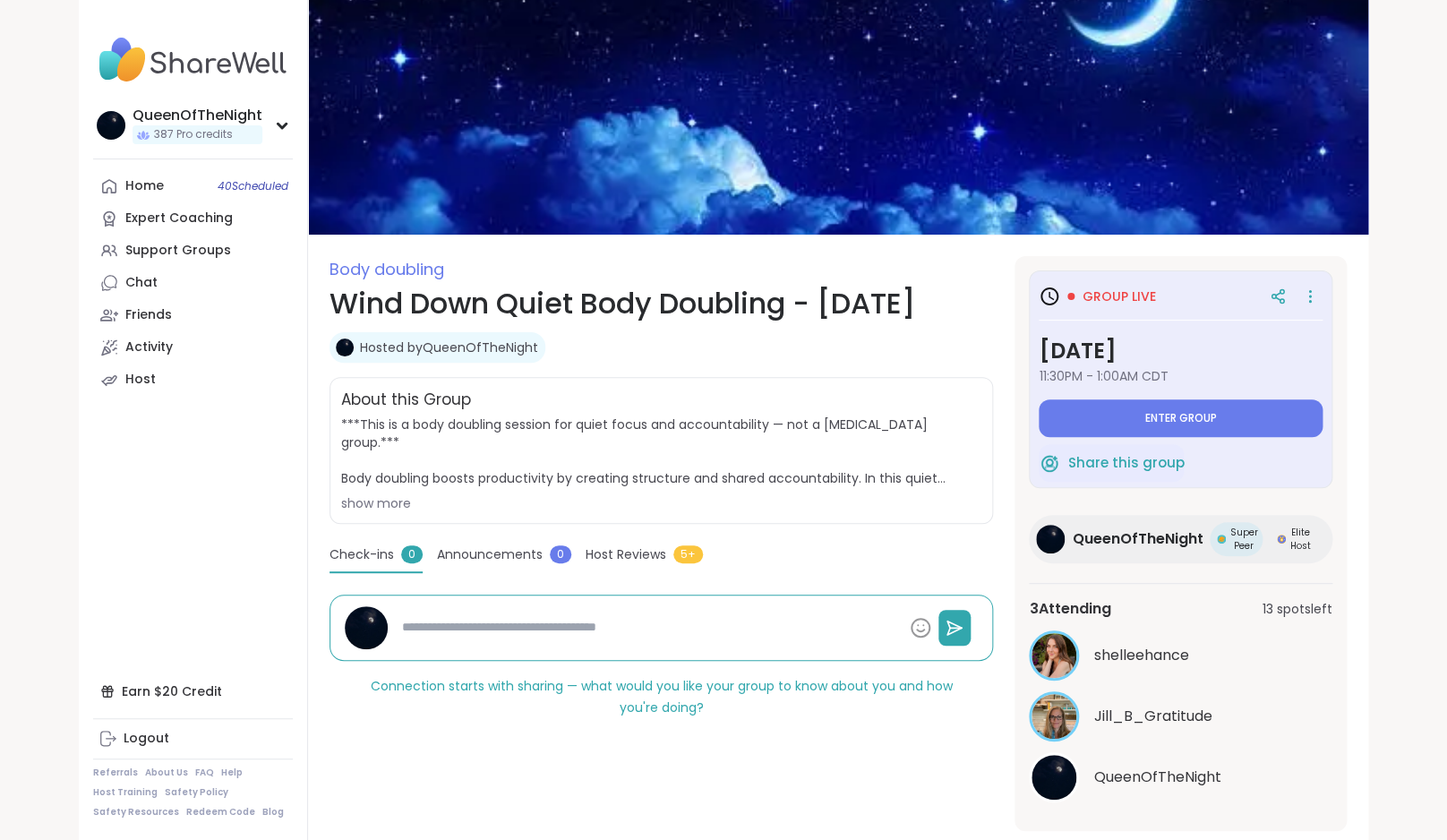
type textarea "*"
